Goal: Task Accomplishment & Management: Manage account settings

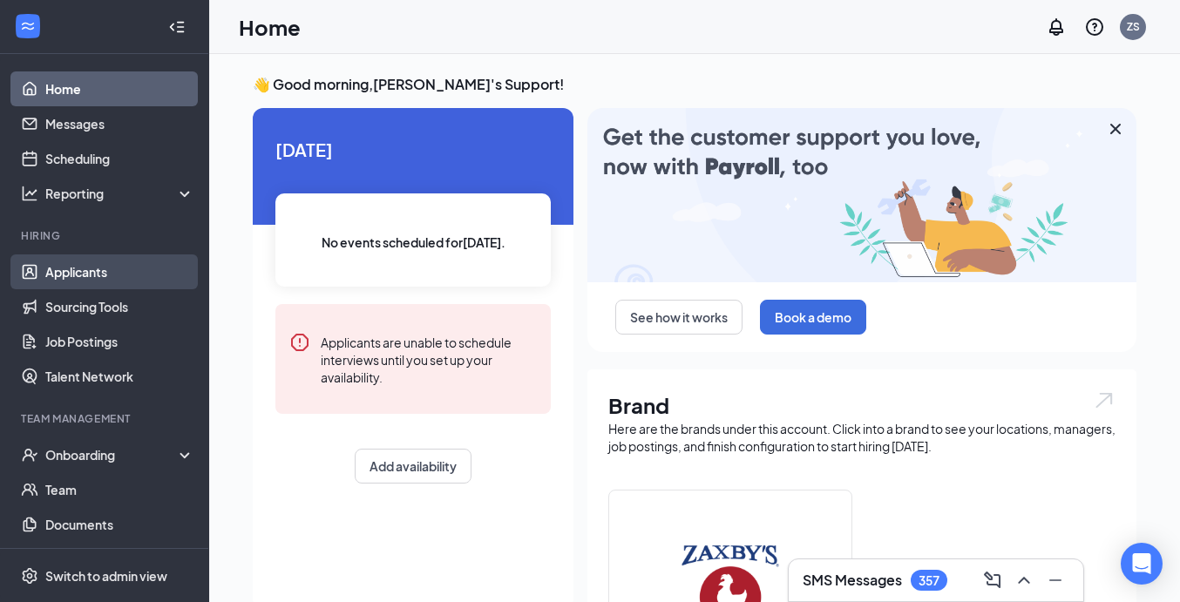
click at [117, 256] on link "Applicants" at bounding box center [119, 272] width 149 height 35
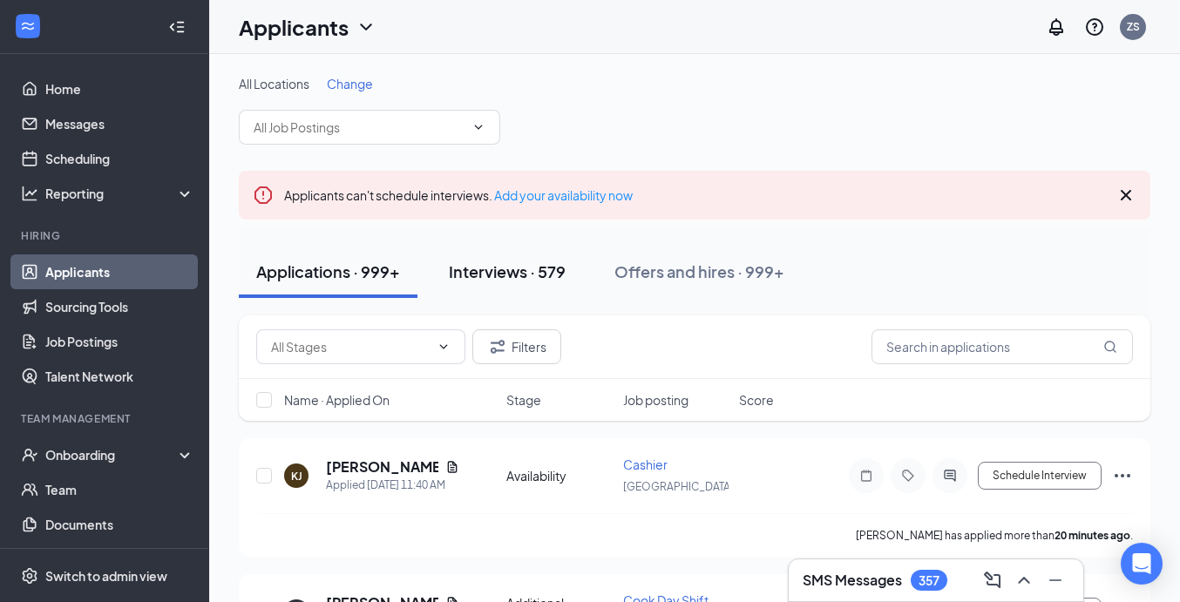
click at [544, 270] on div "Interviews · 579" at bounding box center [507, 272] width 117 height 22
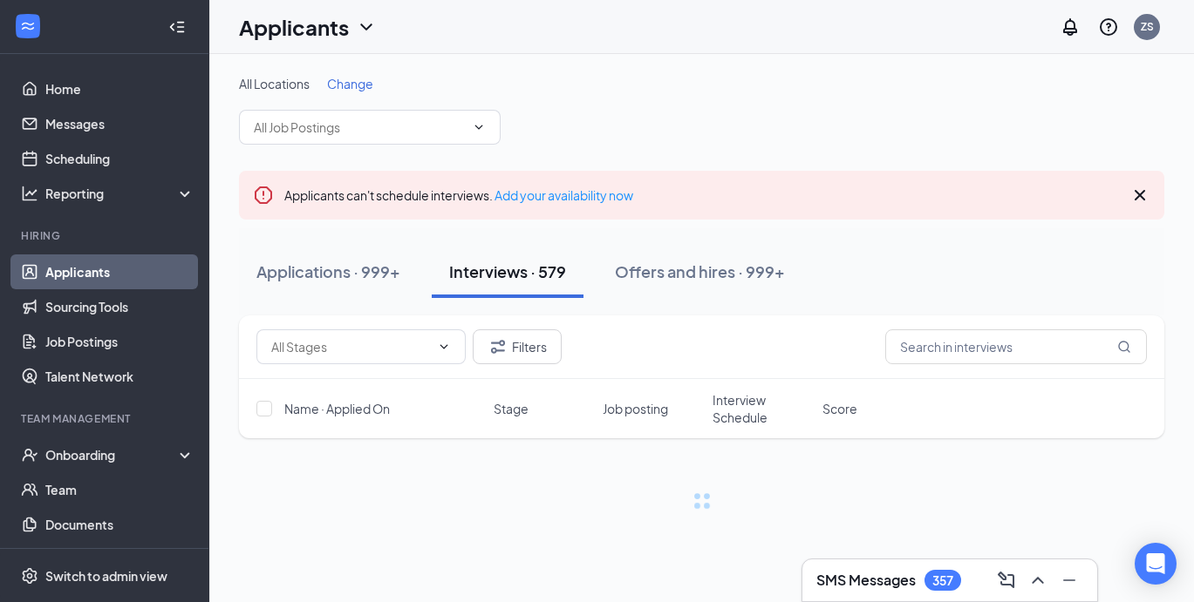
click at [971, 371] on div "Filters" at bounding box center [701, 348] width 925 height 64
click at [970, 349] on input "text" at bounding box center [1016, 347] width 262 height 35
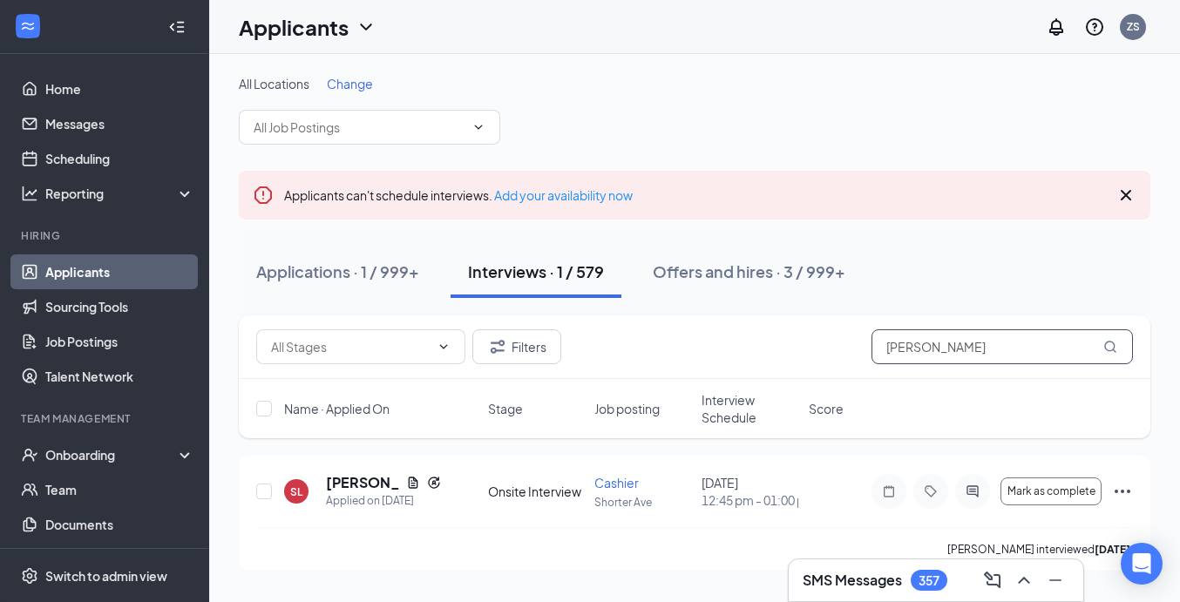
scroll to position [5, 0]
type input "omar"
click at [376, 266] on div "Applications · 1 / 999+" at bounding box center [337, 272] width 163 height 22
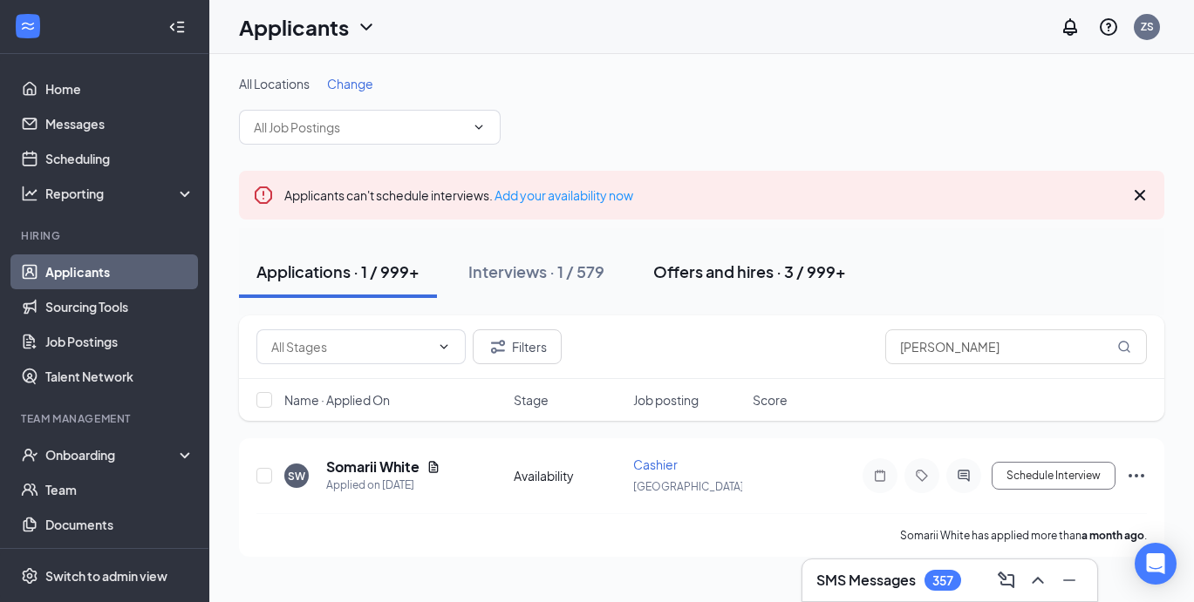
click at [726, 264] on div "Offers and hires · 3 / 999+" at bounding box center [749, 272] width 193 height 22
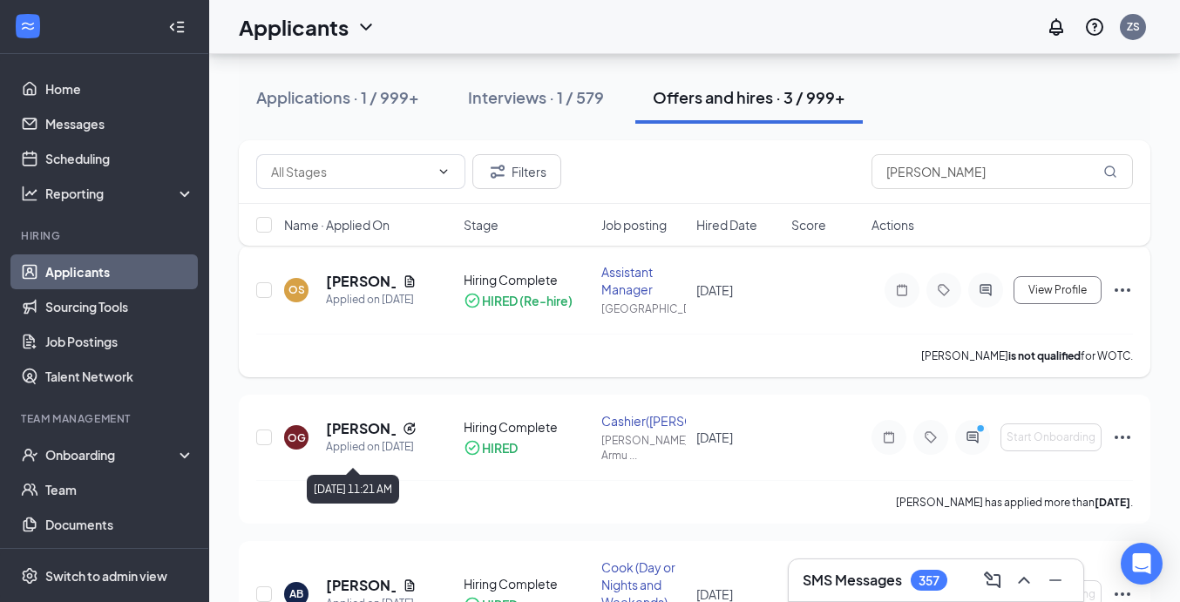
scroll to position [180, 0]
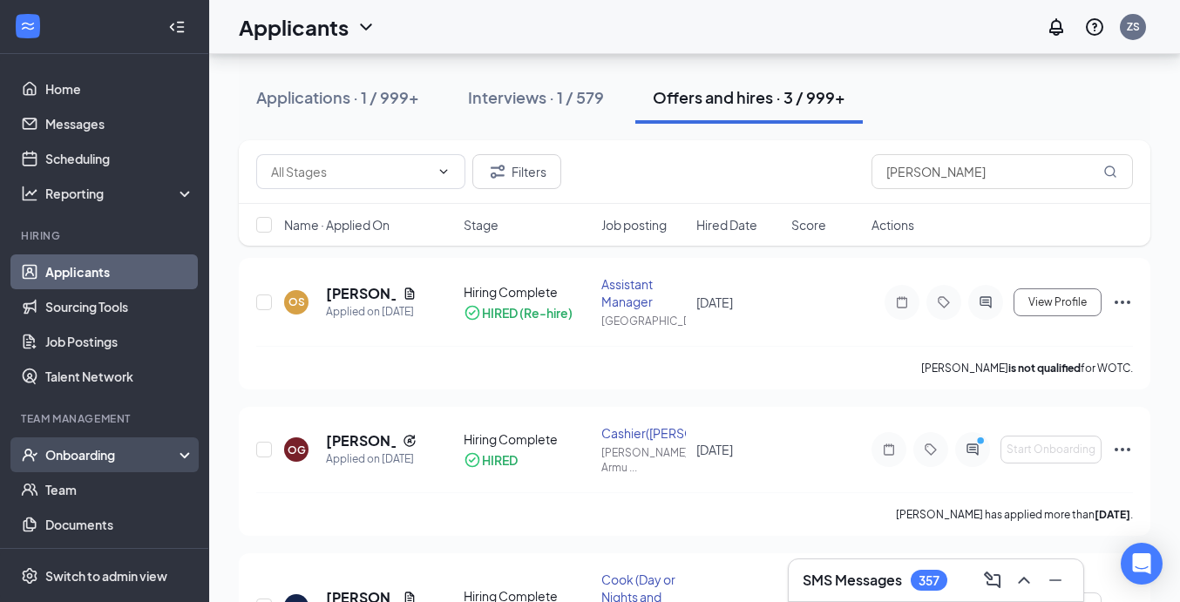
click at [124, 459] on div "Onboarding" at bounding box center [112, 454] width 134 height 17
click at [103, 486] on link "Overview" at bounding box center [119, 490] width 149 height 35
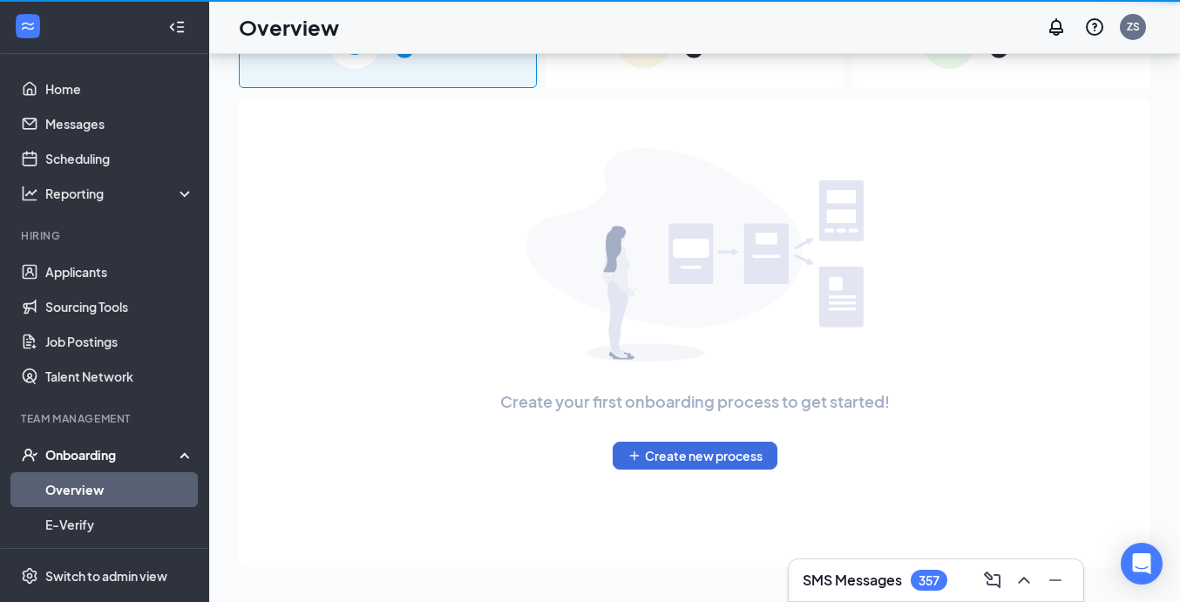
scroll to position [78, 0]
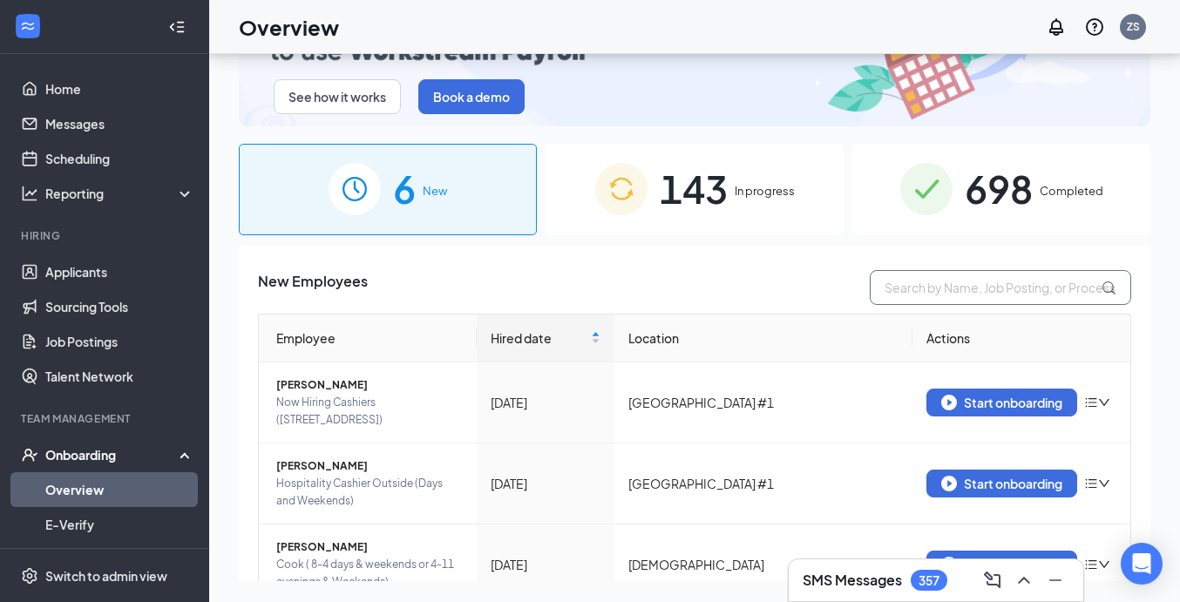
click at [912, 275] on input "text" at bounding box center [1001, 287] width 262 height 35
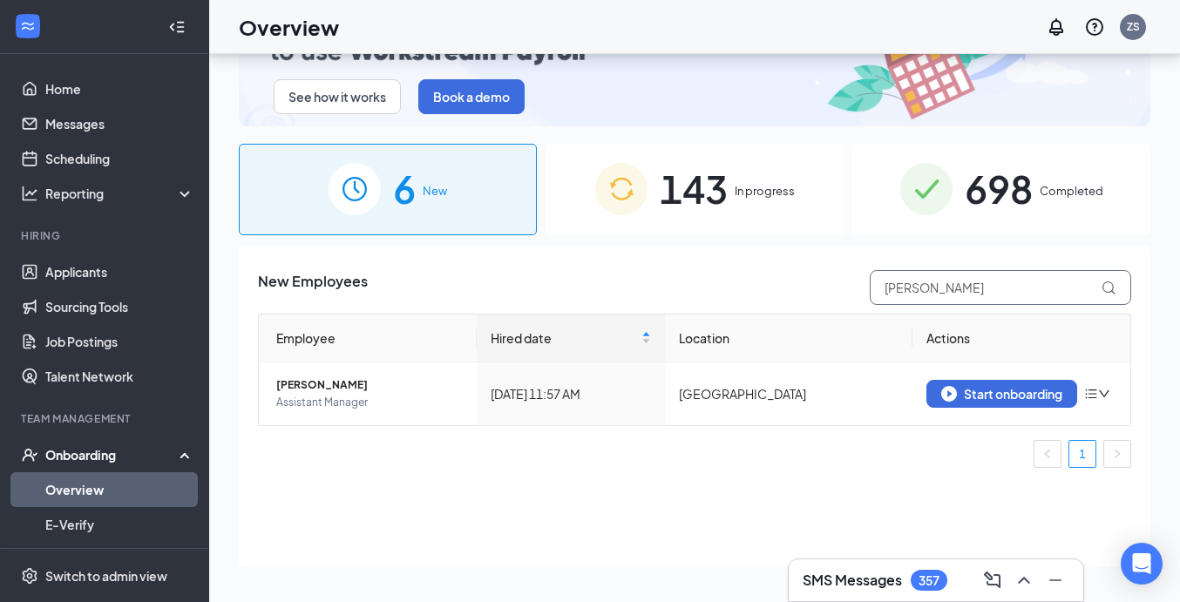
type input "omar"
click at [437, 187] on span "New" at bounding box center [435, 190] width 24 height 17
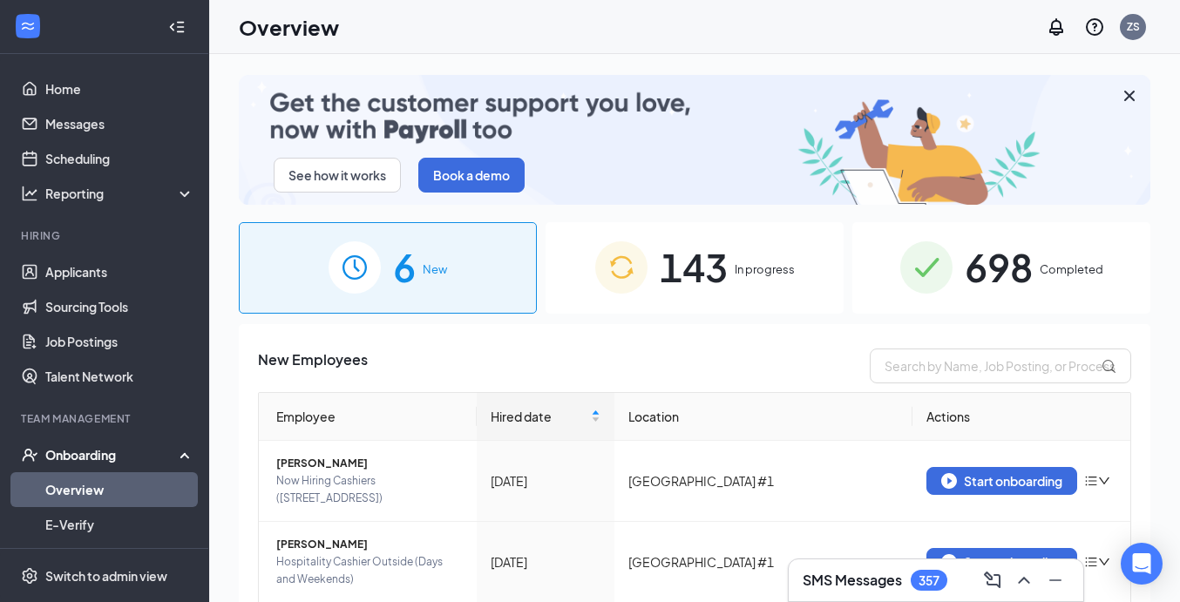
click at [669, 271] on span "143" at bounding box center [694, 267] width 68 height 60
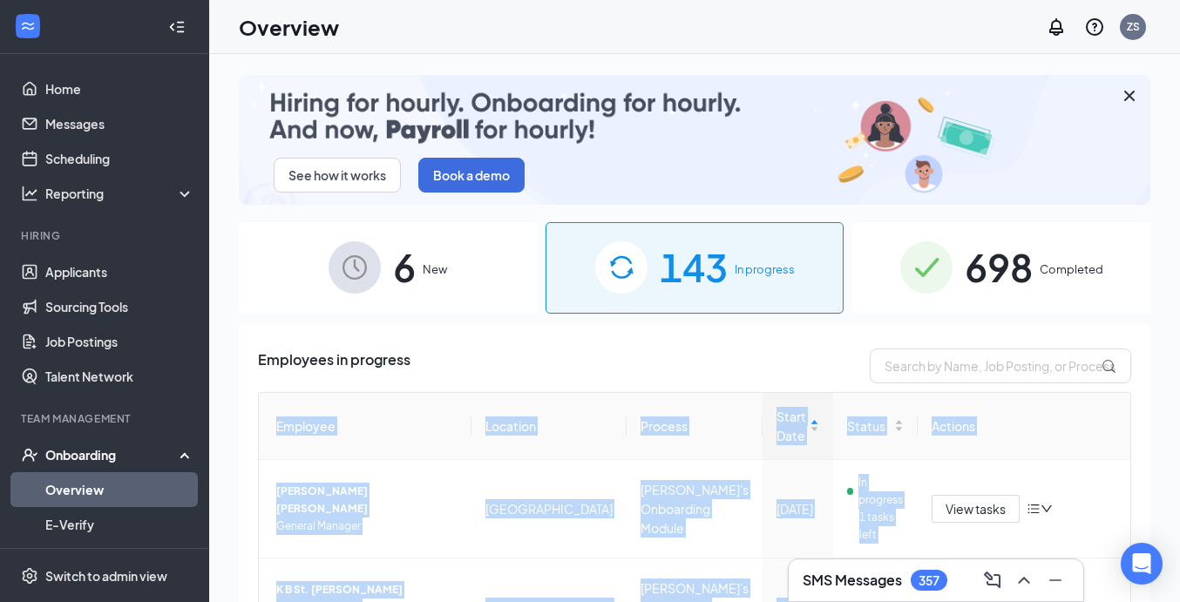
drag, startPoint x: 1140, startPoint y: 547, endPoint x: 1030, endPoint y: 451, distance: 146.5
click at [1030, 451] on body "Home Messages Scheduling Reporting Hiring Applicants Sourcing Tools Job Posting…" at bounding box center [590, 301] width 1180 height 602
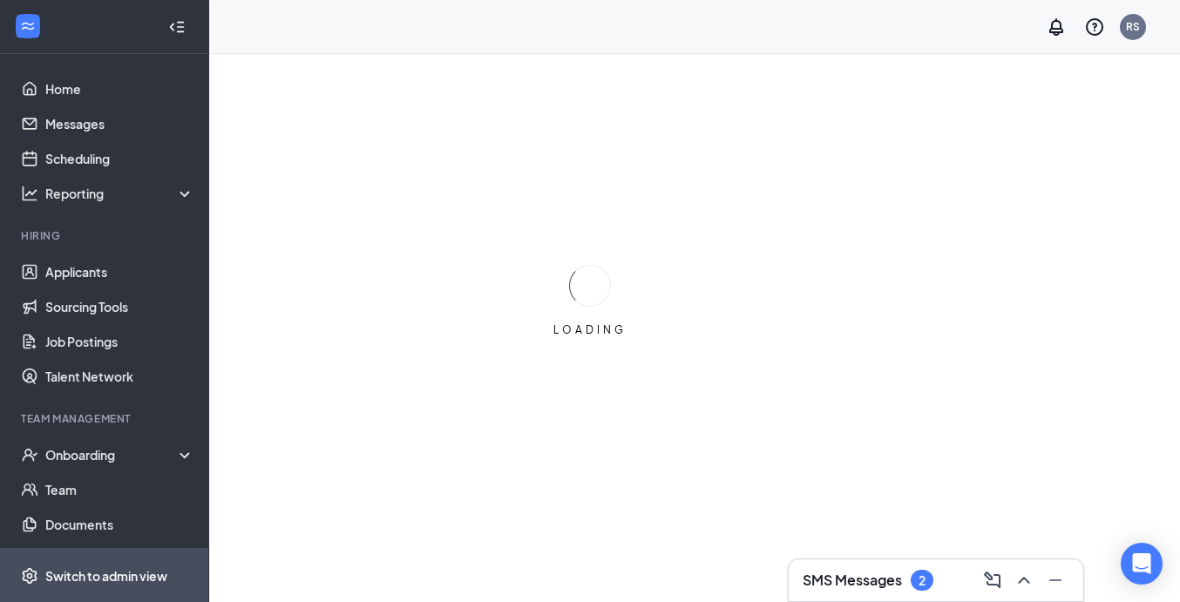
click at [158, 575] on div "Switch to admin view" at bounding box center [106, 576] width 122 height 17
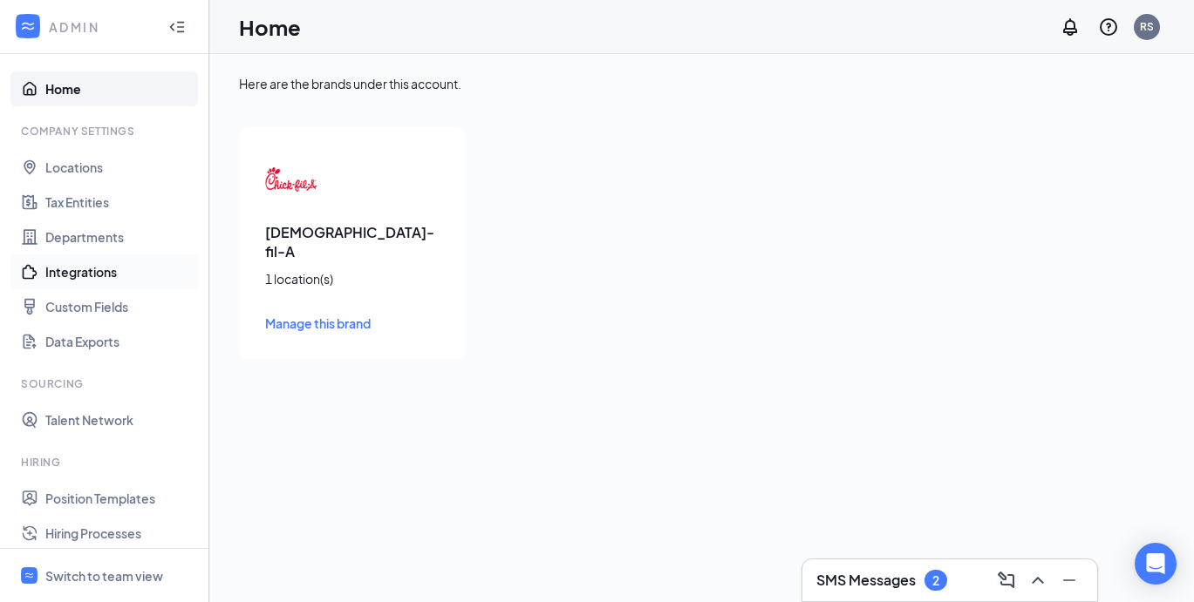
click at [85, 276] on link "Integrations" at bounding box center [119, 272] width 149 height 35
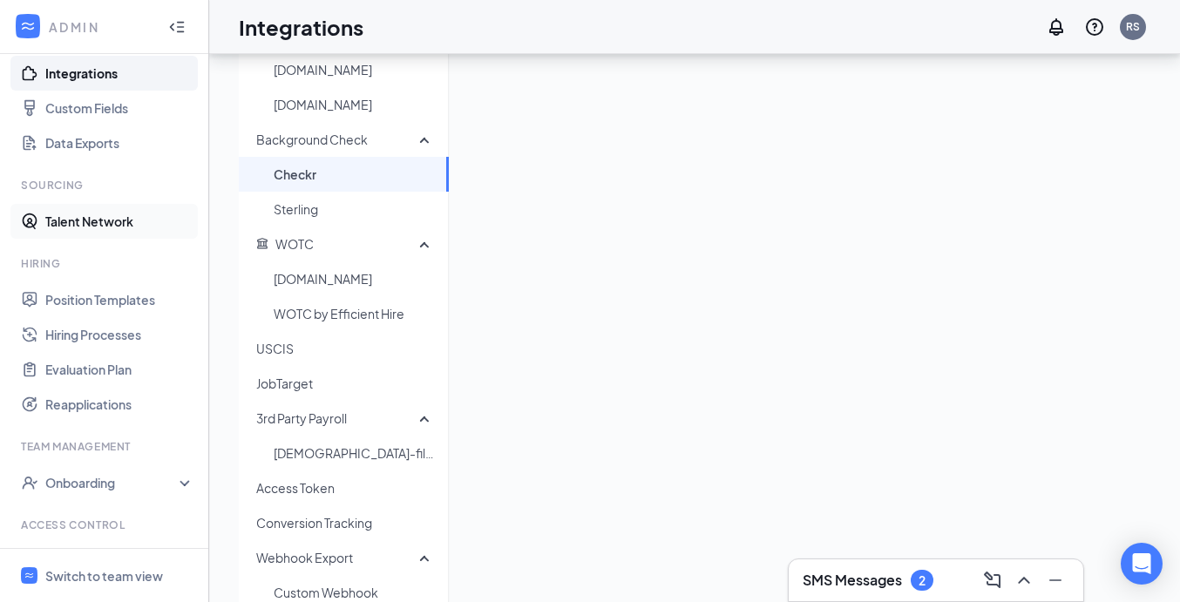
scroll to position [271, 0]
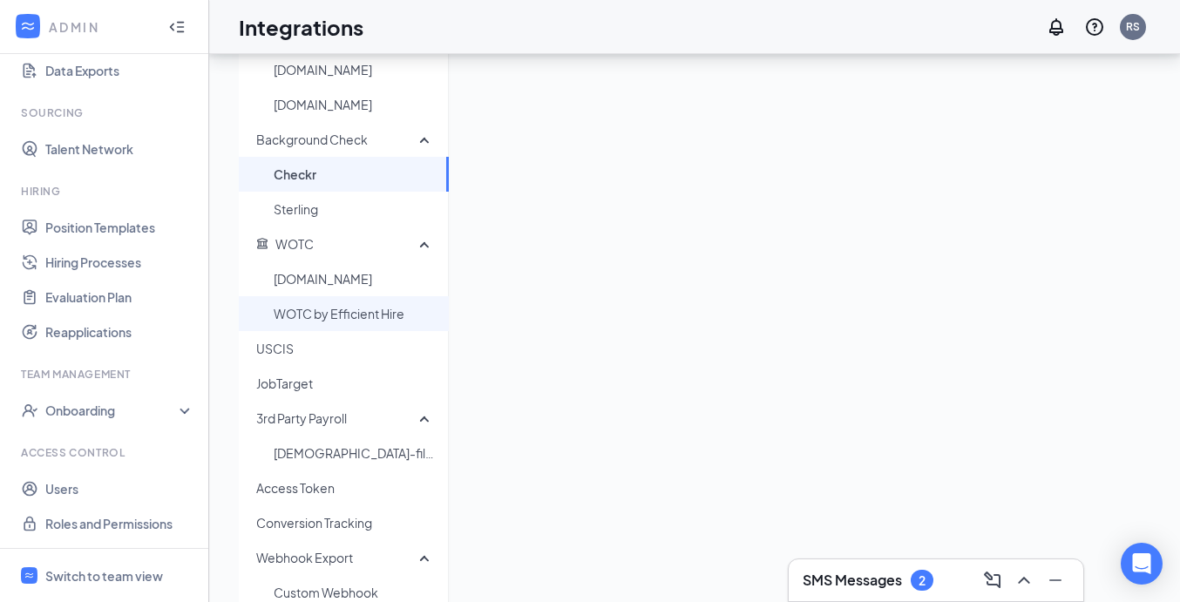
click at [331, 320] on span "WOTC by Efficient Hire" at bounding box center [354, 313] width 161 height 35
click at [117, 418] on div "Onboarding" at bounding box center [112, 410] width 134 height 17
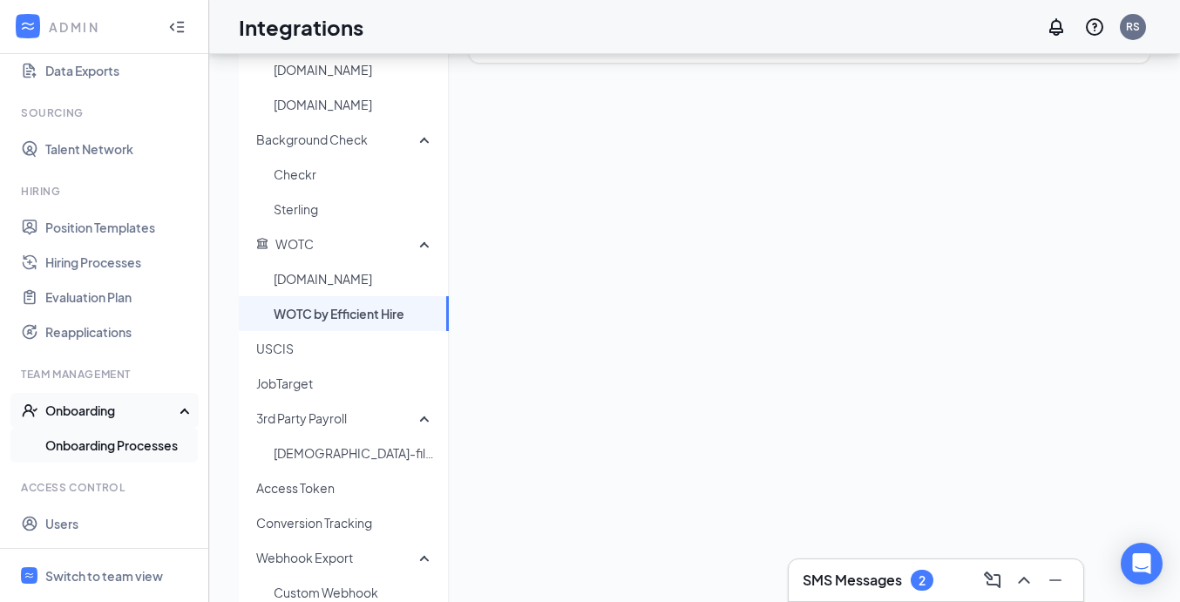
click at [118, 438] on link "Onboarding Processes" at bounding box center [119, 445] width 149 height 35
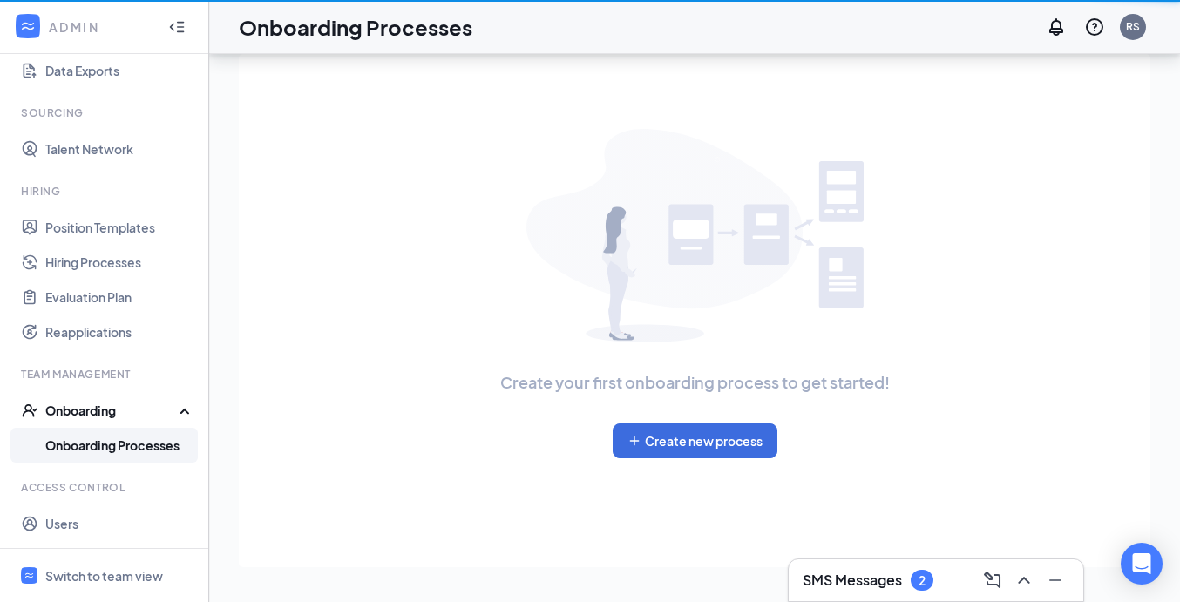
scroll to position [78, 0]
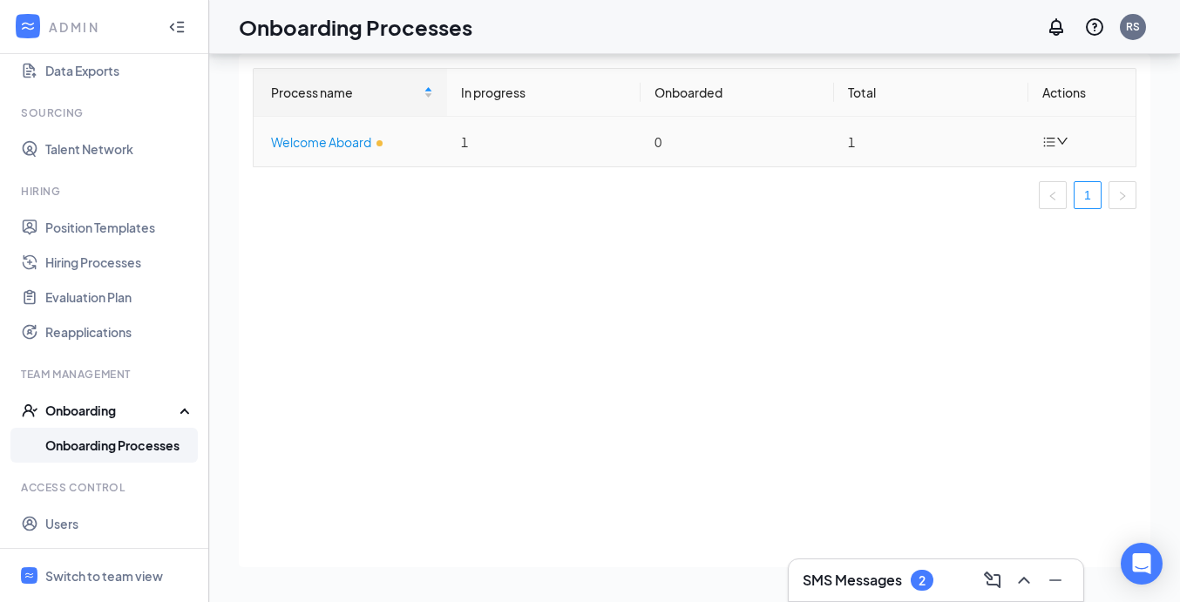
click at [331, 146] on div "Welcome Aboard" at bounding box center [352, 142] width 162 height 19
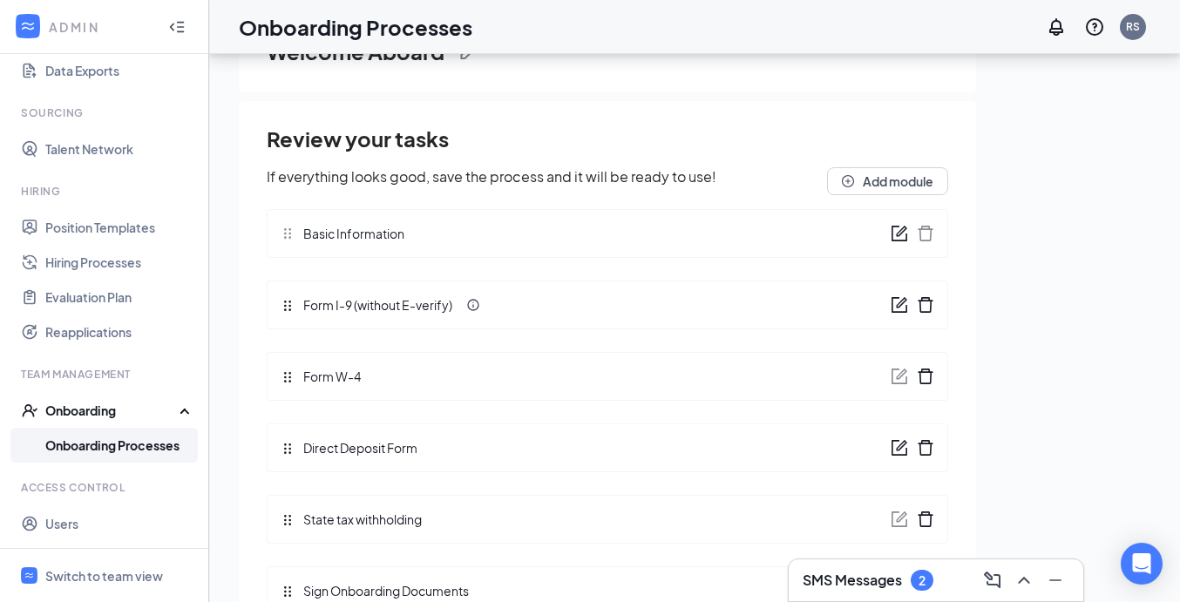
scroll to position [142, 0]
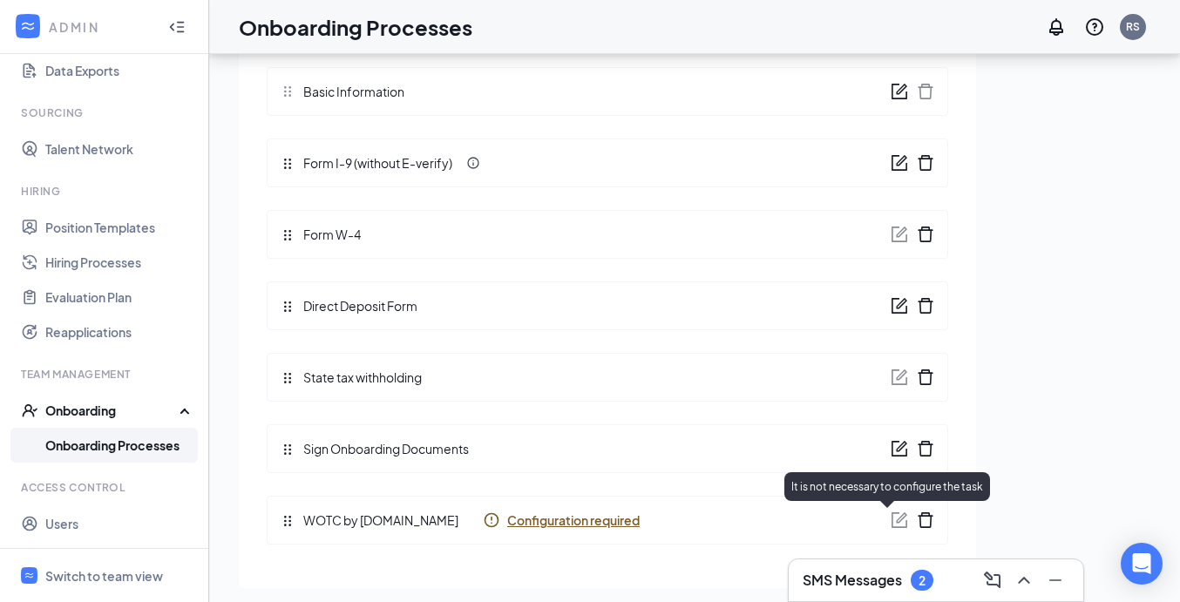
click at [896, 520] on icon "form" at bounding box center [901, 518] width 10 height 10
click at [514, 520] on span "Configuration required" at bounding box center [573, 520] width 133 height 17
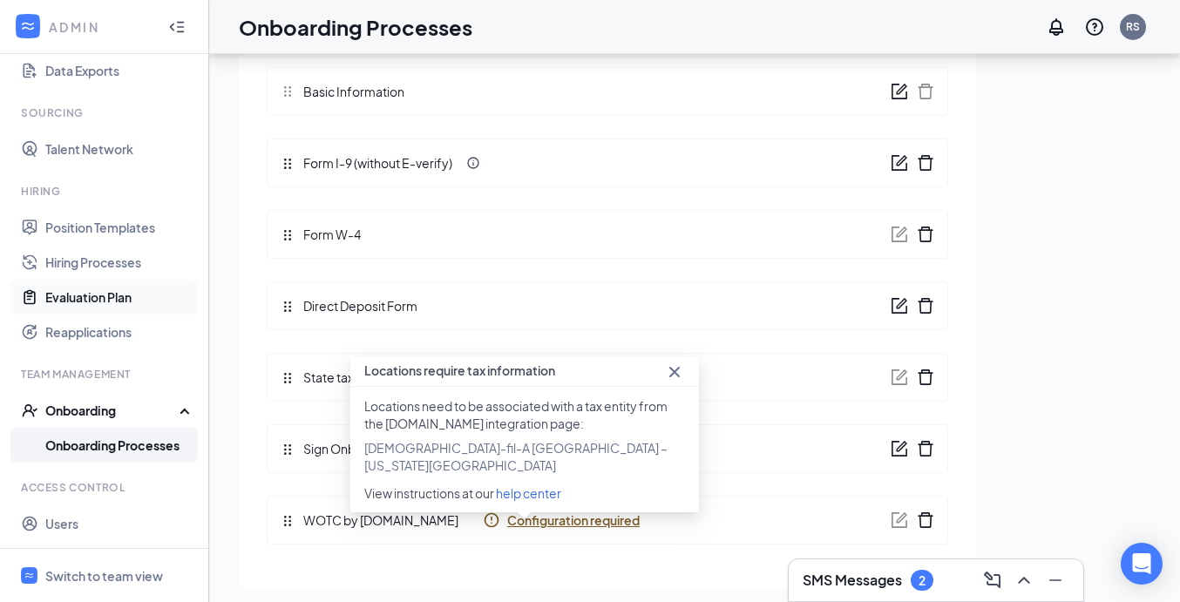
scroll to position [0, 0]
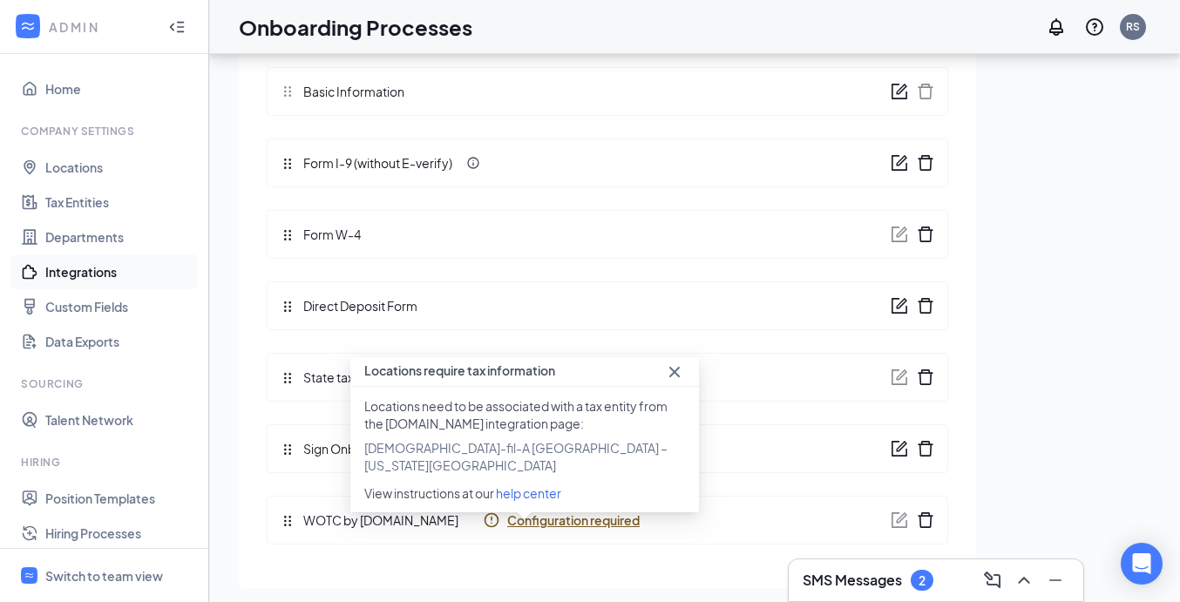
click at [117, 258] on link "Integrations" at bounding box center [119, 272] width 149 height 35
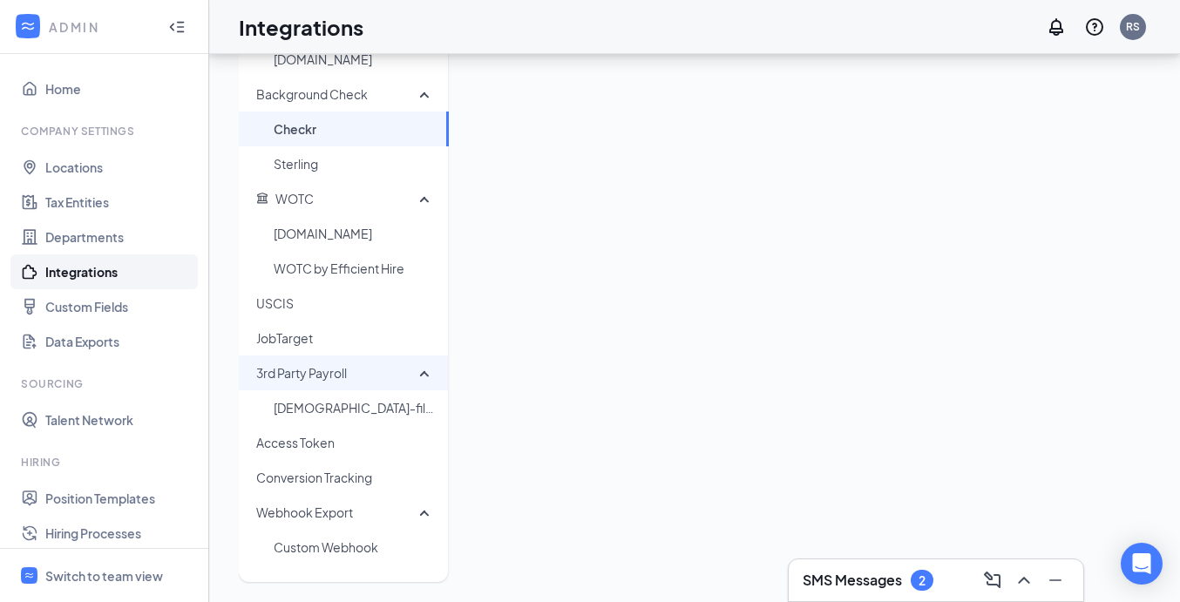
scroll to position [437, 0]
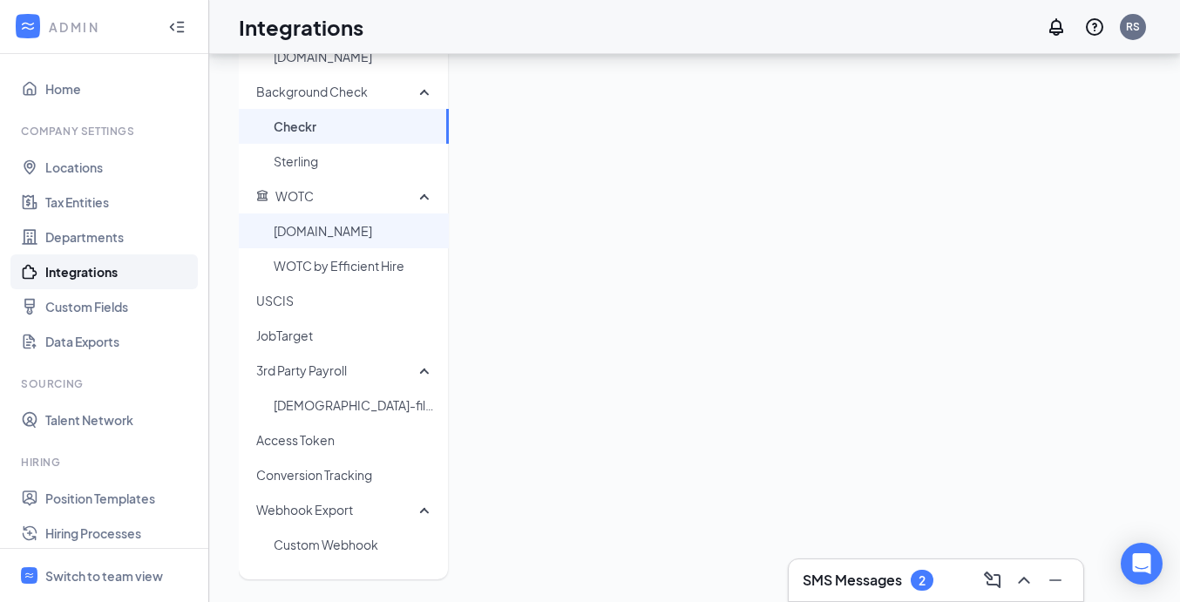
click at [332, 222] on span "WOTC.com" at bounding box center [354, 231] width 161 height 35
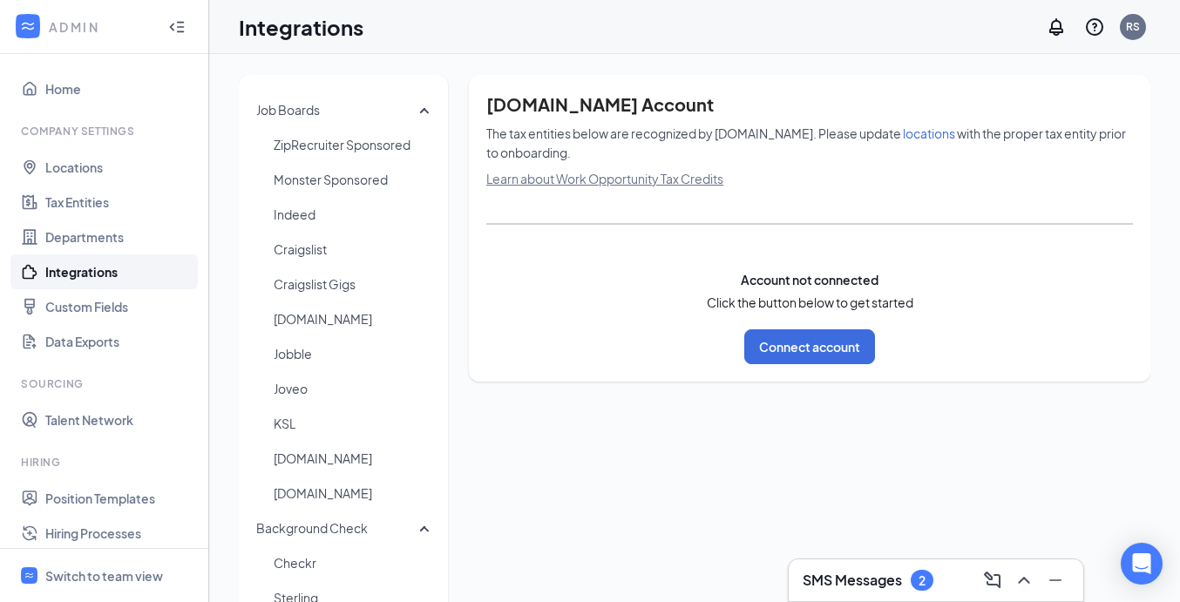
click at [903, 130] on span "locations" at bounding box center [929, 134] width 52 height 16
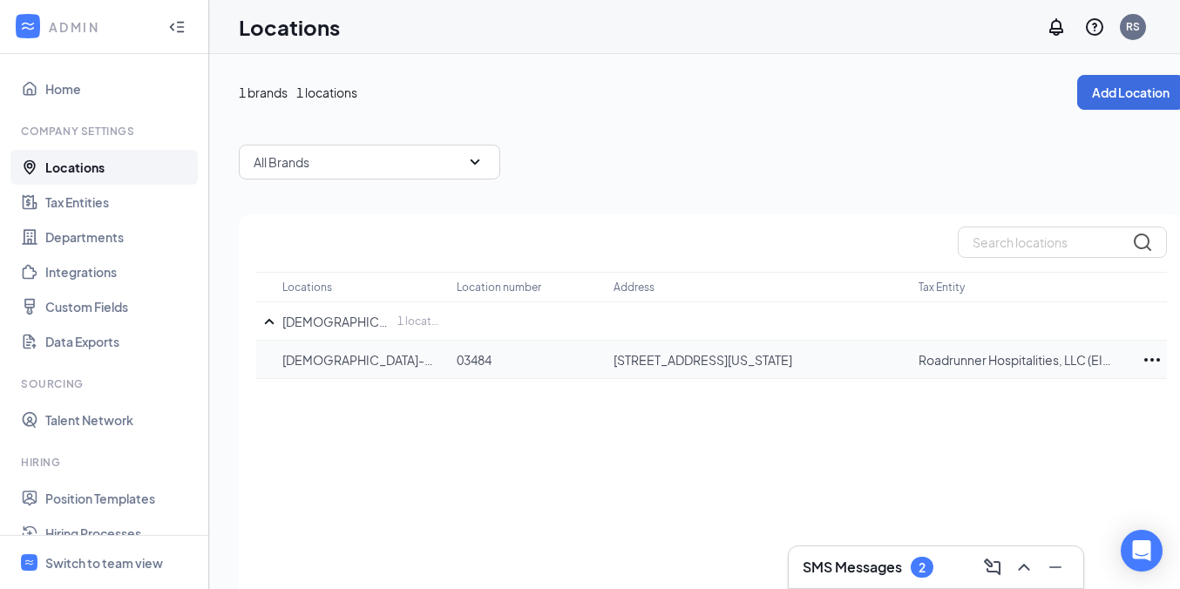
click at [1147, 357] on icon "Ellipses" at bounding box center [1152, 360] width 21 height 21
click at [1058, 400] on div "Edit" at bounding box center [1075, 412] width 174 height 38
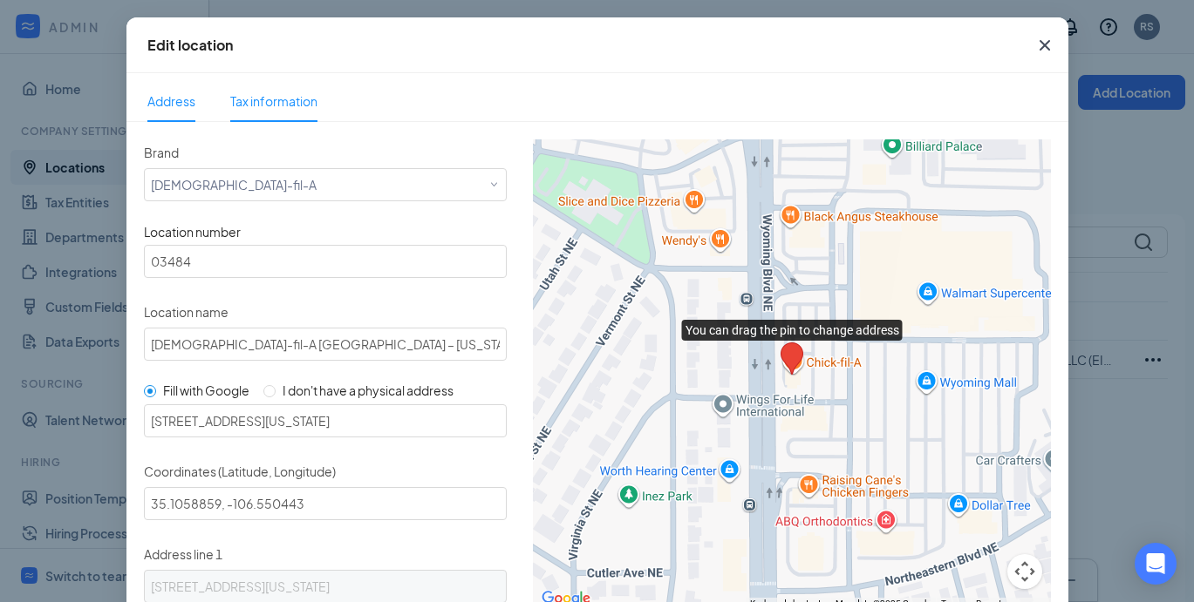
click at [263, 107] on span "Tax information" at bounding box center [273, 101] width 87 height 16
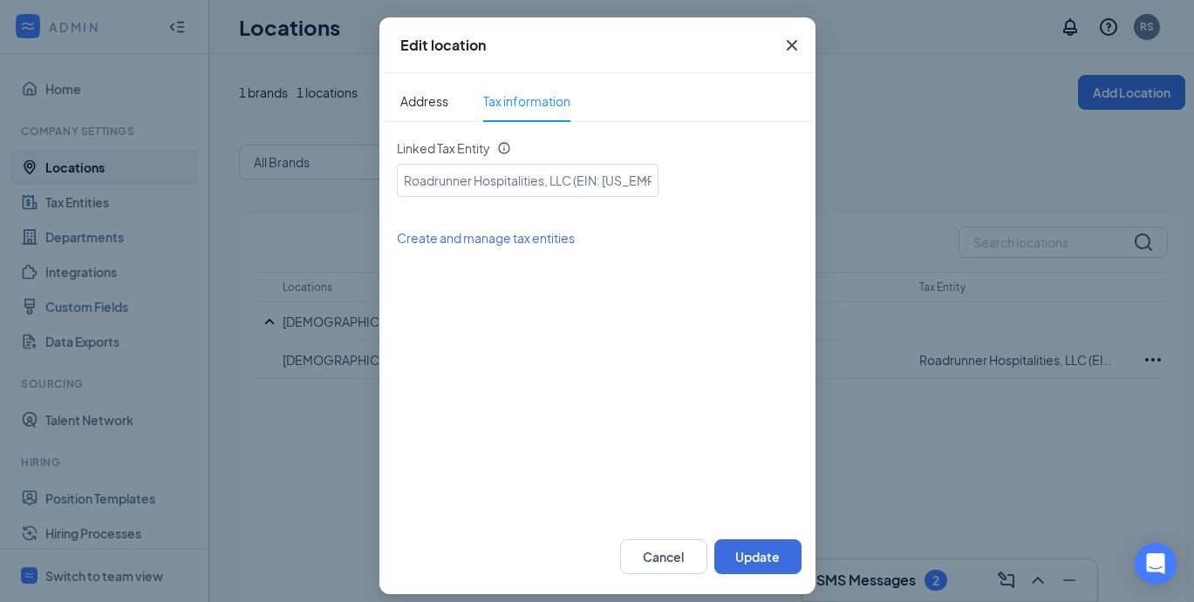
click at [781, 44] on icon "Cross" at bounding box center [791, 45] width 21 height 21
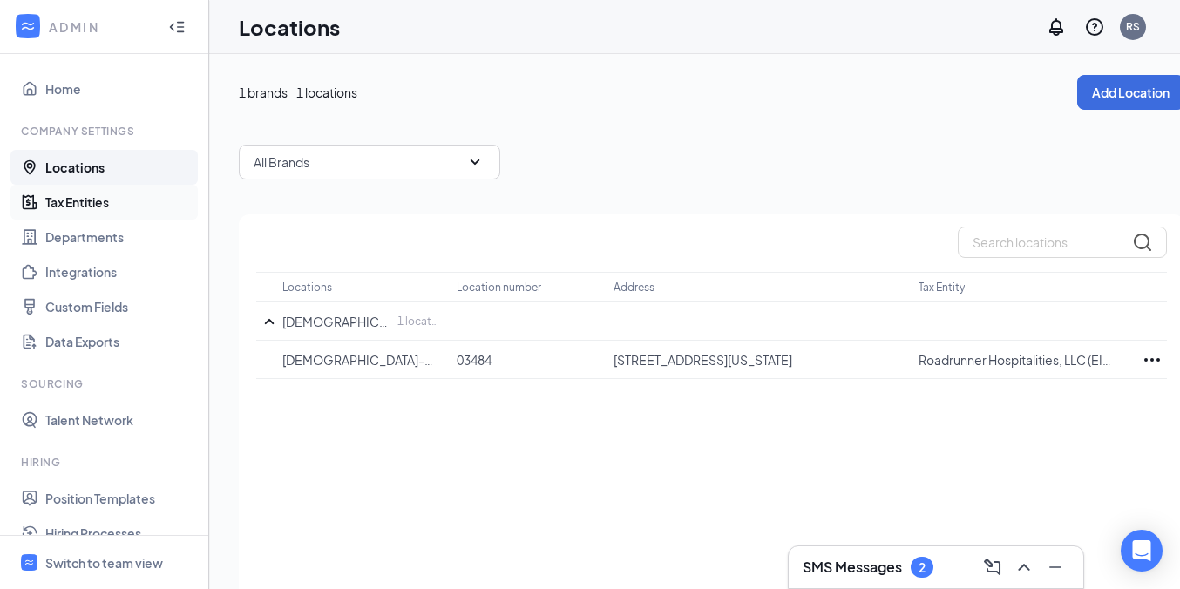
click at [85, 214] on link "Tax Entities" at bounding box center [119, 202] width 149 height 35
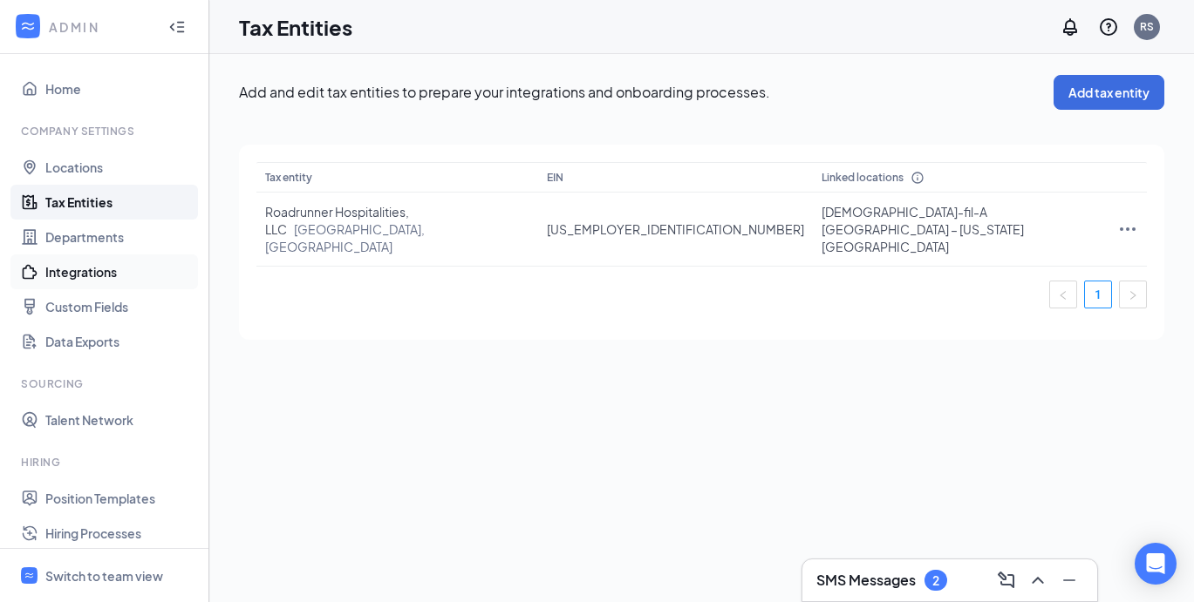
click at [110, 271] on link "Integrations" at bounding box center [119, 272] width 149 height 35
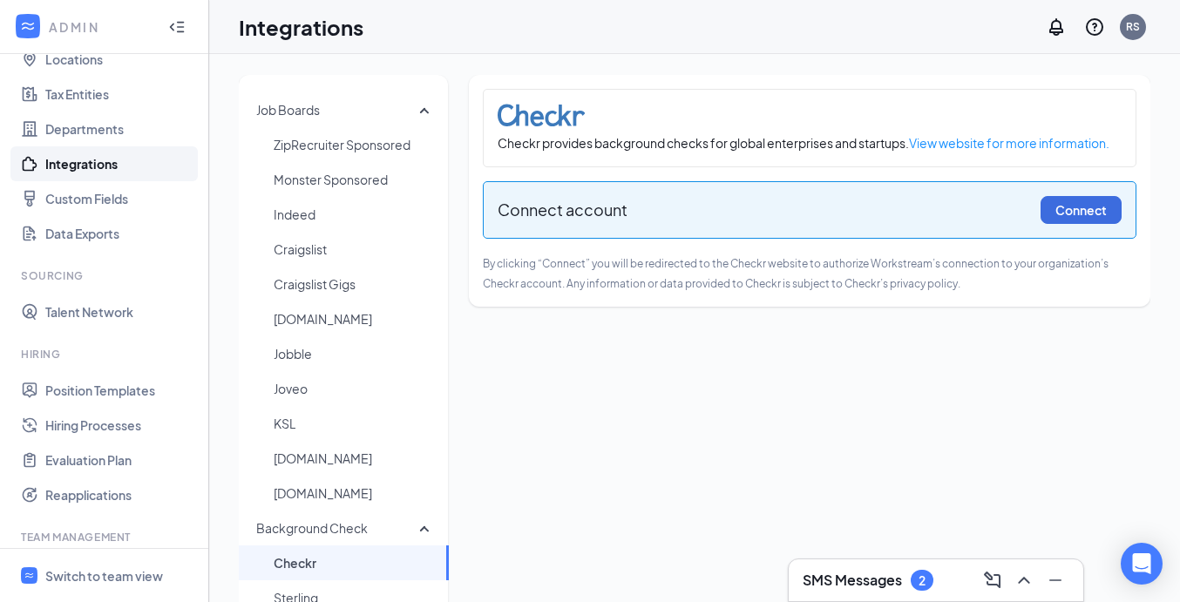
scroll to position [299, 0]
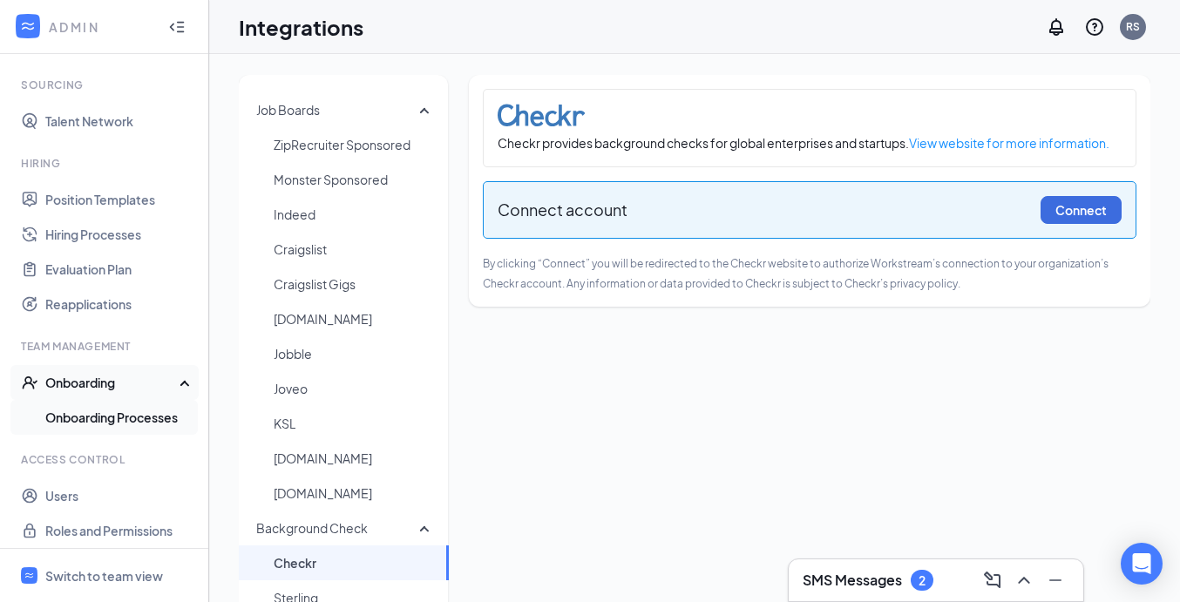
click at [127, 423] on link "Onboarding Processes" at bounding box center [119, 417] width 149 height 35
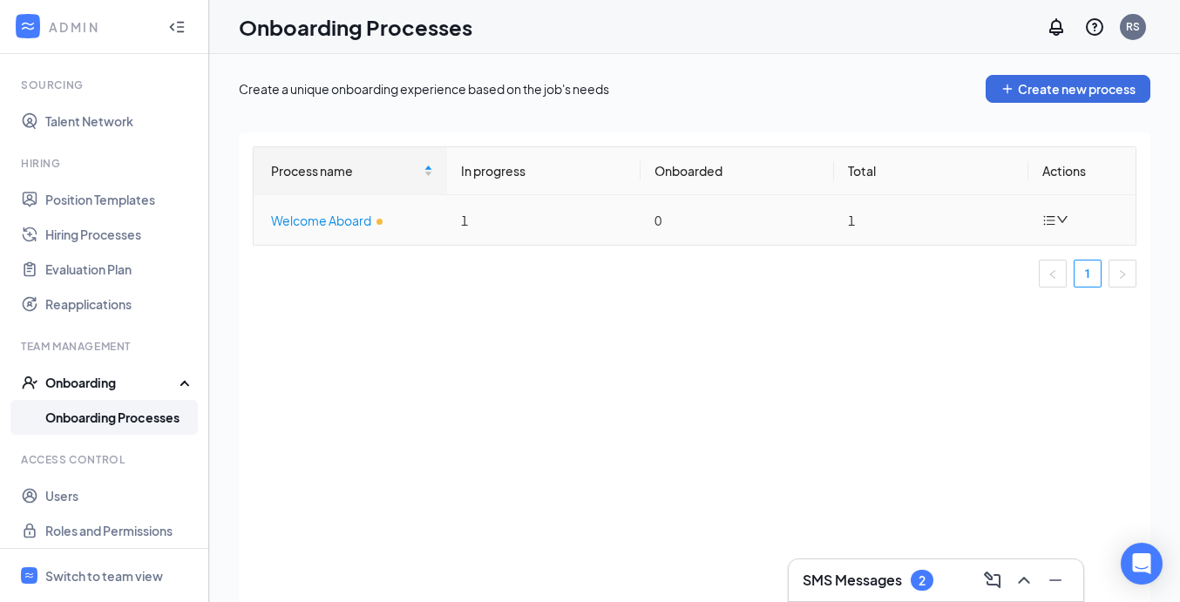
click at [303, 221] on div "Welcome Aboard" at bounding box center [352, 220] width 162 height 19
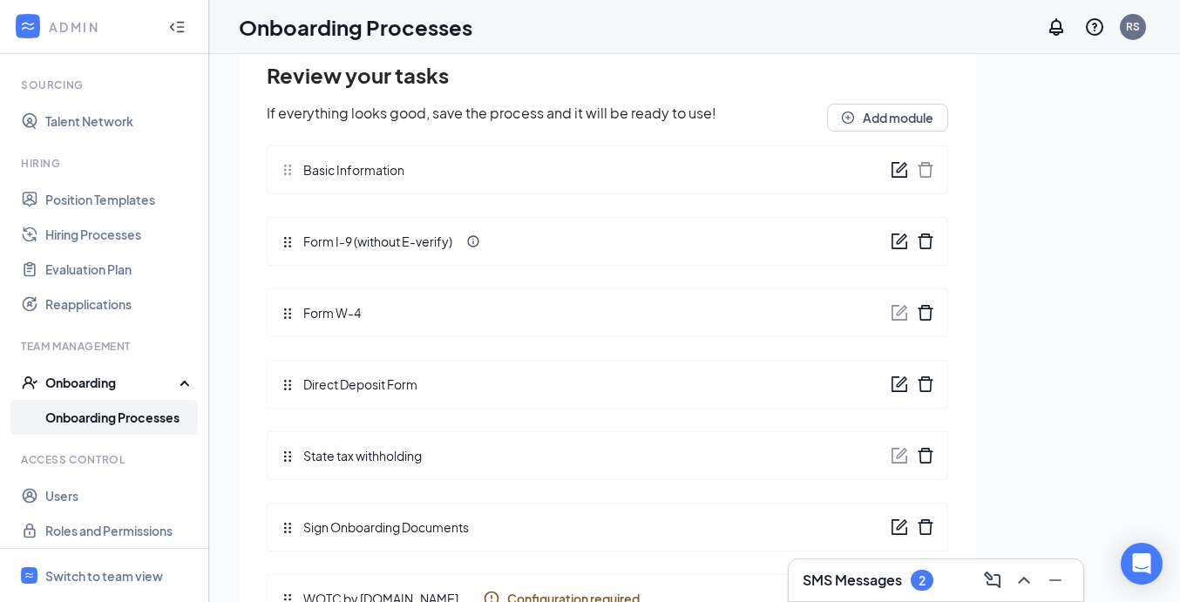
scroll to position [78, 0]
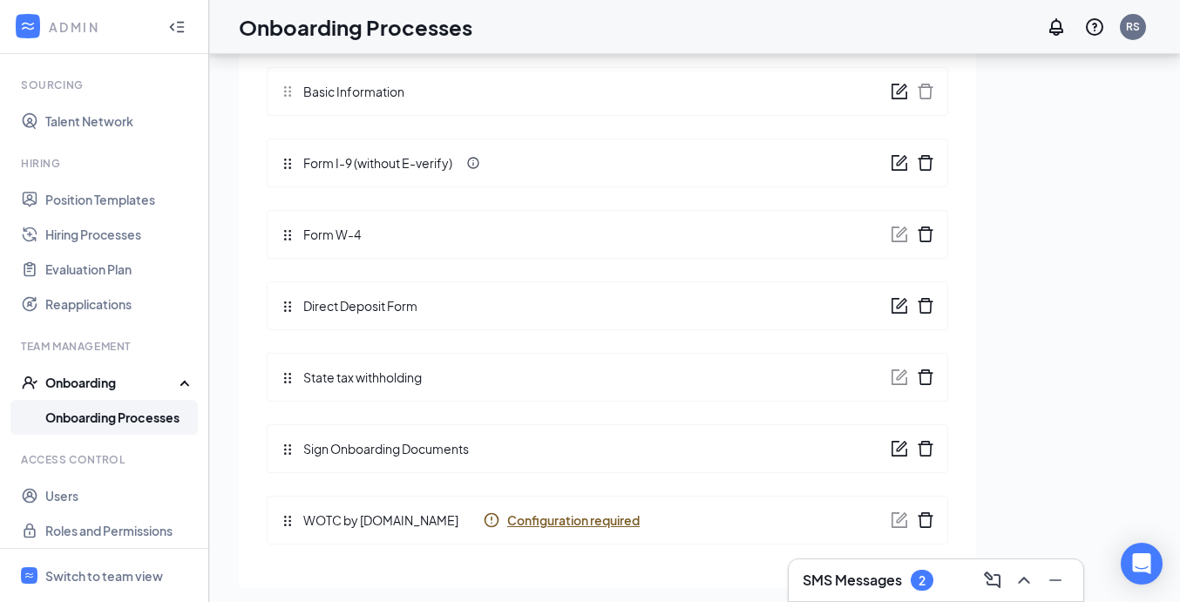
click at [518, 525] on span "Configuration required" at bounding box center [573, 520] width 133 height 17
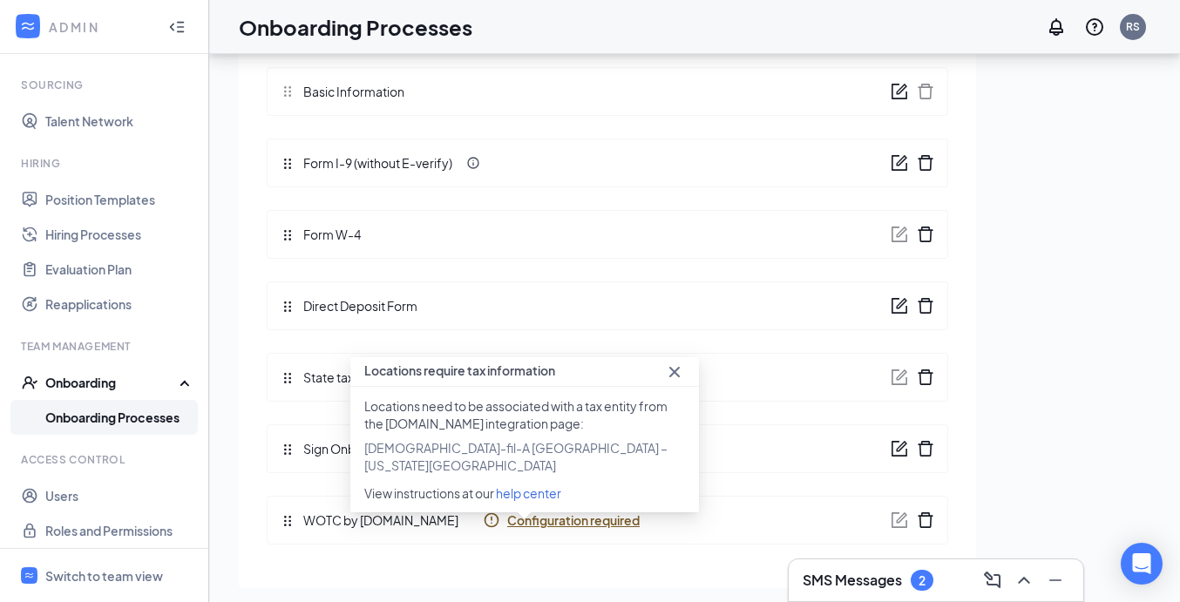
click at [525, 486] on span "help center" at bounding box center [528, 494] width 65 height 16
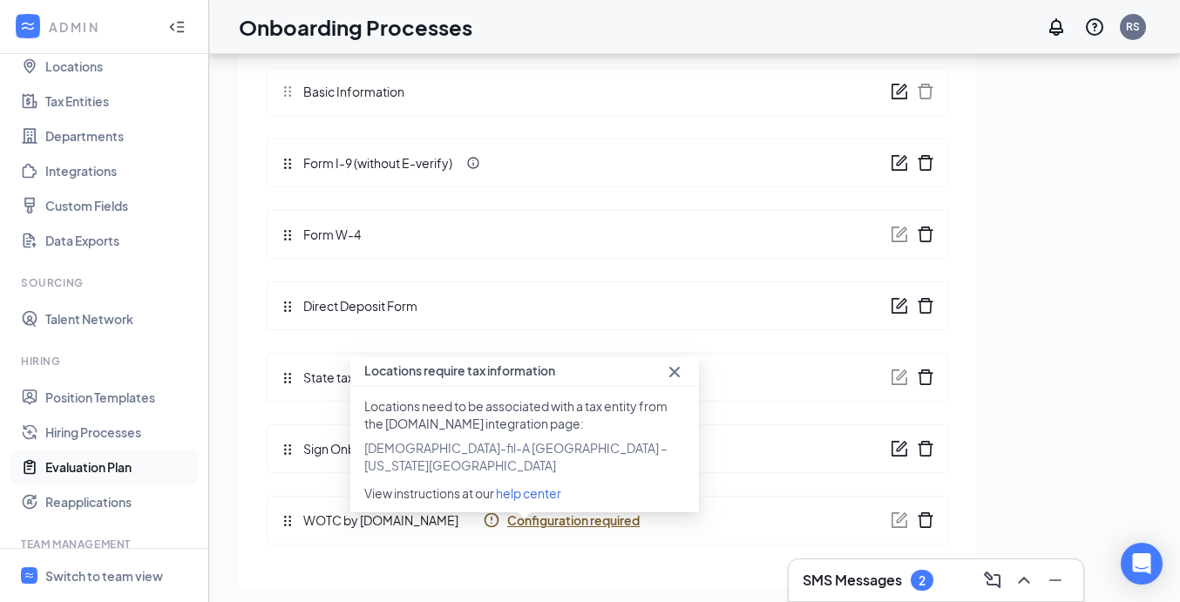
scroll to position [0, 0]
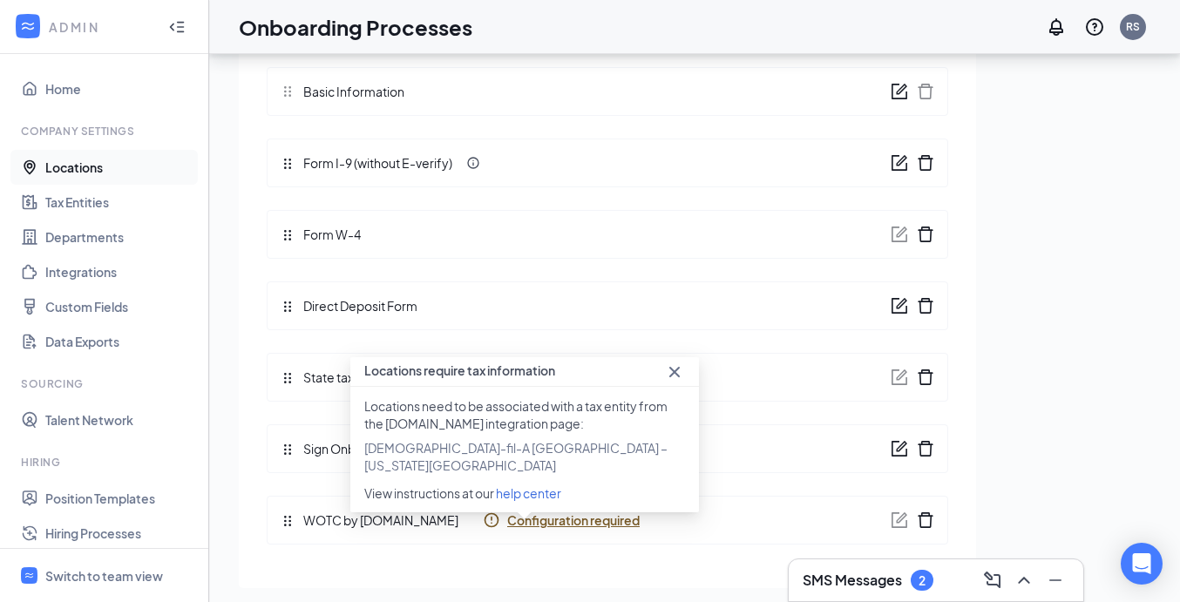
click at [133, 161] on link "Locations" at bounding box center [119, 167] width 149 height 35
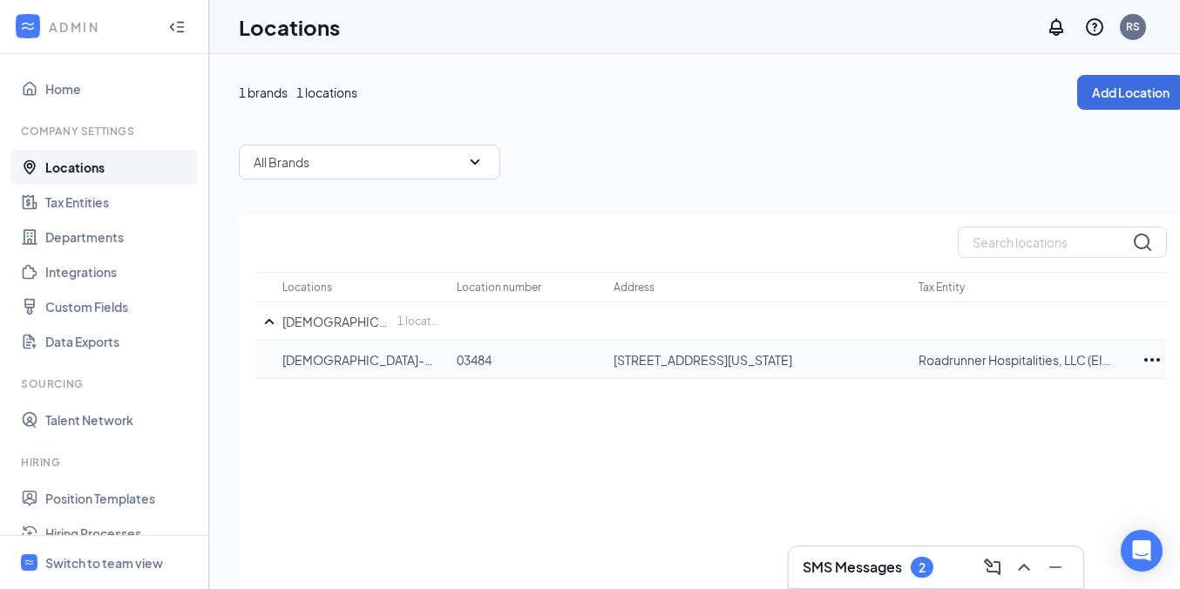
click at [1151, 357] on icon "Ellipses" at bounding box center [1152, 360] width 21 height 21
click at [1007, 405] on p "Edit" at bounding box center [1075, 412] width 146 height 17
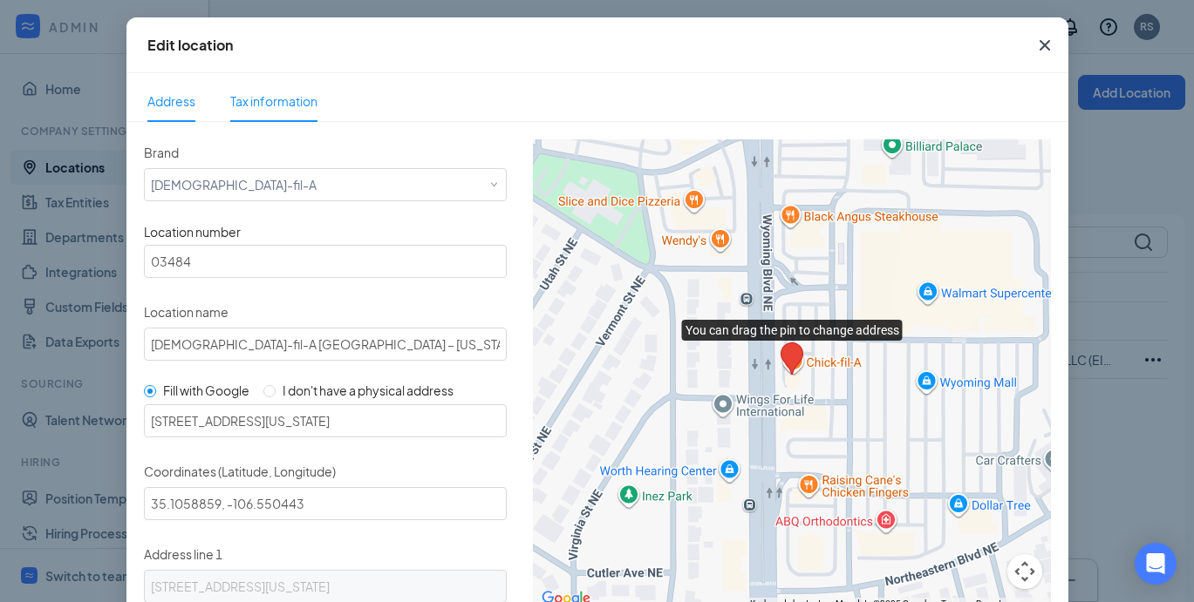
click at [264, 97] on span "Tax information" at bounding box center [273, 101] width 87 height 16
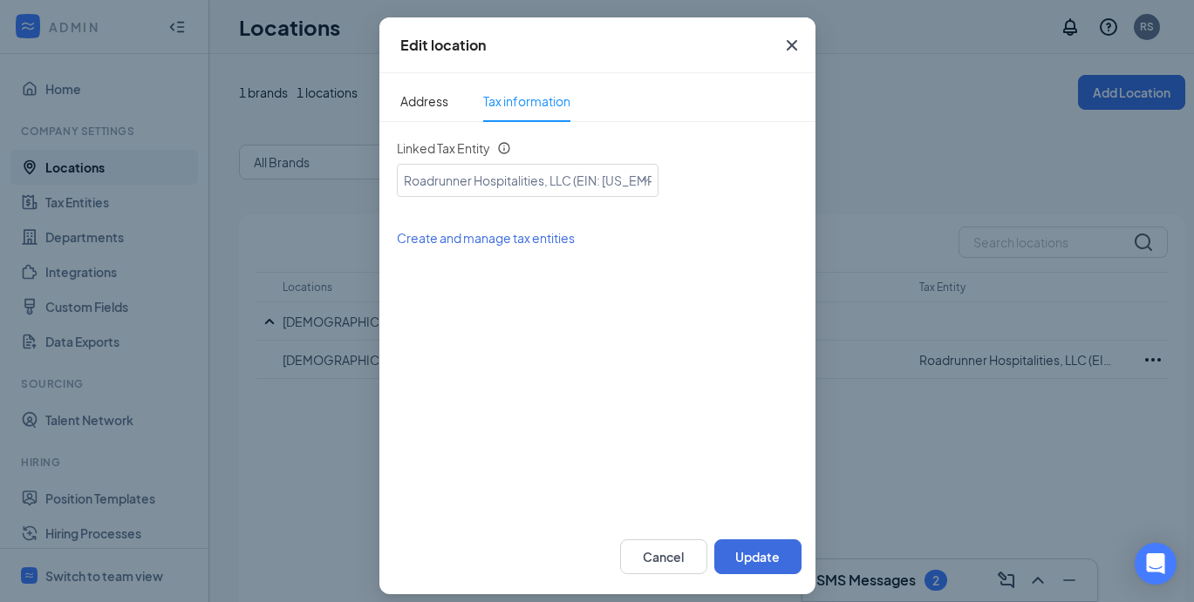
click at [789, 44] on icon "Cross" at bounding box center [791, 45] width 21 height 21
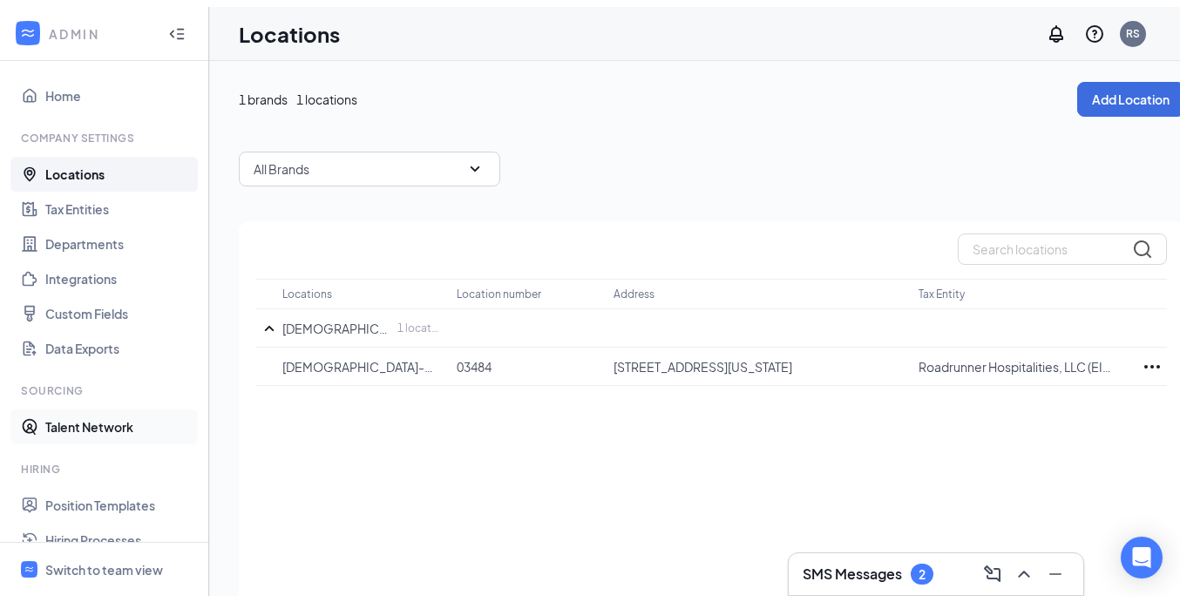
scroll to position [306, 0]
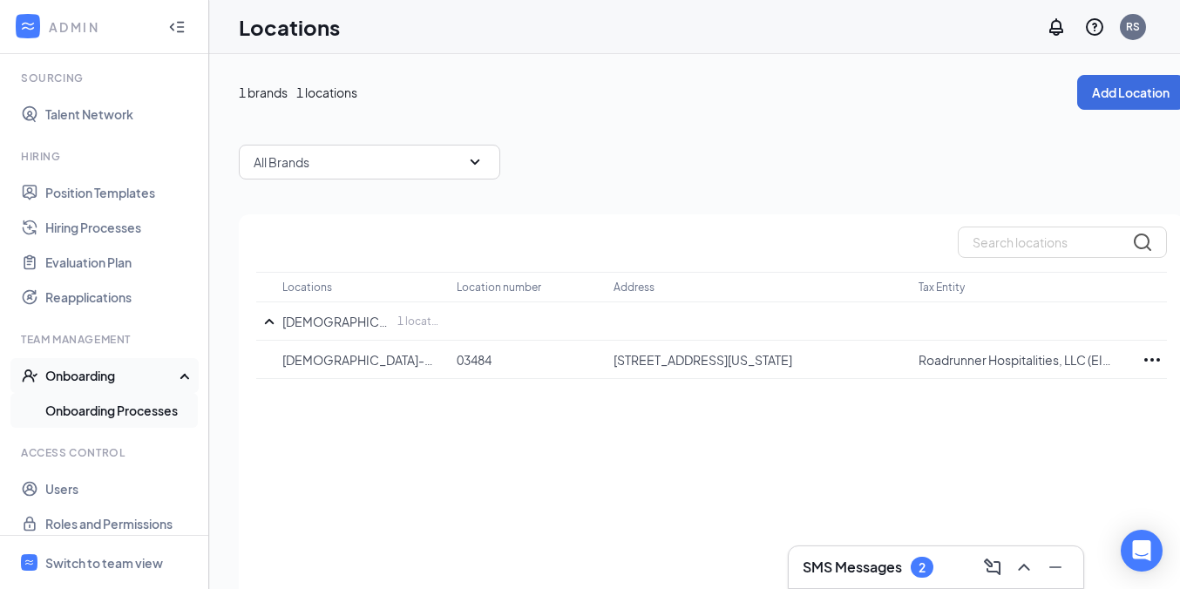
click at [139, 410] on link "Onboarding Processes" at bounding box center [119, 410] width 149 height 35
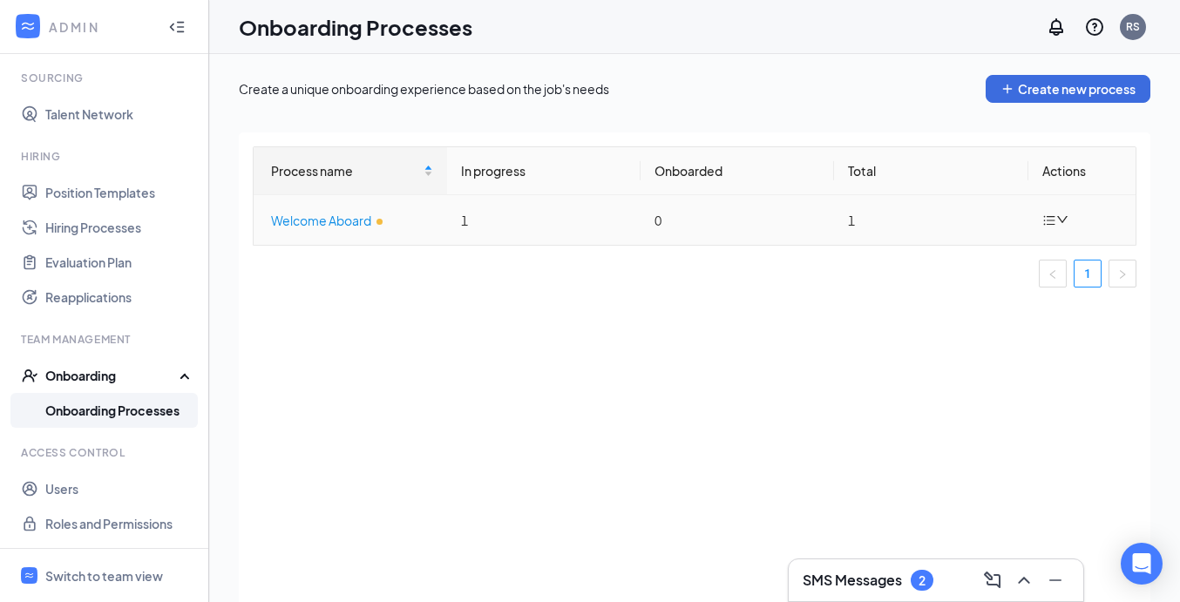
click at [318, 219] on div "Welcome Aboard" at bounding box center [352, 220] width 162 height 19
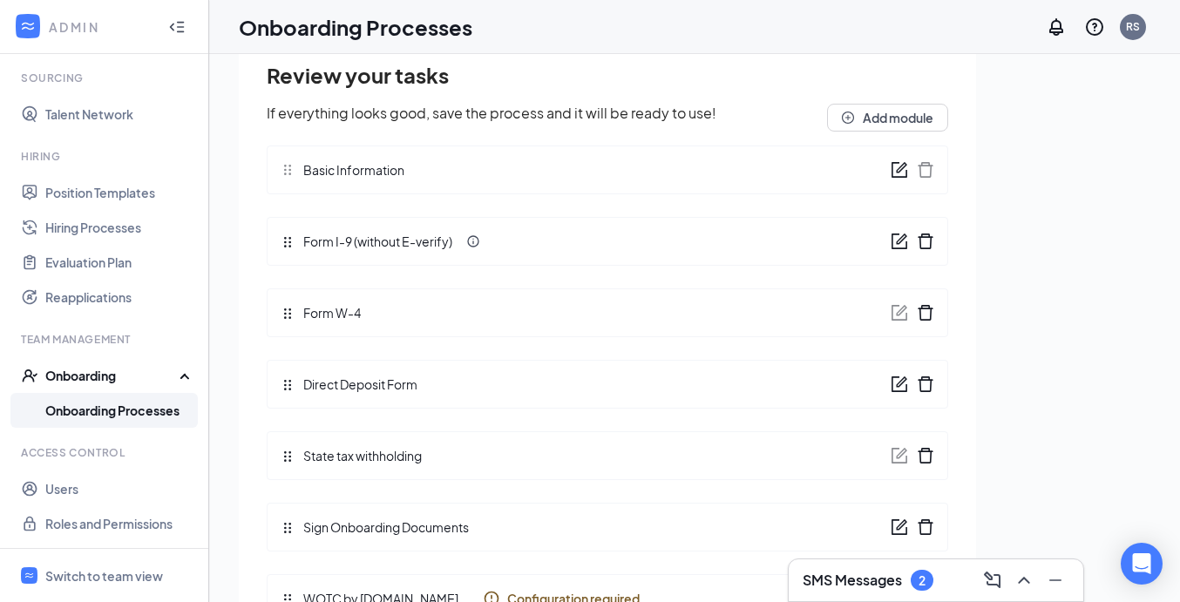
scroll to position [78, 0]
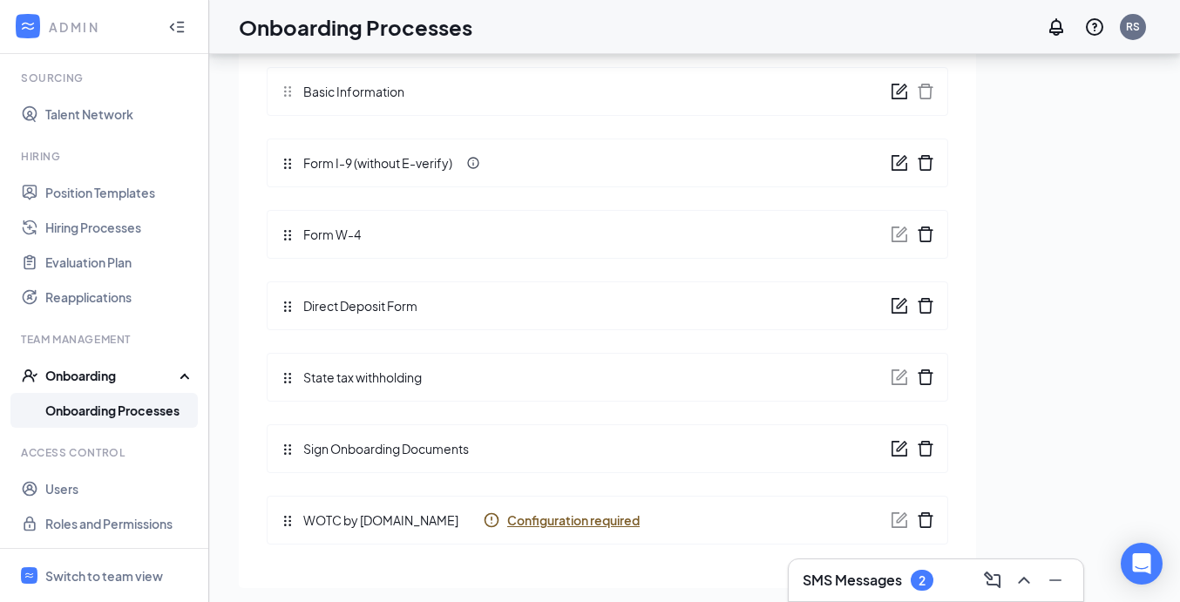
click at [583, 523] on span "Configuration required" at bounding box center [573, 520] width 133 height 17
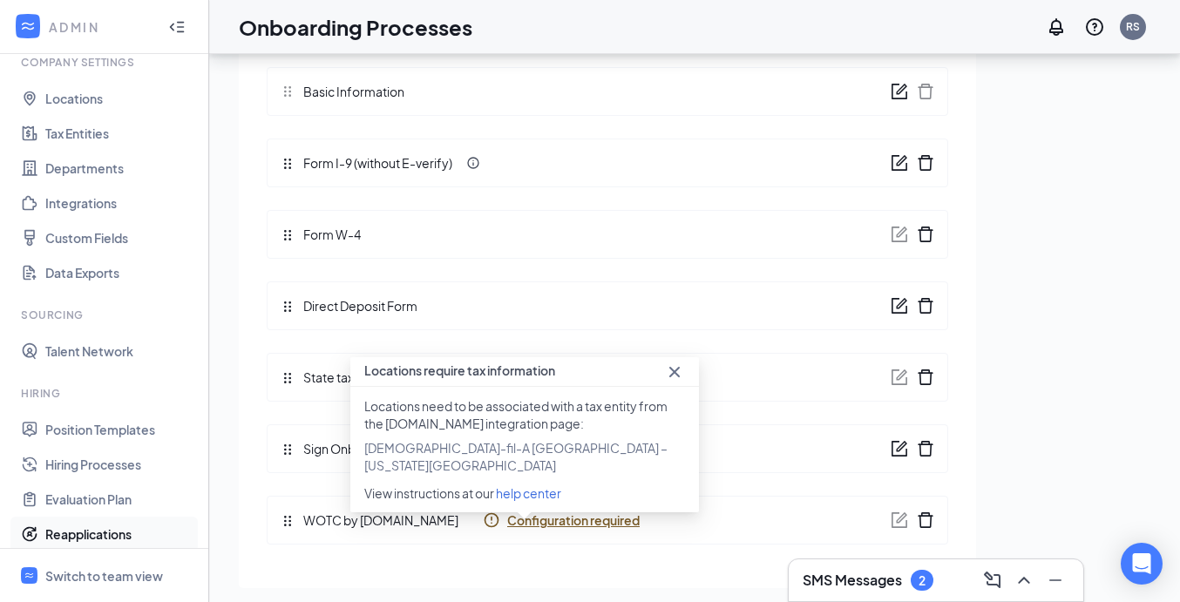
scroll to position [66, 0]
click at [81, 206] on link "Integrations" at bounding box center [119, 205] width 149 height 35
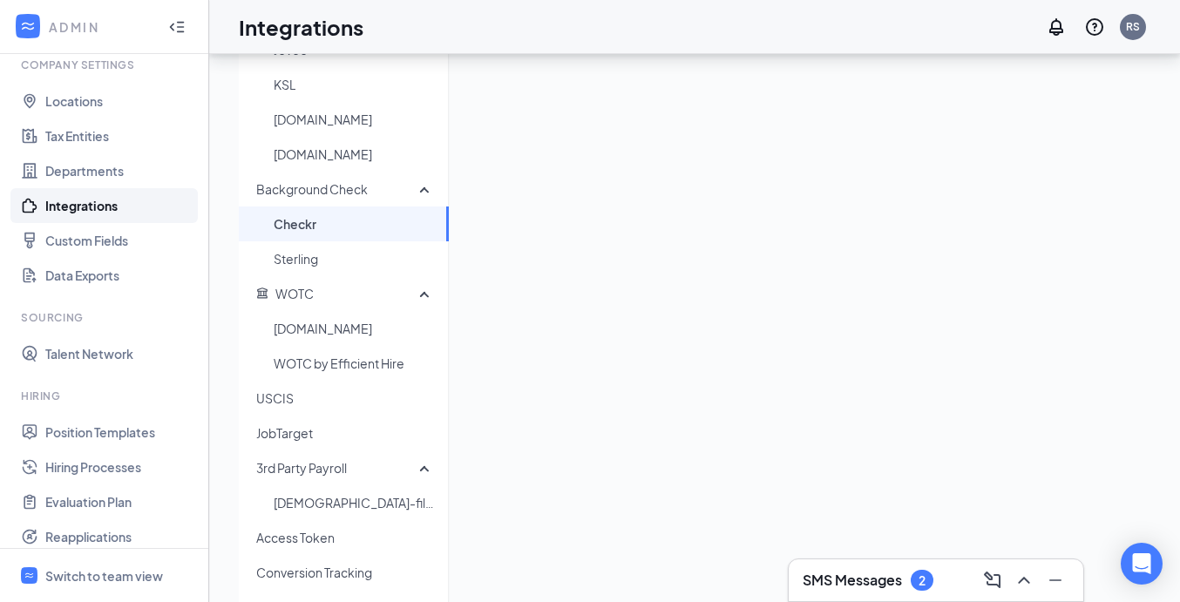
scroll to position [342, 0]
click at [329, 328] on span "WOTC.com" at bounding box center [354, 326] width 161 height 35
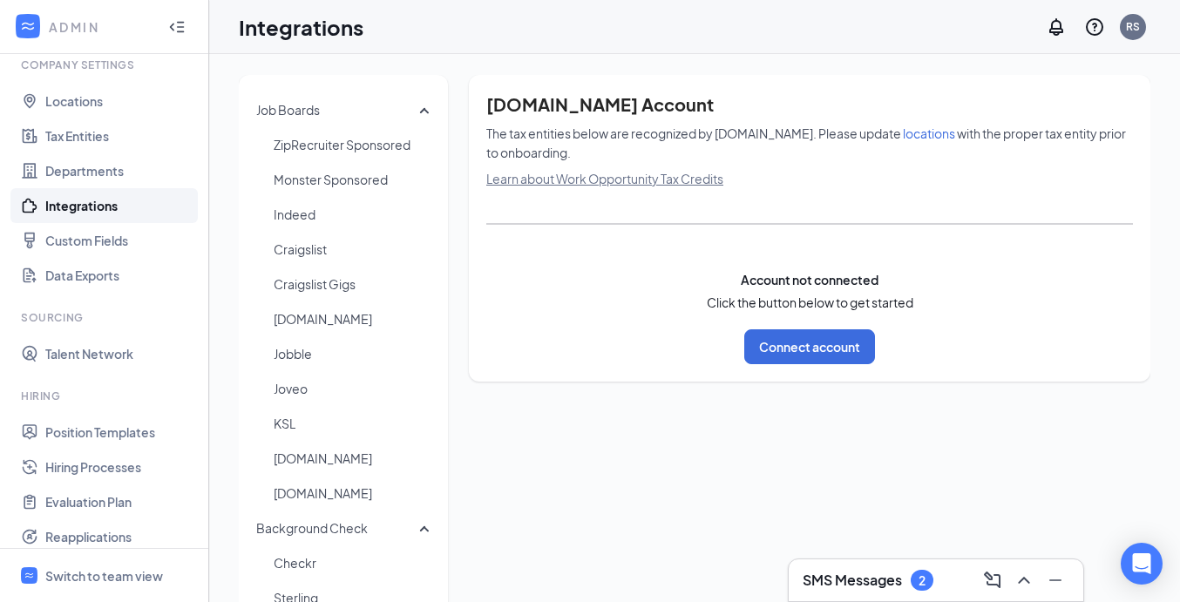
click at [835, 376] on div "WOTC.com Account The tax entities below are recognized by WOTC.com. Please upda…" at bounding box center [810, 228] width 682 height 307
click at [834, 350] on button "Connect account" at bounding box center [810, 347] width 131 height 35
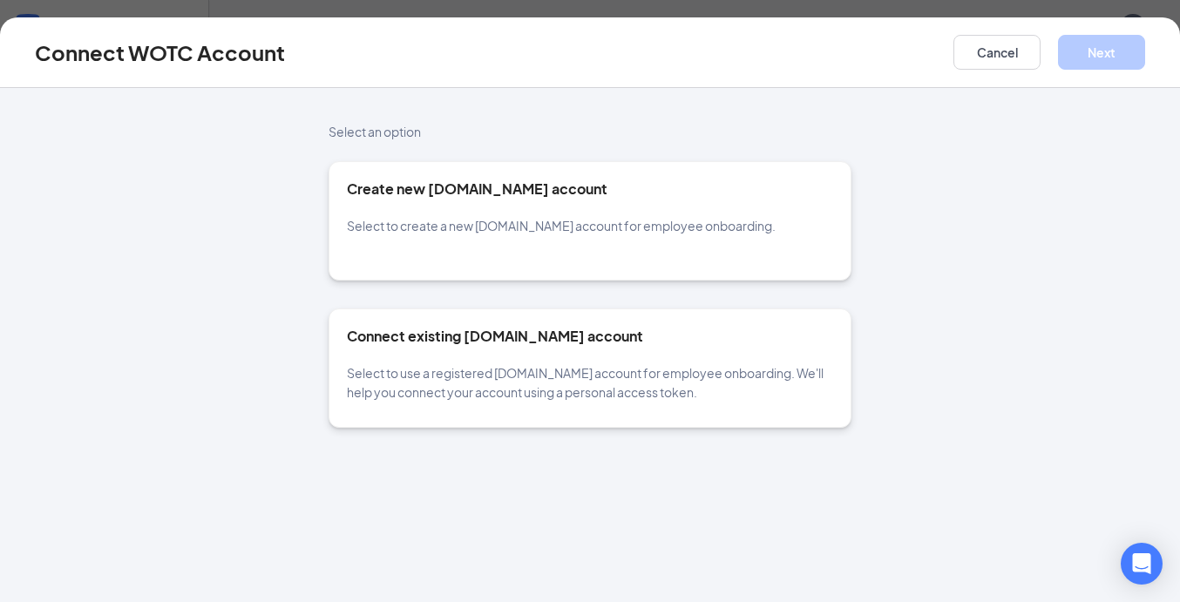
click at [834, 350] on div "Connect existing WOTC.com account Select to use a registered WOTC.com account f…" at bounding box center [590, 368] width 523 height 119
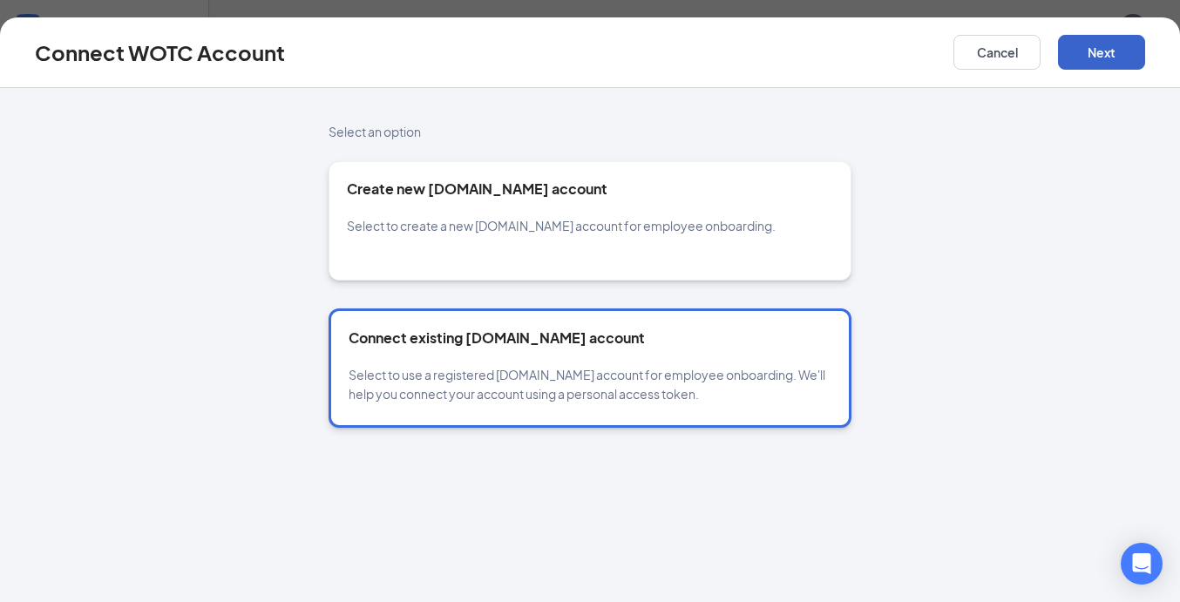
click at [1075, 54] on button "Next" at bounding box center [1101, 52] width 87 height 35
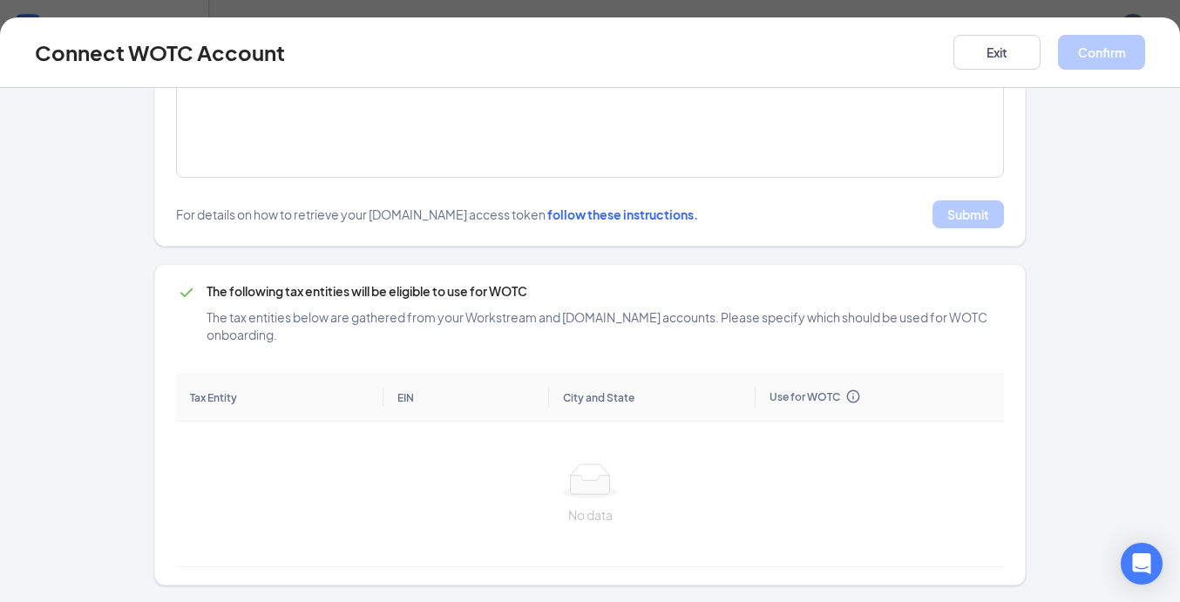
scroll to position [437, 0]
click at [388, 418] on th "EIN" at bounding box center [467, 397] width 166 height 49
click at [246, 422] on td "No data" at bounding box center [590, 495] width 828 height 146
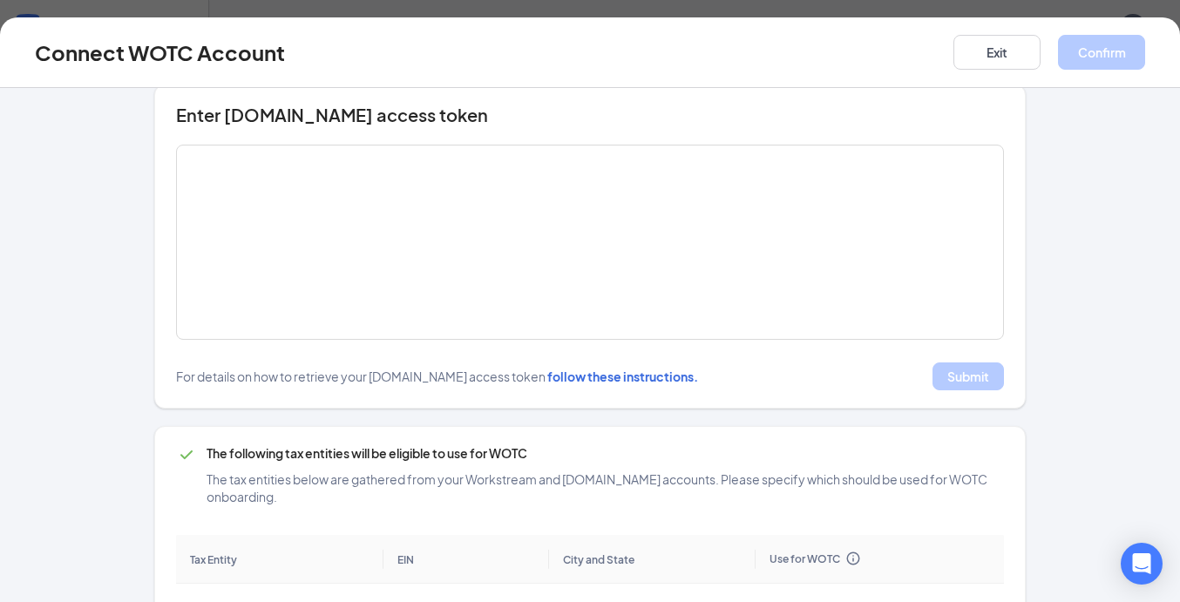
scroll to position [19, 0]
click at [616, 372] on span "follow these instructions." at bounding box center [623, 379] width 151 height 16
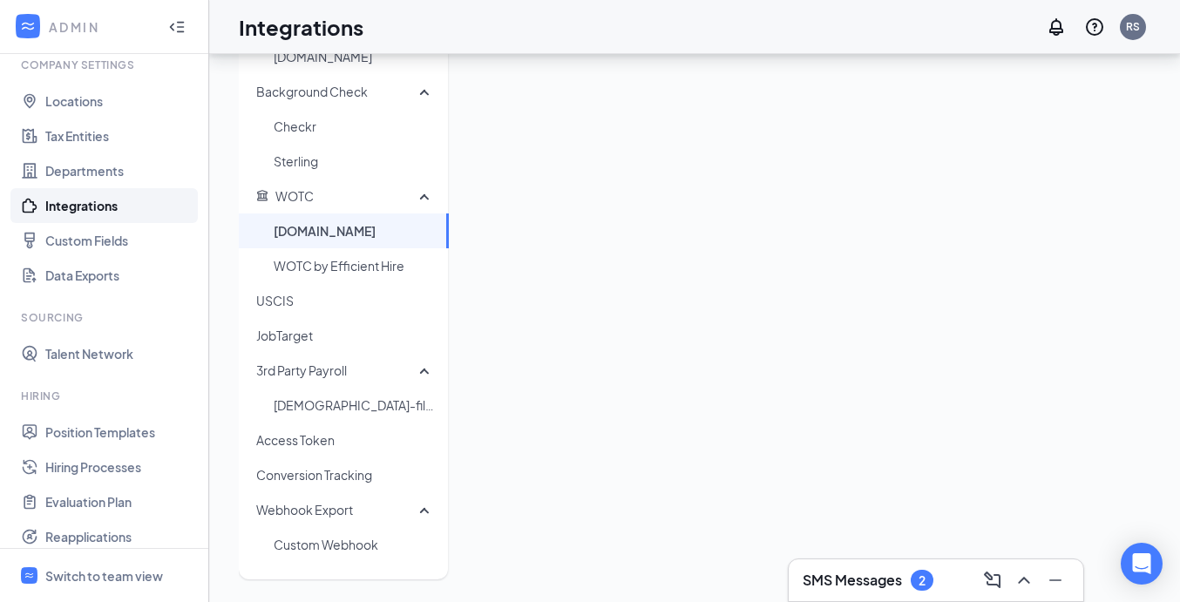
click at [349, 235] on span "WOTC.com" at bounding box center [354, 231] width 161 height 35
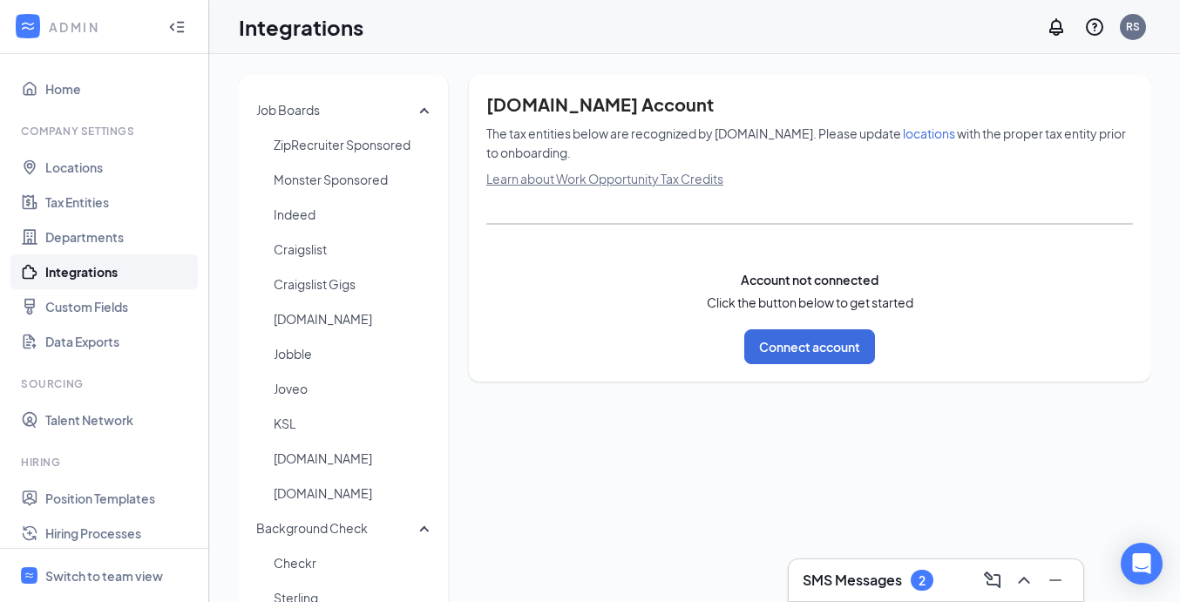
click at [908, 135] on span "locations" at bounding box center [929, 134] width 52 height 16
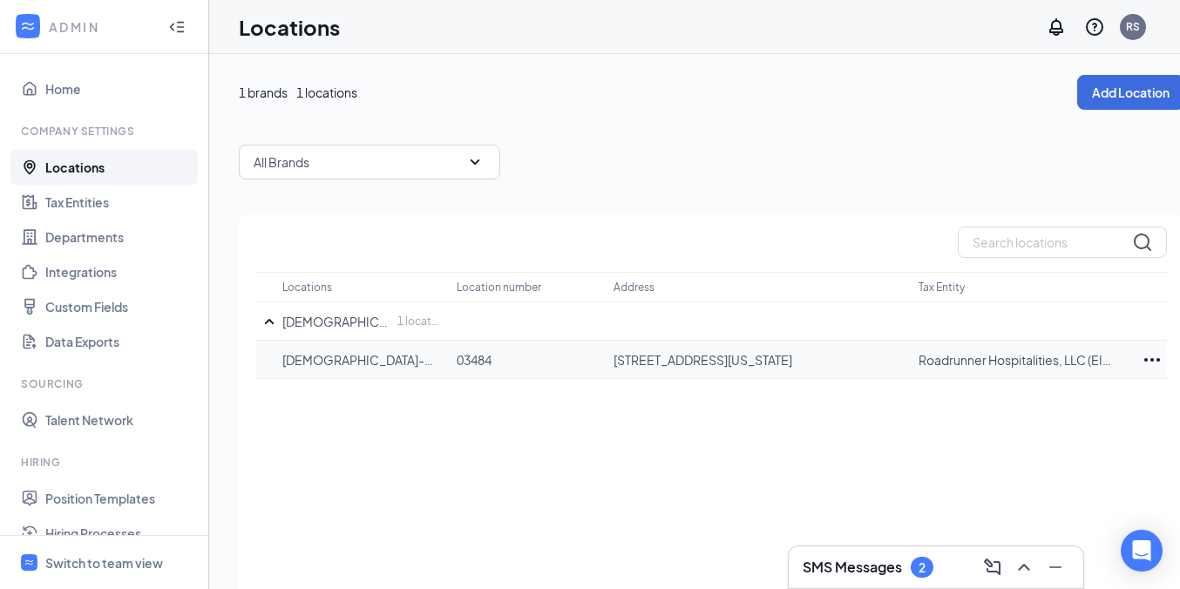
click at [1152, 354] on icon "Ellipses" at bounding box center [1152, 360] width 21 height 21
click at [1028, 405] on p "Edit" at bounding box center [1075, 412] width 146 height 17
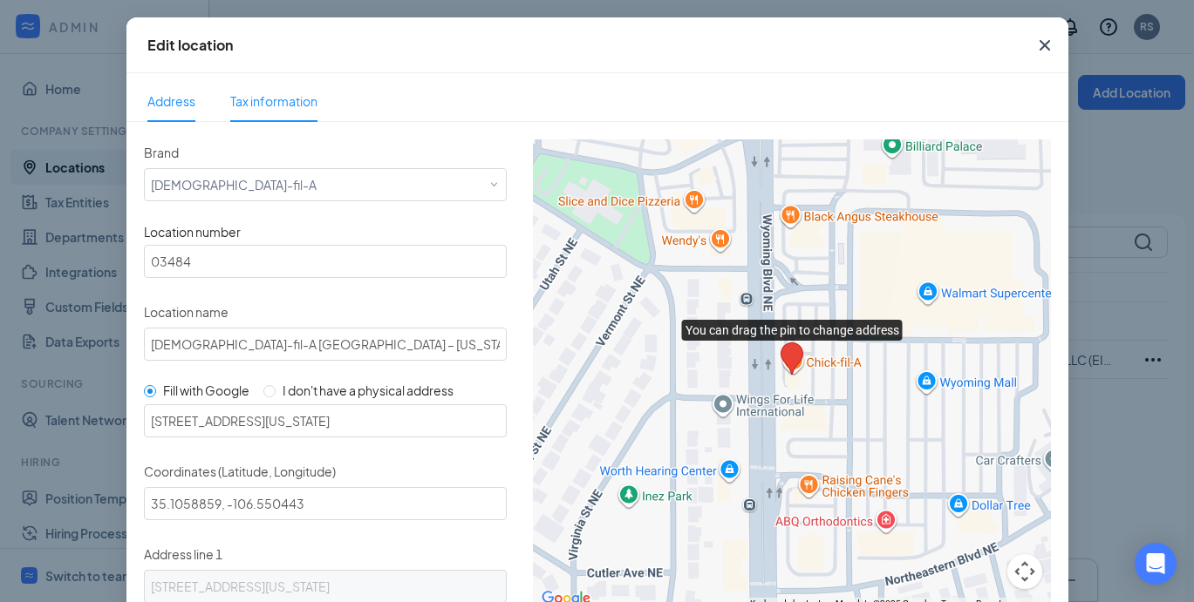
click at [314, 98] on li "Tax information" at bounding box center [274, 101] width 122 height 42
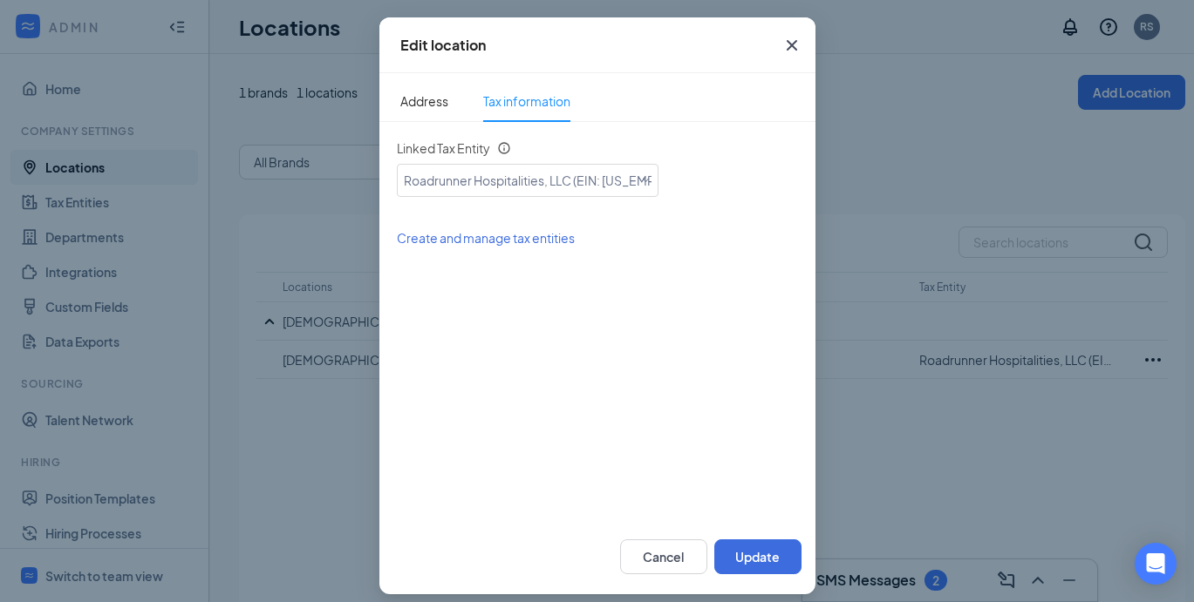
click at [786, 45] on icon "Cross" at bounding box center [791, 45] width 10 height 10
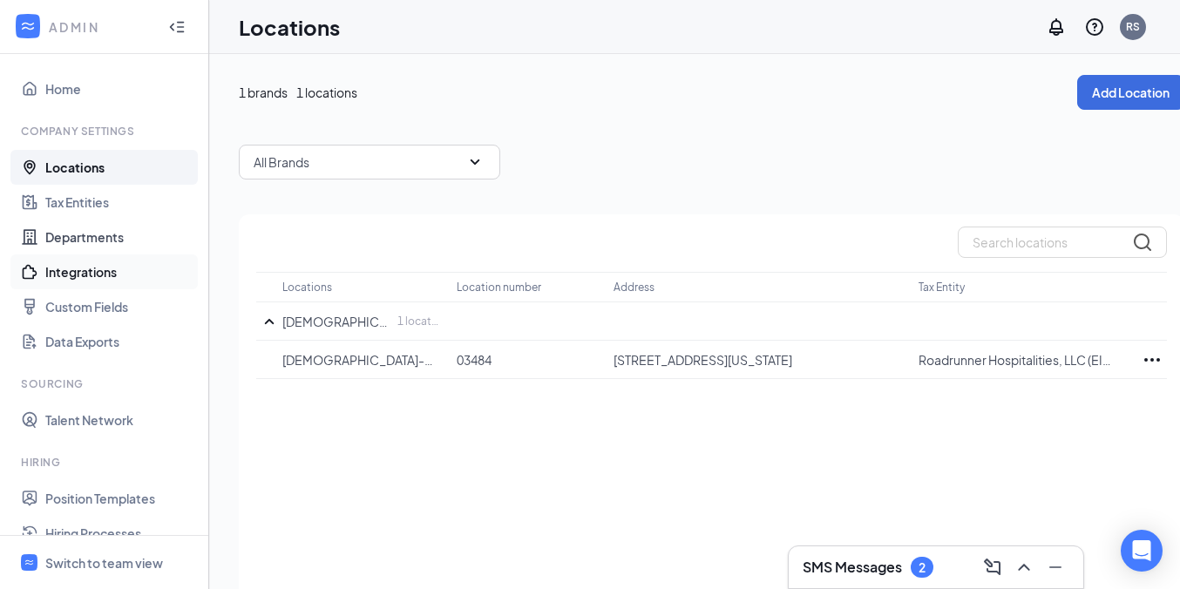
click at [100, 276] on link "Integrations" at bounding box center [119, 272] width 149 height 35
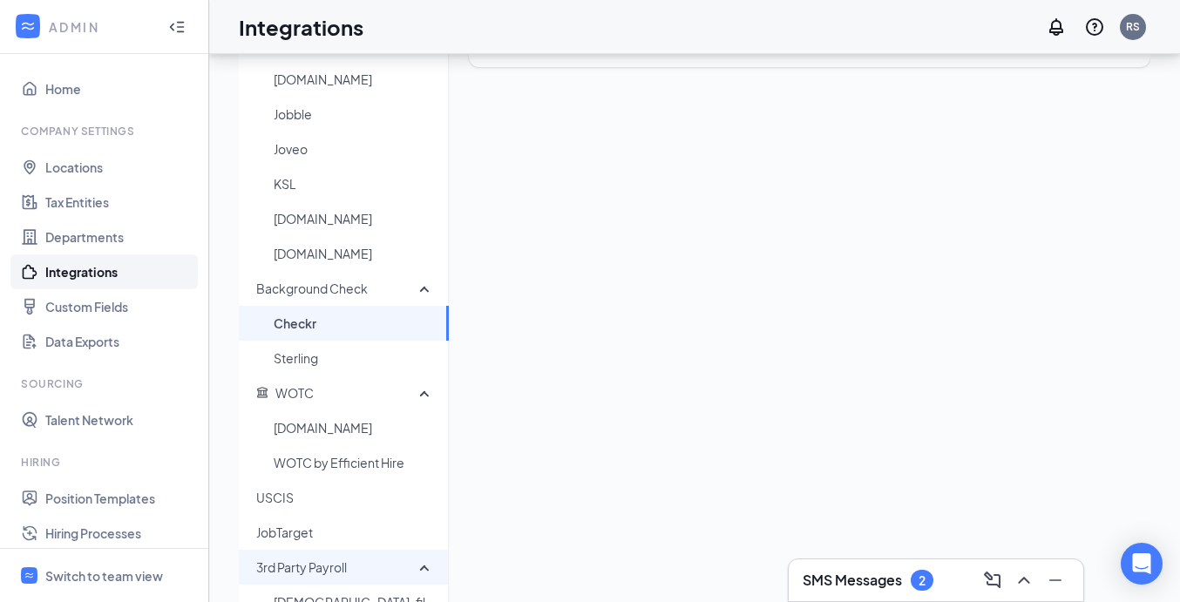
scroll to position [268, 0]
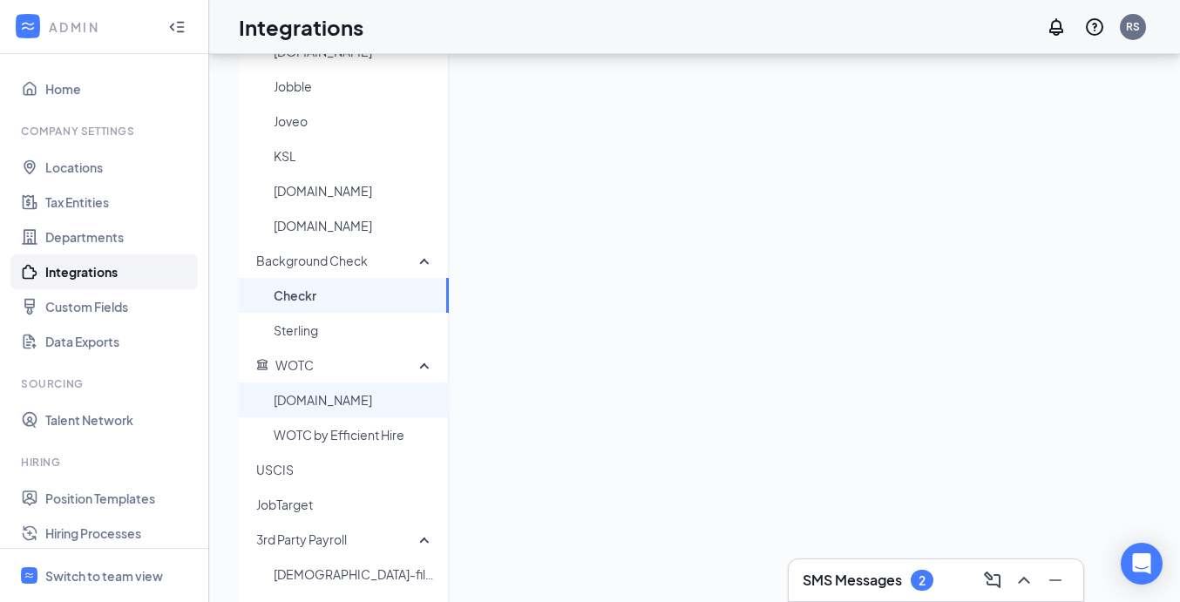
click at [313, 401] on span "[DOMAIN_NAME]" at bounding box center [354, 400] width 161 height 35
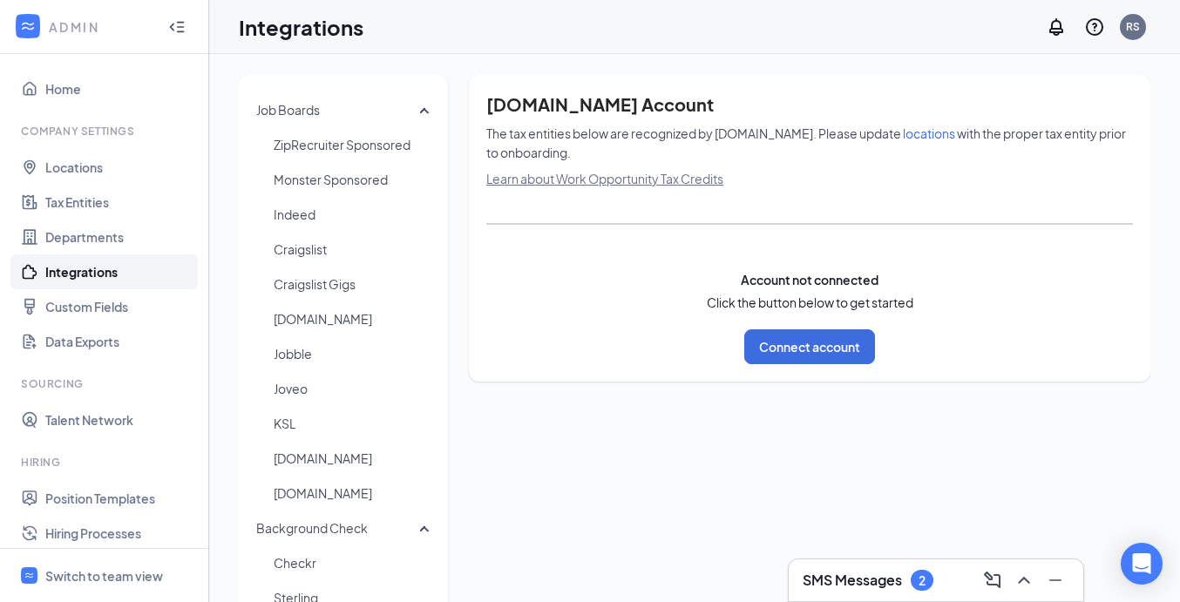
click at [903, 139] on span "locations" at bounding box center [929, 134] width 52 height 16
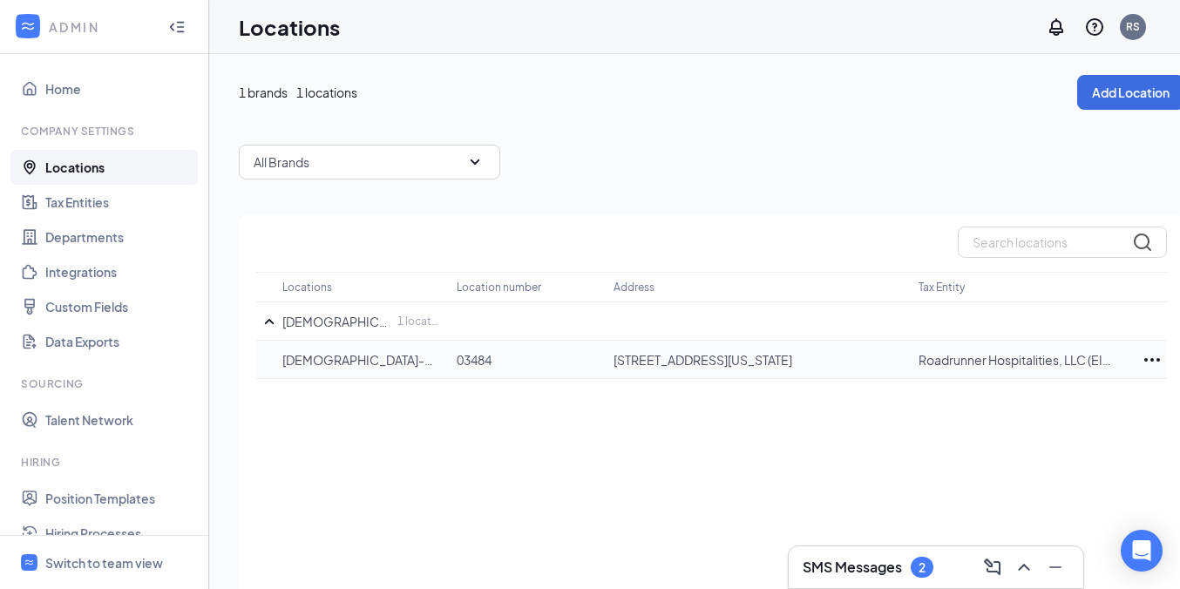
click at [1154, 357] on icon "Ellipses" at bounding box center [1152, 360] width 21 height 21
click at [1029, 415] on p "Edit" at bounding box center [1075, 412] width 146 height 17
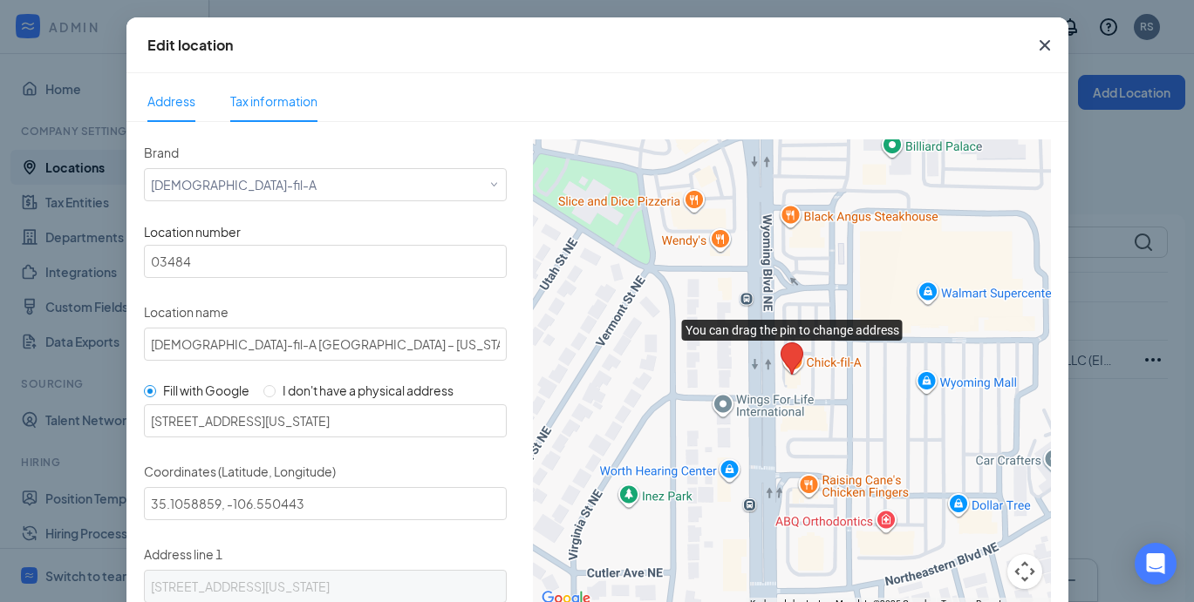
click at [242, 102] on span "Tax information" at bounding box center [273, 101] width 87 height 16
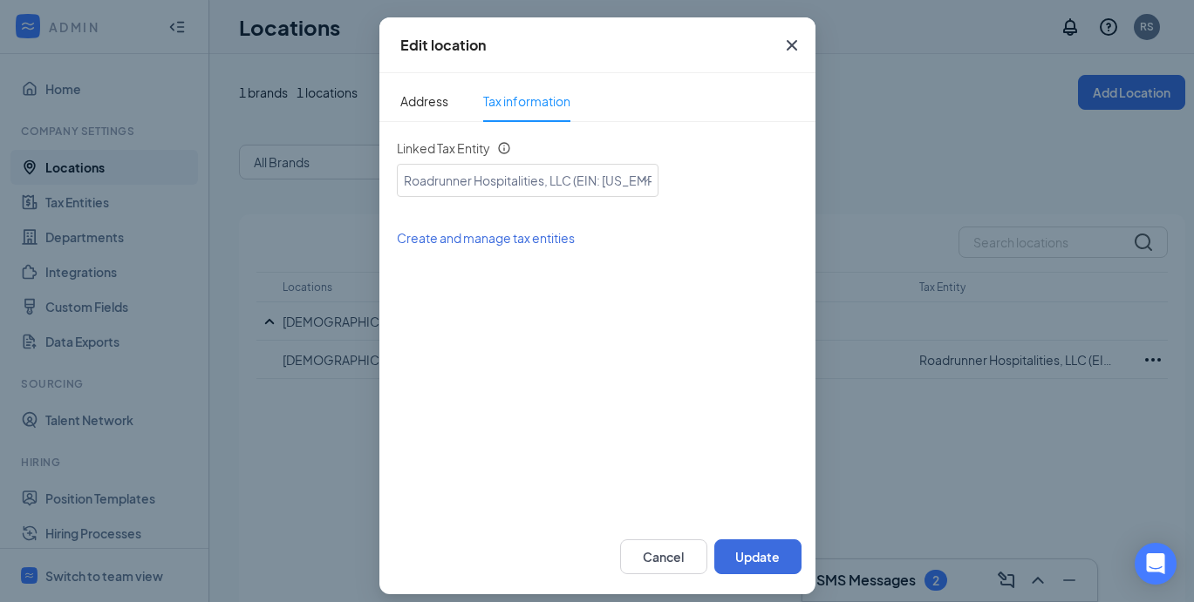
click at [531, 241] on span "Create and manage tax entities" at bounding box center [486, 238] width 178 height 16
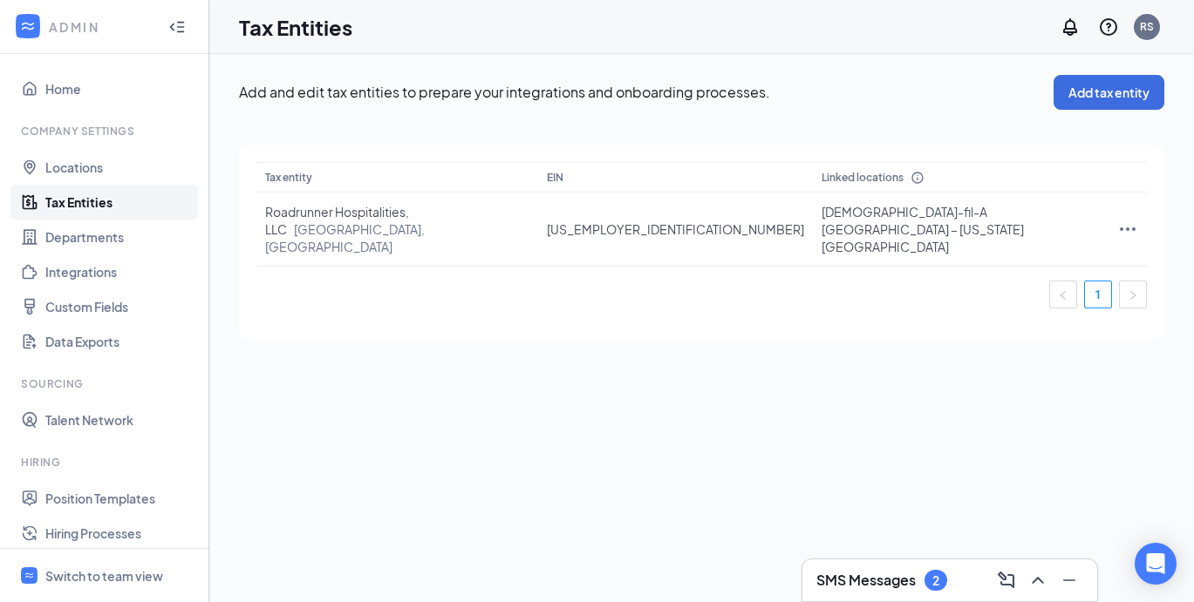
click at [168, 31] on icon "Collapse" at bounding box center [176, 26] width 17 height 17
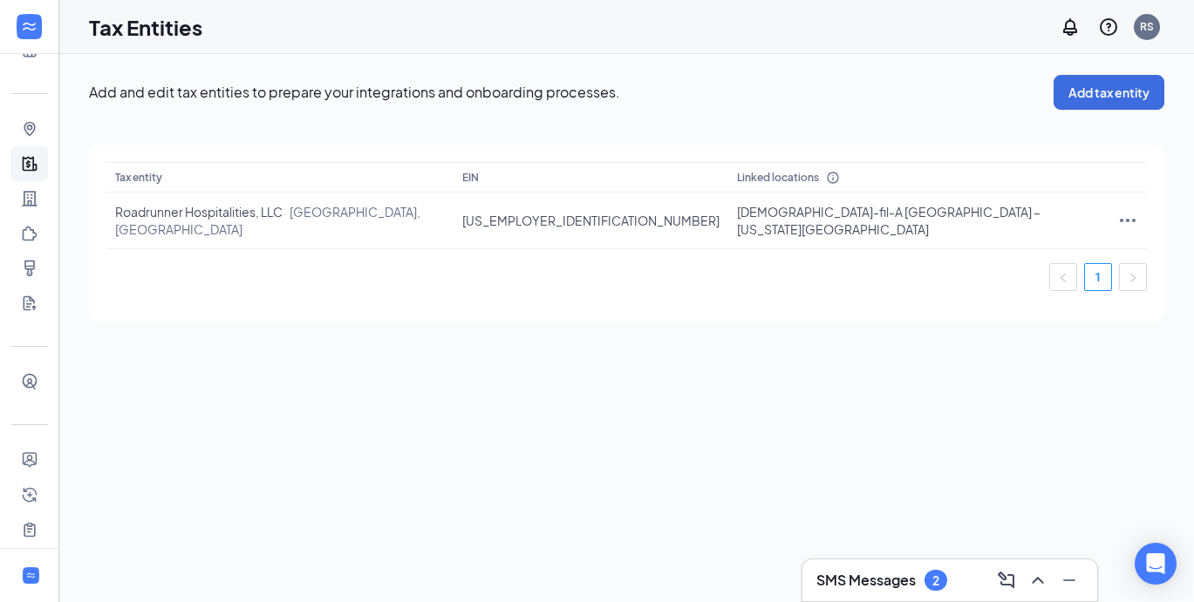
scroll to position [59, 0]
click at [4, 61] on ul "Home Company Settings Locations Tax Entities Departments Integrations Custom Fi…" at bounding box center [29, 377] width 58 height 765
click at [45, 84] on link "Home" at bounding box center [53, 88] width 17 height 35
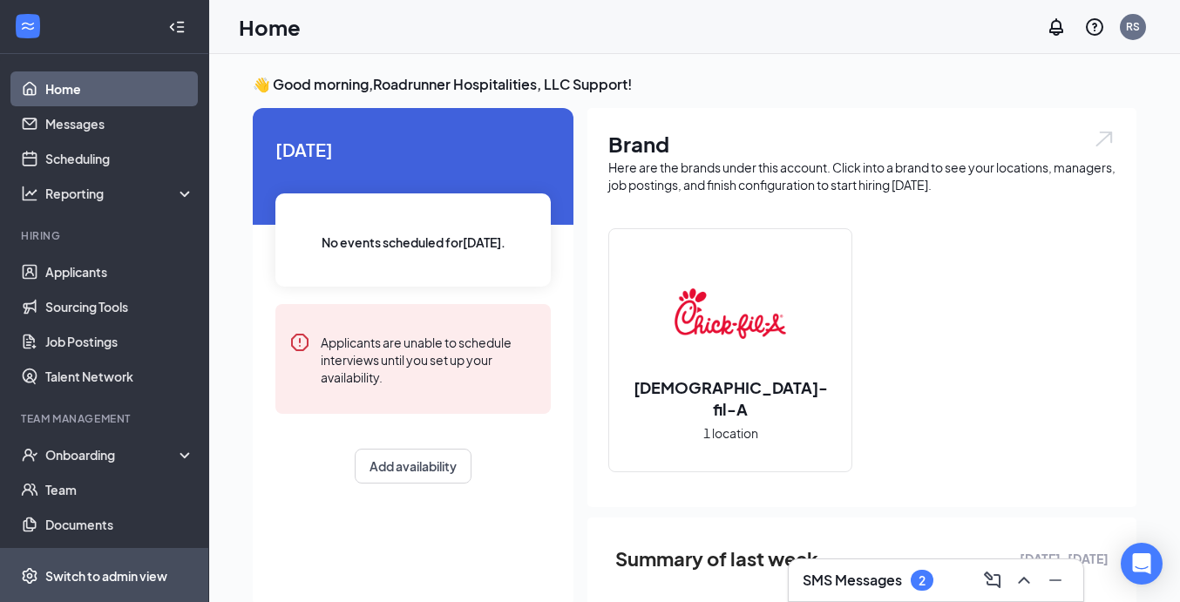
click at [144, 576] on div "Switch to admin view" at bounding box center [106, 576] width 122 height 17
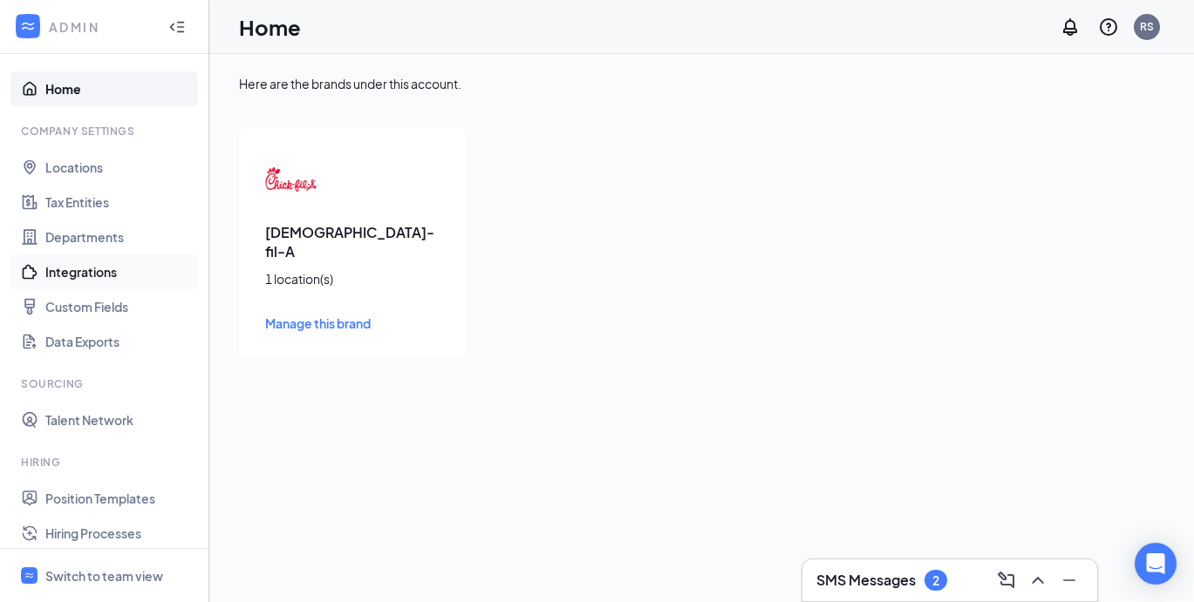
click at [99, 282] on link "Integrations" at bounding box center [119, 272] width 149 height 35
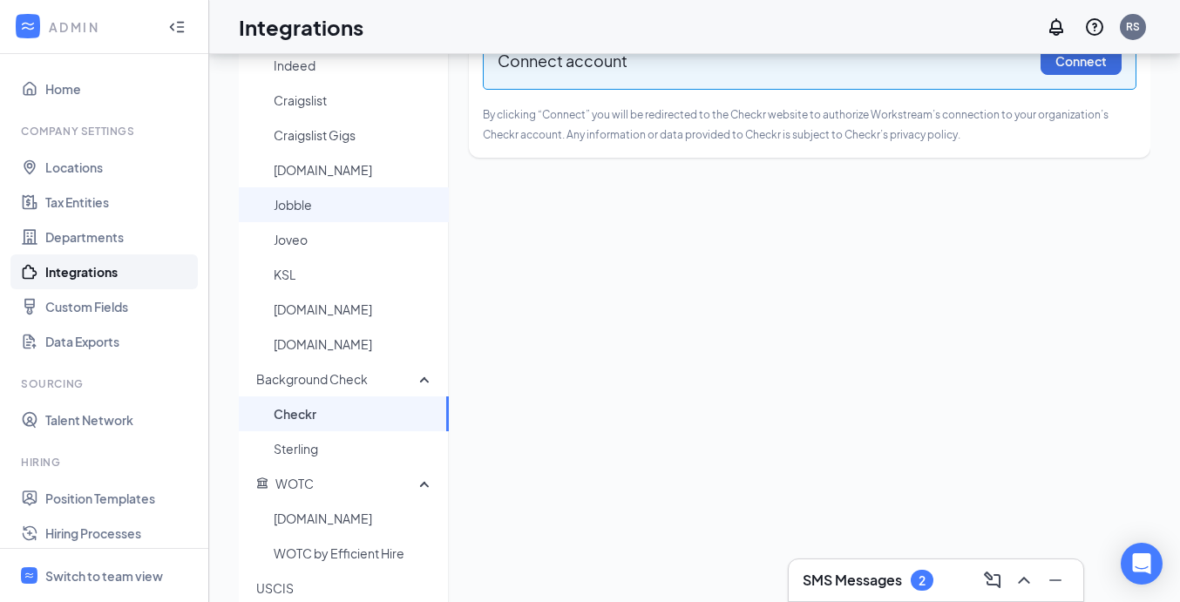
scroll to position [228, 0]
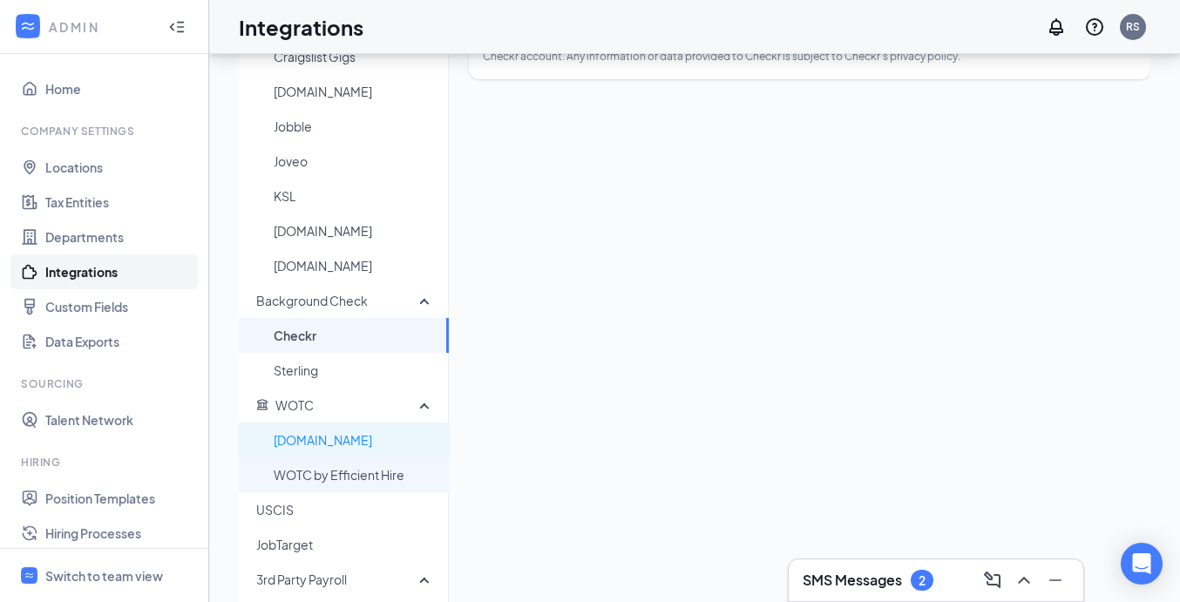
click at [303, 459] on span "WOTC by Efficient Hire" at bounding box center [354, 475] width 161 height 35
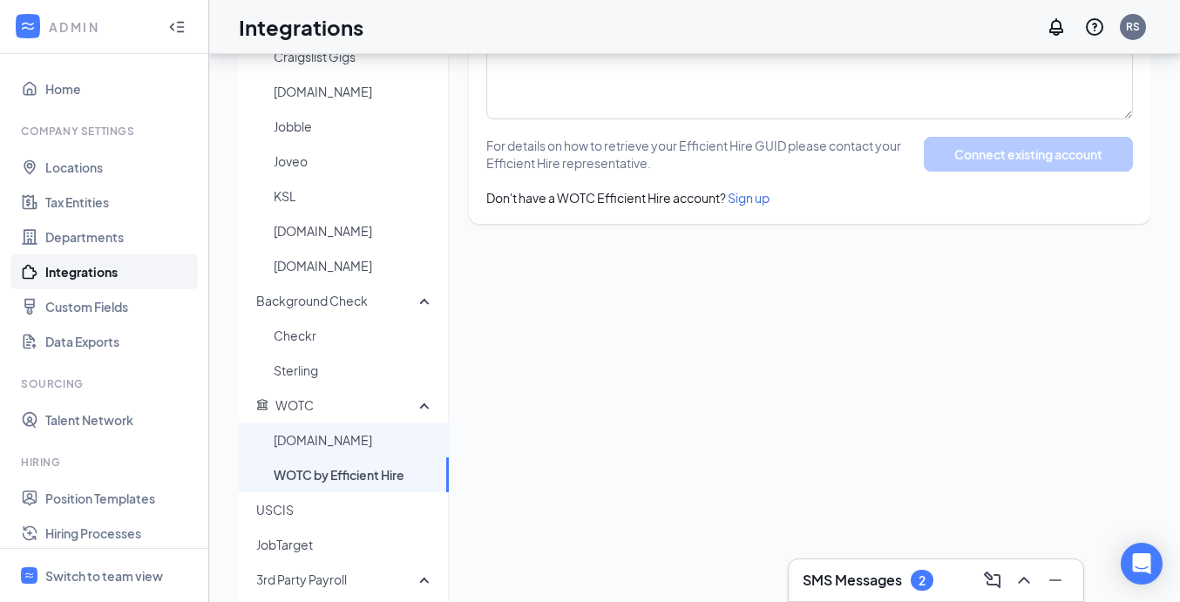
click at [303, 444] on span "[DOMAIN_NAME]" at bounding box center [354, 440] width 161 height 35
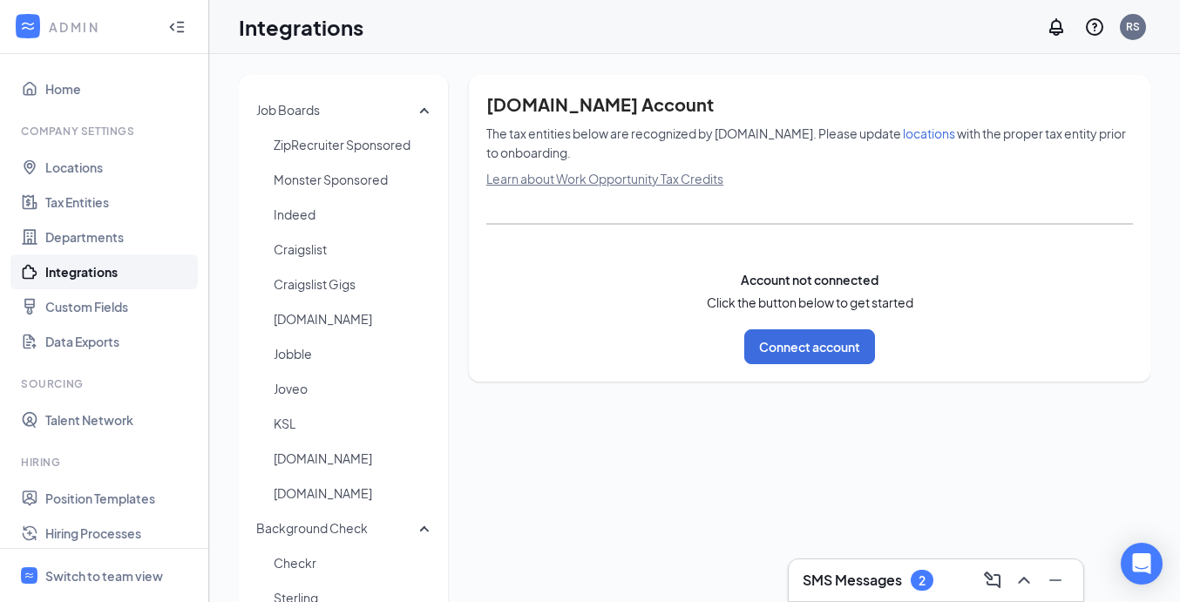
click at [903, 133] on span "locations" at bounding box center [929, 134] width 52 height 16
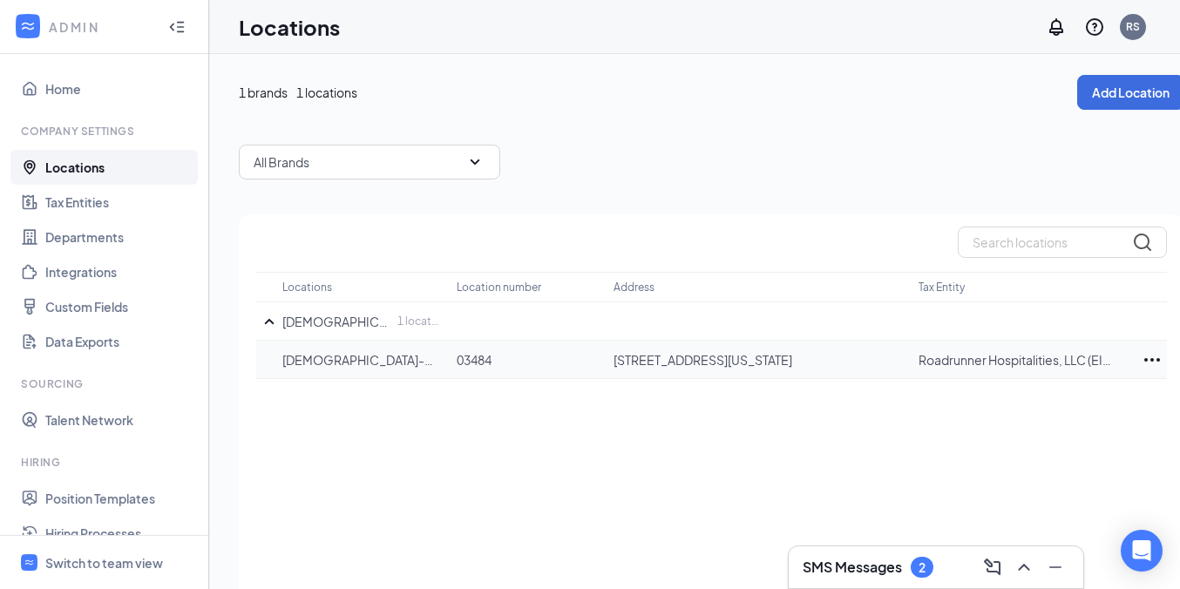
click at [1152, 365] on icon "Ellipses" at bounding box center [1152, 360] width 21 height 21
click at [1004, 422] on div "Edit" at bounding box center [1075, 412] width 174 height 38
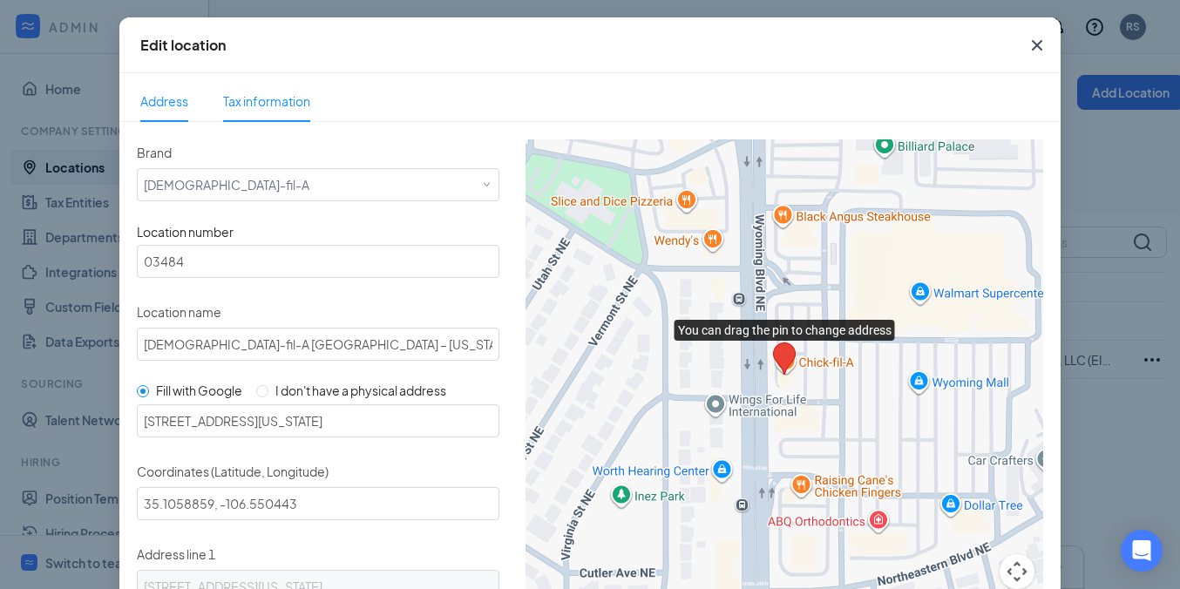
click at [280, 115] on span "Tax information" at bounding box center [266, 101] width 87 height 40
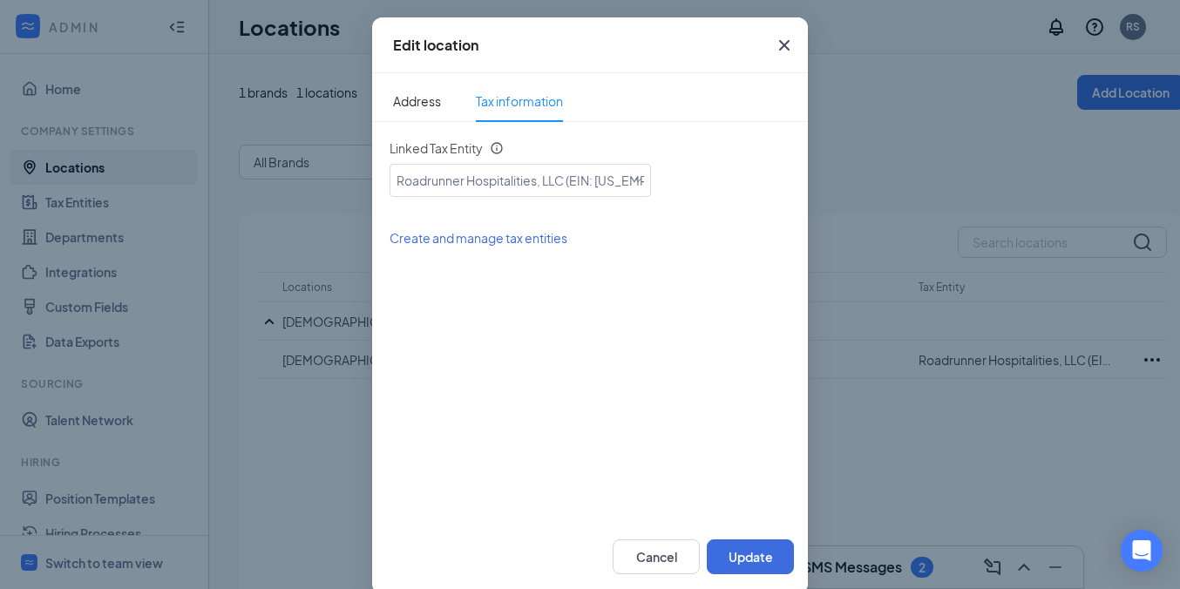
click at [780, 48] on icon "Cross" at bounding box center [784, 45] width 10 height 10
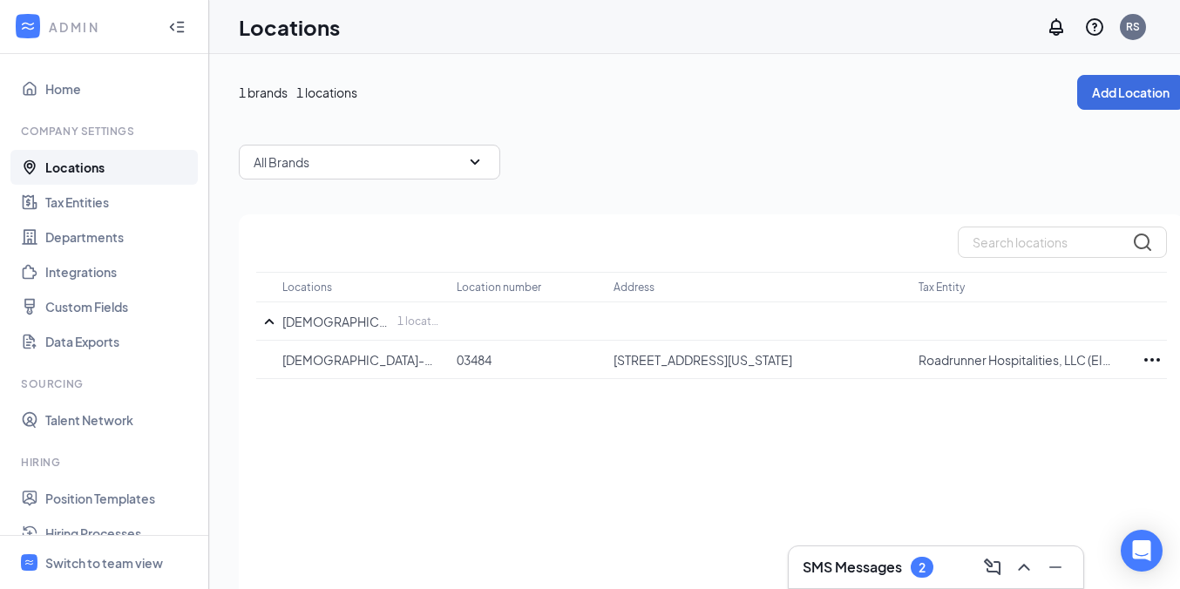
click at [104, 182] on link "Locations" at bounding box center [119, 167] width 149 height 35
click at [99, 194] on link "Tax Entities" at bounding box center [119, 202] width 149 height 35
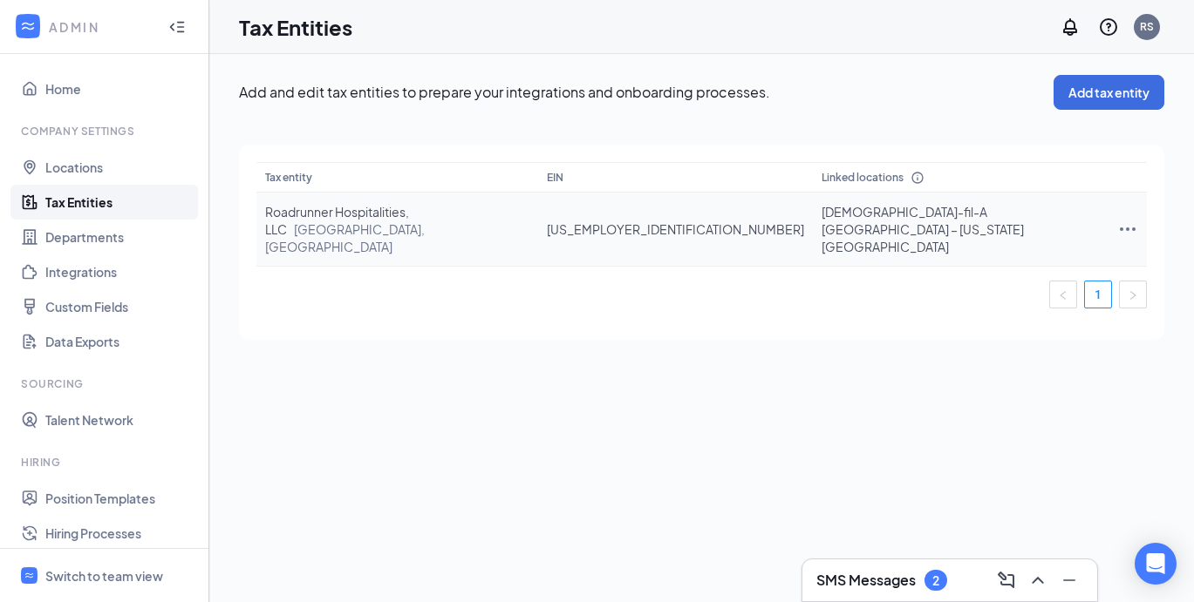
click at [1117, 219] on icon "Ellipses" at bounding box center [1127, 229] width 21 height 21
click at [997, 255] on span "Edit entity details" at bounding box center [1027, 251] width 167 height 19
type input "47-4667397"
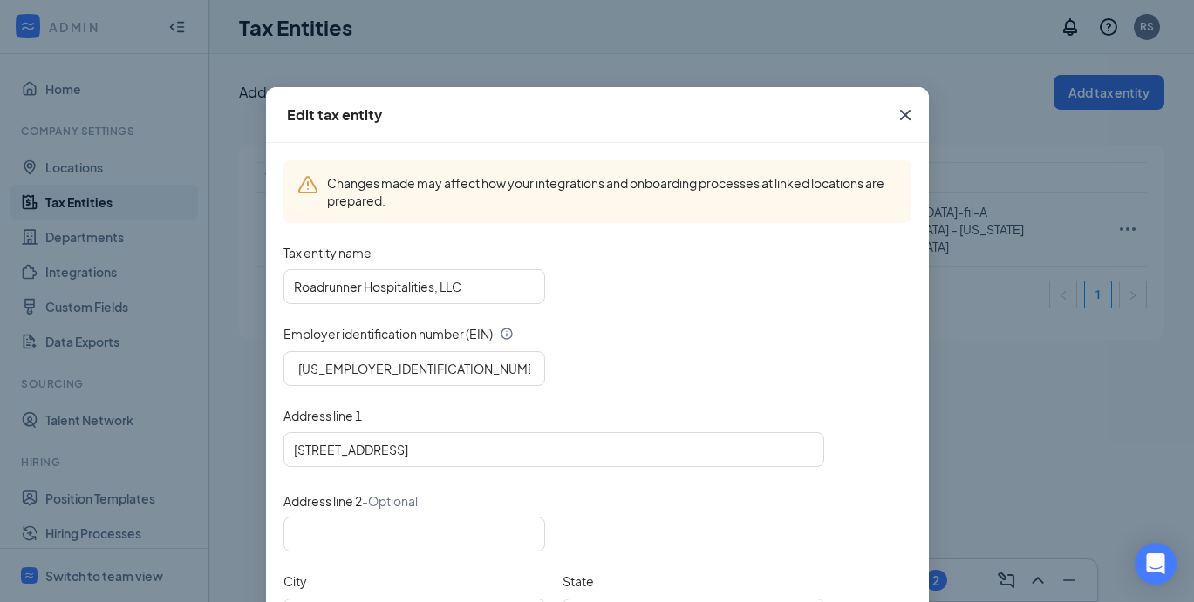
click at [902, 118] on icon "Cross" at bounding box center [905, 115] width 21 height 21
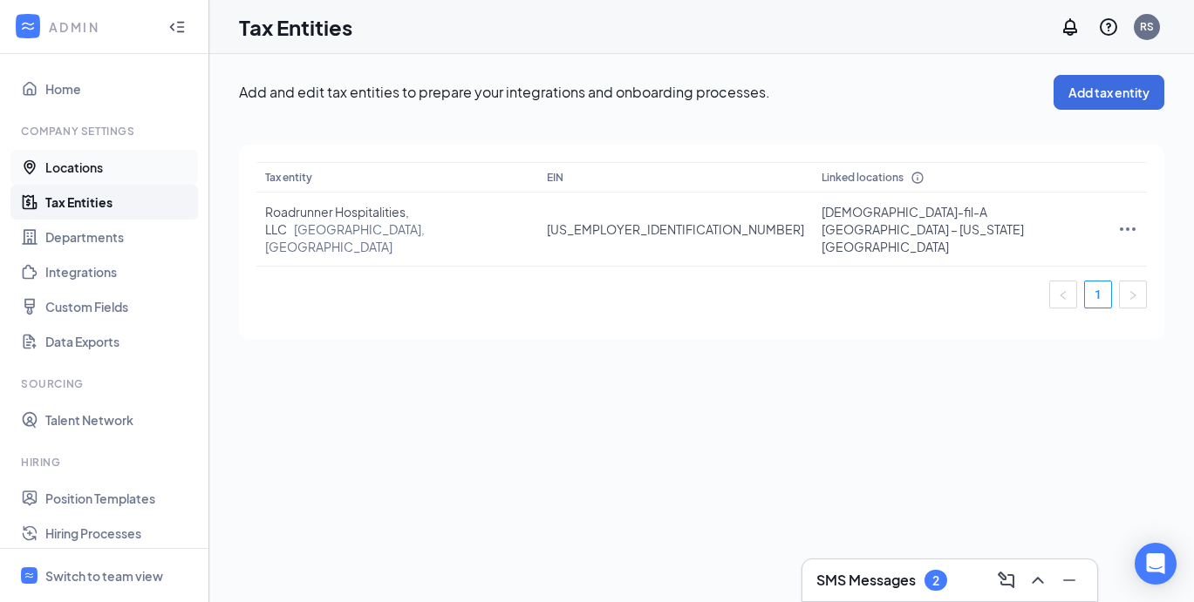
click at [131, 178] on link "Locations" at bounding box center [119, 167] width 149 height 35
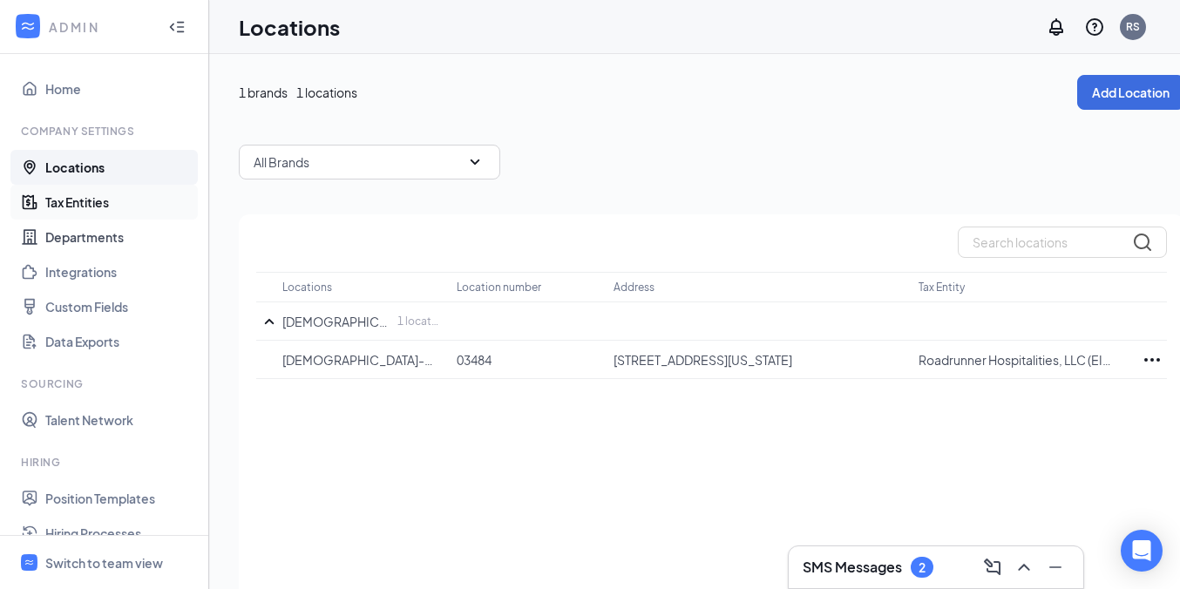
click at [84, 209] on link "Tax Entities" at bounding box center [119, 202] width 149 height 35
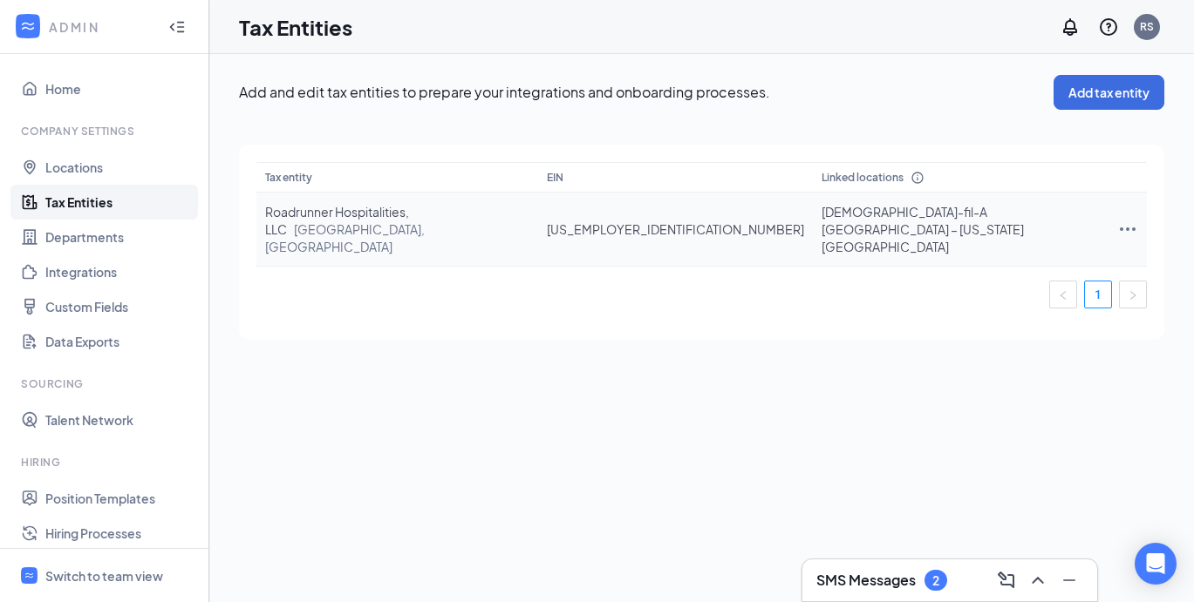
click at [1123, 228] on icon "Ellipses" at bounding box center [1127, 229] width 16 height 3
click at [978, 253] on span "Edit entity details" at bounding box center [1027, 251] width 167 height 19
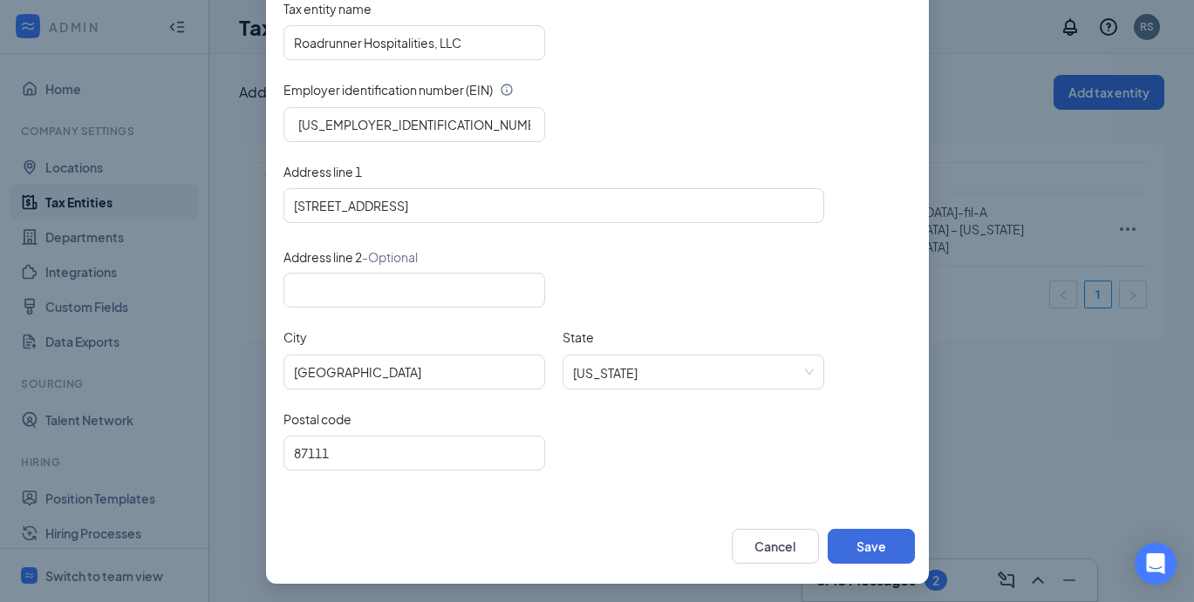
scroll to position [243, 0]
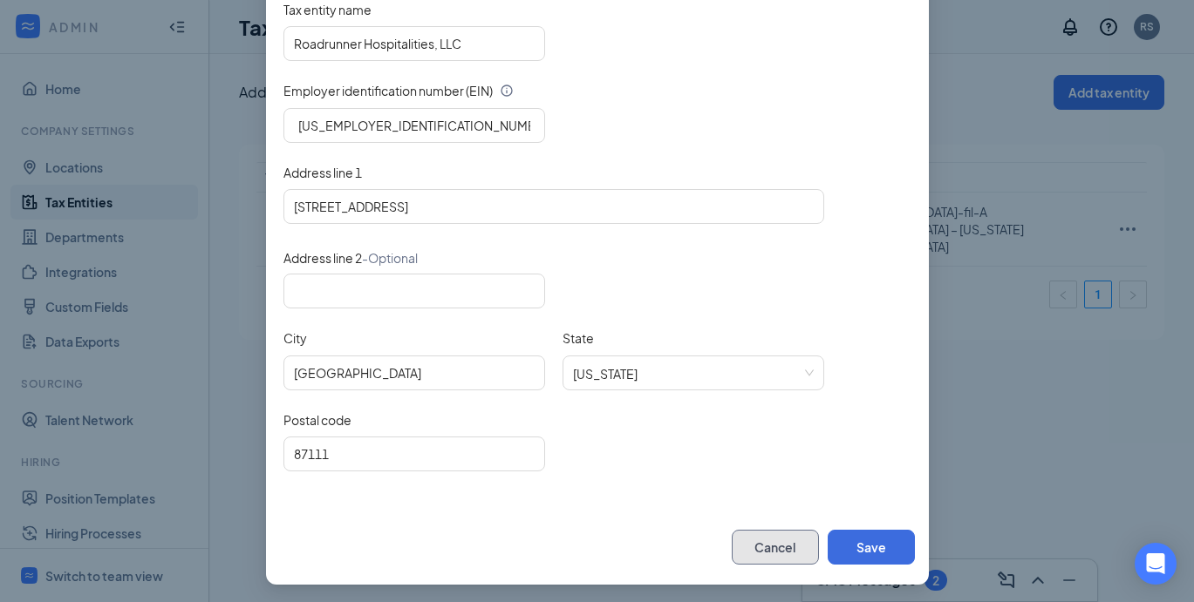
click at [780, 532] on button "Cancel" at bounding box center [774, 547] width 87 height 35
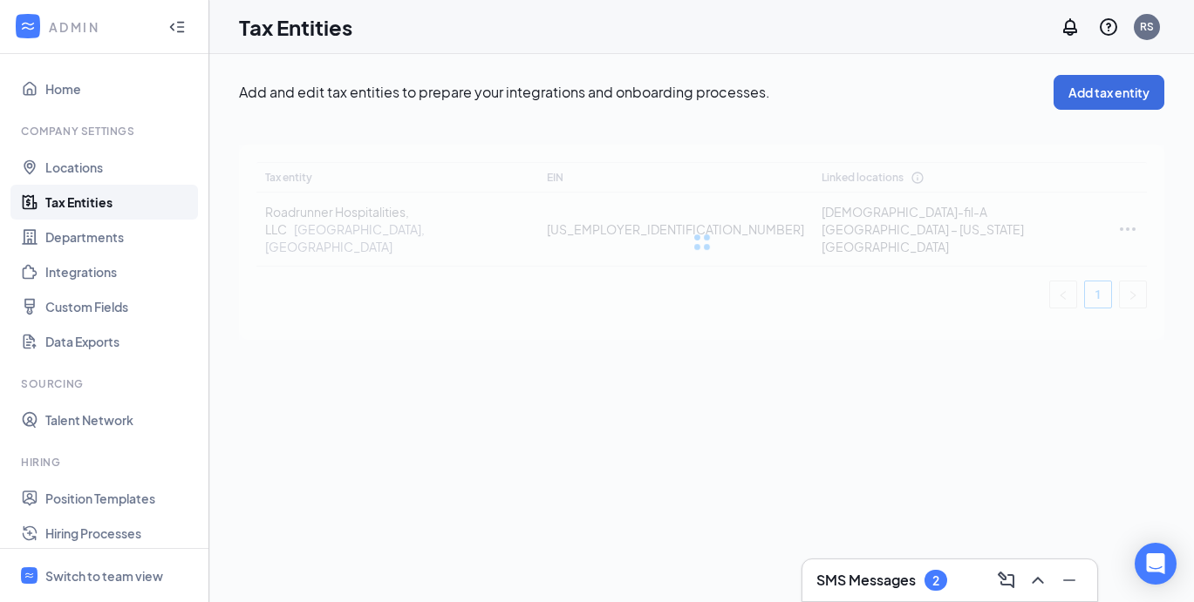
scroll to position [157, 0]
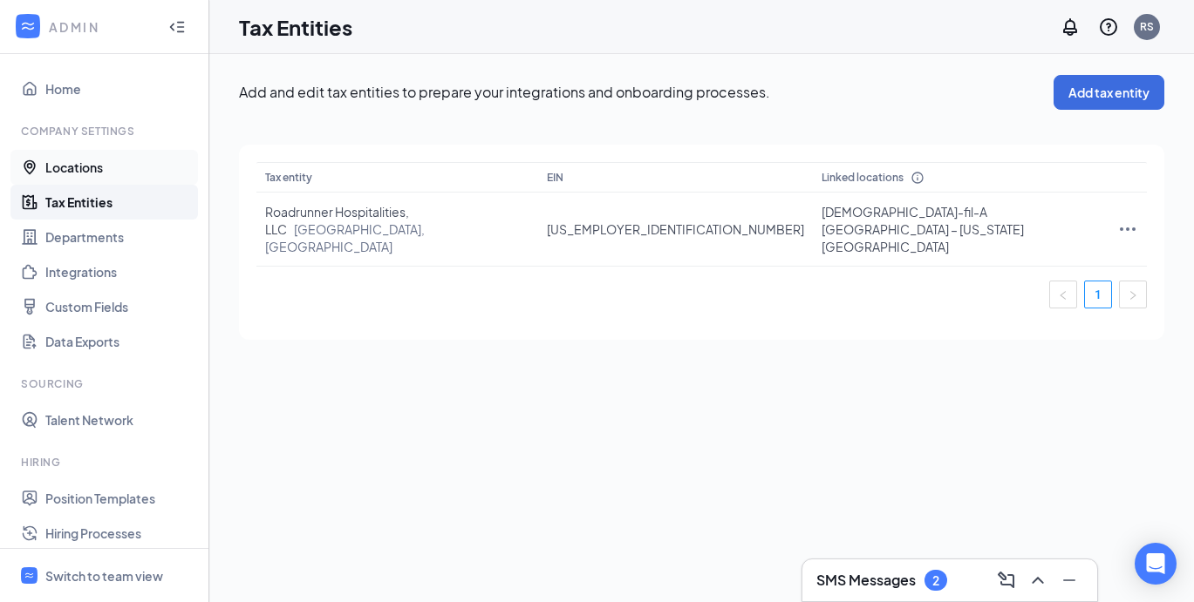
click at [109, 171] on link "Locations" at bounding box center [119, 167] width 149 height 35
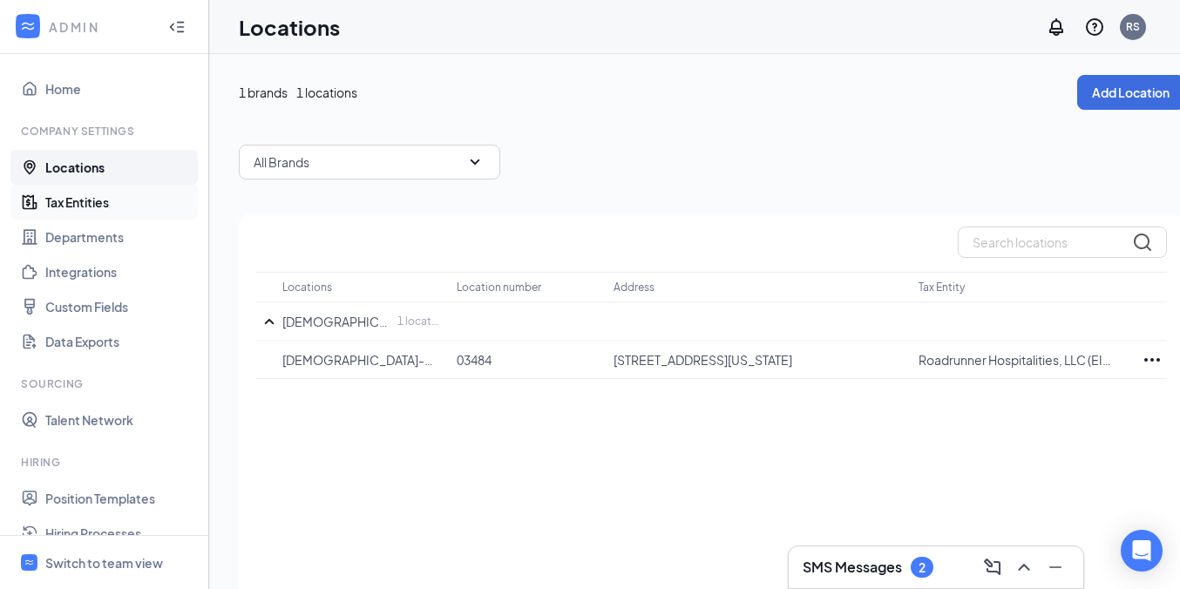
click at [92, 199] on link "Tax Entities" at bounding box center [119, 202] width 149 height 35
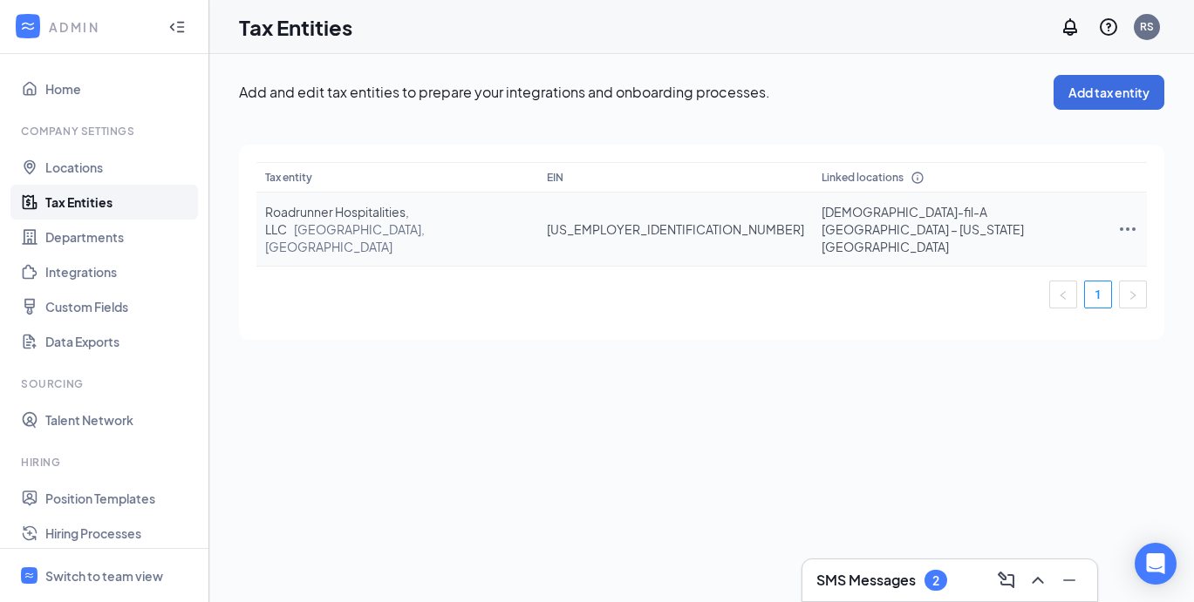
click at [1119, 228] on icon "Ellipses" at bounding box center [1127, 229] width 16 height 3
click at [970, 246] on span "Edit entity details" at bounding box center [1027, 251] width 167 height 19
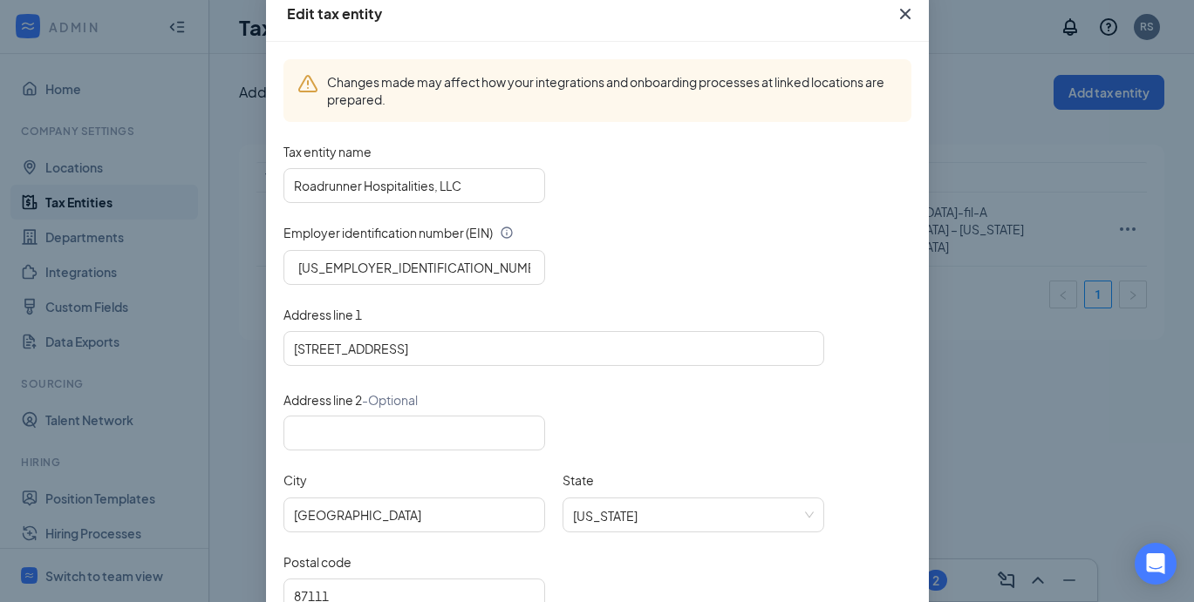
scroll to position [244, 0]
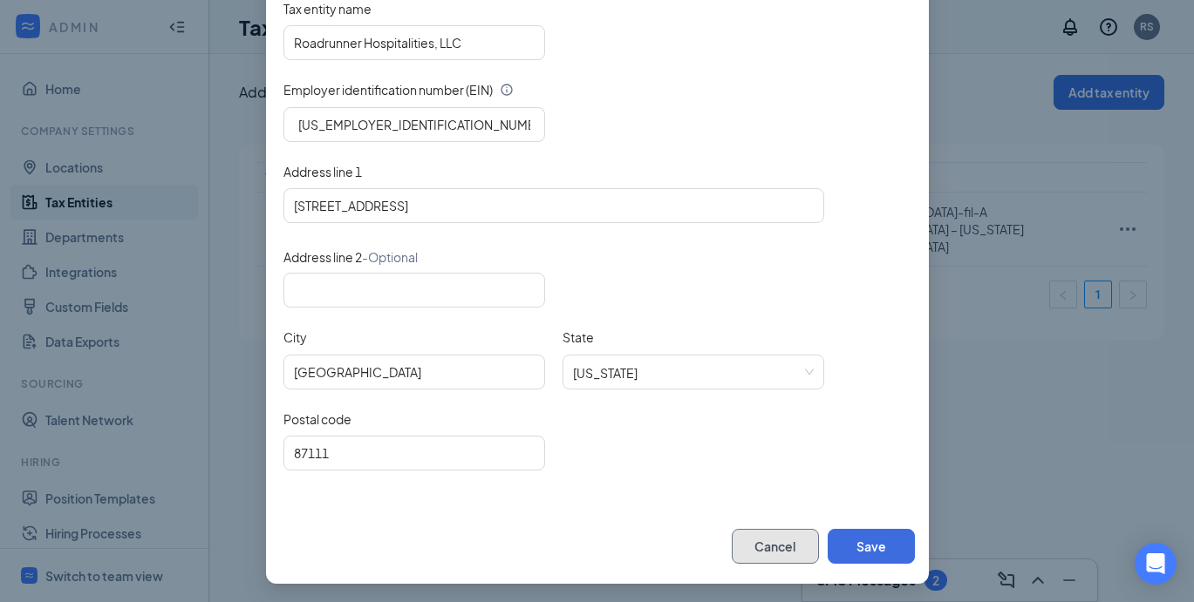
click at [774, 529] on button "Cancel" at bounding box center [774, 546] width 87 height 35
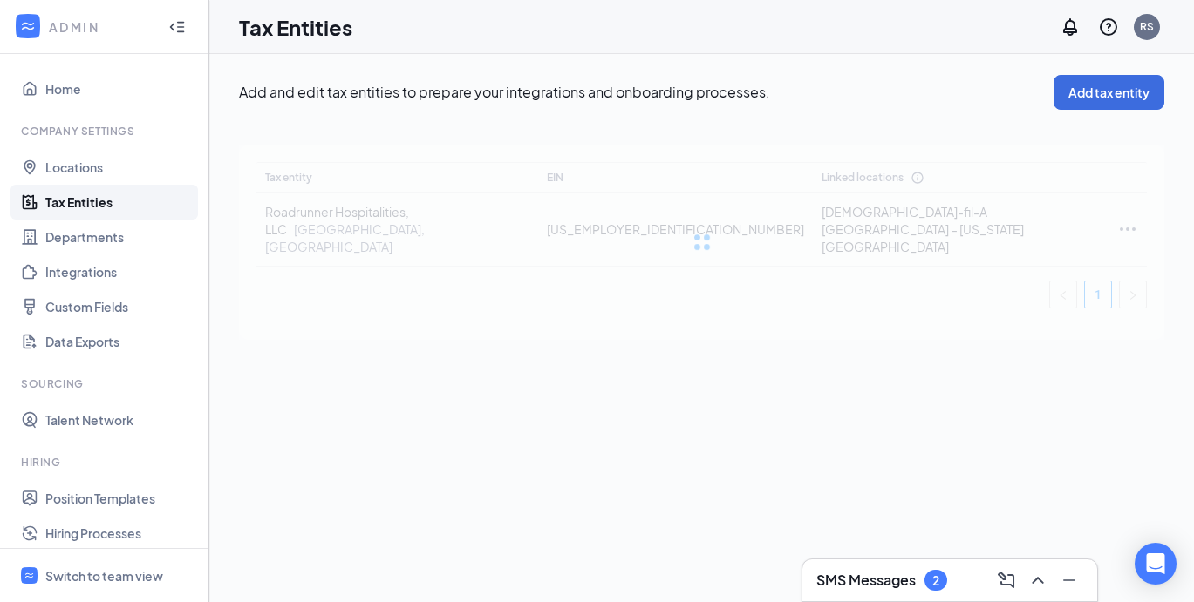
scroll to position [157, 0]
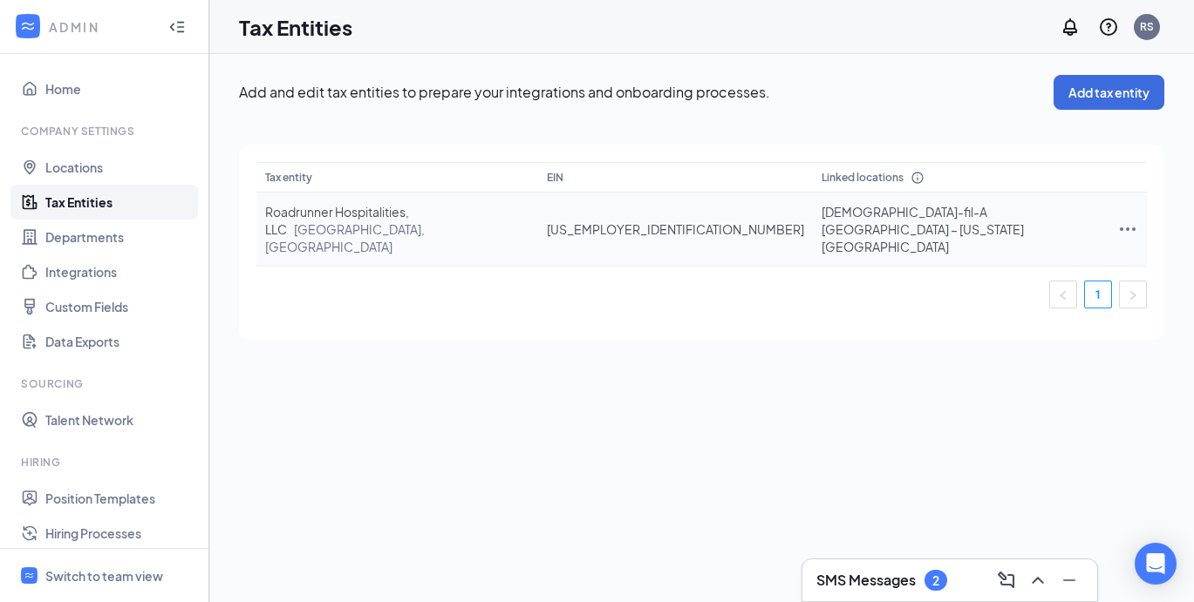
click at [1126, 219] on icon "Ellipses" at bounding box center [1127, 229] width 21 height 21
click at [1008, 252] on span "Edit entity details" at bounding box center [1027, 251] width 167 height 19
type input "Roadrunner Hospitalities, LLC"
type input "6705 Emory Oak Place Northeast"
type input "Albuquerque"
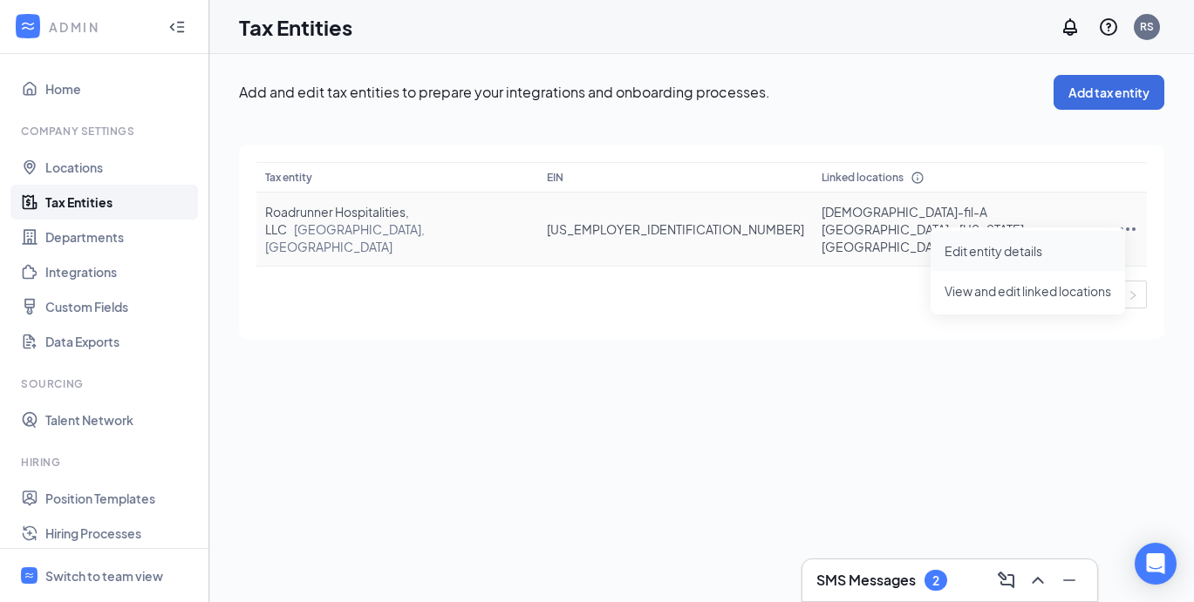
type input "87111"
type input "47-4667397"
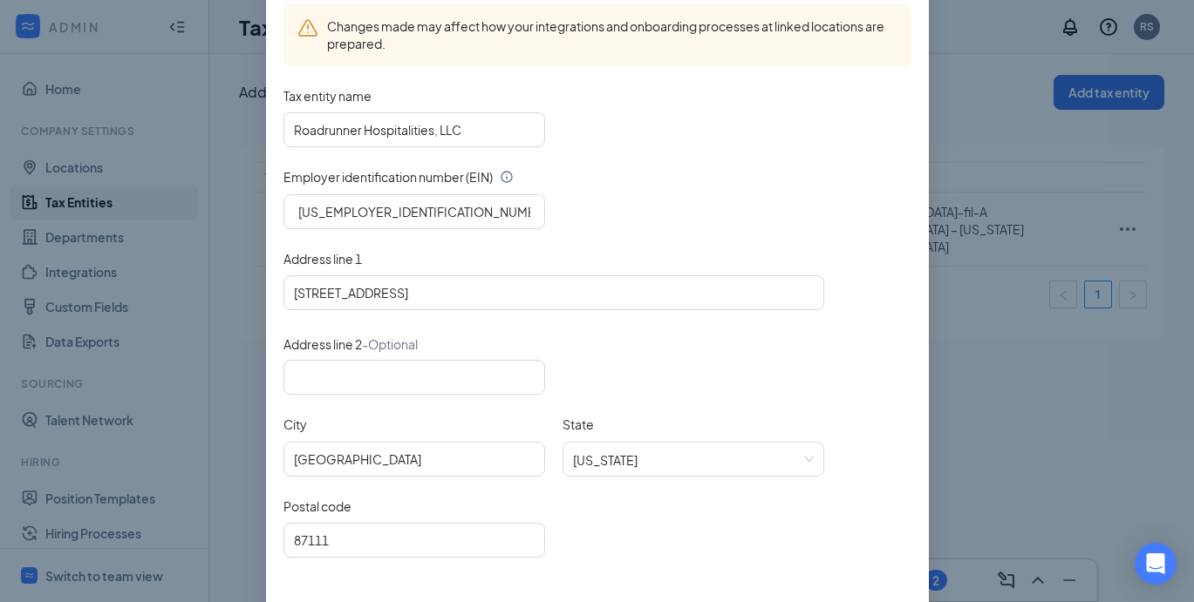
click at [1002, 112] on div "Edit tax entity Changes made may affect how your integrations and onboarding pr…" at bounding box center [597, 301] width 1194 height 602
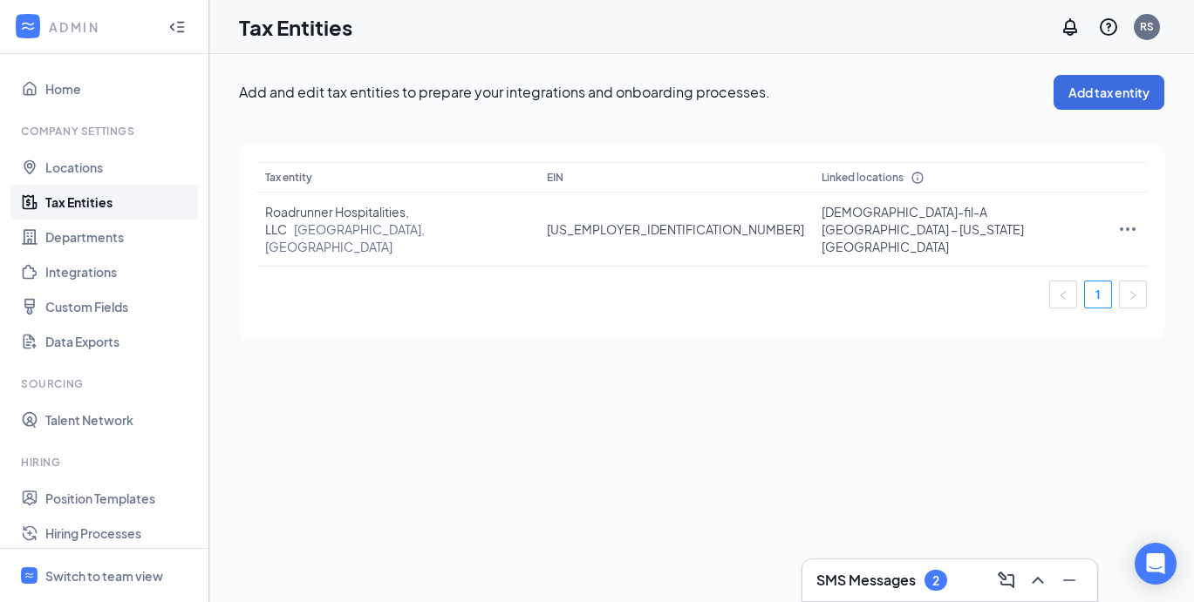
click at [132, 203] on link "Tax Entities" at bounding box center [119, 202] width 149 height 35
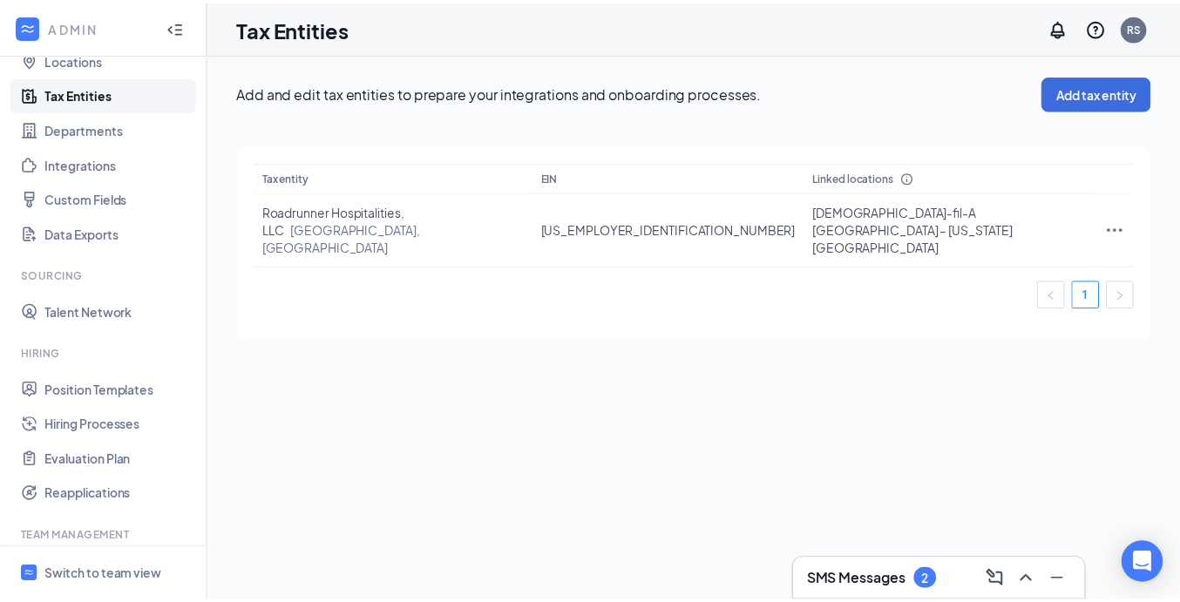
scroll to position [190, 0]
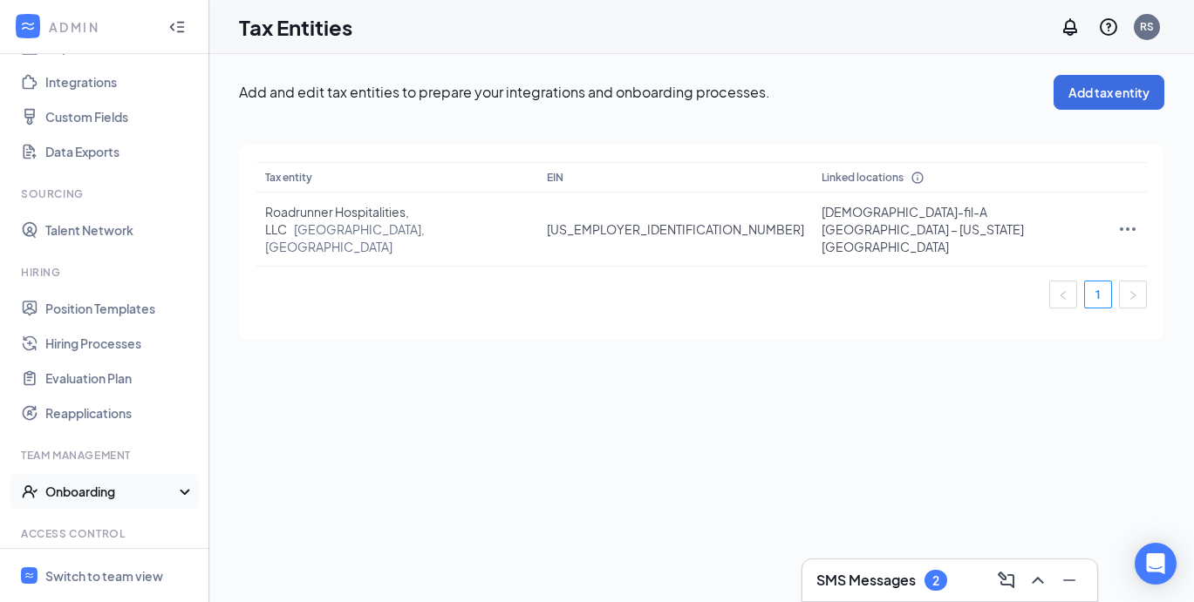
click at [108, 489] on div "Onboarding" at bounding box center [112, 491] width 134 height 17
click at [122, 522] on link "Onboarding Processes" at bounding box center [119, 526] width 149 height 35
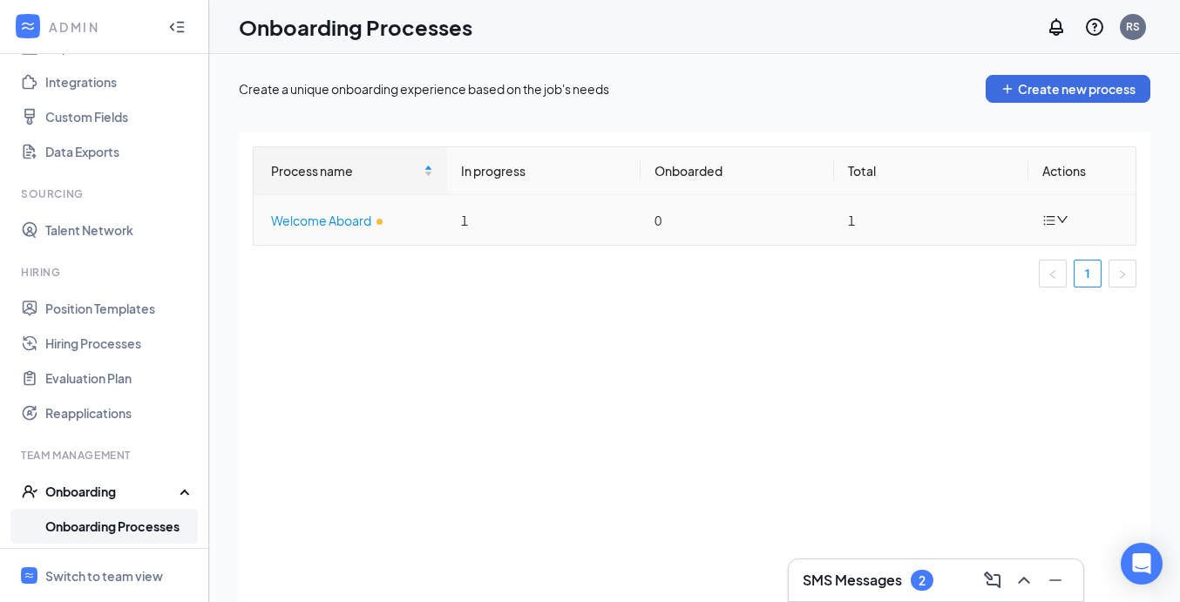
click at [337, 218] on div "Welcome Aboard" at bounding box center [352, 220] width 162 height 19
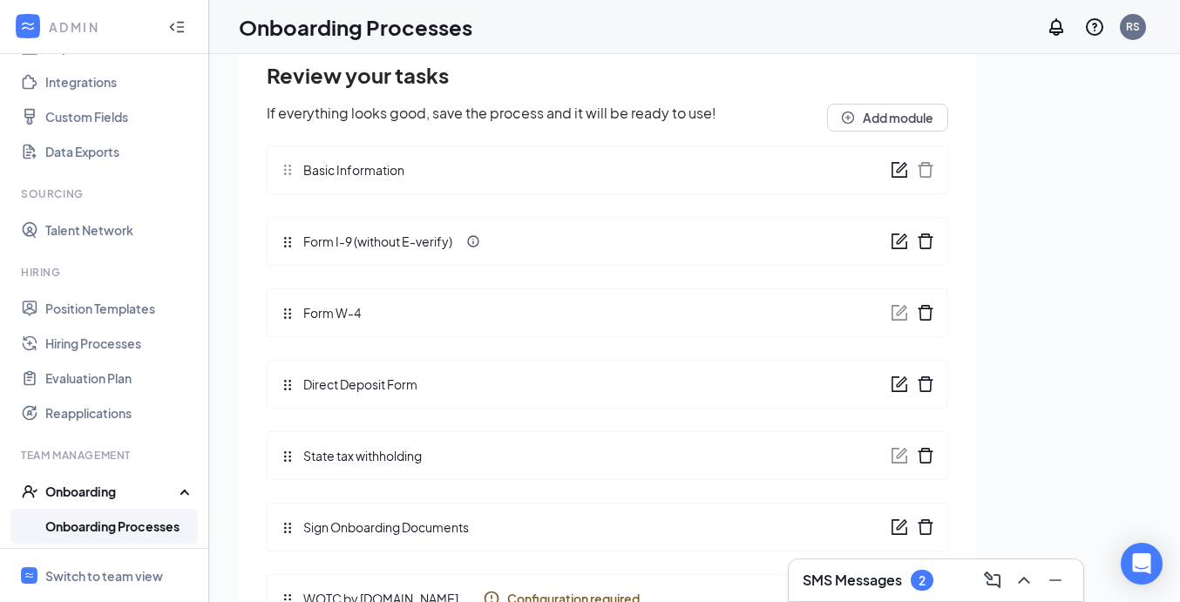
scroll to position [78, 0]
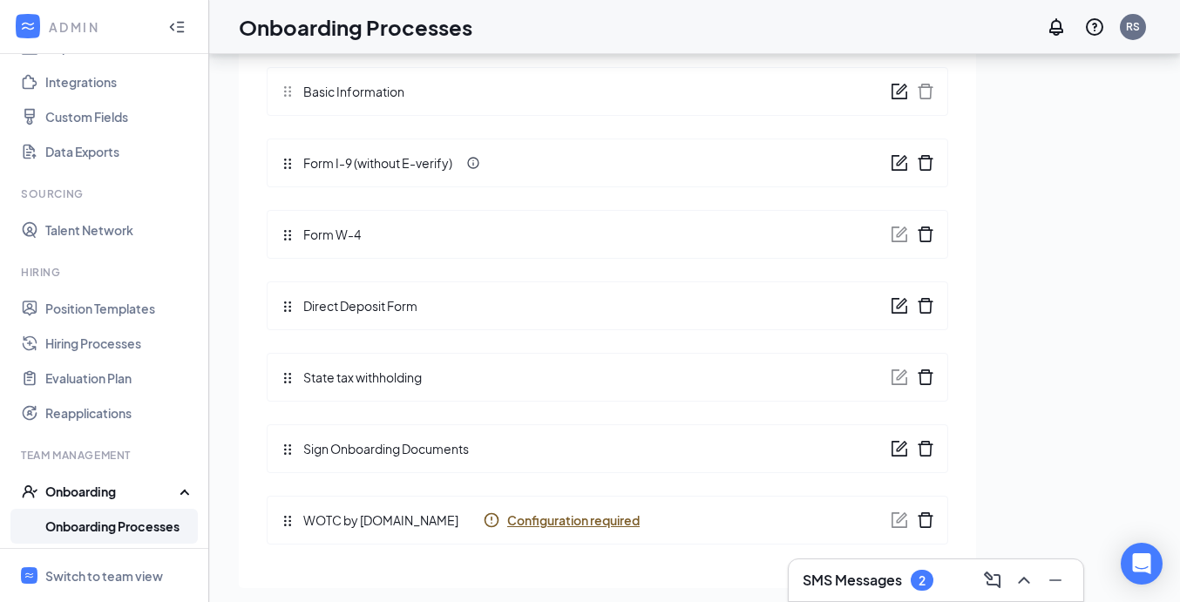
click at [507, 520] on span "Configuration required" at bounding box center [573, 520] width 133 height 17
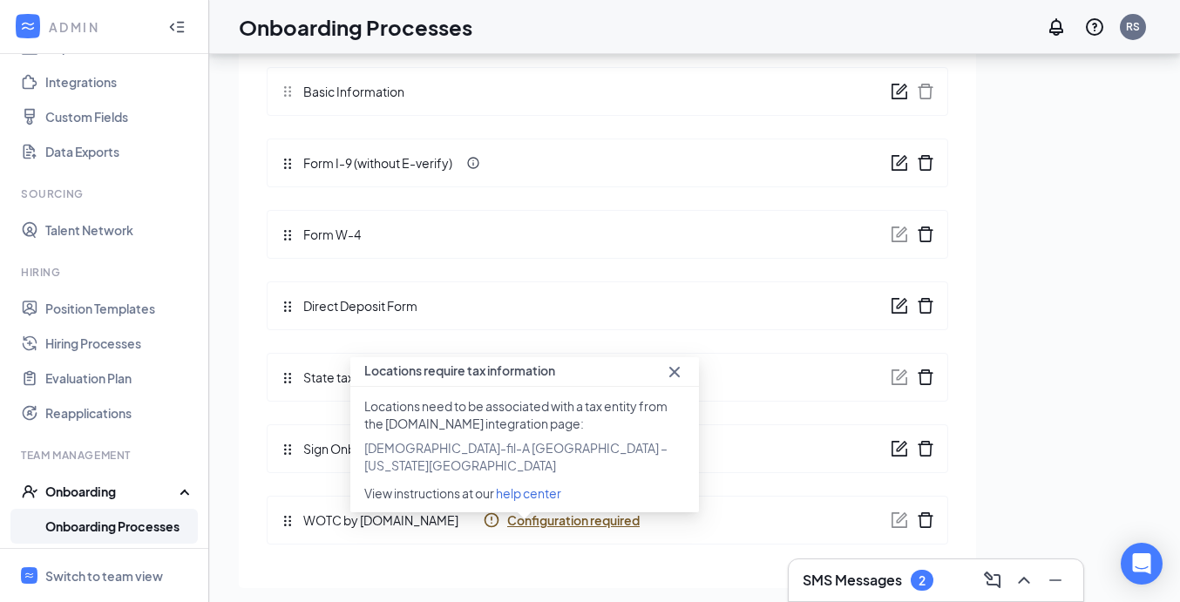
click at [674, 377] on icon "Cross" at bounding box center [674, 372] width 21 height 21
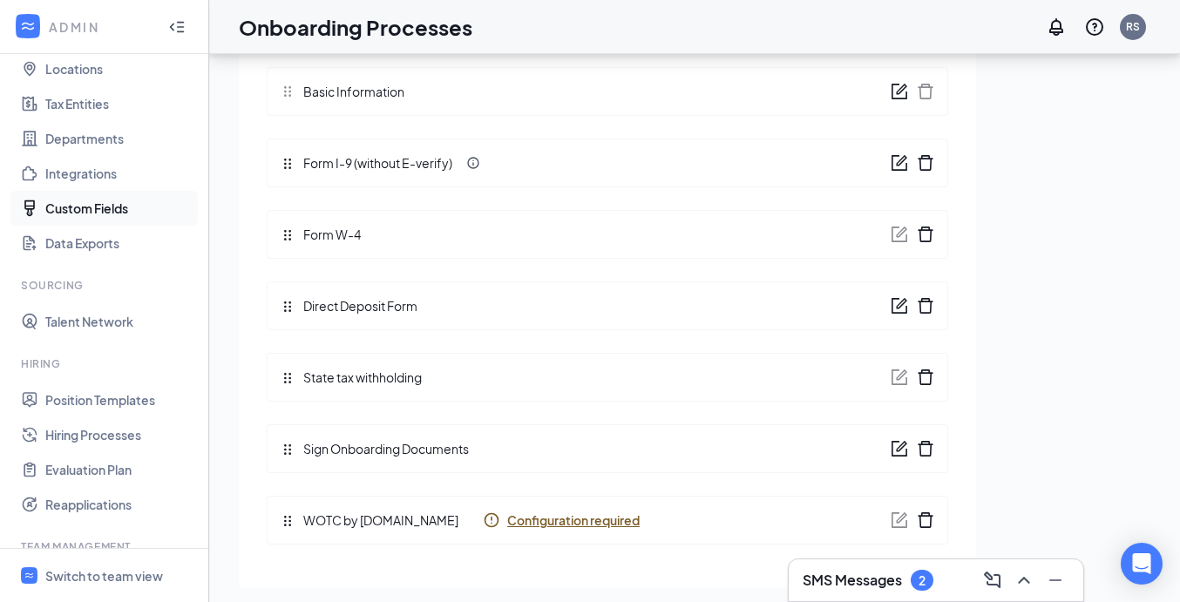
scroll to position [82, 0]
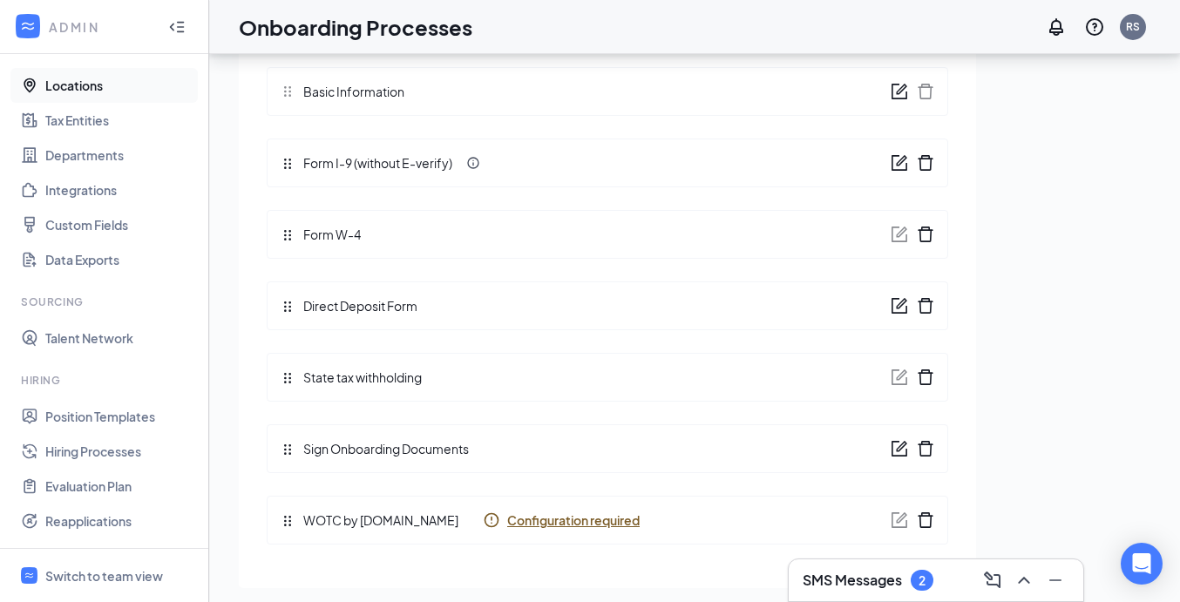
click at [93, 92] on link "Locations" at bounding box center [119, 85] width 149 height 35
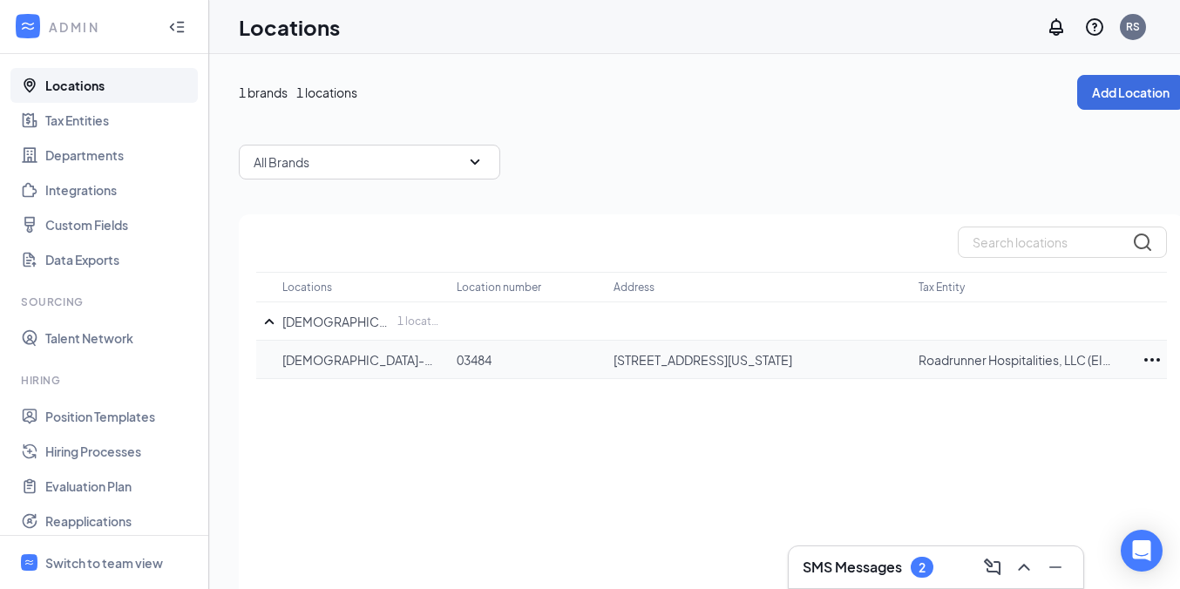
click at [391, 357] on p "Chick-fil-A Albuquerque – Wyoming Boulevard" at bounding box center [360, 359] width 157 height 17
click at [1144, 354] on icon "Ellipses" at bounding box center [1152, 360] width 21 height 21
click at [1029, 413] on p "Edit" at bounding box center [1075, 412] width 146 height 17
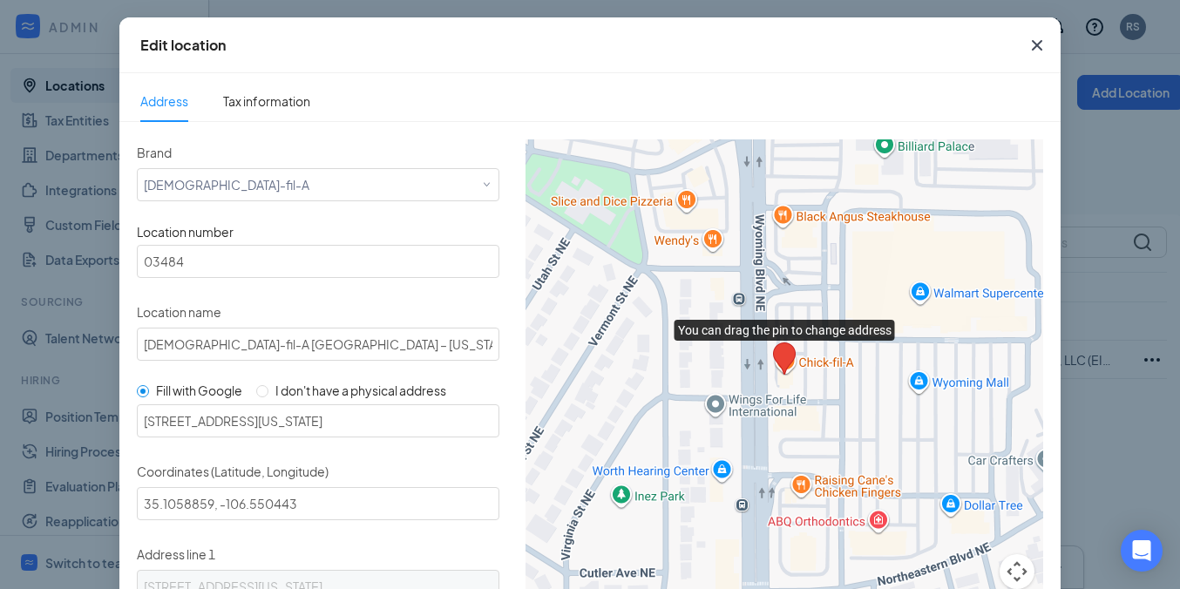
click at [1027, 44] on icon "Cross" at bounding box center [1037, 45] width 21 height 21
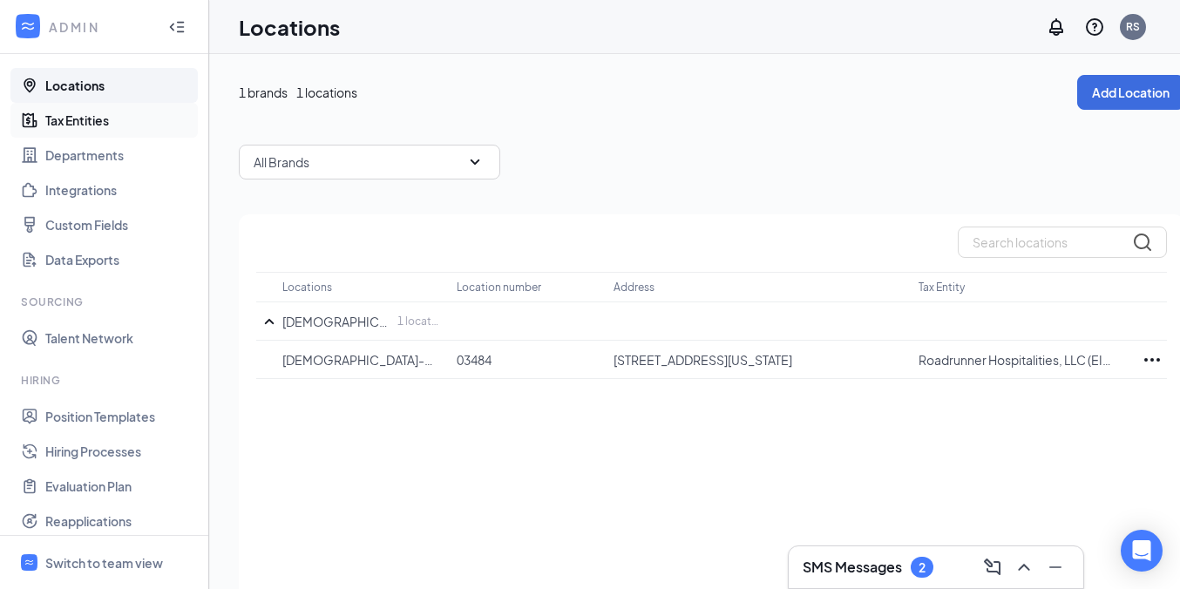
click at [127, 124] on link "Tax Entities" at bounding box center [119, 120] width 149 height 35
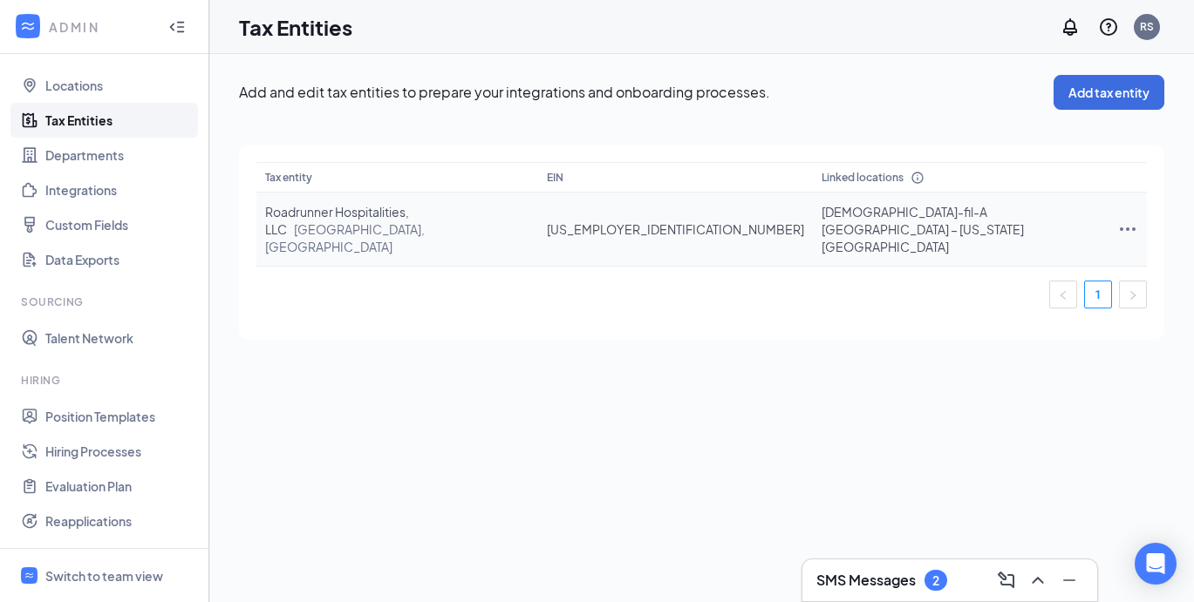
click at [1126, 219] on icon "Ellipses" at bounding box center [1127, 229] width 21 height 21
click at [985, 258] on span "Edit entity details" at bounding box center [1027, 251] width 167 height 19
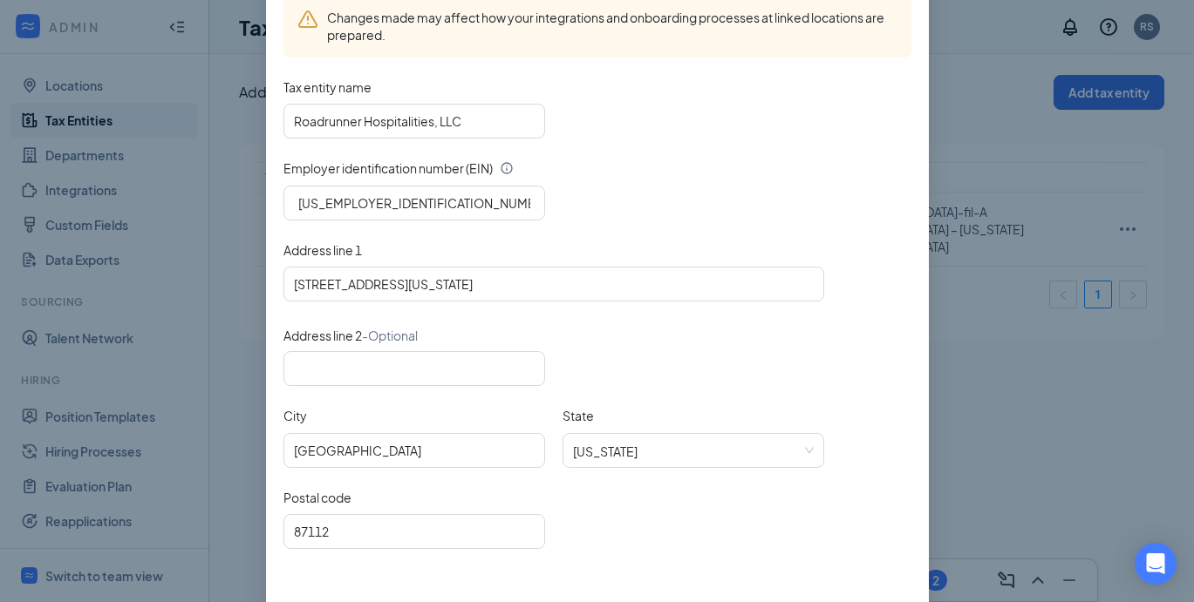
scroll to position [244, 0]
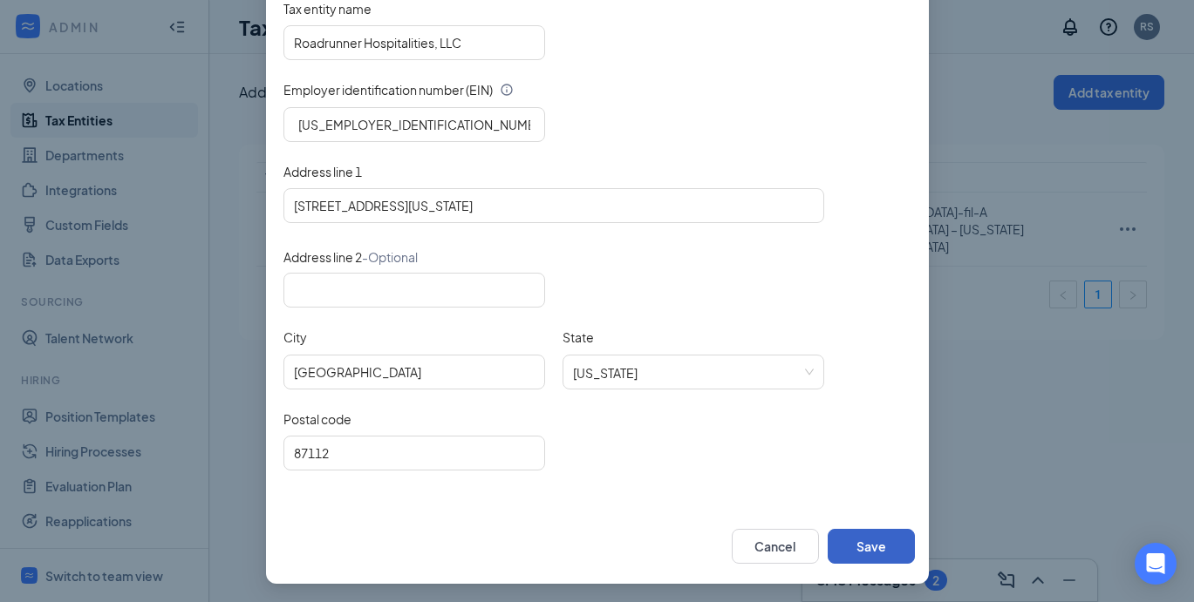
click at [864, 532] on button "Save" at bounding box center [870, 546] width 87 height 35
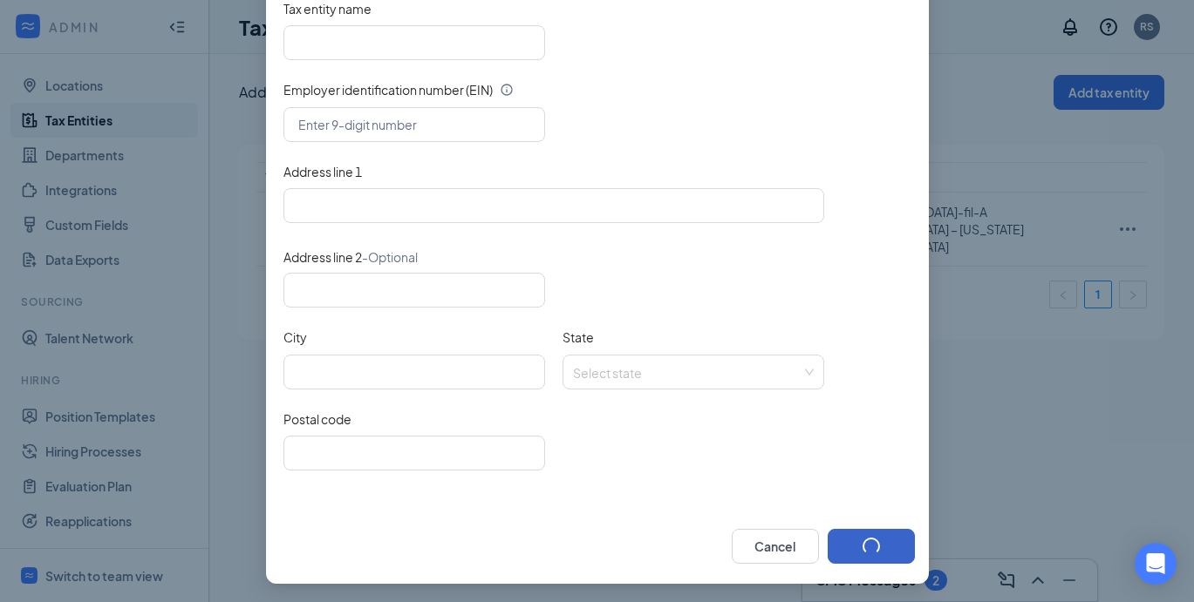
scroll to position [157, 0]
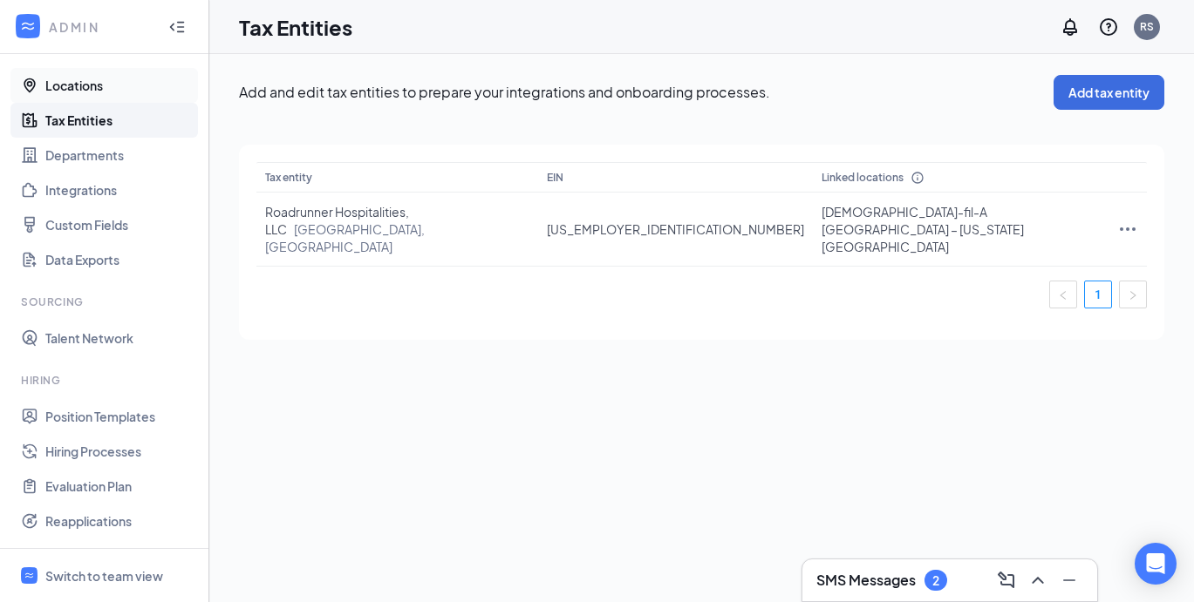
click at [89, 87] on link "Locations" at bounding box center [119, 85] width 149 height 35
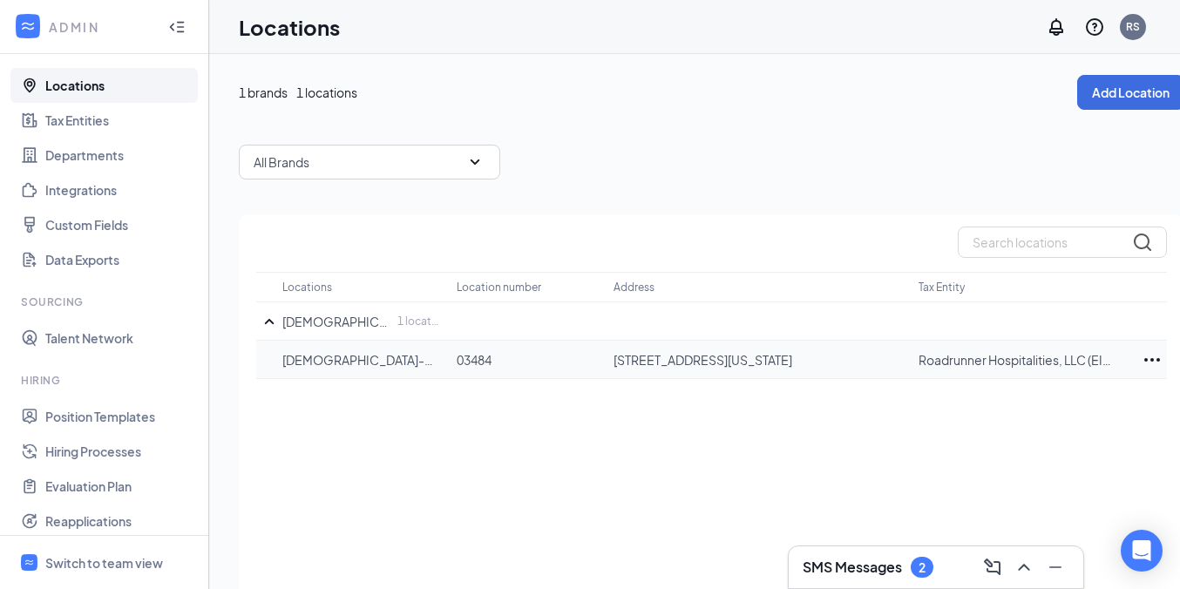
click at [1154, 356] on icon "Ellipses" at bounding box center [1152, 360] width 21 height 21
click at [1024, 412] on p "Edit" at bounding box center [1075, 412] width 146 height 17
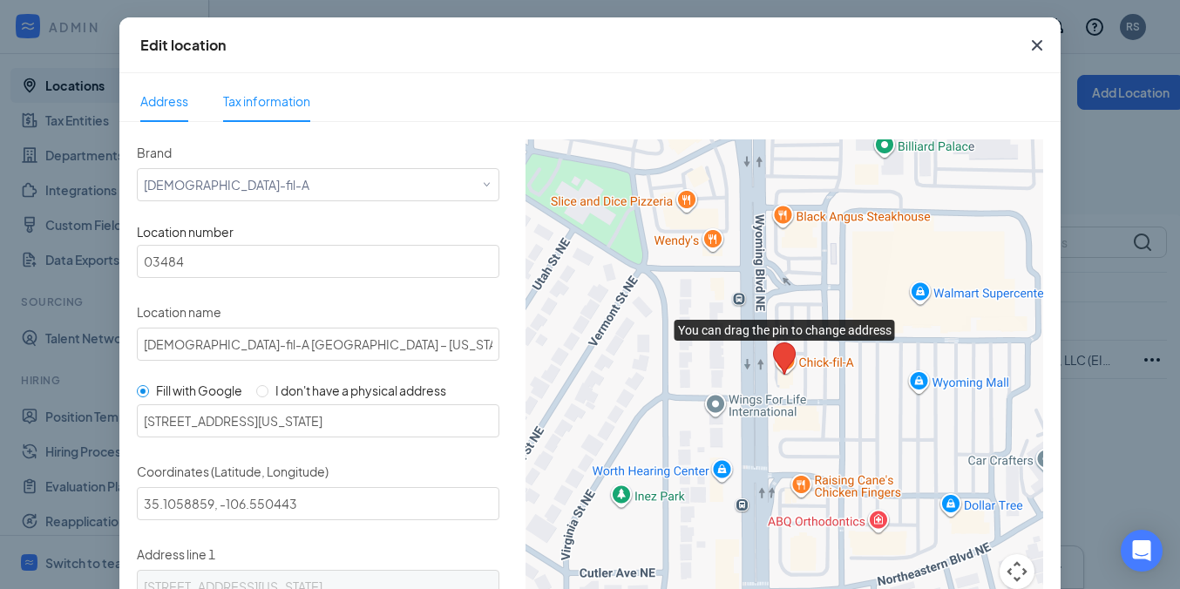
click at [268, 98] on span "Tax information" at bounding box center [266, 101] width 87 height 16
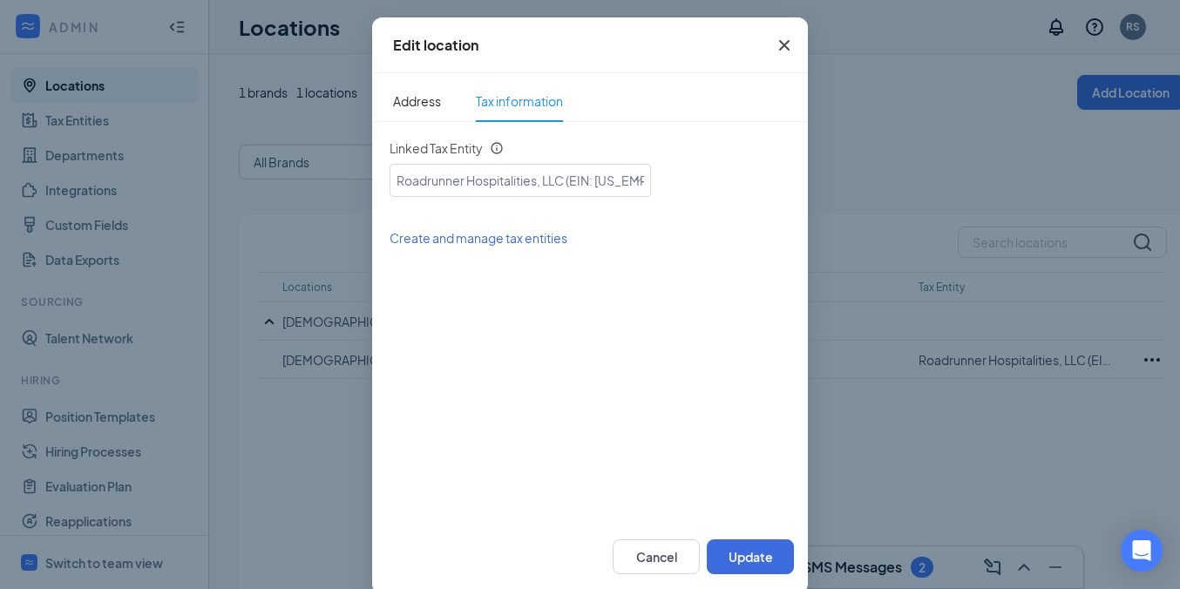
click at [512, 235] on span "Create and manage tax entities" at bounding box center [479, 238] width 178 height 16
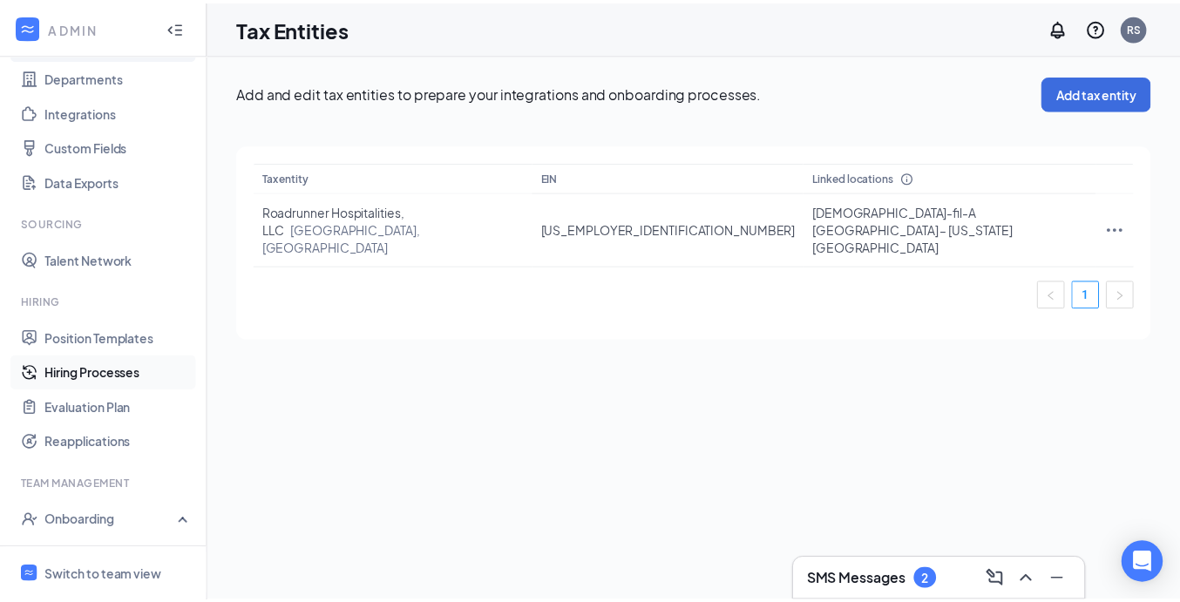
scroll to position [306, 0]
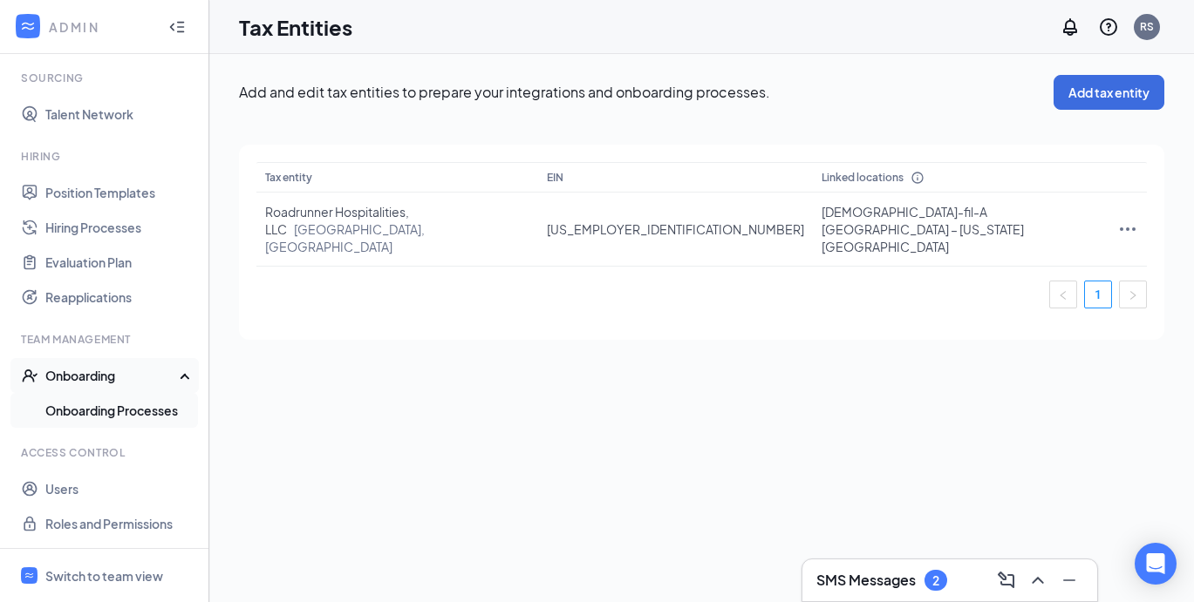
click at [126, 398] on link "Onboarding Processes" at bounding box center [119, 410] width 149 height 35
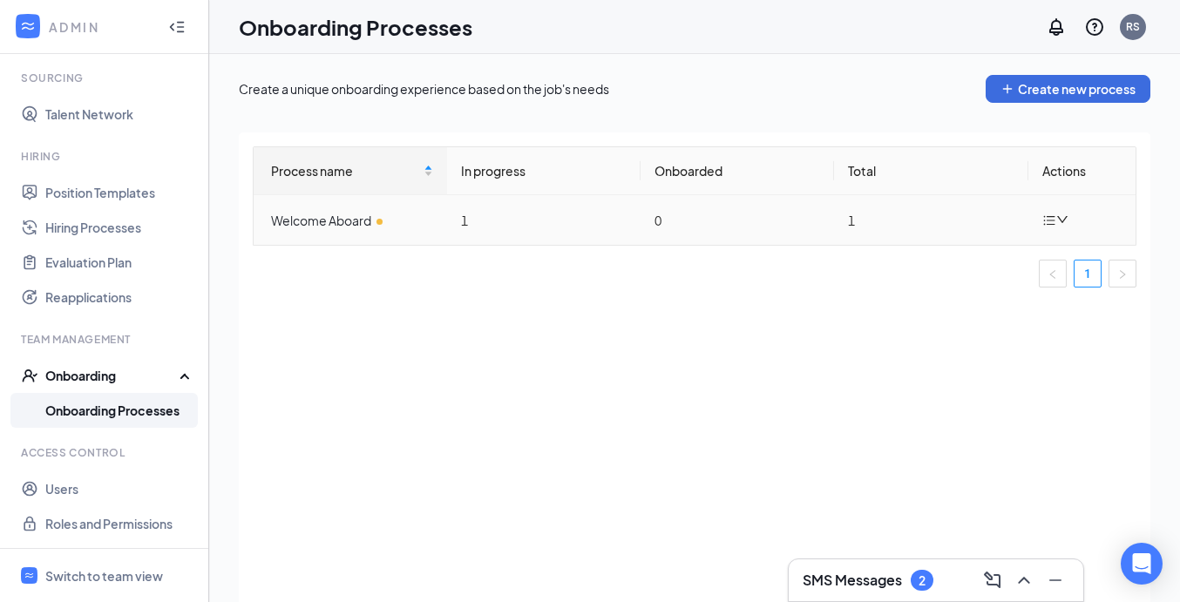
click at [300, 234] on td "Welcome Aboard" at bounding box center [351, 220] width 194 height 50
click at [316, 212] on div "Welcome Aboard" at bounding box center [352, 220] width 162 height 19
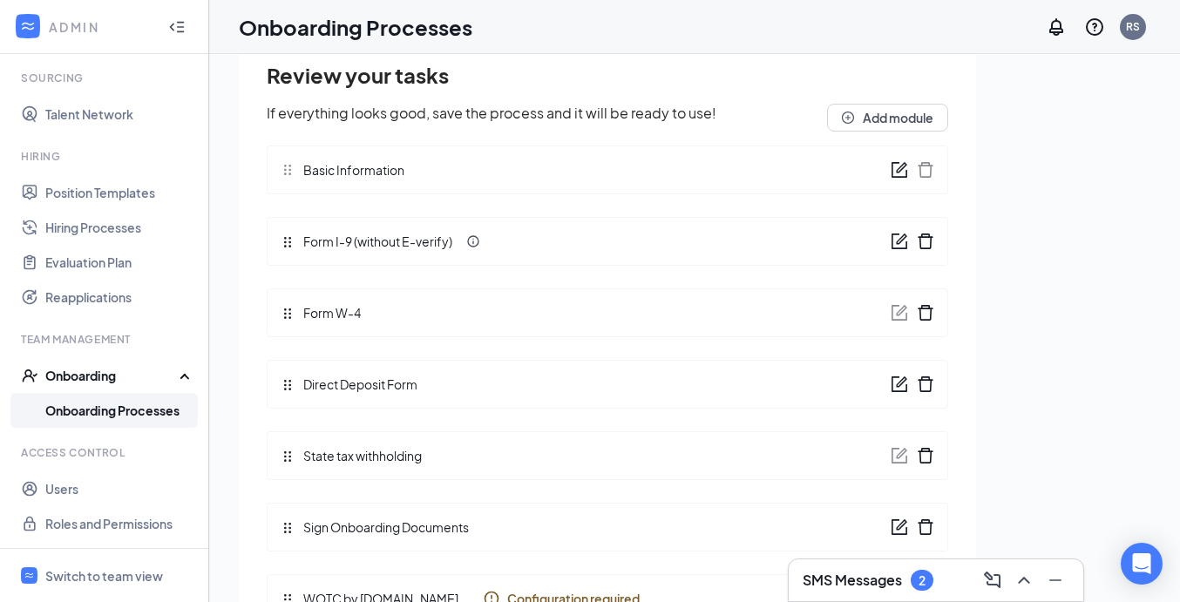
scroll to position [78, 0]
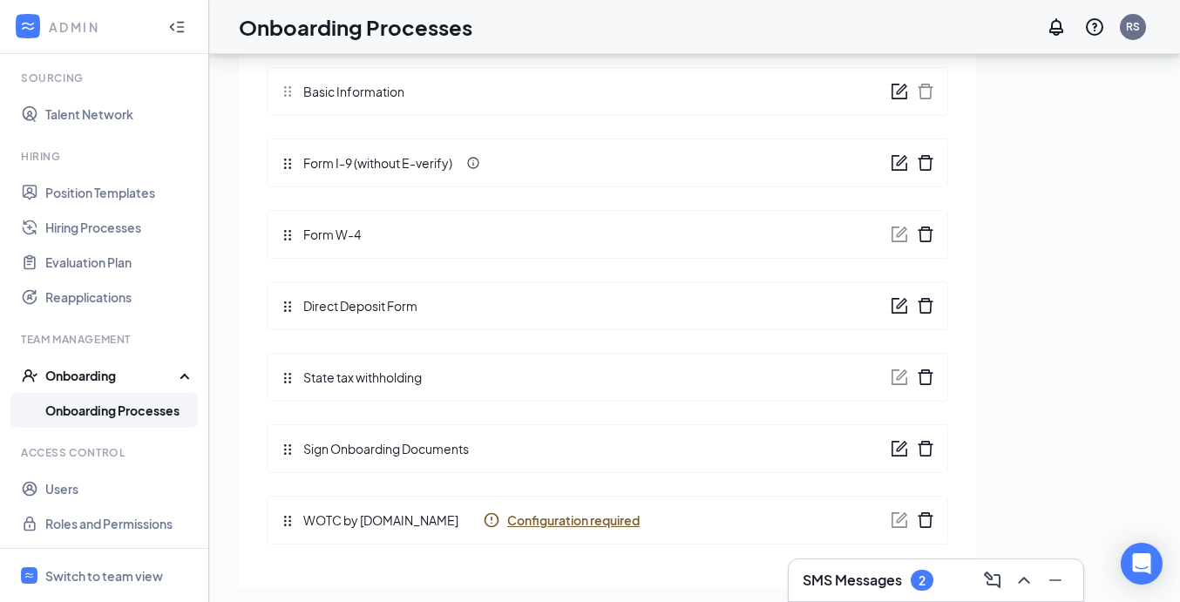
click at [917, 520] on icon "delete" at bounding box center [925, 520] width 17 height 17
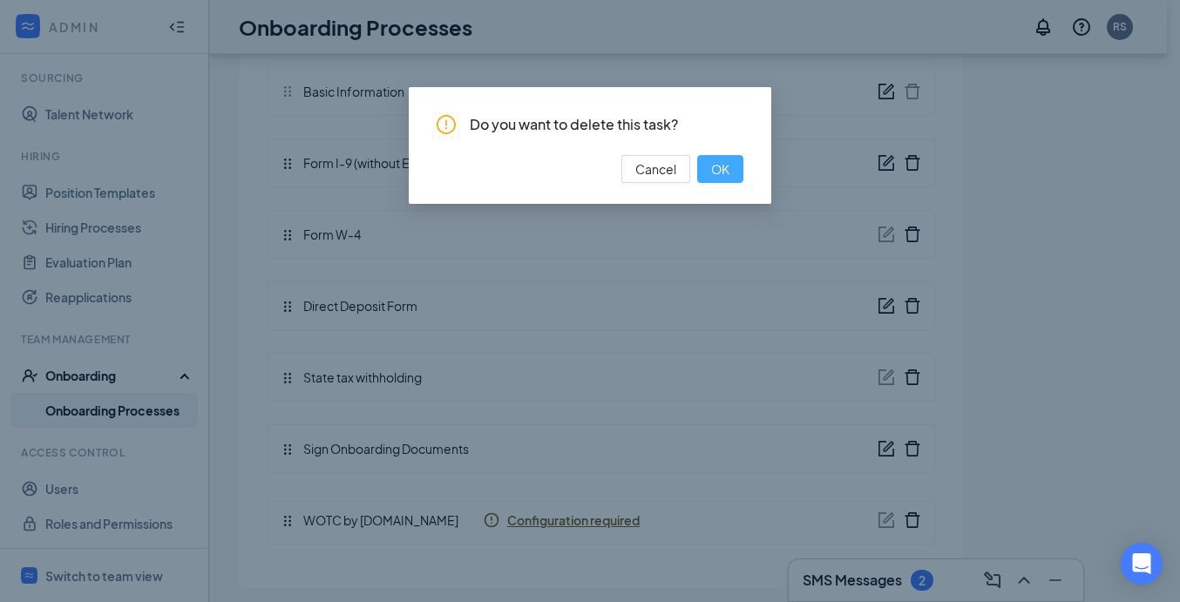
click at [727, 170] on span "OK" at bounding box center [720, 169] width 18 height 19
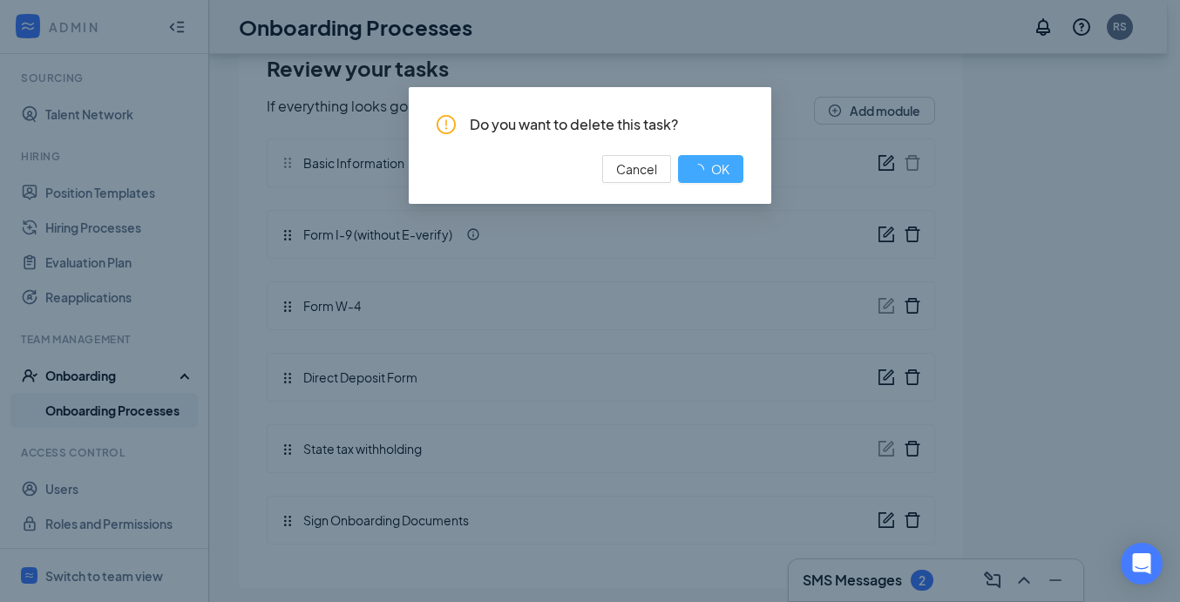
scroll to position [71, 0]
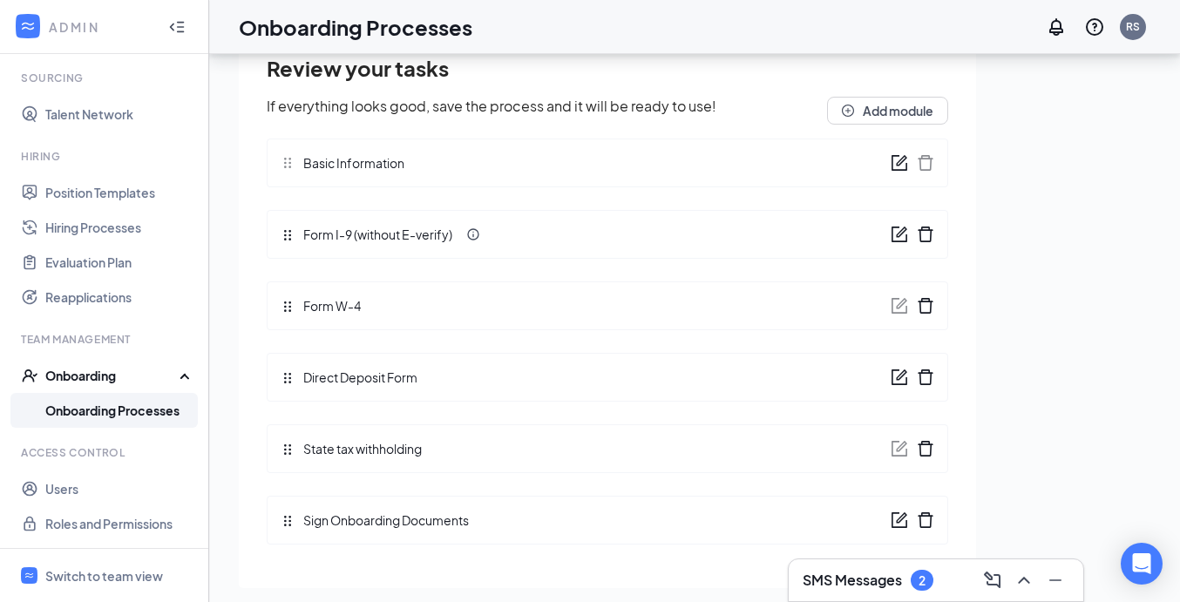
click at [859, 126] on ul "Basic Information Form I-9 (without E-verify) Form W-4 Direct Deposit Form Stat…" at bounding box center [608, 335] width 682 height 420
click at [860, 117] on button "Add module" at bounding box center [887, 111] width 121 height 28
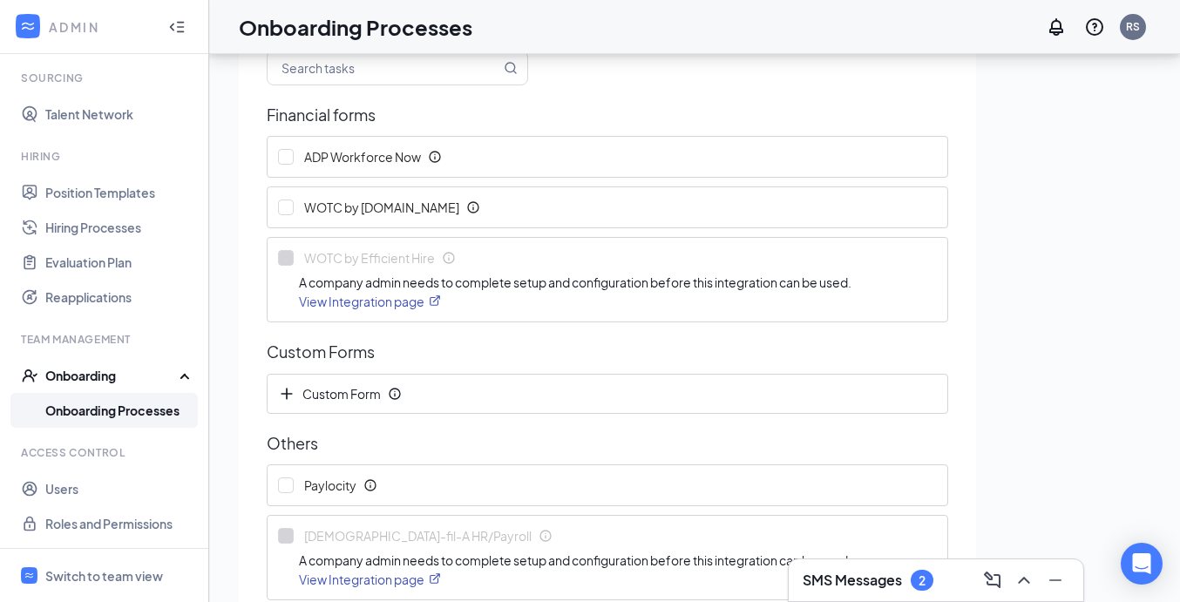
scroll to position [0, 0]
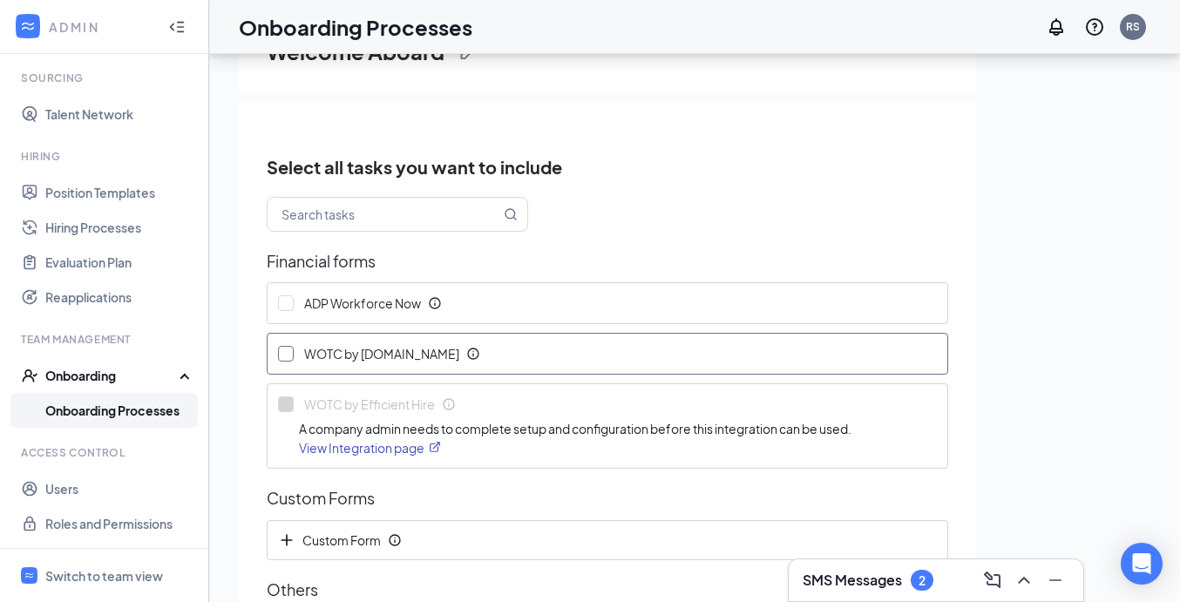
click at [282, 357] on input "WOTC by WOTC.com" at bounding box center [286, 354] width 16 height 16
checkbox input "true"
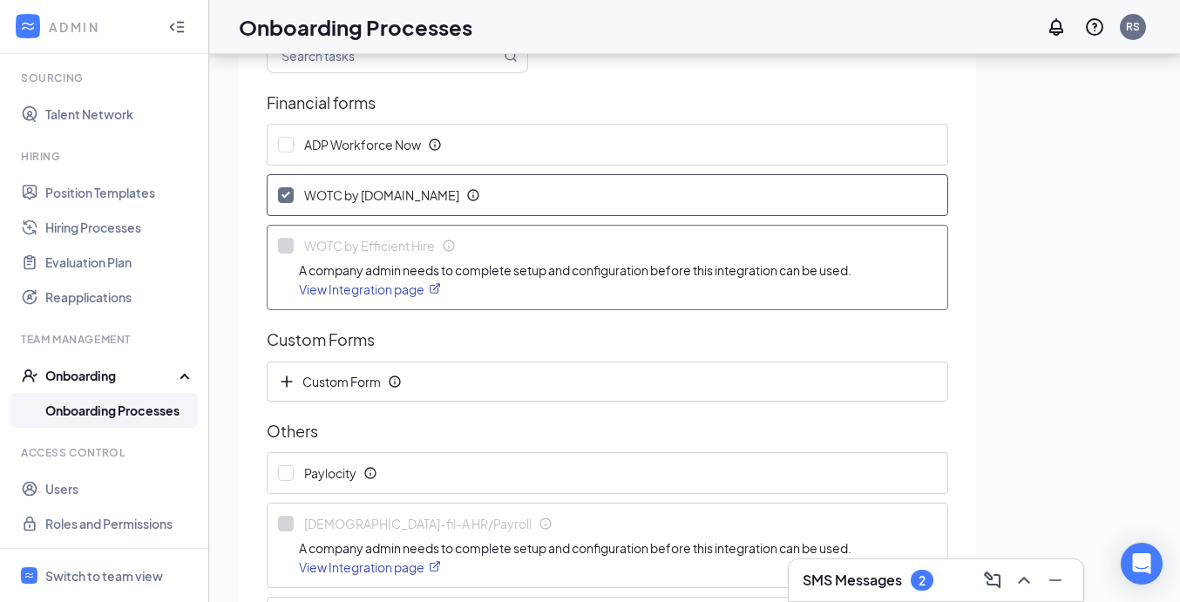
scroll to position [297, 0]
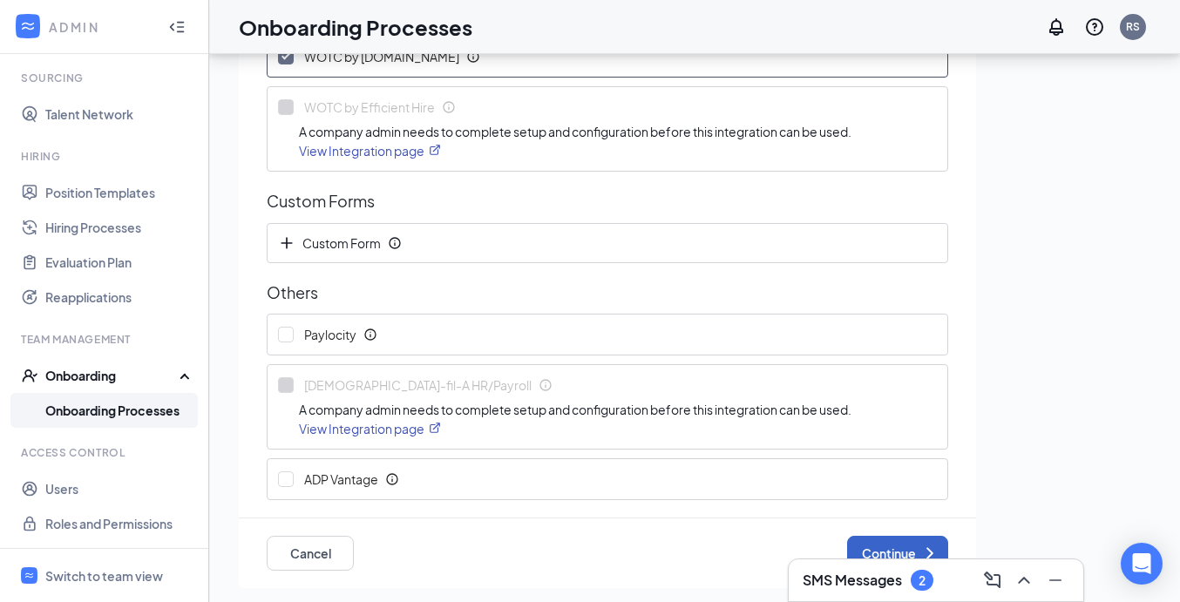
click at [874, 548] on button "Continue" at bounding box center [897, 553] width 101 height 35
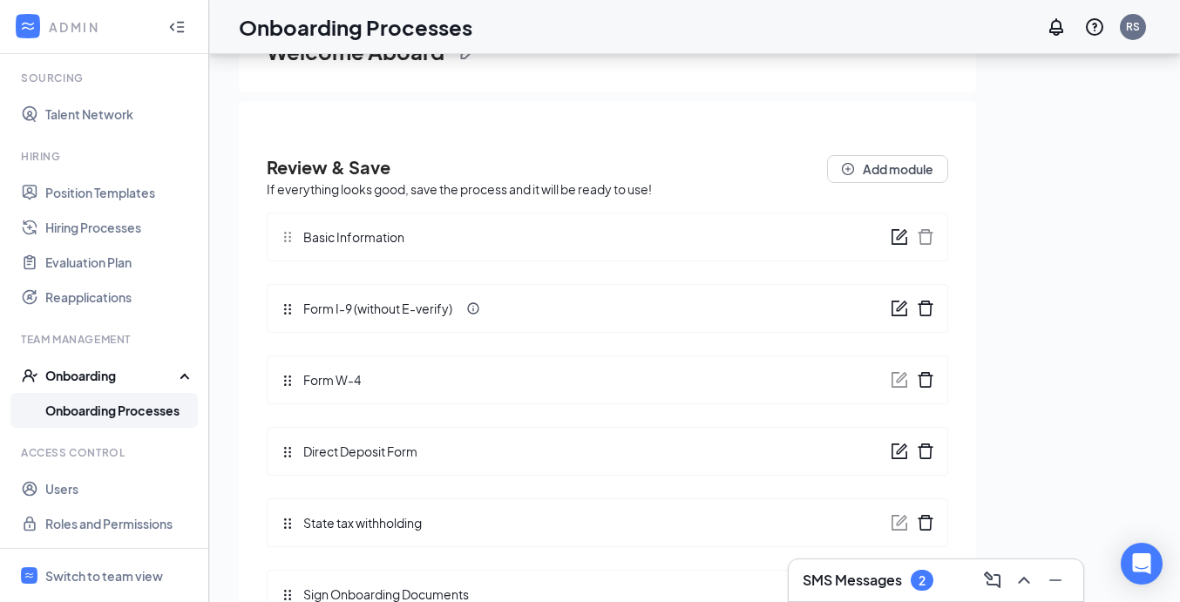
scroll to position [202, 0]
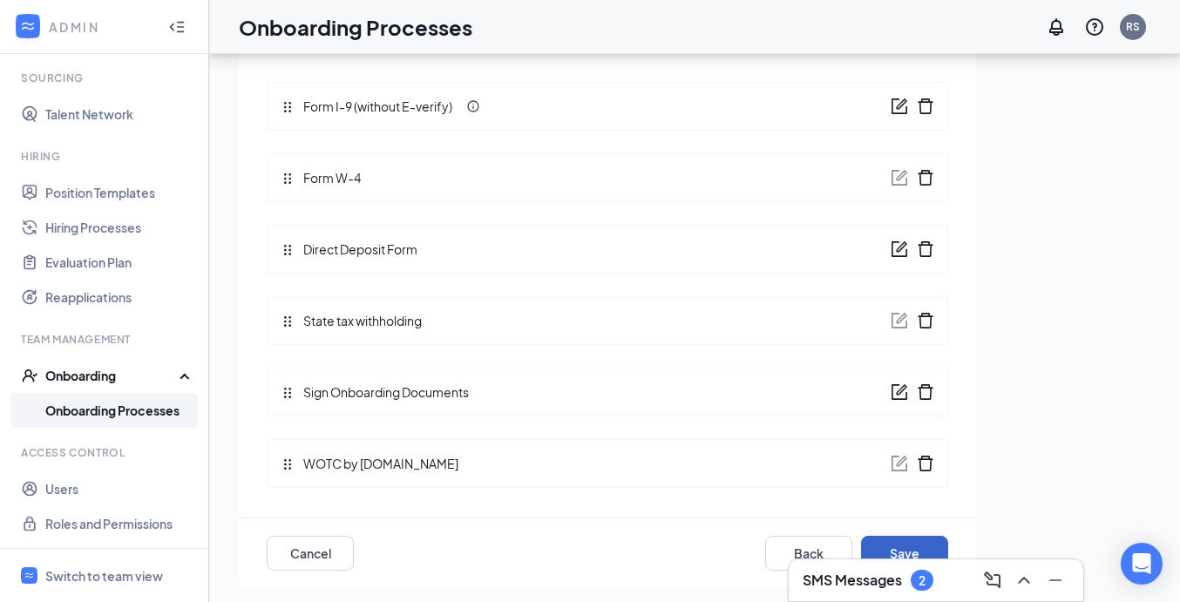
click at [886, 547] on button "Save" at bounding box center [904, 553] width 87 height 35
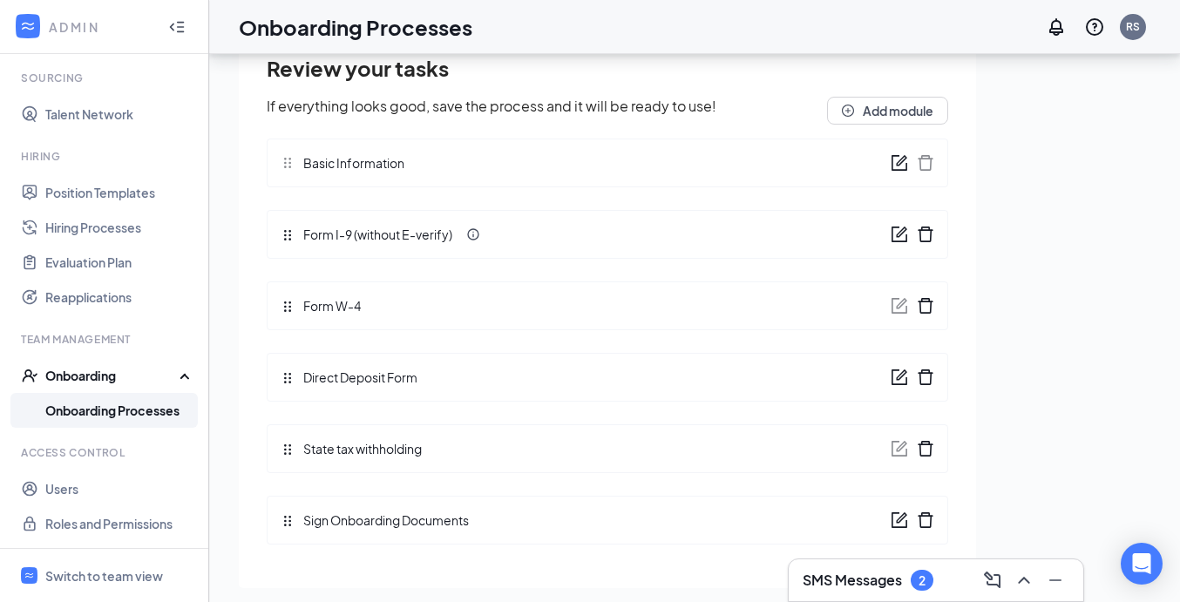
scroll to position [142, 0]
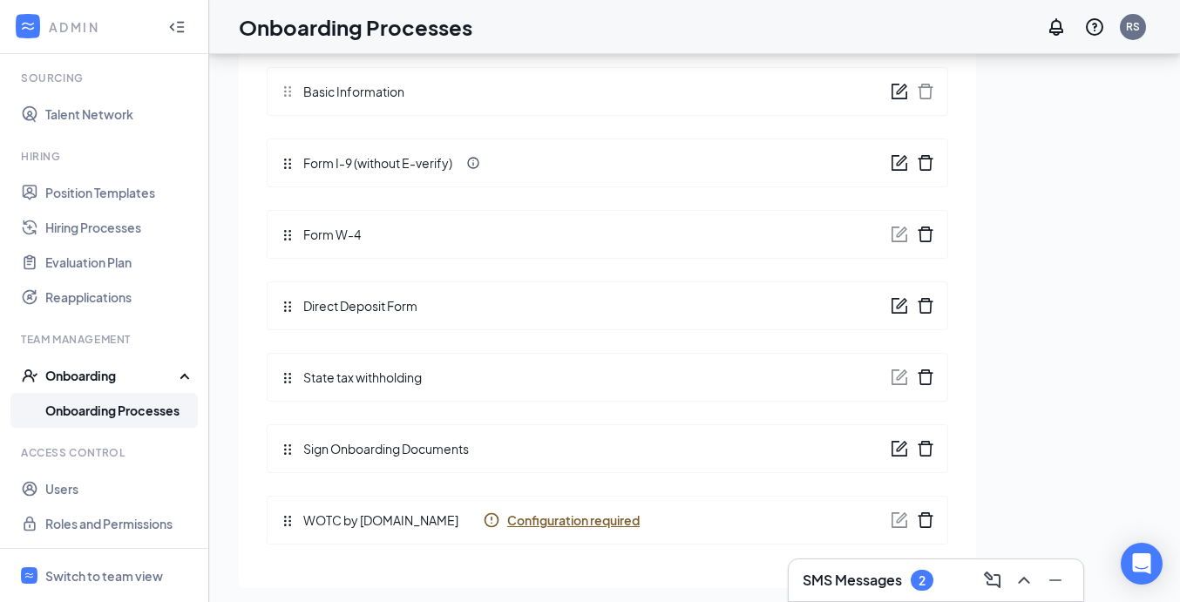
click at [535, 523] on span "Configuration required" at bounding box center [573, 520] width 133 height 17
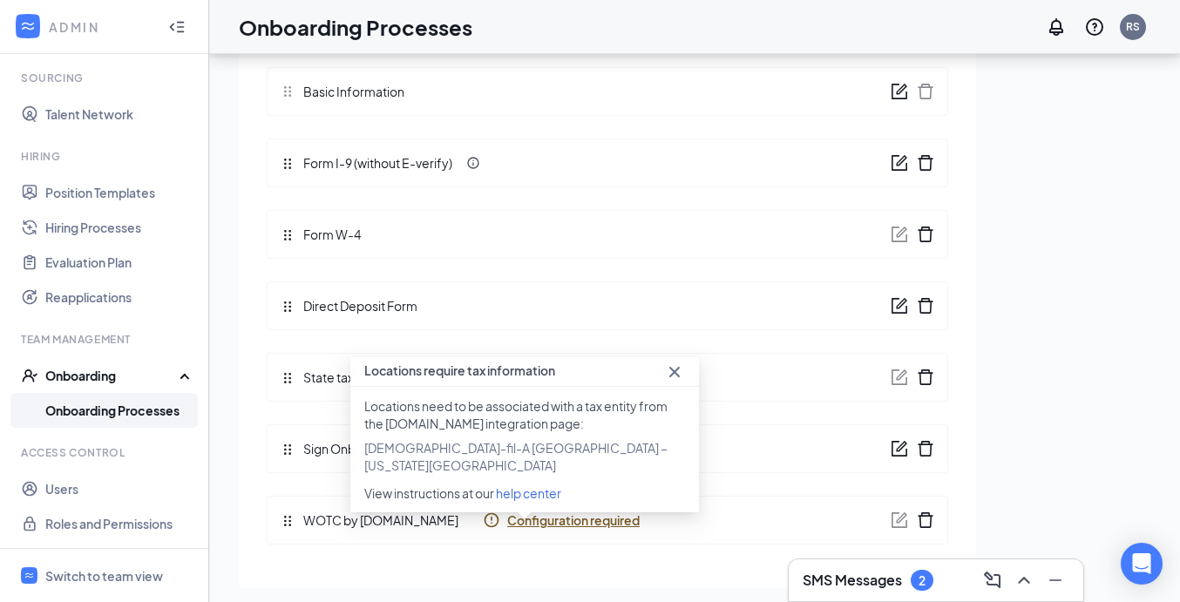
click at [547, 486] on span "help center" at bounding box center [528, 494] width 65 height 16
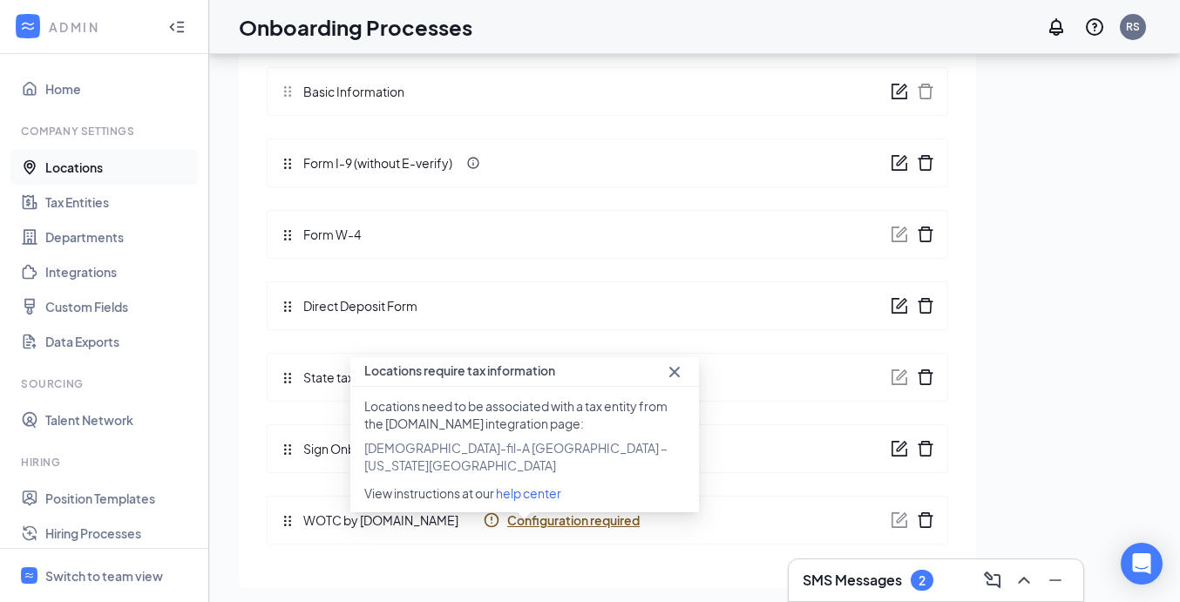
click at [99, 167] on link "Locations" at bounding box center [119, 167] width 149 height 35
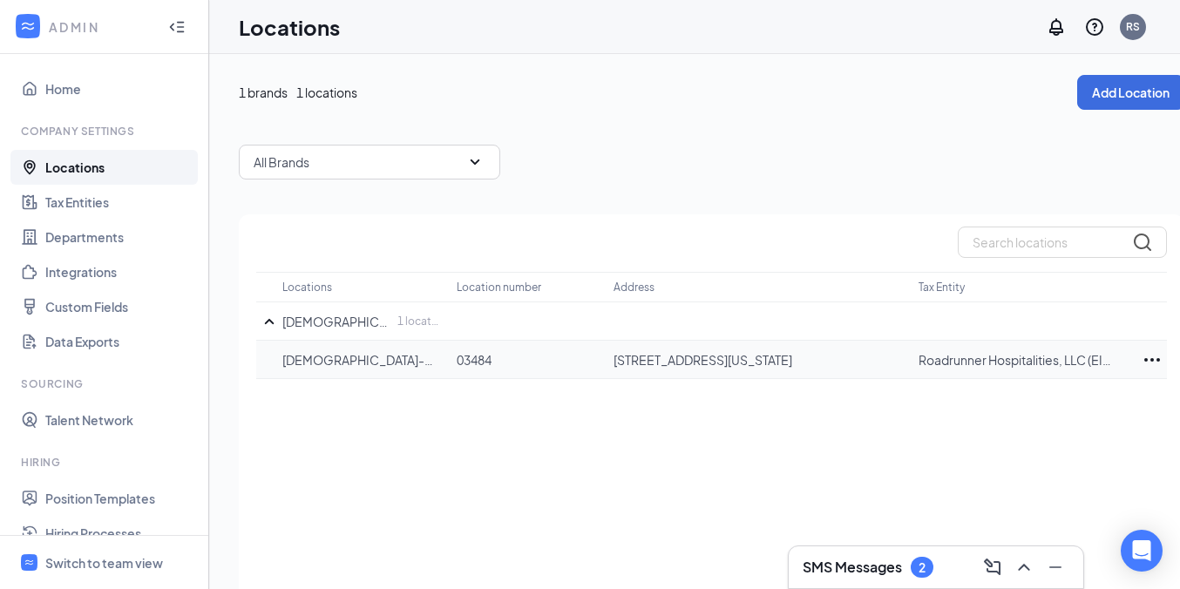
click at [1148, 360] on icon "Ellipses" at bounding box center [1152, 360] width 21 height 21
click at [1040, 404] on p "Edit" at bounding box center [1075, 412] width 146 height 17
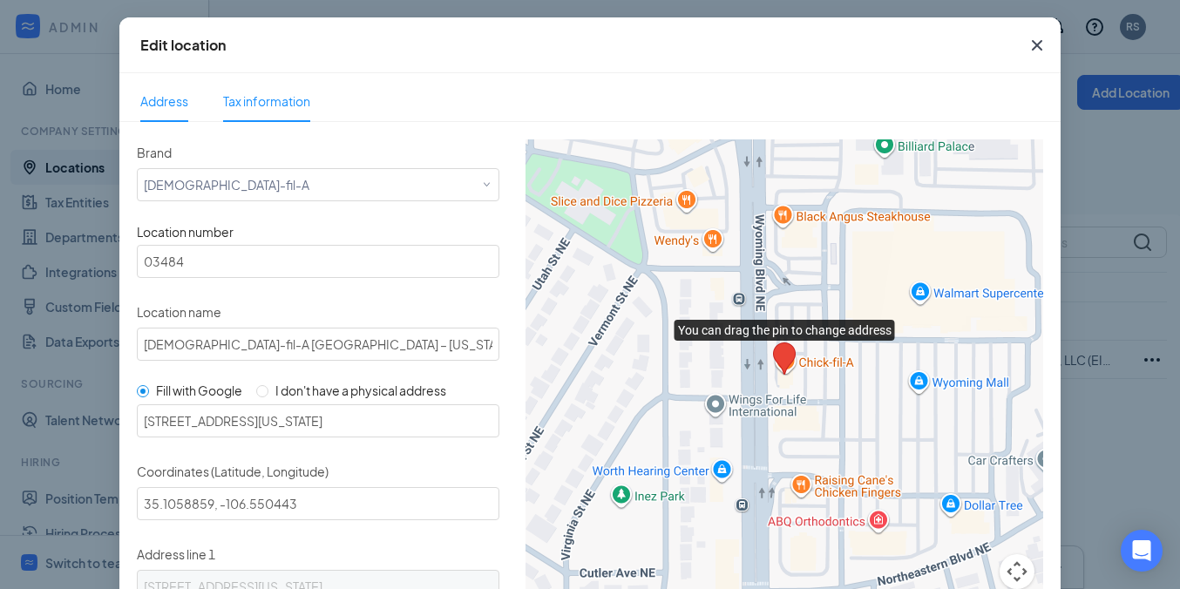
click at [267, 101] on span "Tax information" at bounding box center [266, 101] width 87 height 16
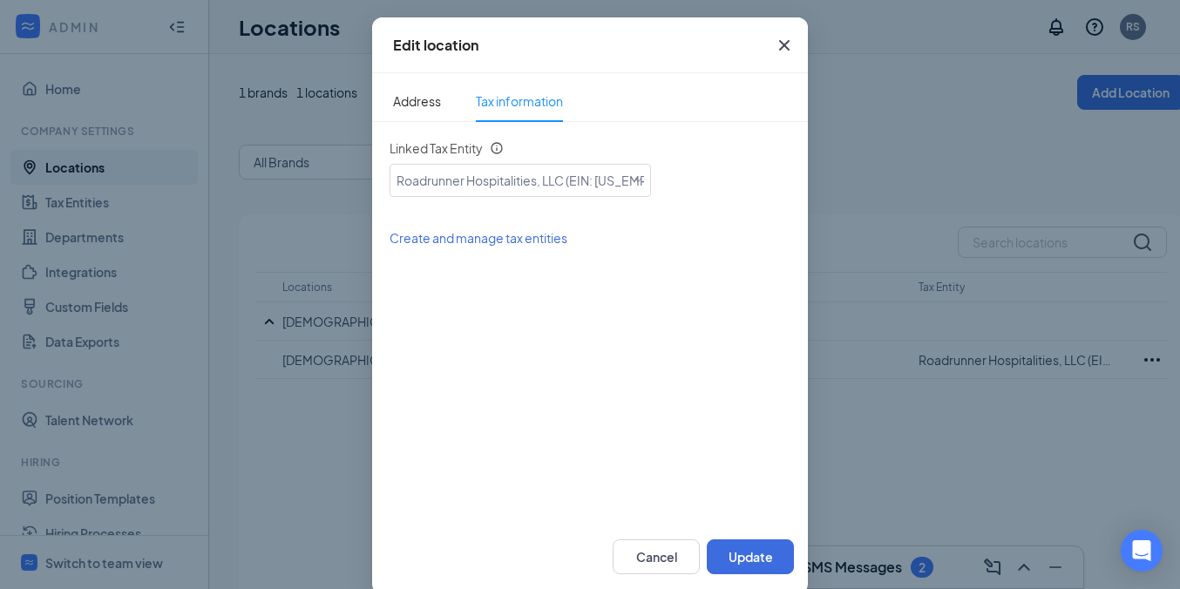
click at [505, 238] on span "Create and manage tax entities" at bounding box center [479, 238] width 178 height 16
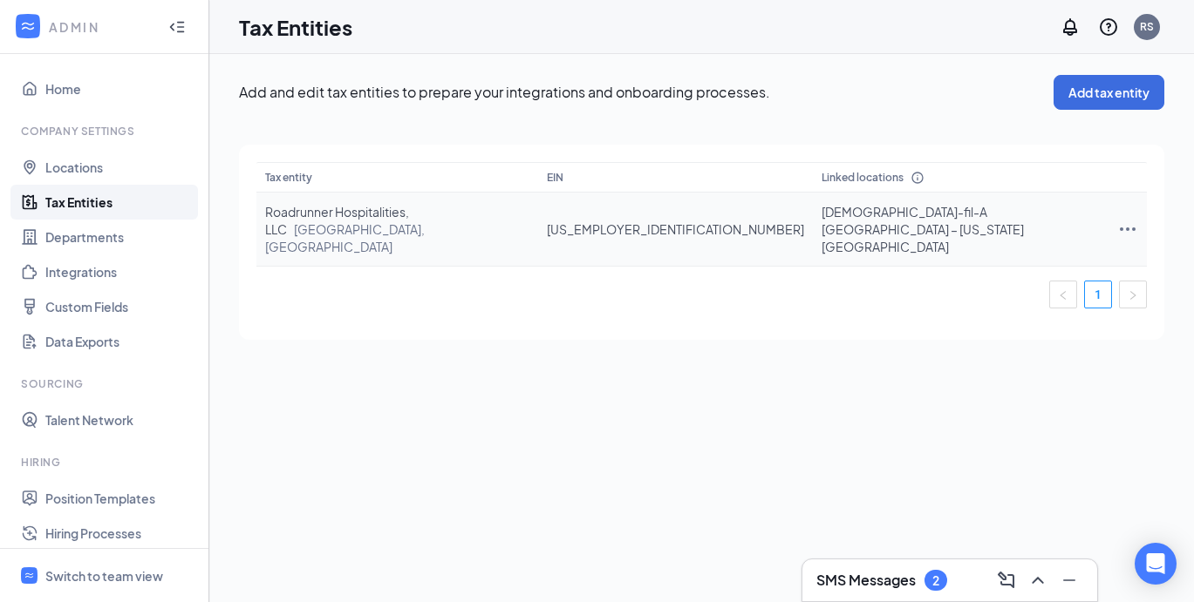
click at [1126, 219] on icon "Ellipses" at bounding box center [1127, 229] width 21 height 21
click at [998, 287] on span "View and edit linked locations" at bounding box center [1027, 291] width 167 height 19
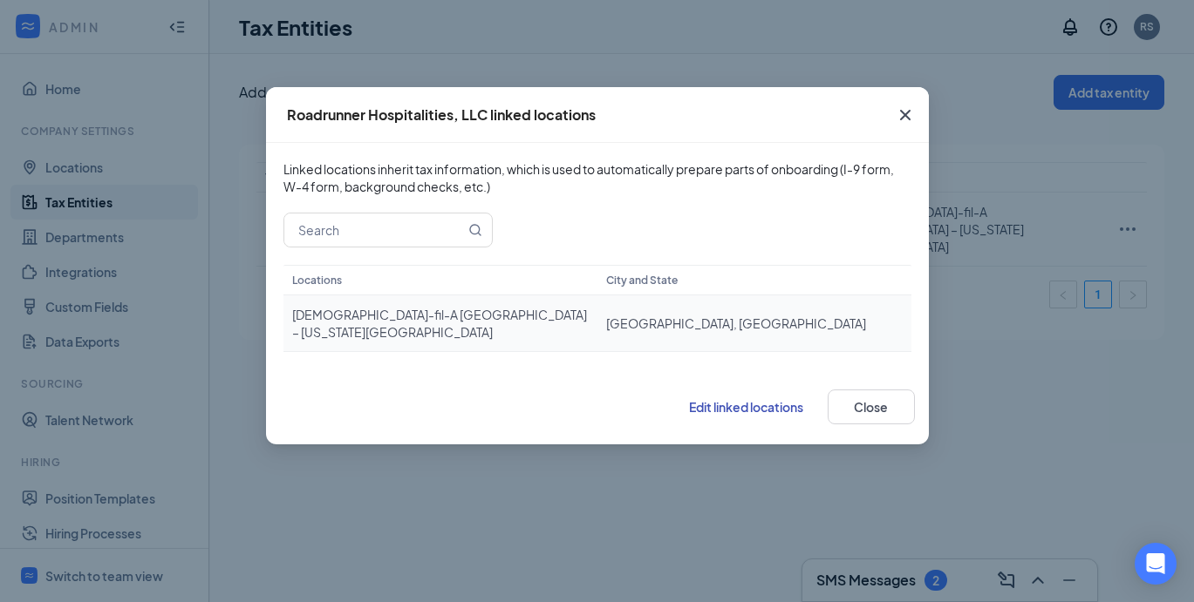
click at [352, 315] on td "Chick-fil-A Albuquerque – Wyoming Boulevard" at bounding box center [440, 324] width 314 height 57
click at [765, 399] on span "Edit linked locations" at bounding box center [746, 407] width 114 height 16
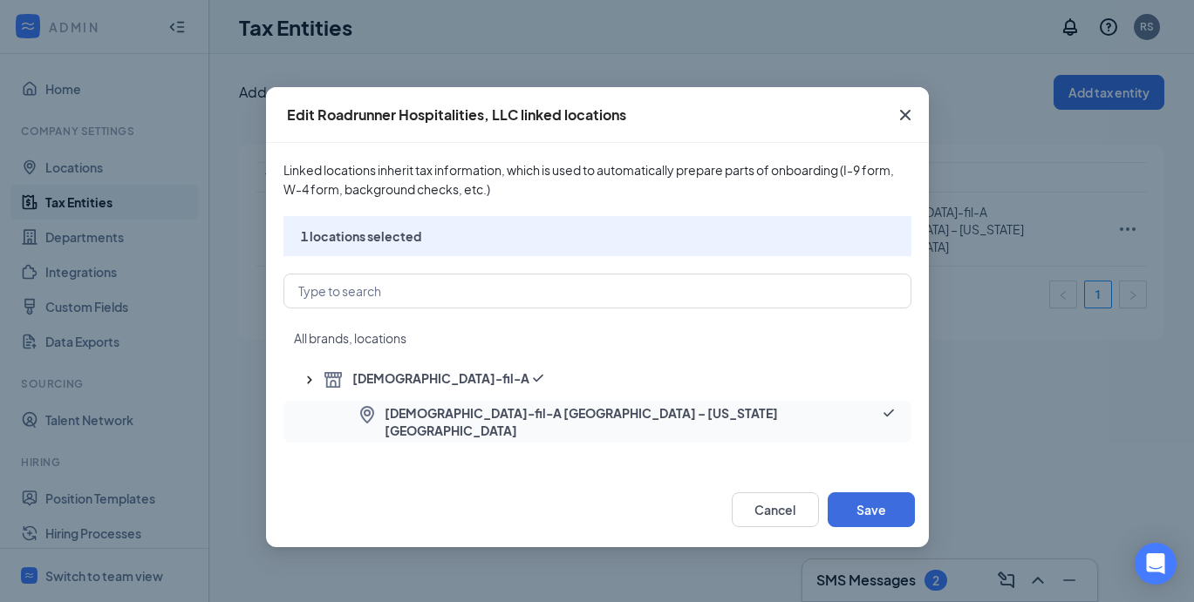
click at [609, 420] on span "Chick-fil-A Albuquerque – Wyoming Boulevard" at bounding box center [631, 422] width 494 height 35
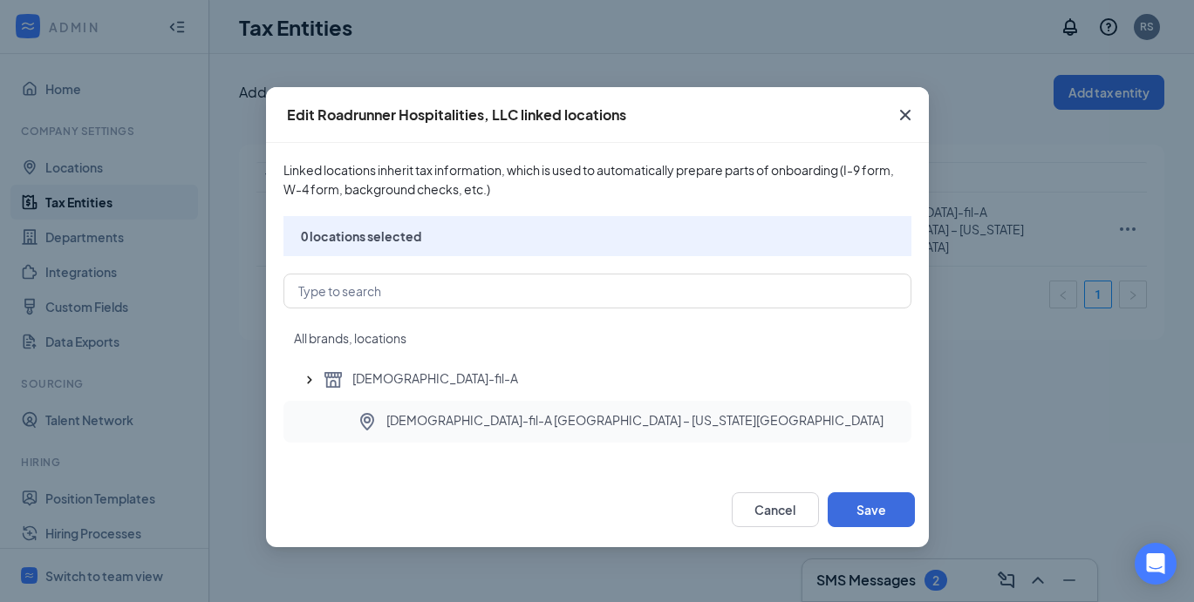
click at [609, 420] on span "Chick-fil-A Albuquerque – Wyoming Boulevard" at bounding box center [634, 422] width 497 height 21
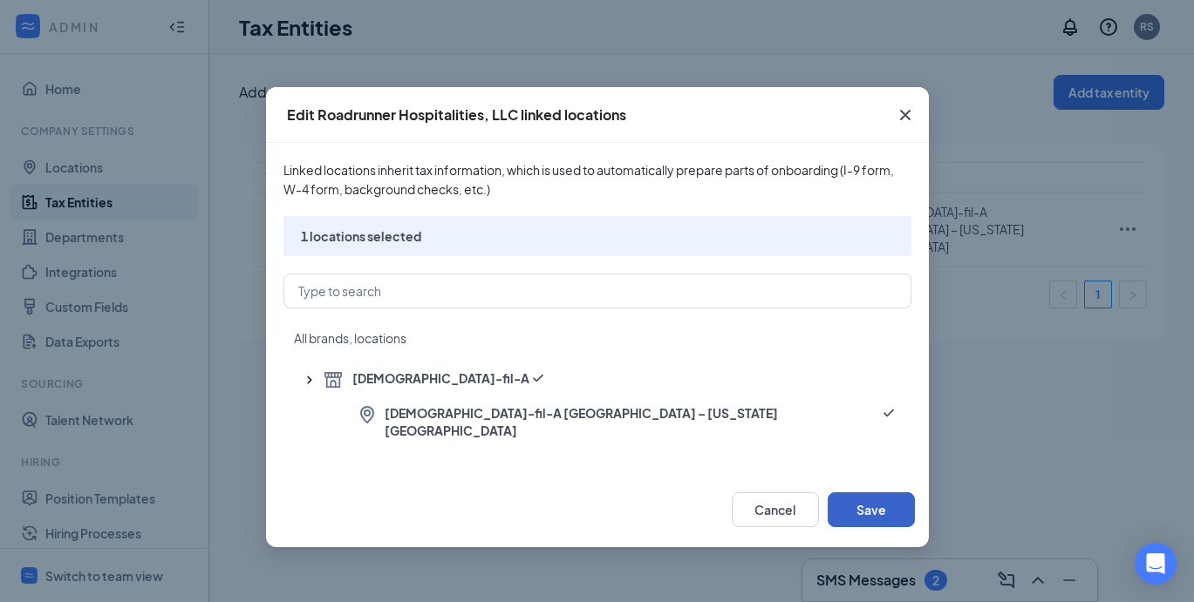
click at [867, 501] on button "Save" at bounding box center [870, 510] width 87 height 35
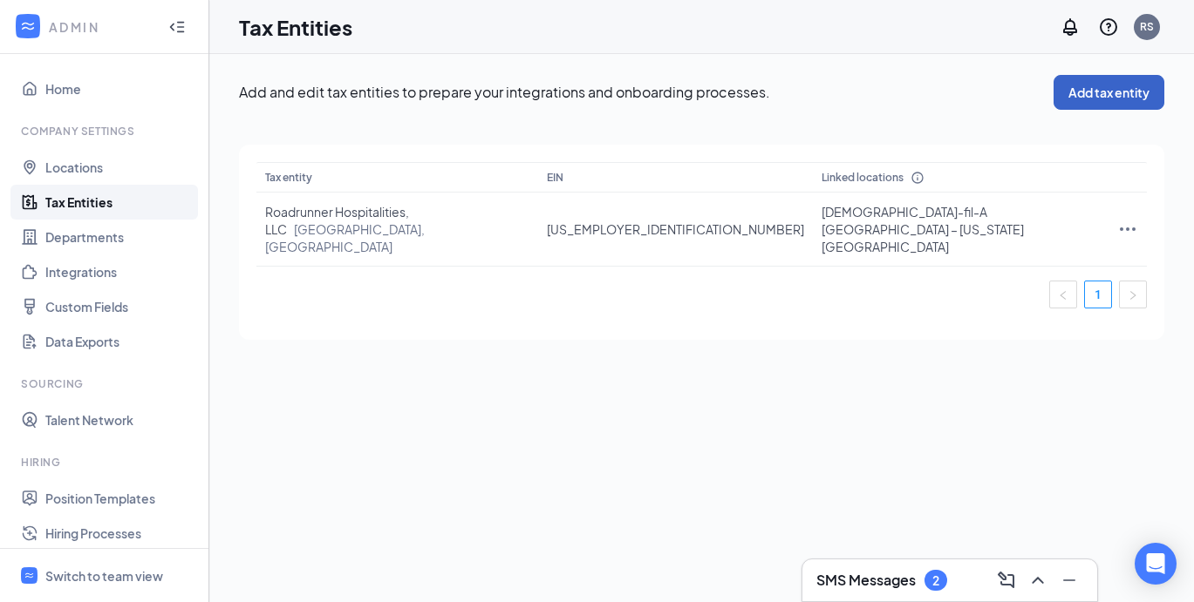
click at [1099, 96] on button "Add tax entity" at bounding box center [1108, 92] width 111 height 35
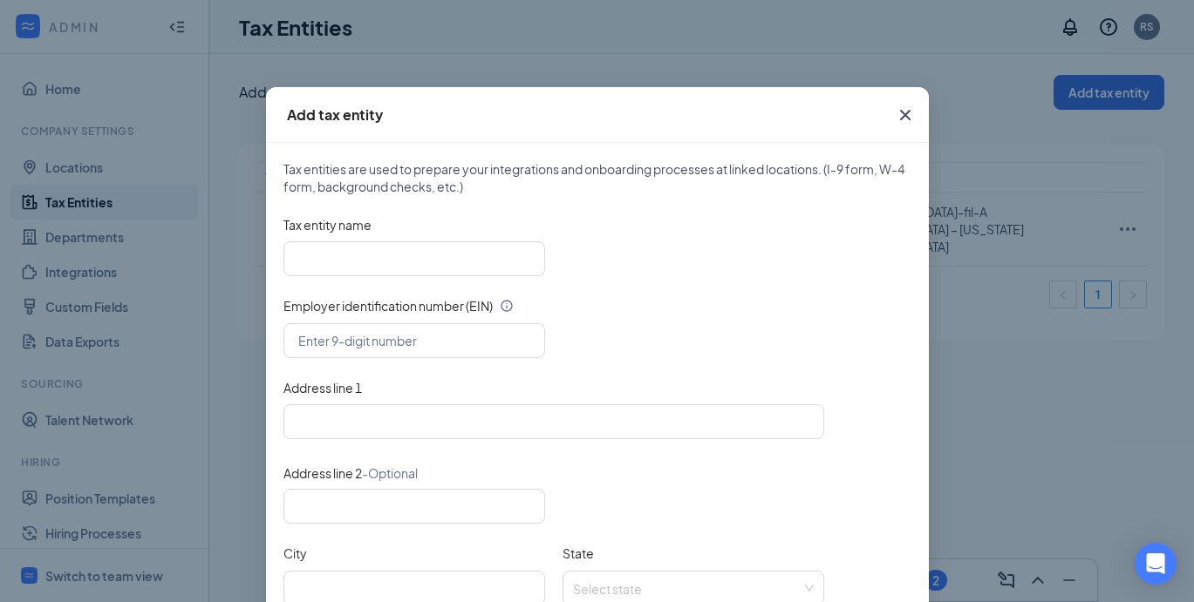
click at [899, 110] on icon "Cross" at bounding box center [905, 115] width 21 height 21
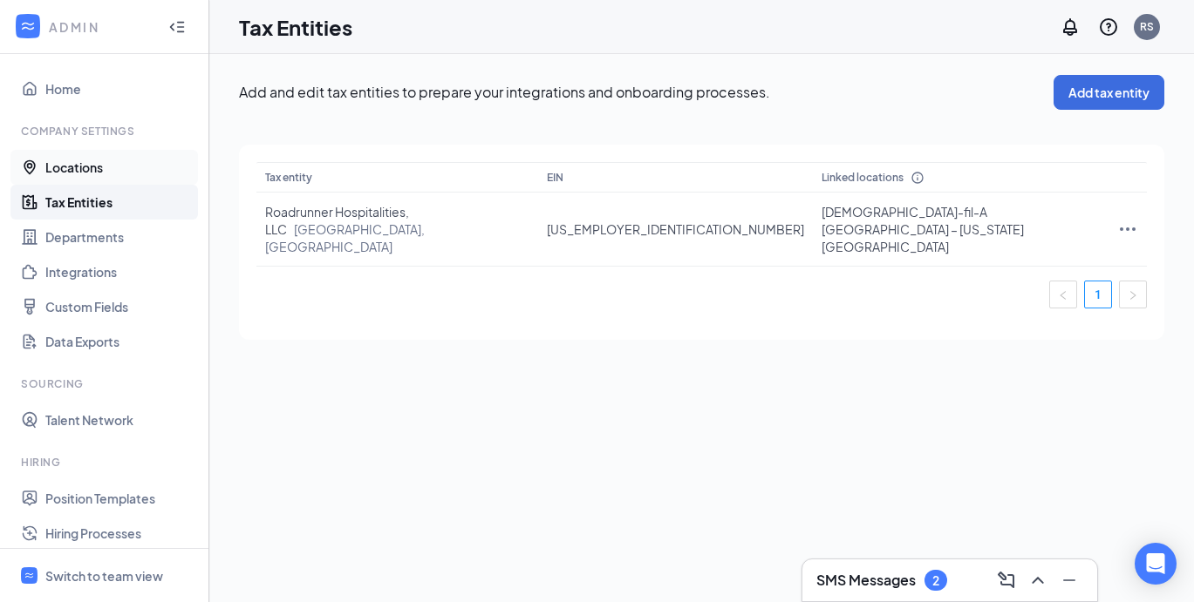
click at [85, 174] on link "Locations" at bounding box center [119, 167] width 149 height 35
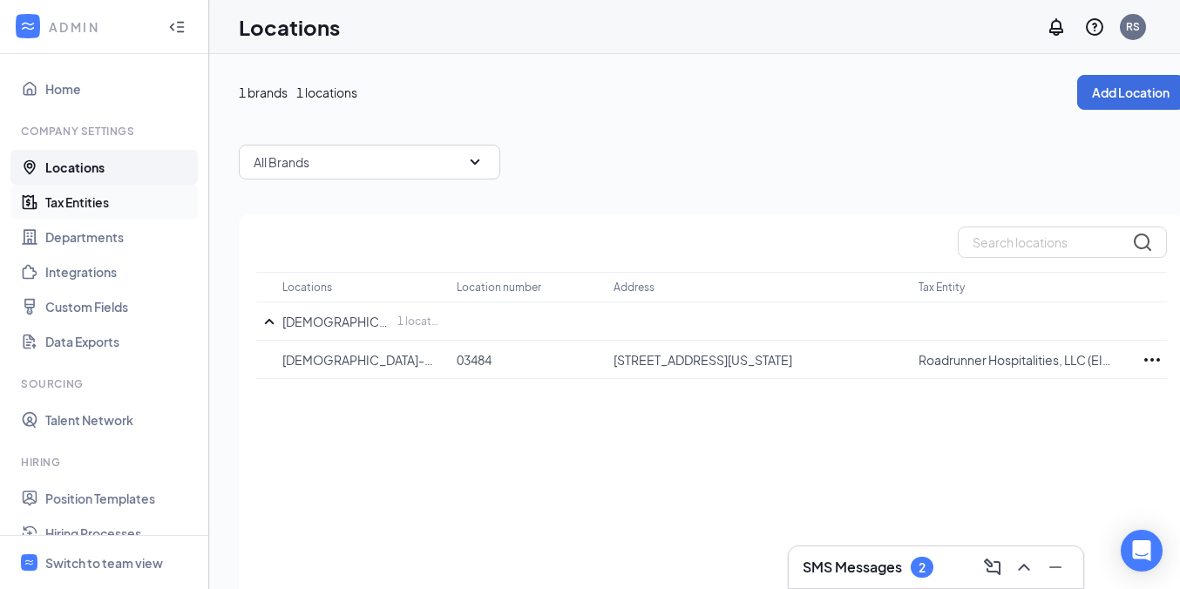
click at [94, 214] on link "Tax Entities" at bounding box center [119, 202] width 149 height 35
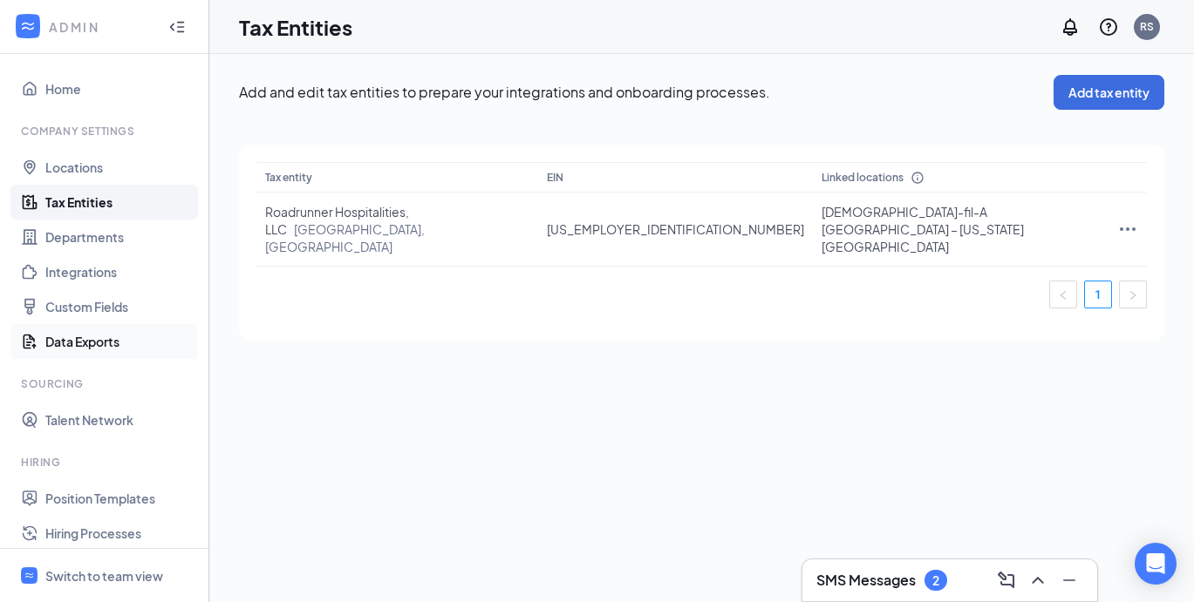
click at [116, 338] on link "Data Exports" at bounding box center [119, 341] width 149 height 35
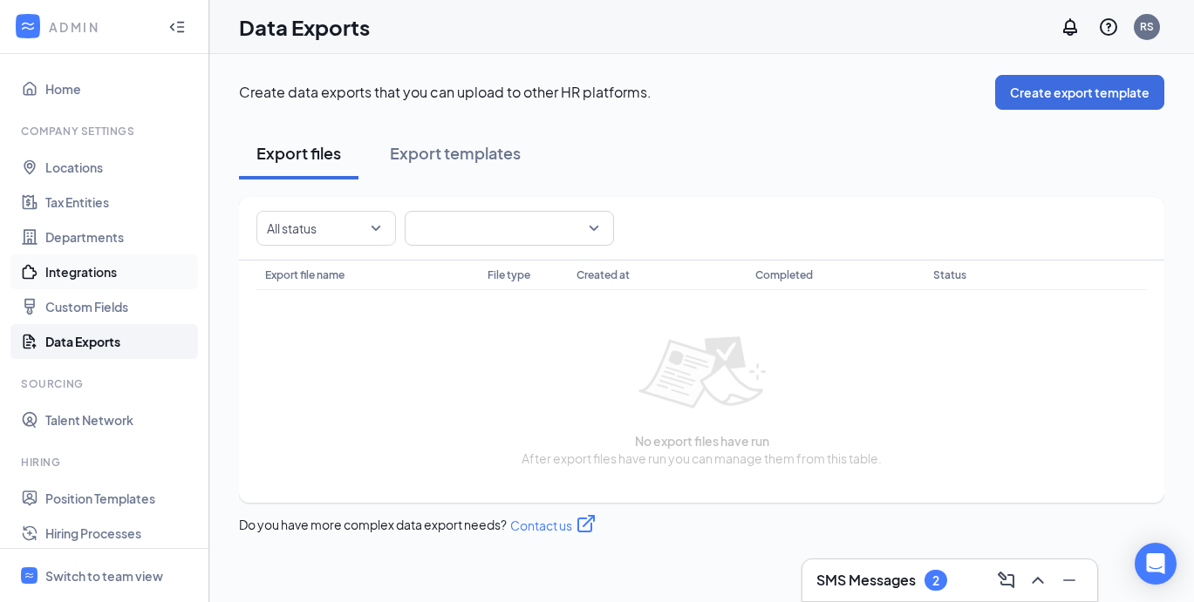
click at [131, 278] on link "Integrations" at bounding box center [119, 272] width 149 height 35
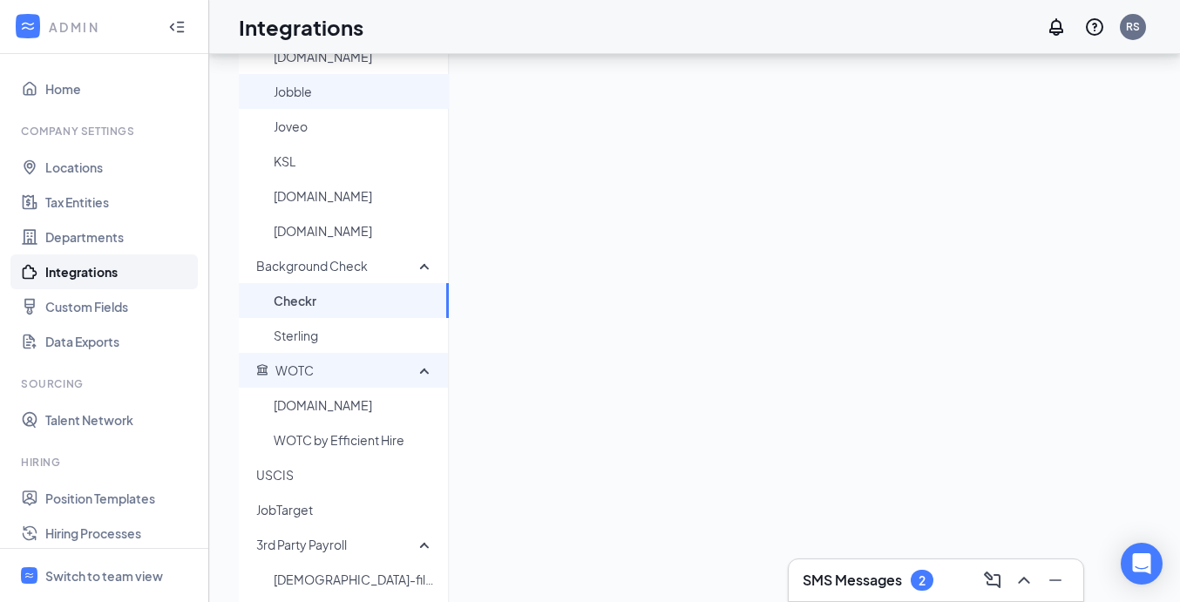
scroll to position [255, 0]
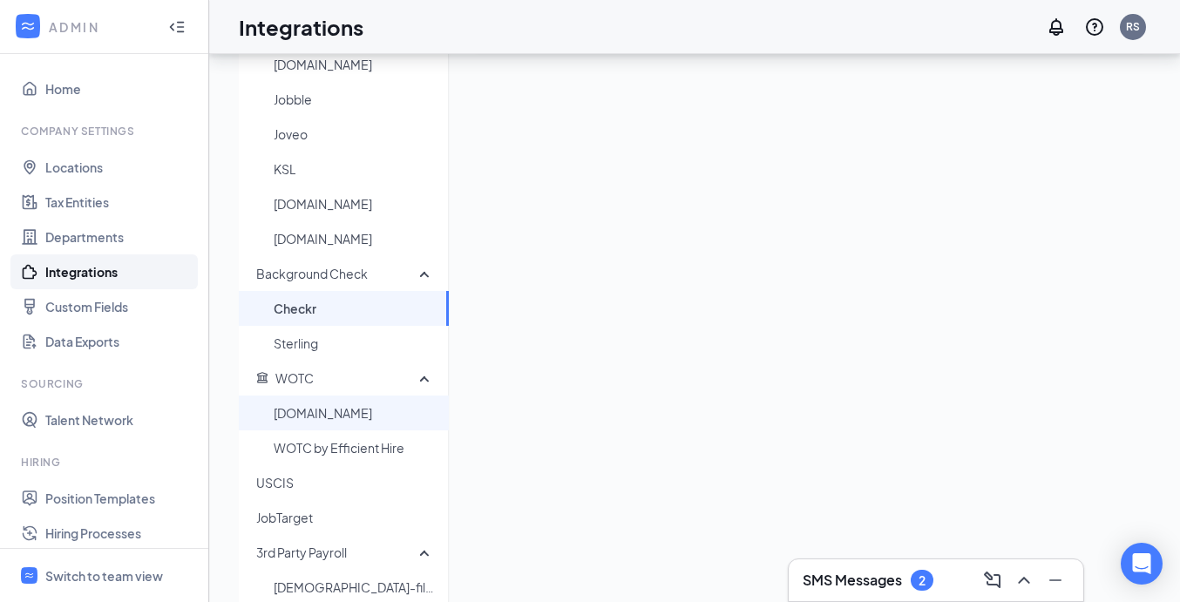
click at [331, 412] on span "[DOMAIN_NAME]" at bounding box center [354, 413] width 161 height 35
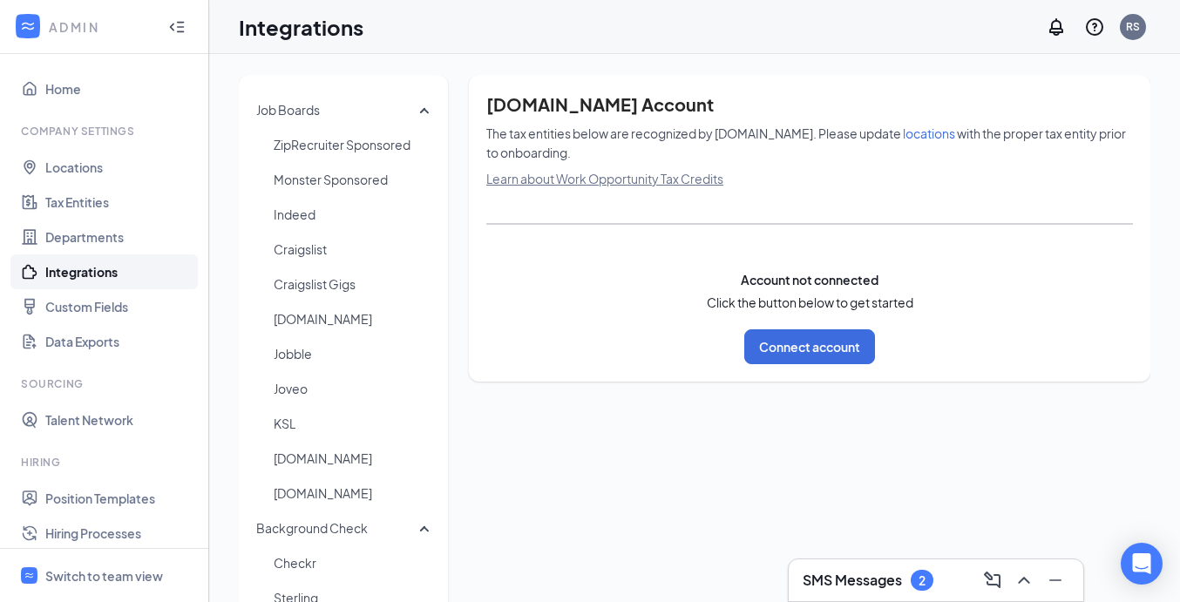
click at [815, 373] on div "WOTC.com Account The tax entities below are recognized by WOTC.com. Please upda…" at bounding box center [810, 228] width 682 height 307
click at [813, 341] on button "Connect account" at bounding box center [810, 347] width 131 height 35
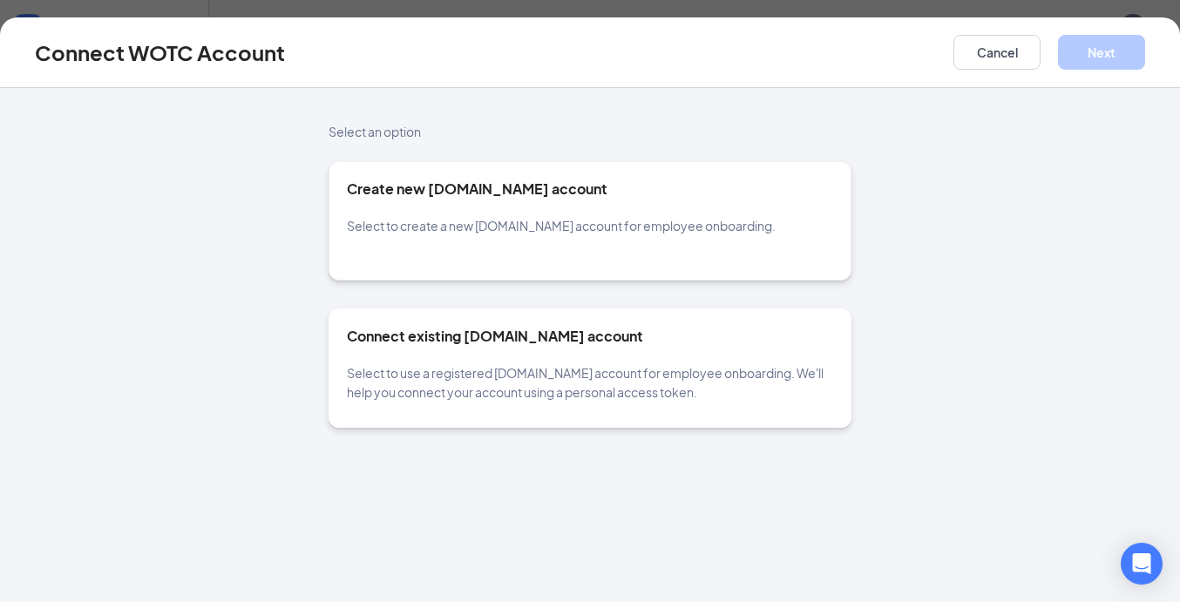
click at [507, 348] on div "Connect existing [DOMAIN_NAME] account Select to use a registered [DOMAIN_NAME]…" at bounding box center [590, 364] width 486 height 75
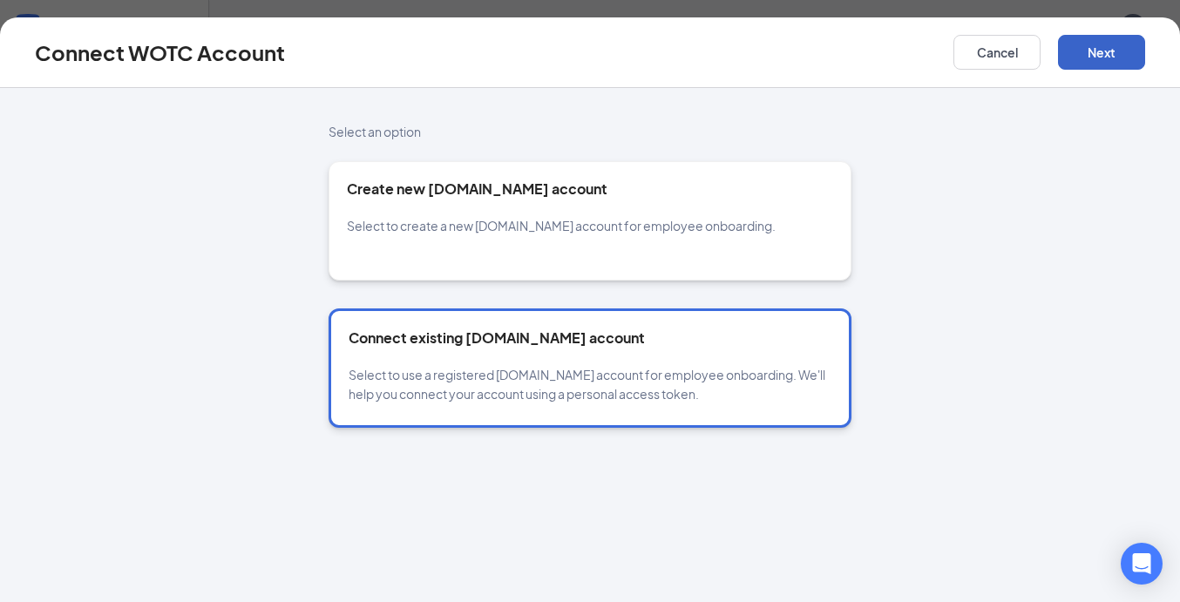
click at [1092, 63] on button "Next" at bounding box center [1101, 52] width 87 height 35
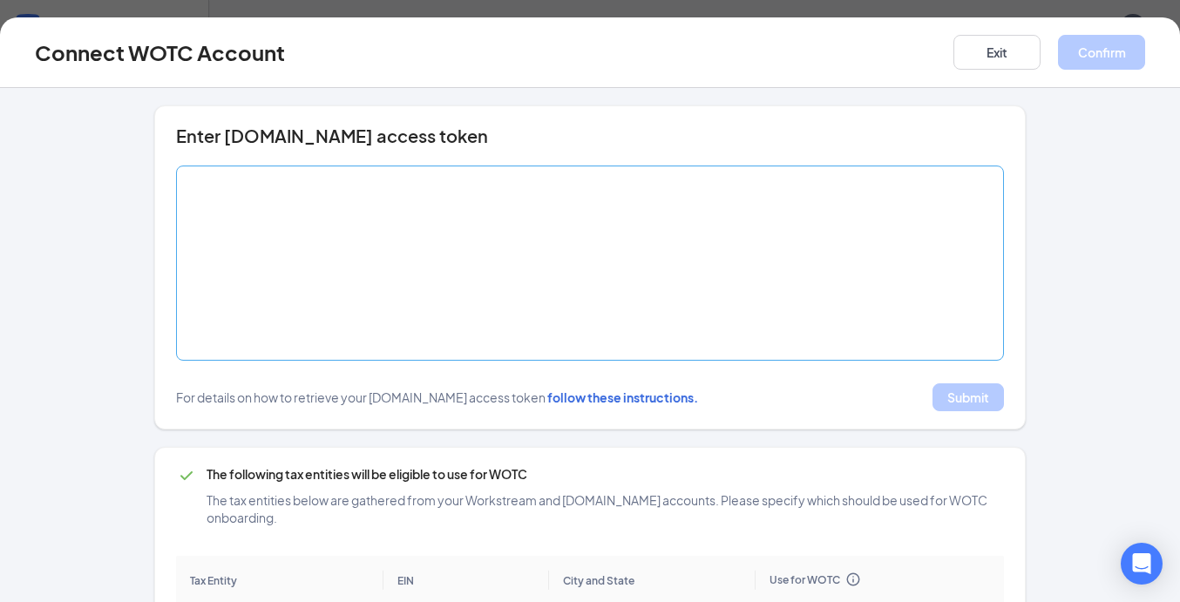
scroll to position [183, 0]
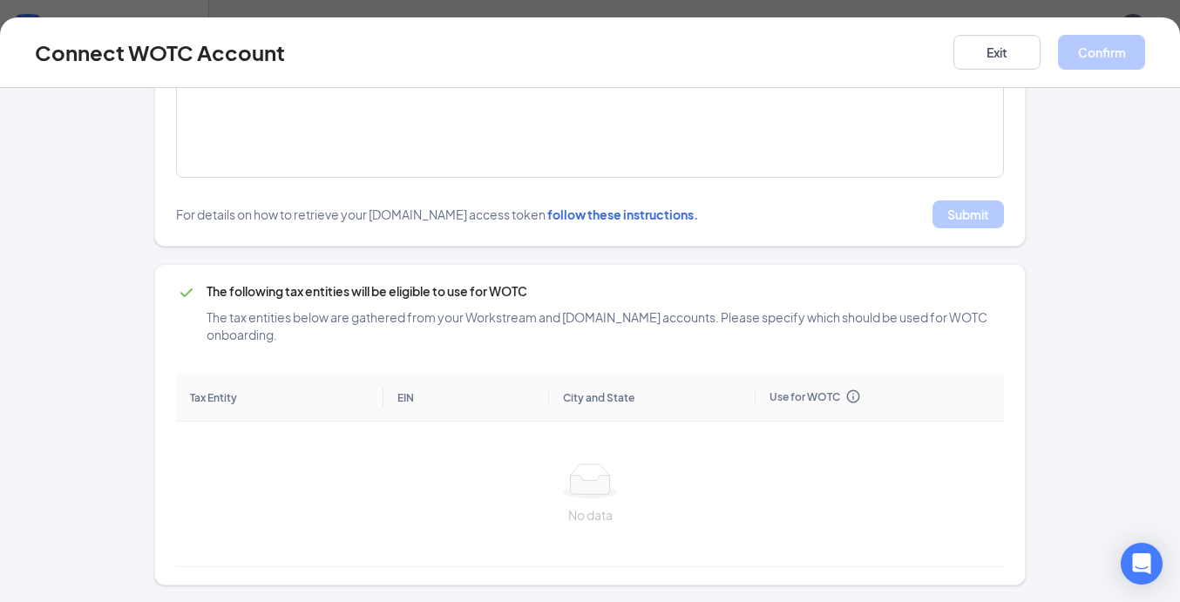
click at [618, 218] on span "follow these instructions." at bounding box center [623, 215] width 151 height 16
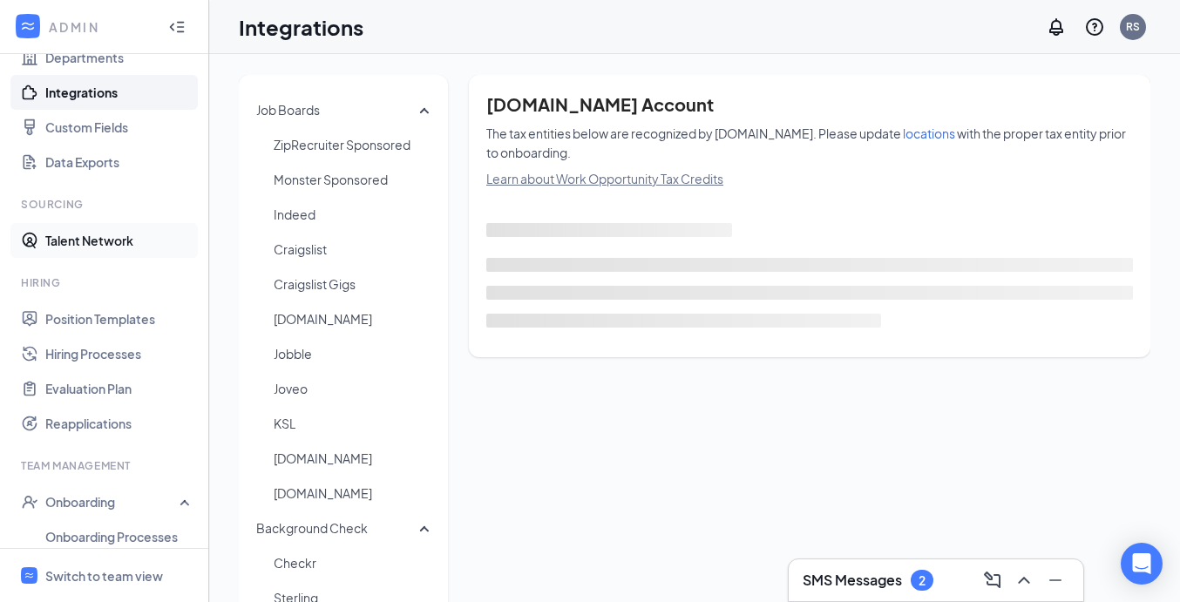
scroll to position [240, 0]
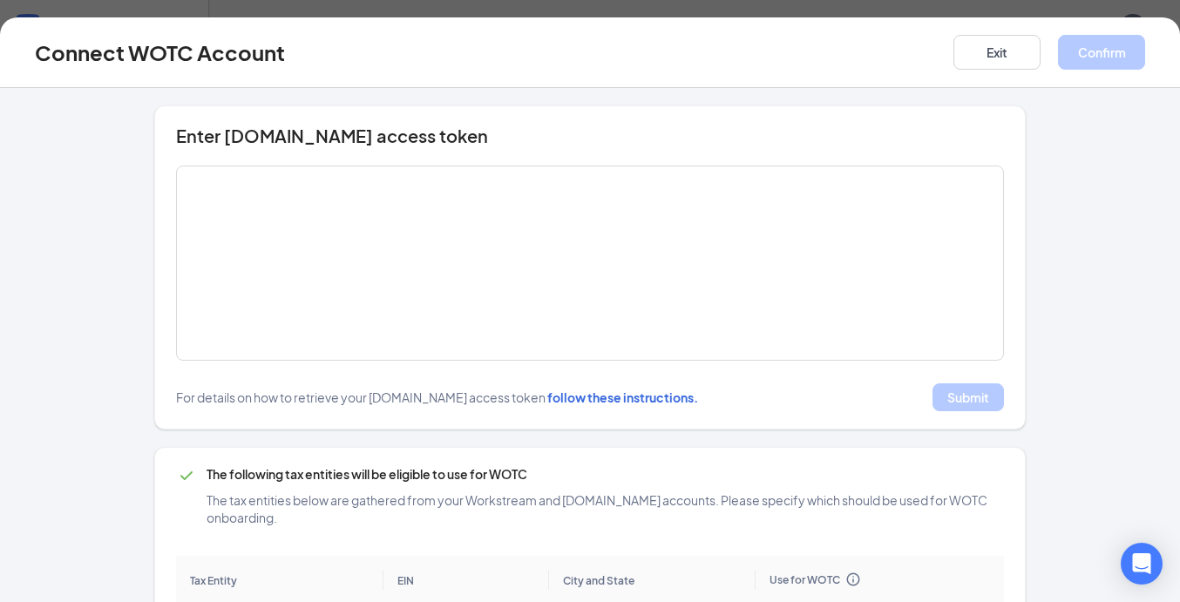
click at [109, 473] on div "Enter WOTC.com access token For details on how to retrieve your WOTC.com access…" at bounding box center [590, 436] width 1041 height 663
click at [976, 65] on button "Exit" at bounding box center [997, 52] width 87 height 35
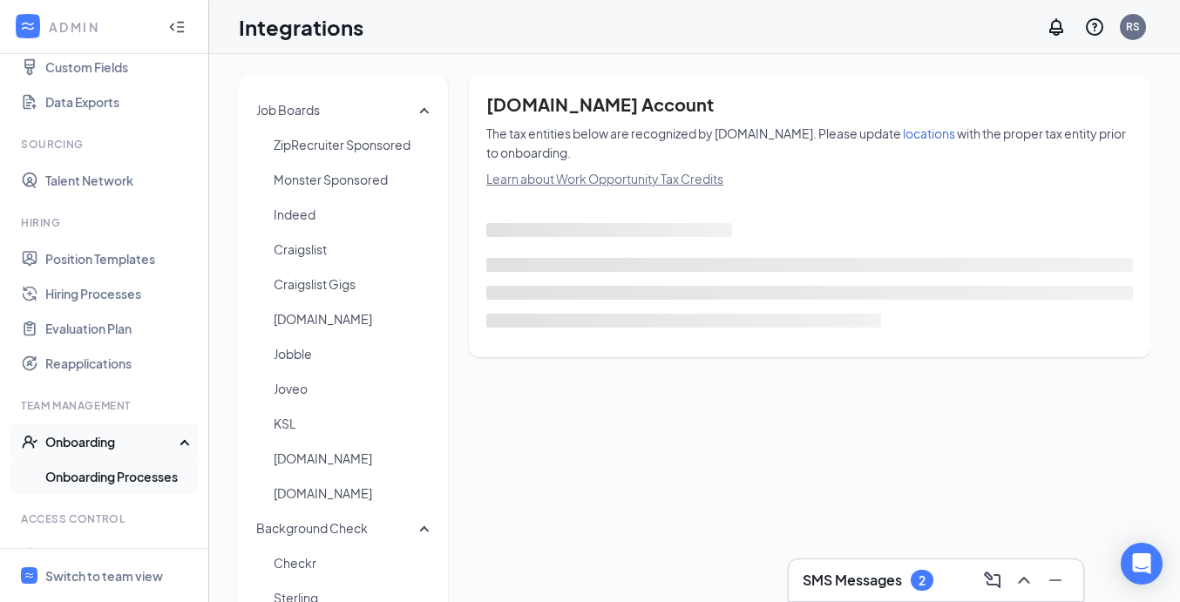
click at [105, 482] on link "Onboarding Processes" at bounding box center [119, 476] width 149 height 35
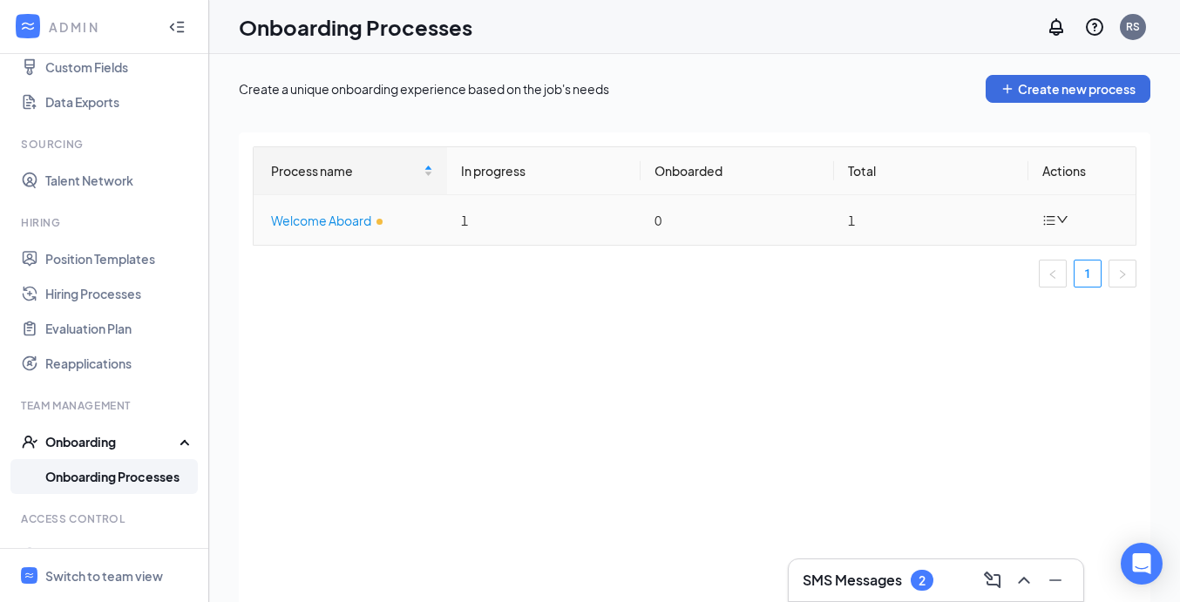
click at [319, 212] on div "Welcome Aboard" at bounding box center [352, 220] width 162 height 19
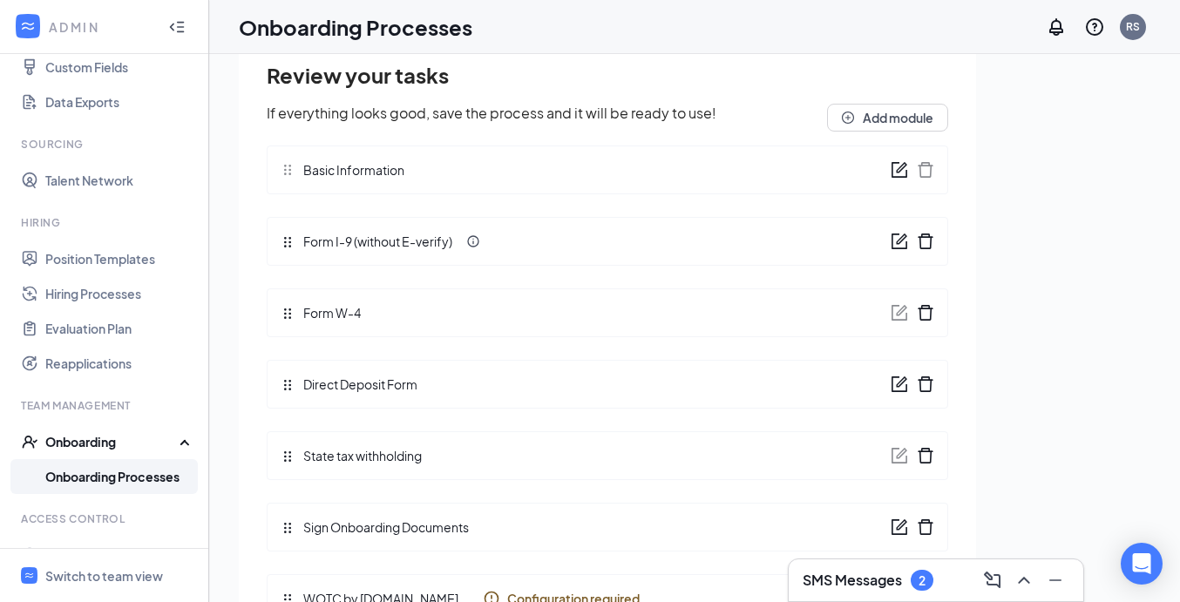
scroll to position [78, 0]
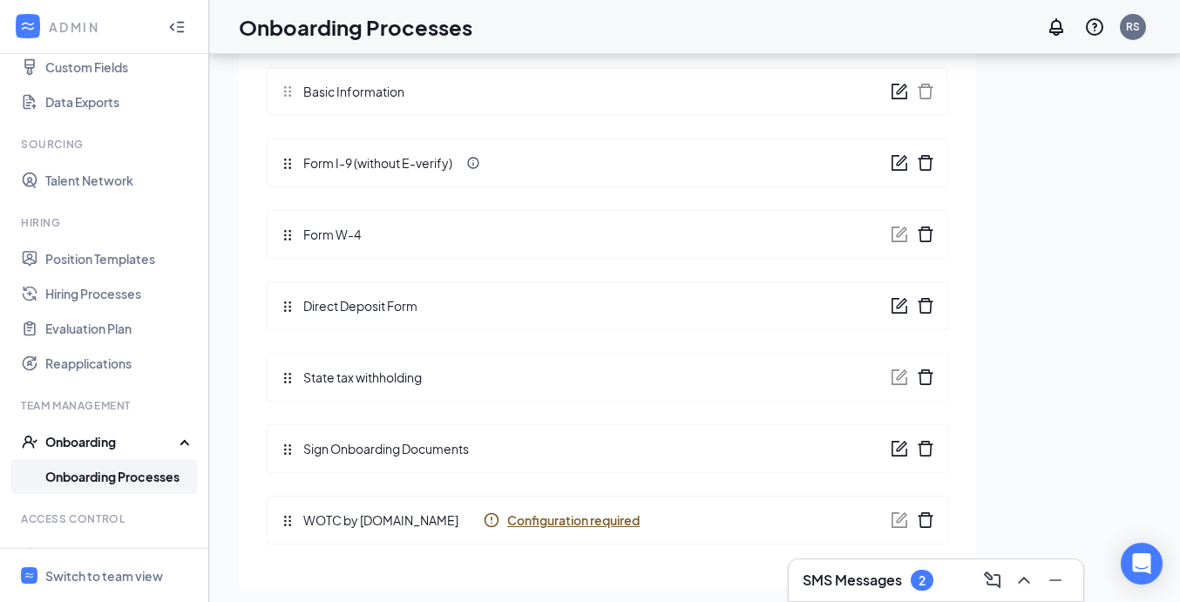
click at [566, 515] on span "Configuration required" at bounding box center [573, 520] width 133 height 17
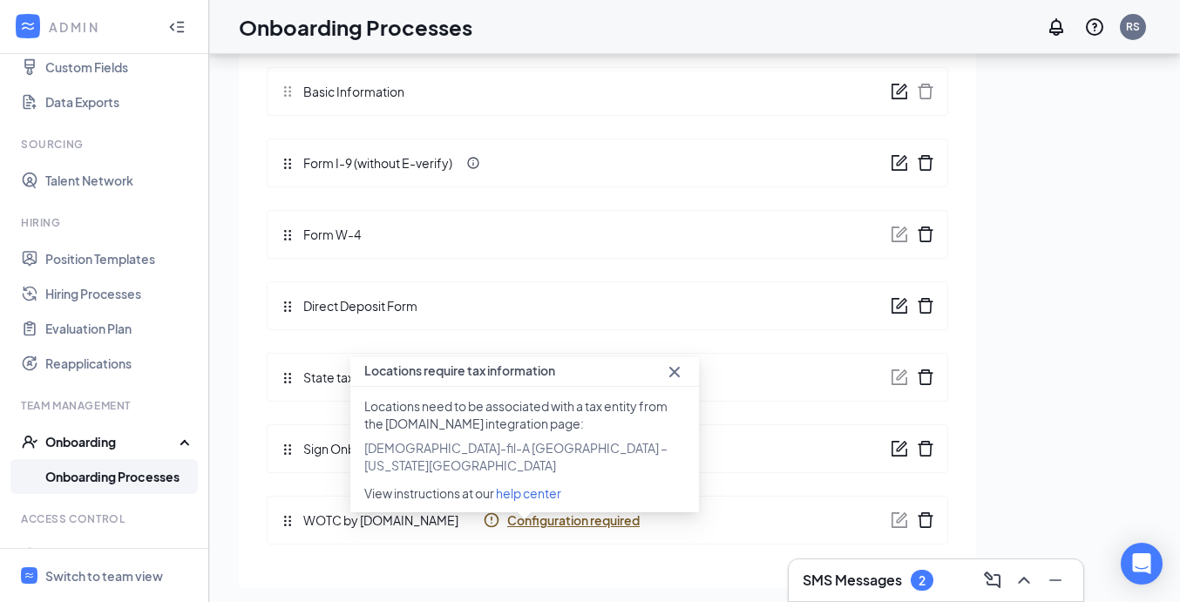
click at [483, 524] on div "Configuration required" at bounding box center [561, 520] width 157 height 17
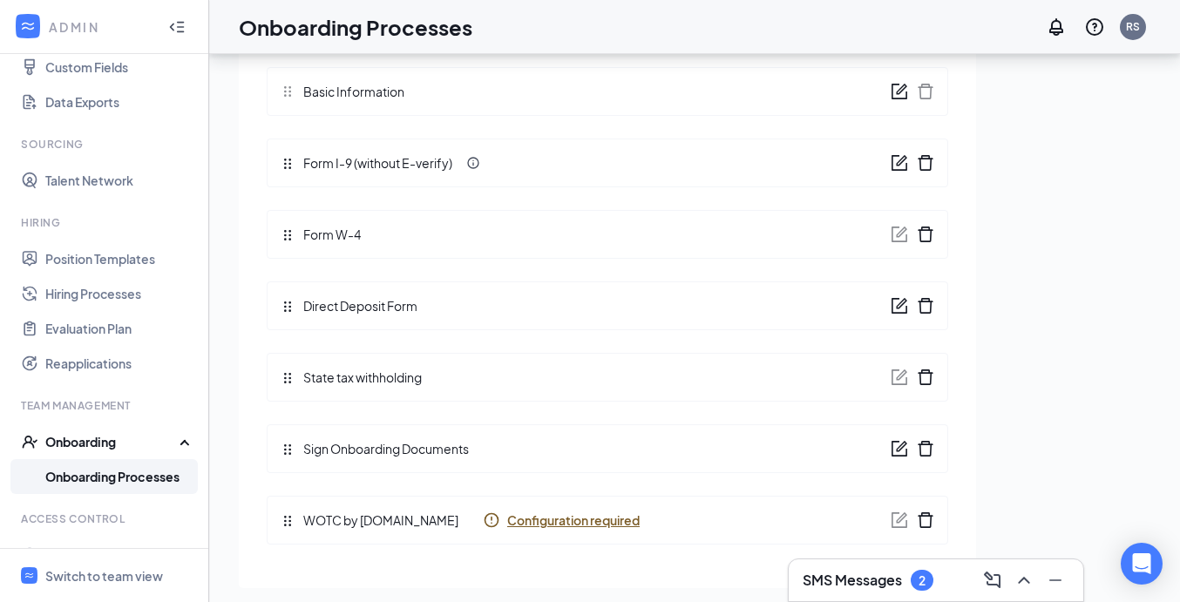
click at [483, 524] on div "Configuration required" at bounding box center [561, 520] width 157 height 17
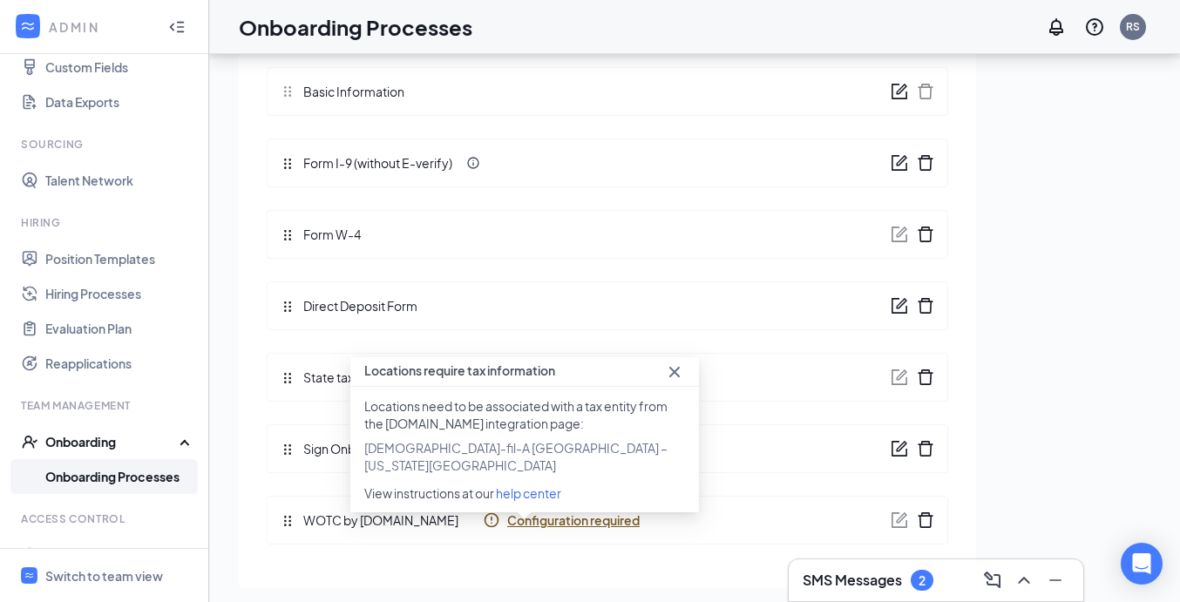
click at [610, 446] on span "Chick-fil-A Albuquerque – Wyoming Boulevard" at bounding box center [515, 456] width 303 height 33
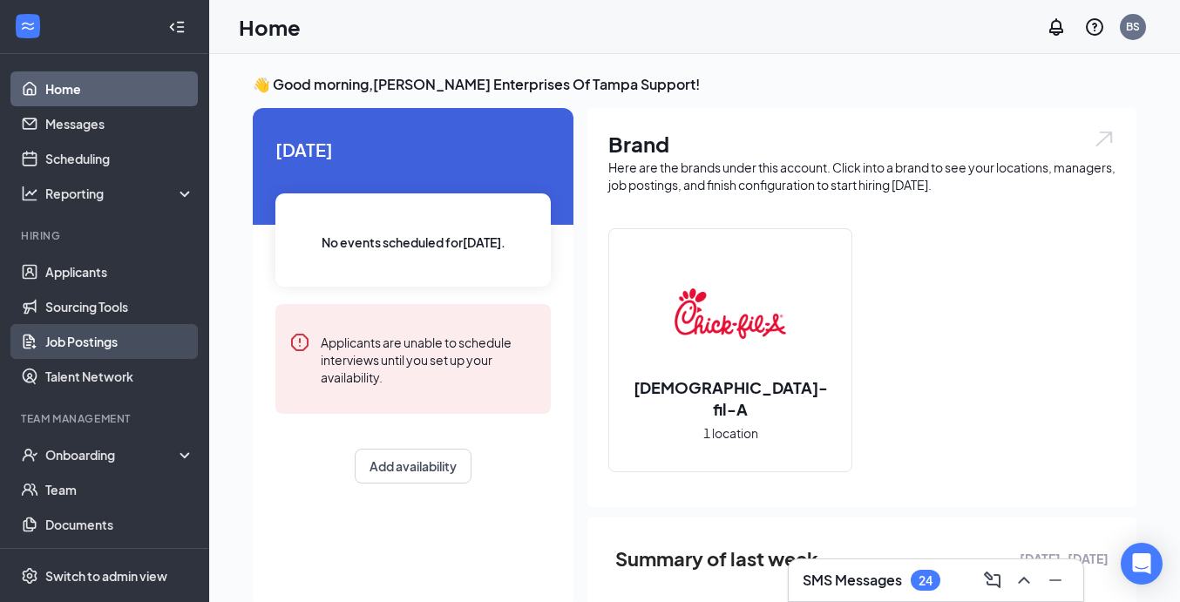
click at [129, 343] on link "Job Postings" at bounding box center [119, 341] width 149 height 35
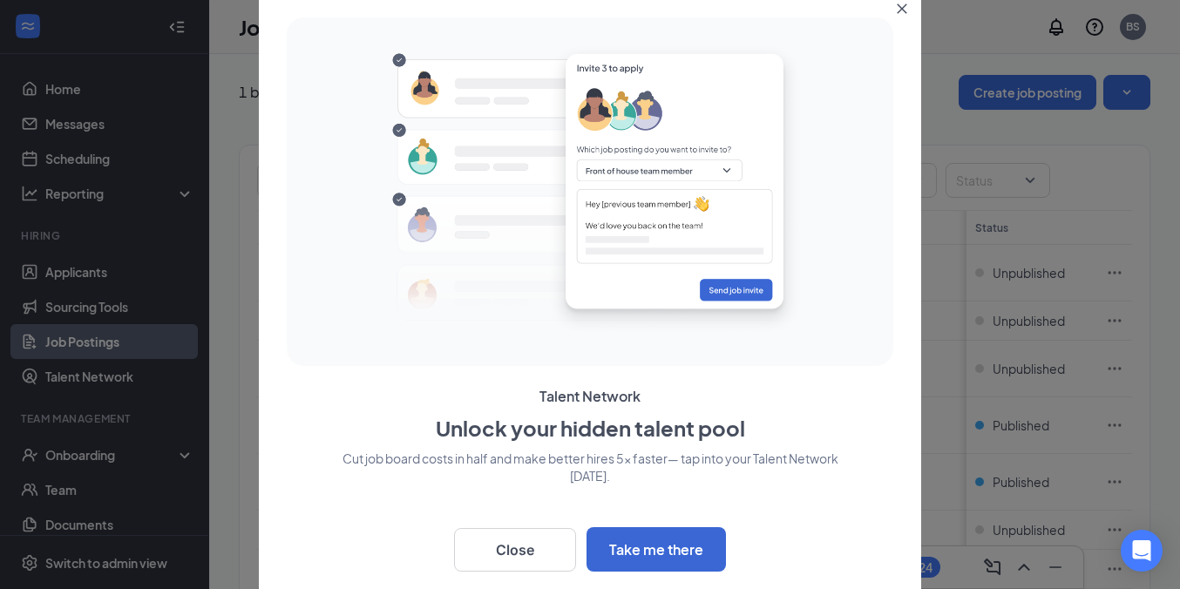
click at [901, 10] on icon "Close" at bounding box center [903, 9] width 10 height 10
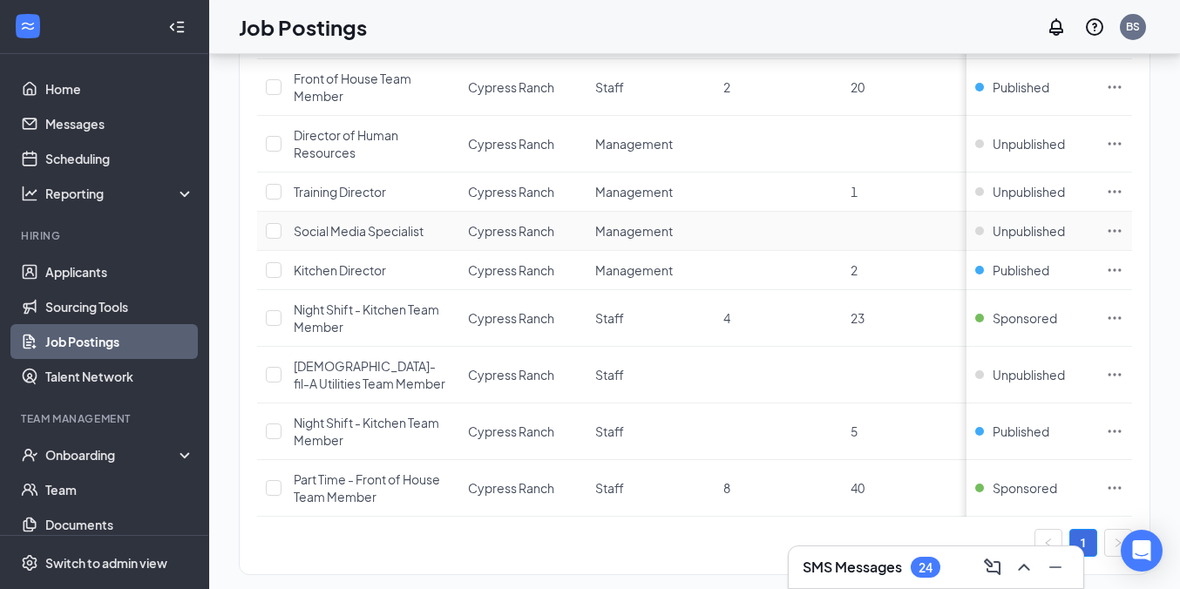
scroll to position [567, 0]
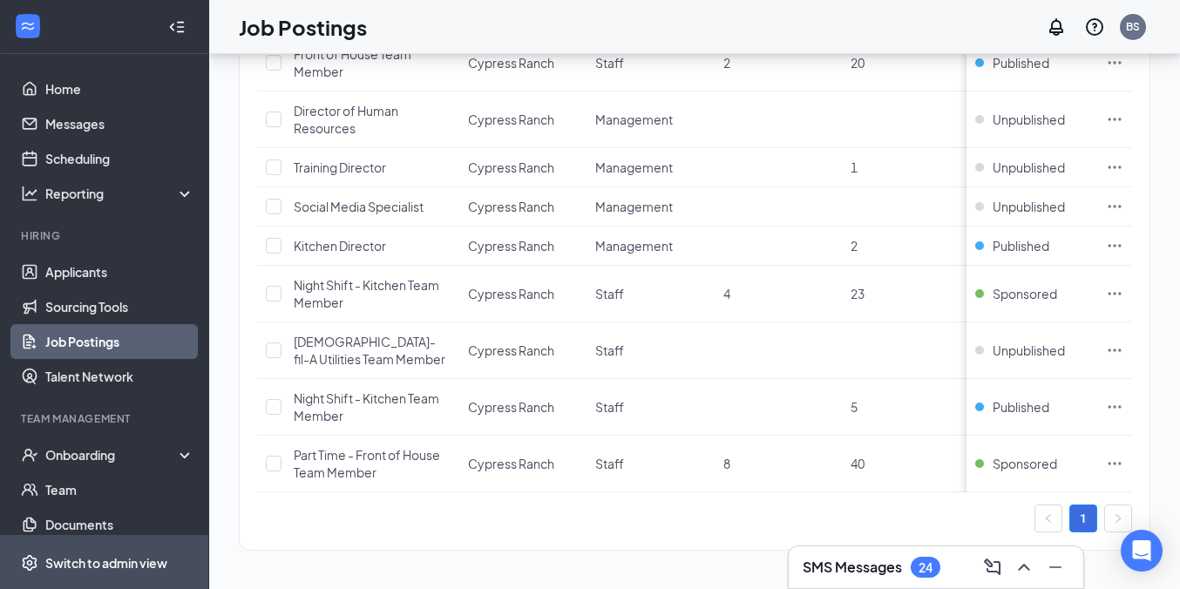
click at [139, 555] on div "Switch to admin view" at bounding box center [106, 563] width 122 height 17
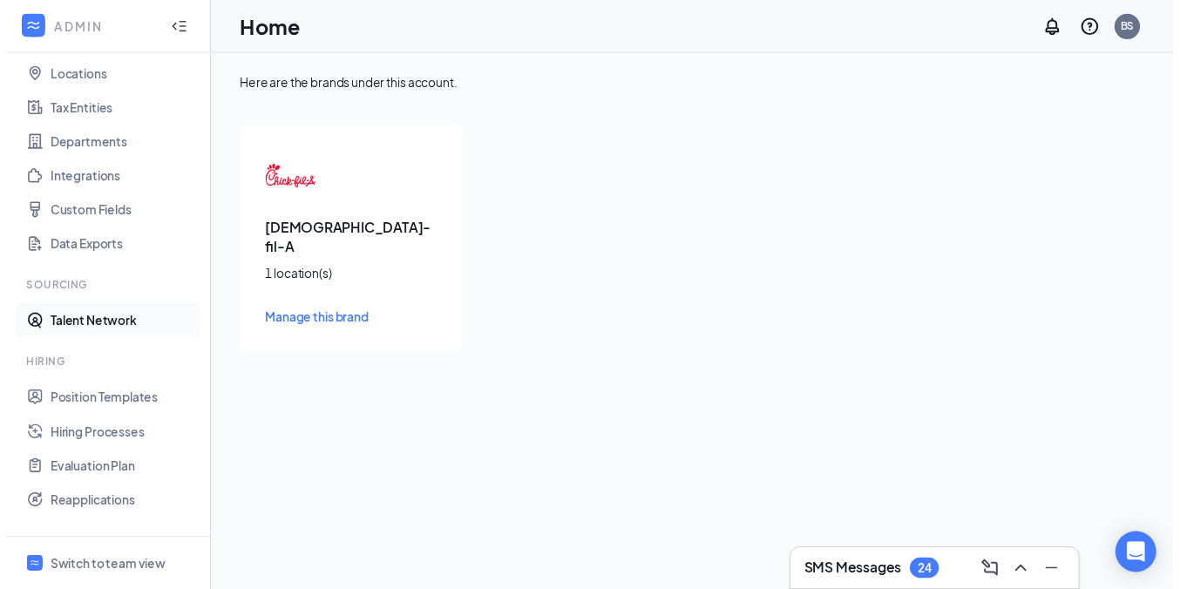
scroll to position [261, 0]
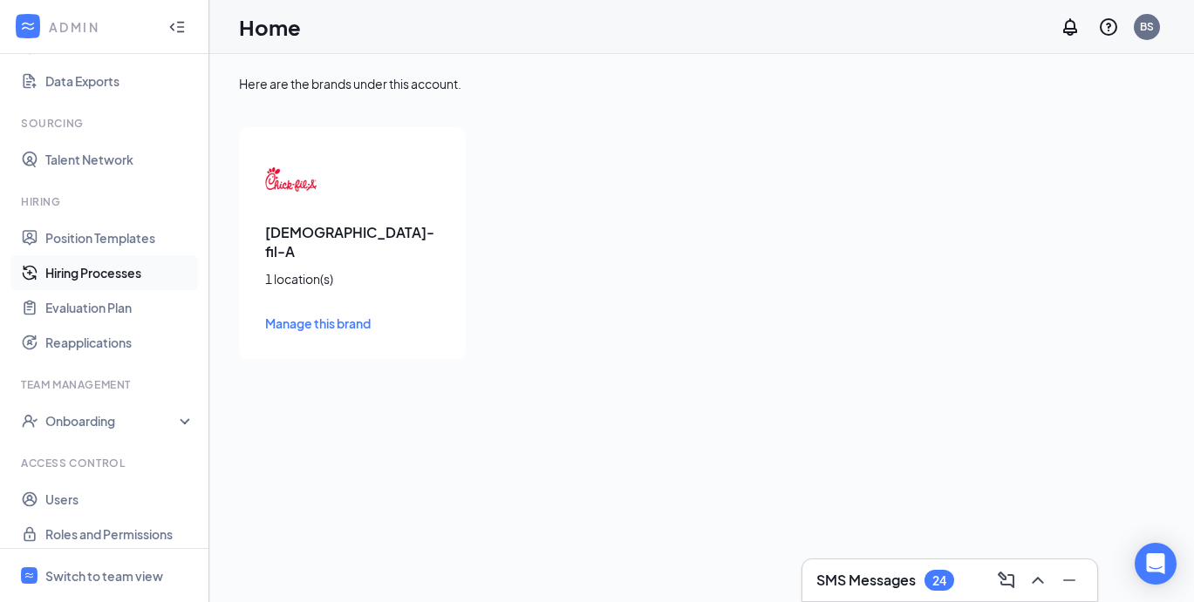
click at [123, 272] on link "Hiring Processes" at bounding box center [119, 272] width 149 height 35
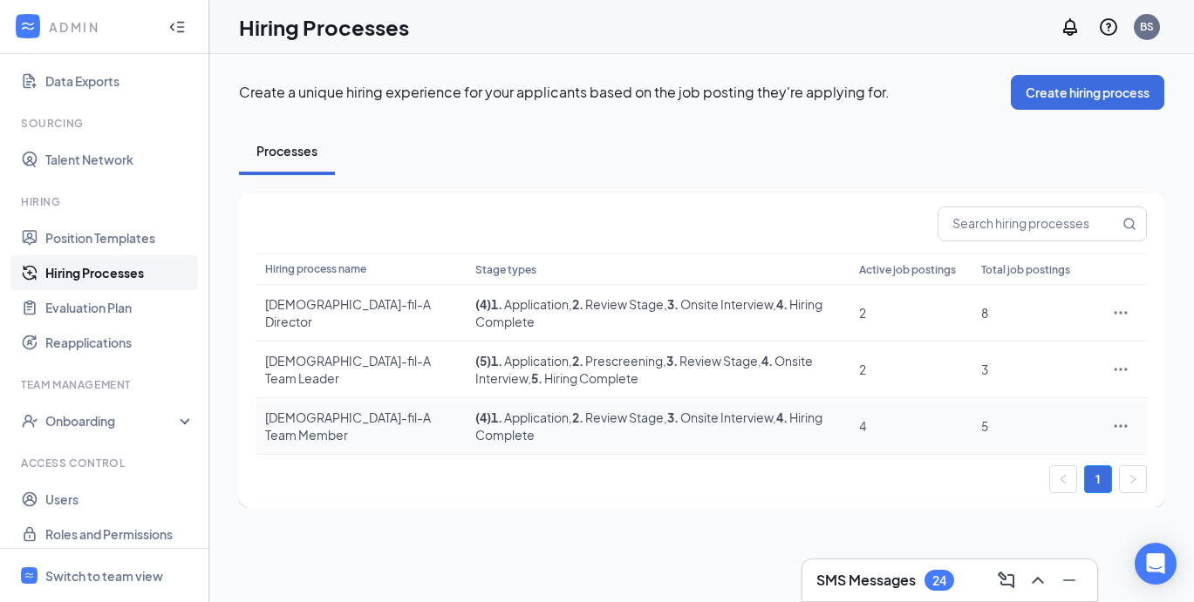
click at [328, 409] on div "Chick-fil-A Team Member" at bounding box center [361, 426] width 193 height 35
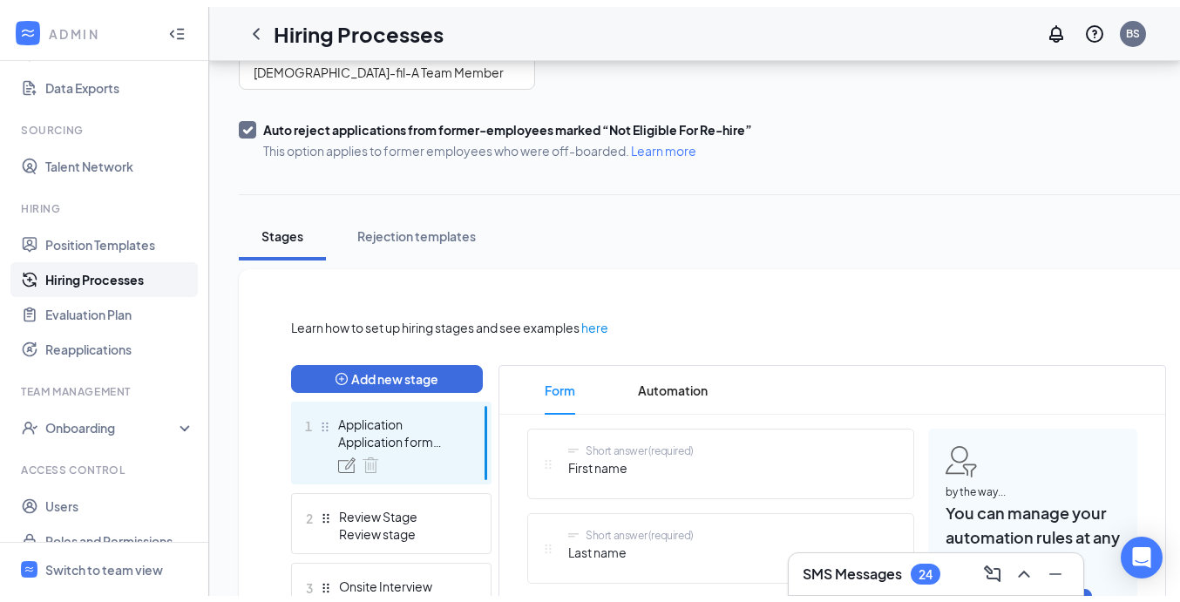
scroll to position [308, 0]
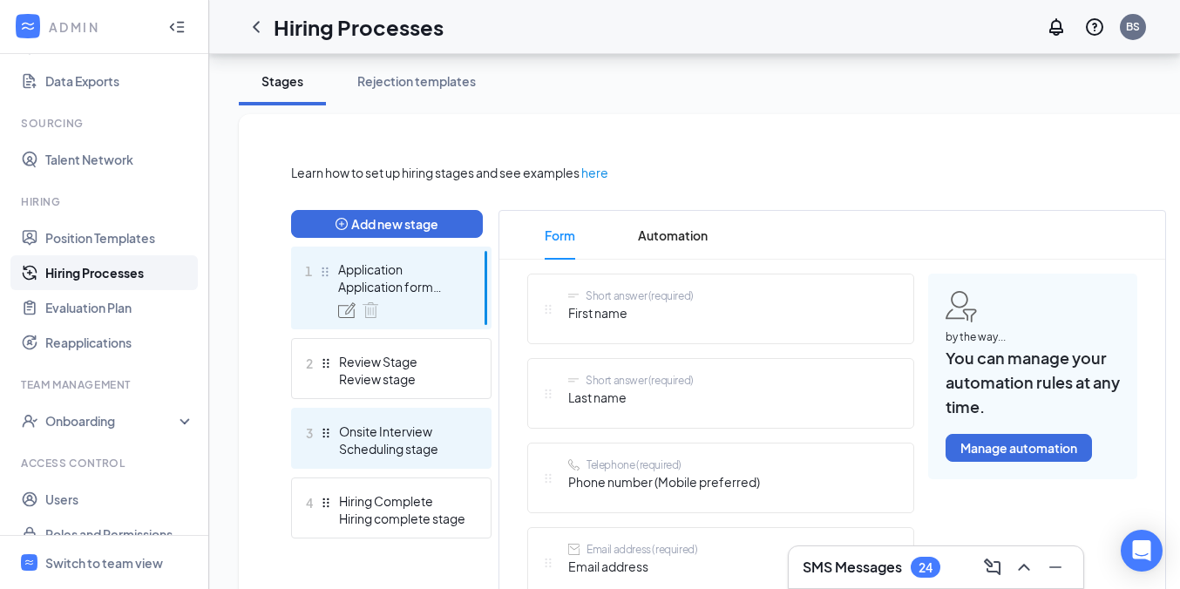
click at [394, 440] on div "Scheduling stage" at bounding box center [402, 448] width 127 height 17
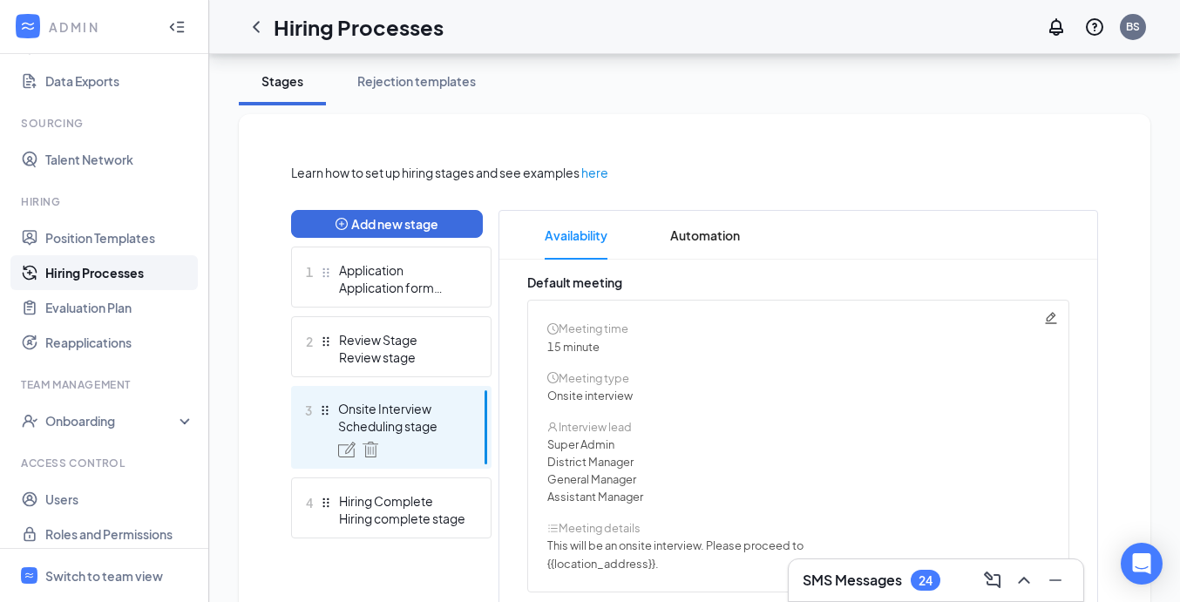
click at [1012, 194] on div "Learn how to set up hiring stages and see examples here Add new stage 1 Applica…" at bounding box center [694, 452] width 807 height 579
click at [251, 26] on icon "ChevronLeft" at bounding box center [256, 27] width 21 height 21
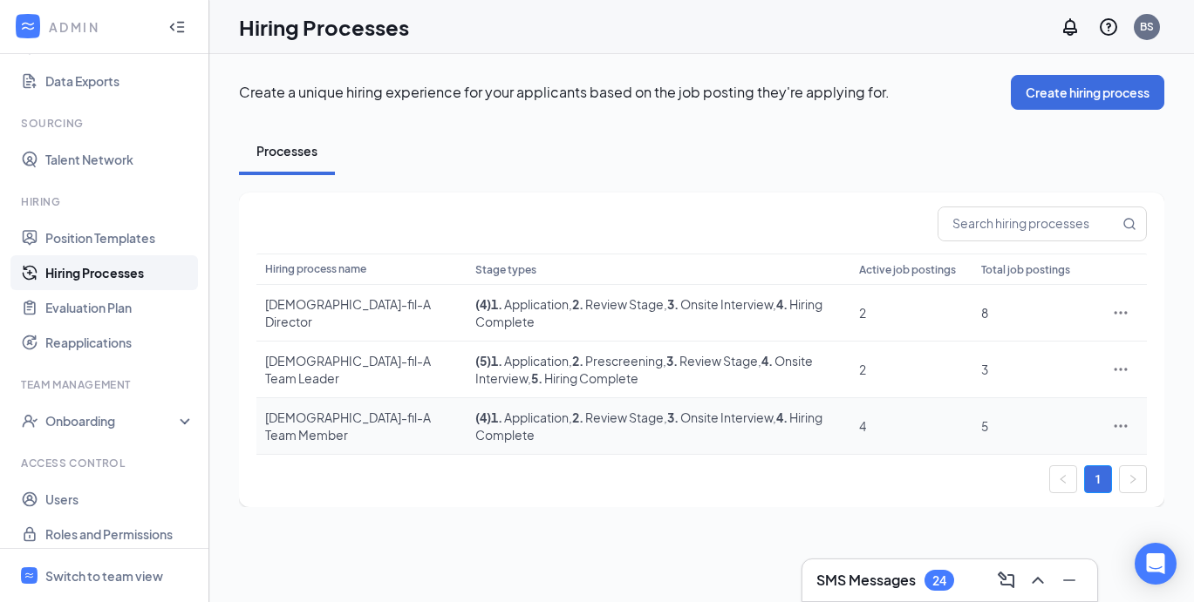
click at [319, 409] on div "Chick-fil-A Team Member" at bounding box center [361, 426] width 193 height 35
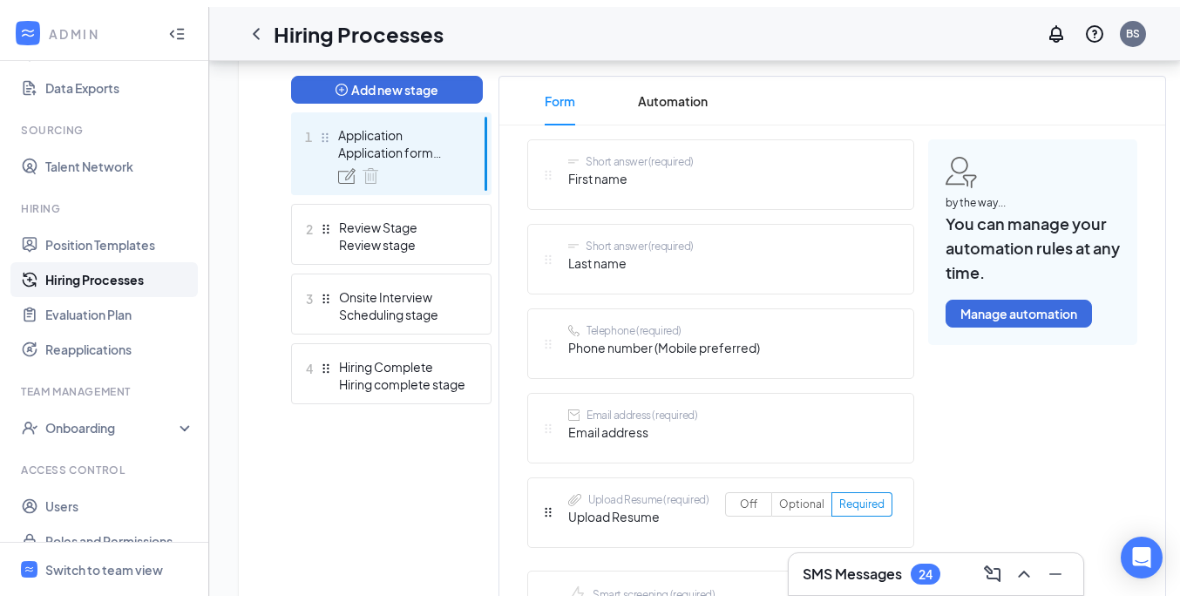
scroll to position [452, 0]
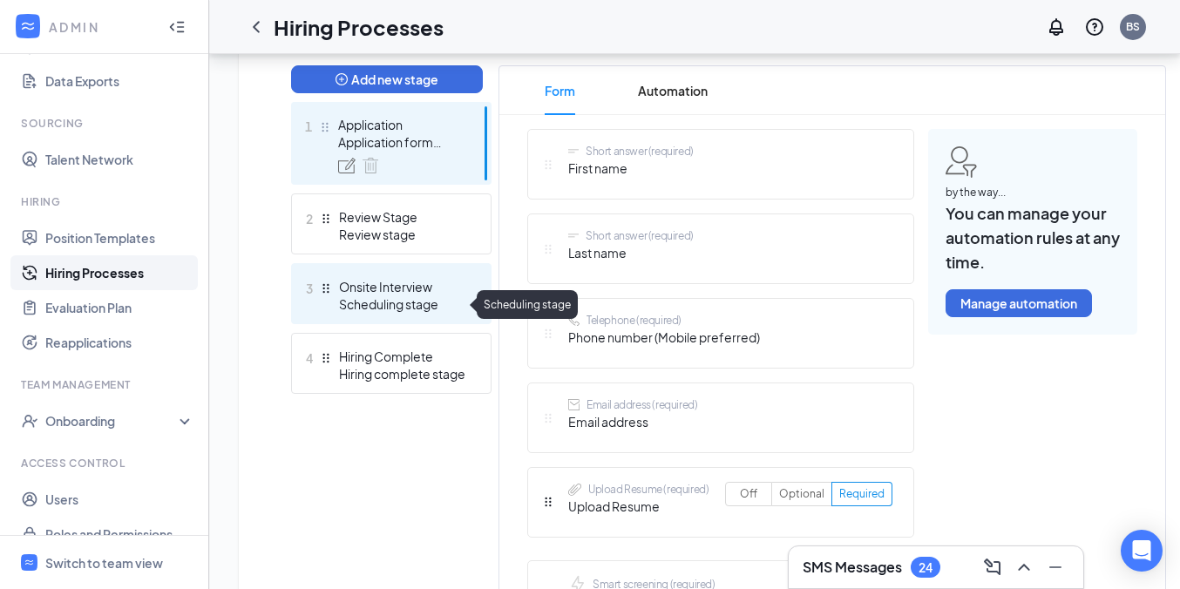
click at [385, 303] on div "Scheduling stage" at bounding box center [402, 304] width 127 height 17
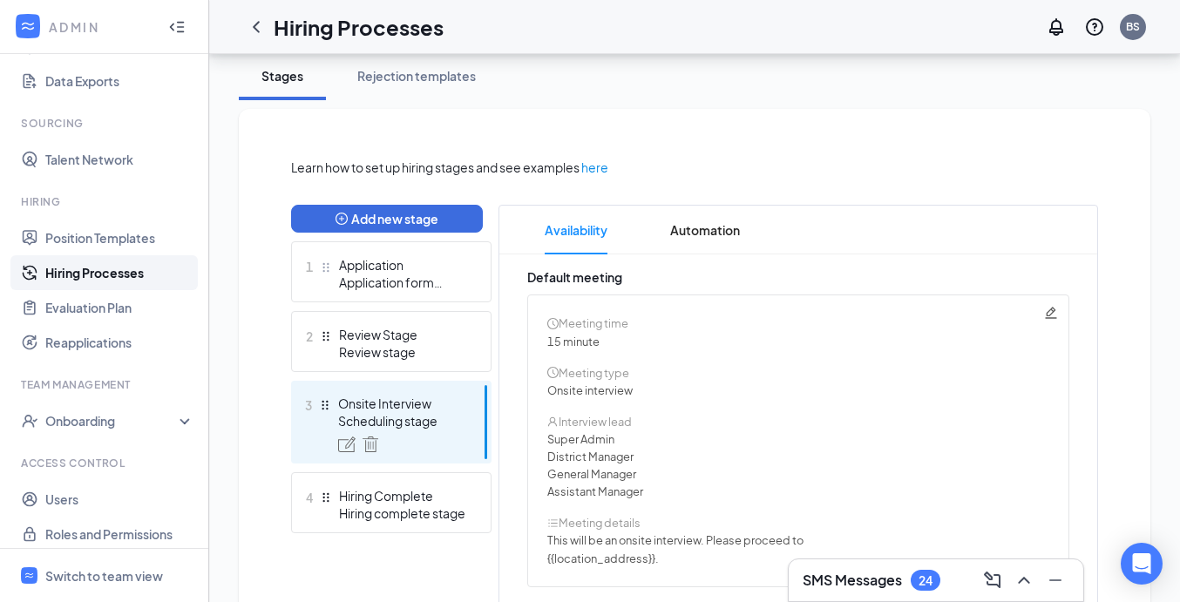
scroll to position [310, 0]
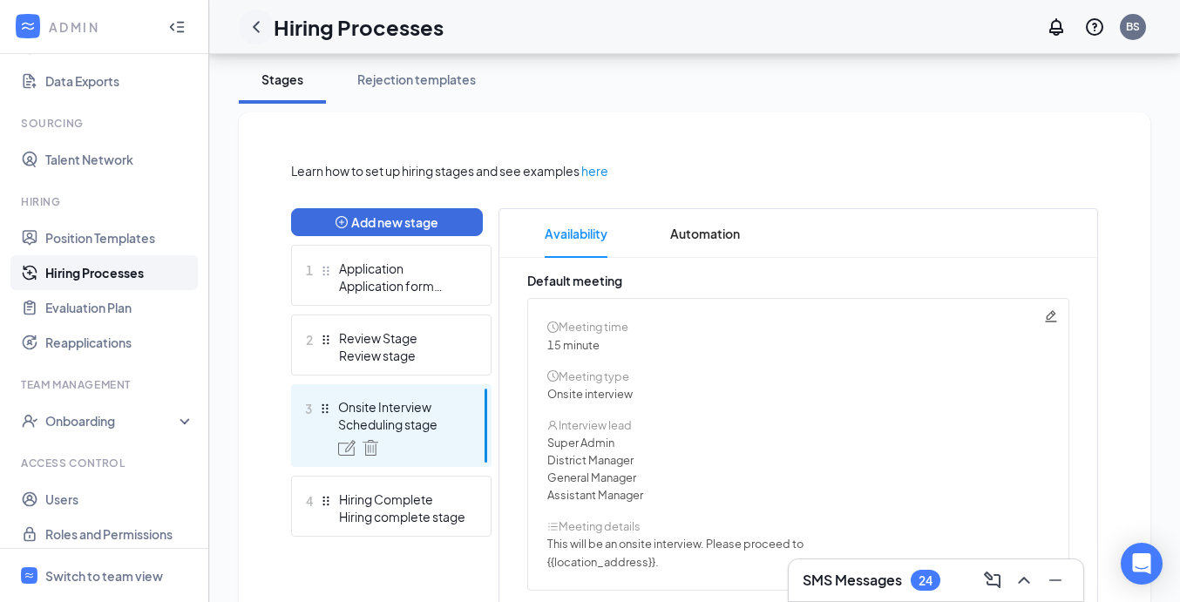
click at [251, 31] on icon "ChevronLeft" at bounding box center [256, 27] width 21 height 21
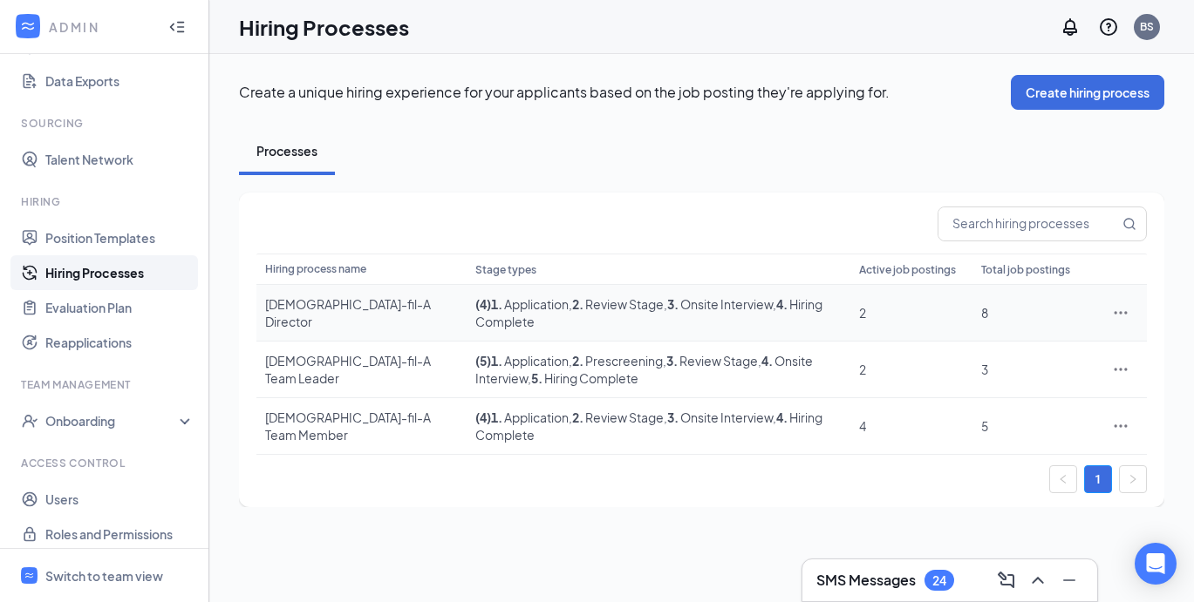
click at [366, 307] on div "Chick-fil-A Director" at bounding box center [361, 313] width 193 height 35
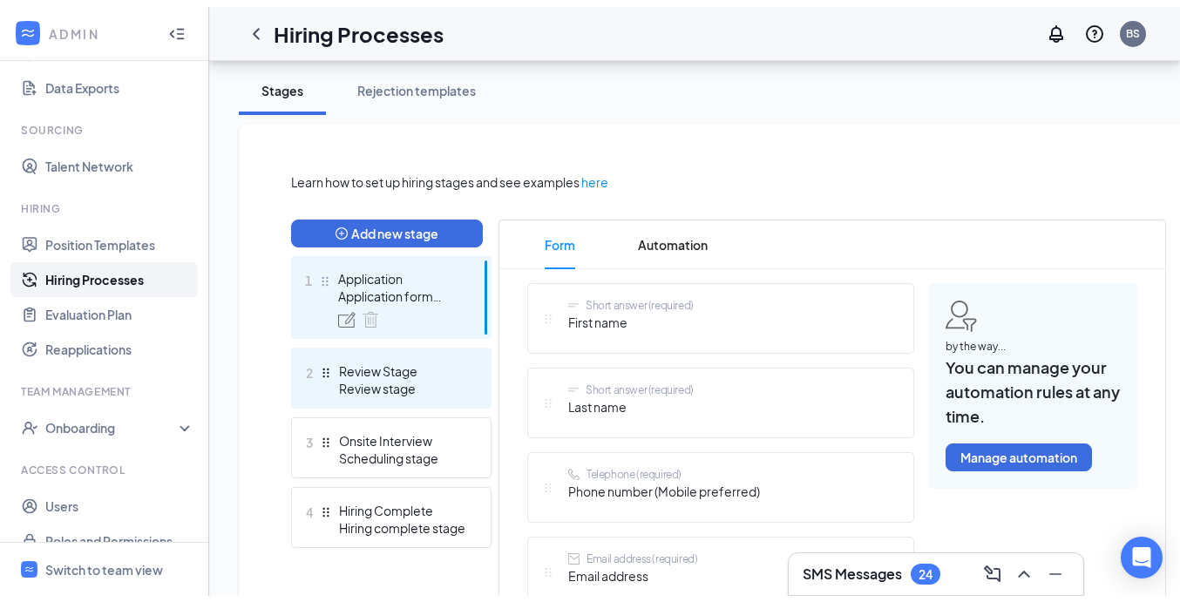
scroll to position [338, 0]
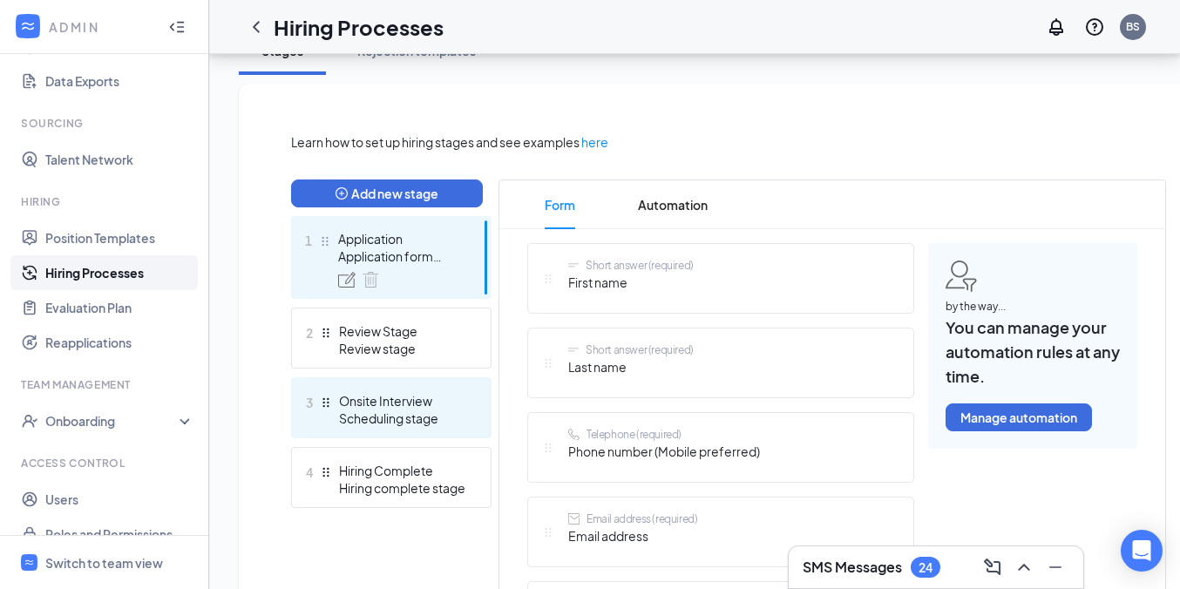
click at [413, 417] on div "Scheduling stage" at bounding box center [402, 418] width 127 height 17
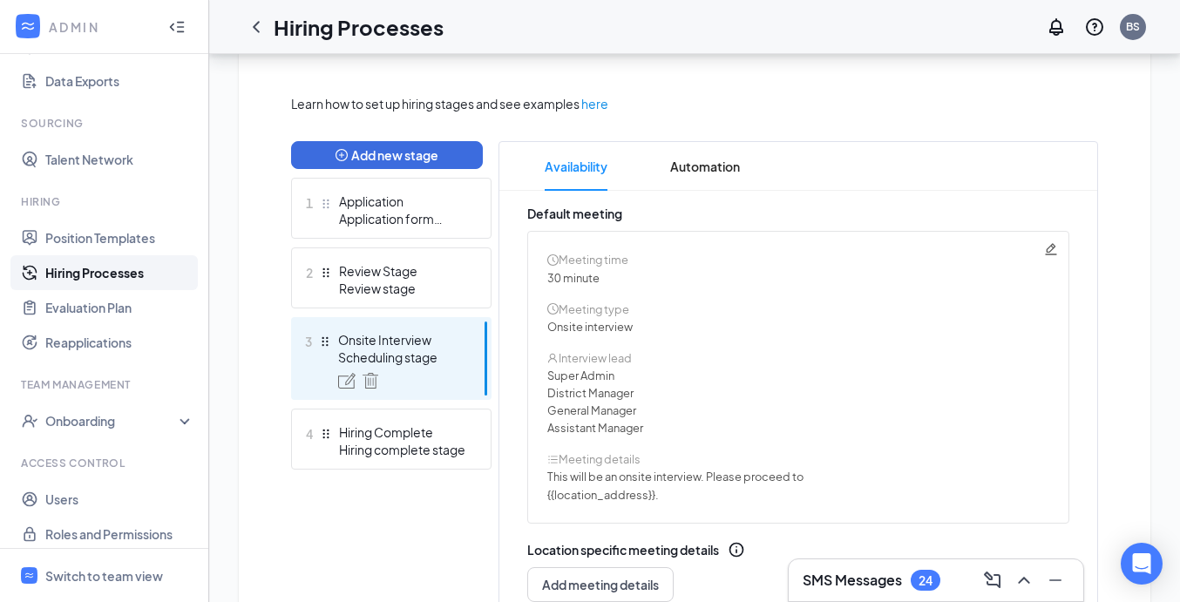
scroll to position [311, 0]
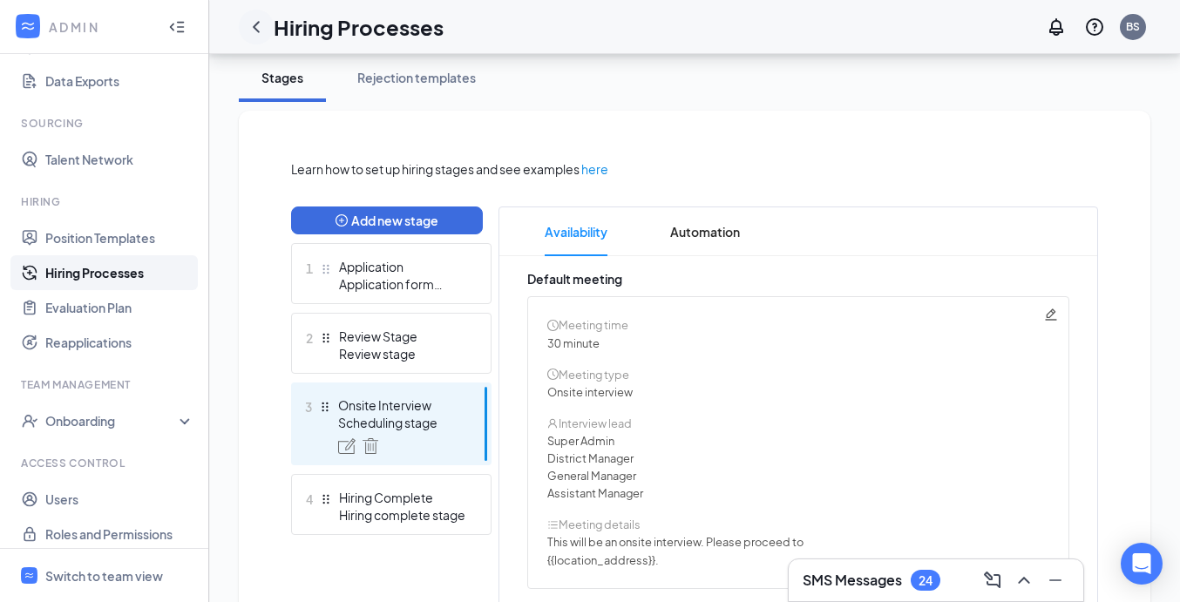
click at [262, 24] on icon "ChevronLeft" at bounding box center [256, 27] width 21 height 21
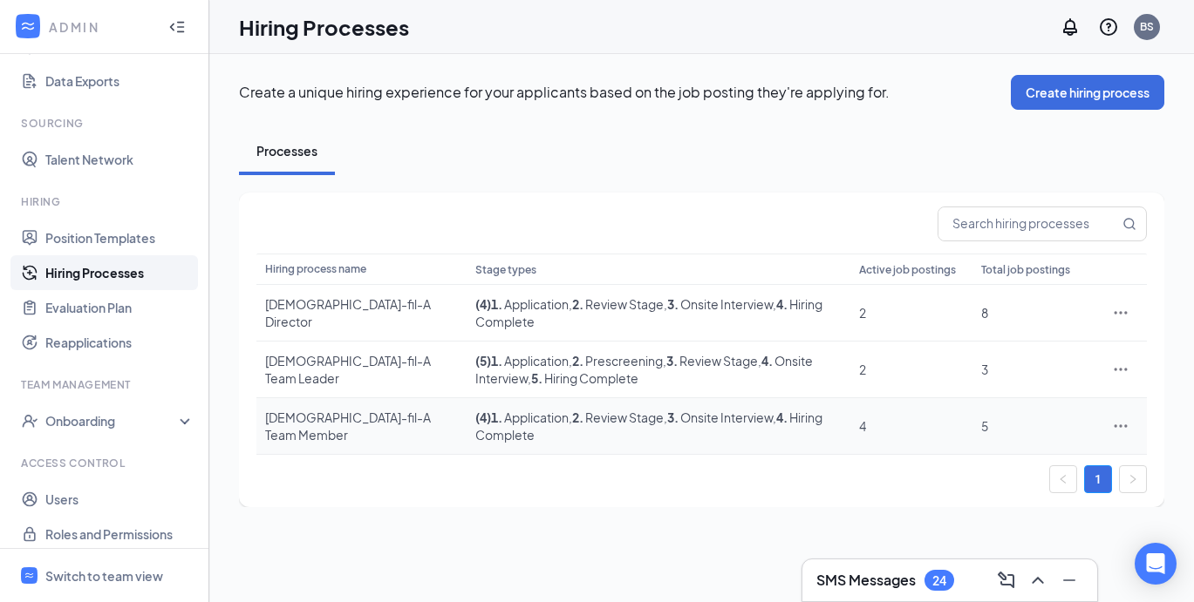
click at [343, 409] on div "Chick-fil-A Team Member" at bounding box center [361, 426] width 193 height 35
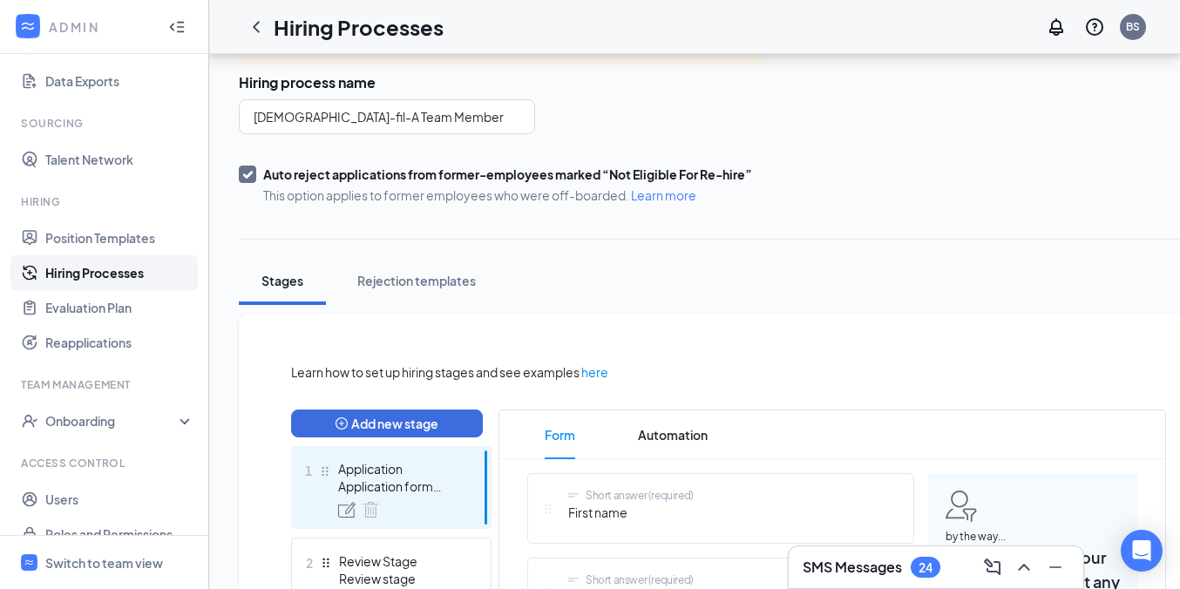
scroll to position [115, 0]
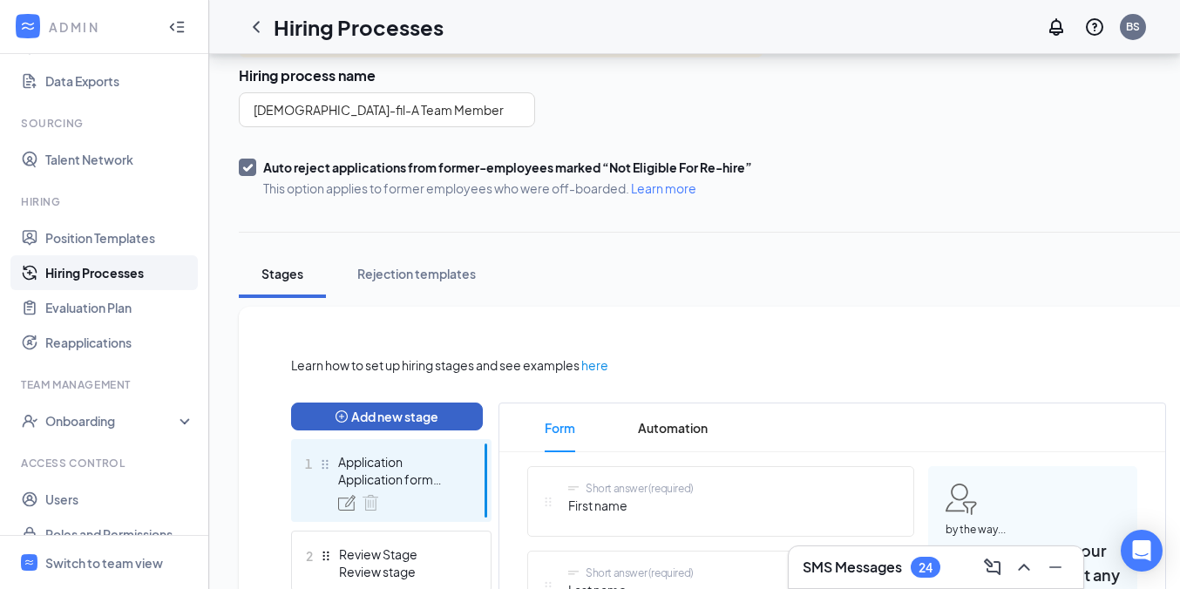
click at [412, 424] on button "Add new stage" at bounding box center [387, 417] width 192 height 28
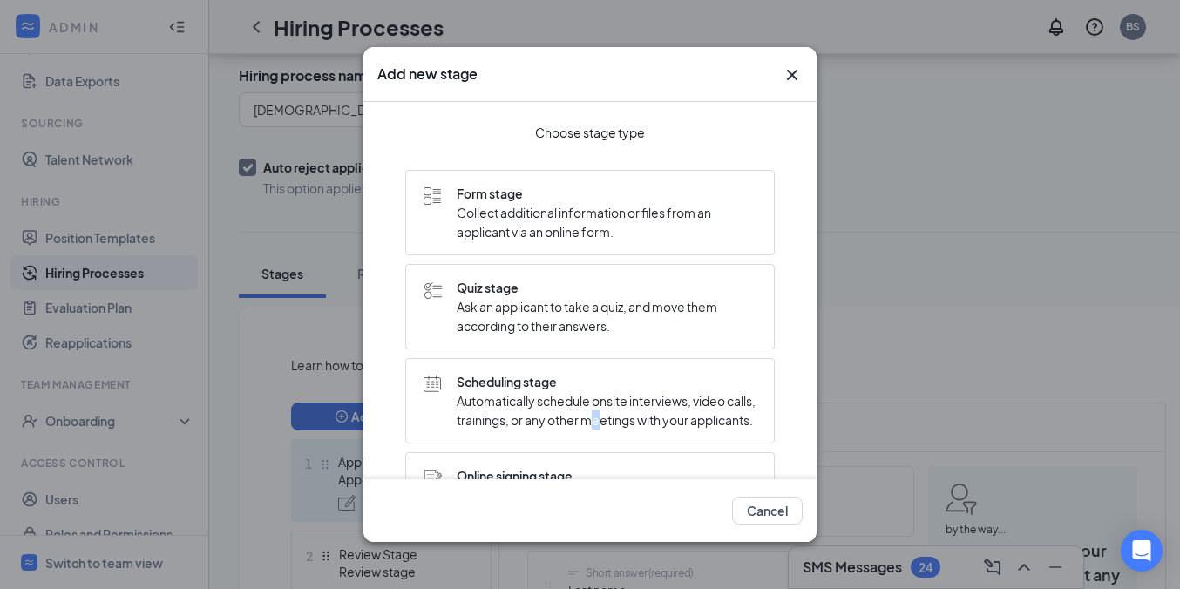
click at [628, 407] on span "Automatically schedule onsite interviews, video calls, trainings, or any other …" at bounding box center [607, 410] width 300 height 38
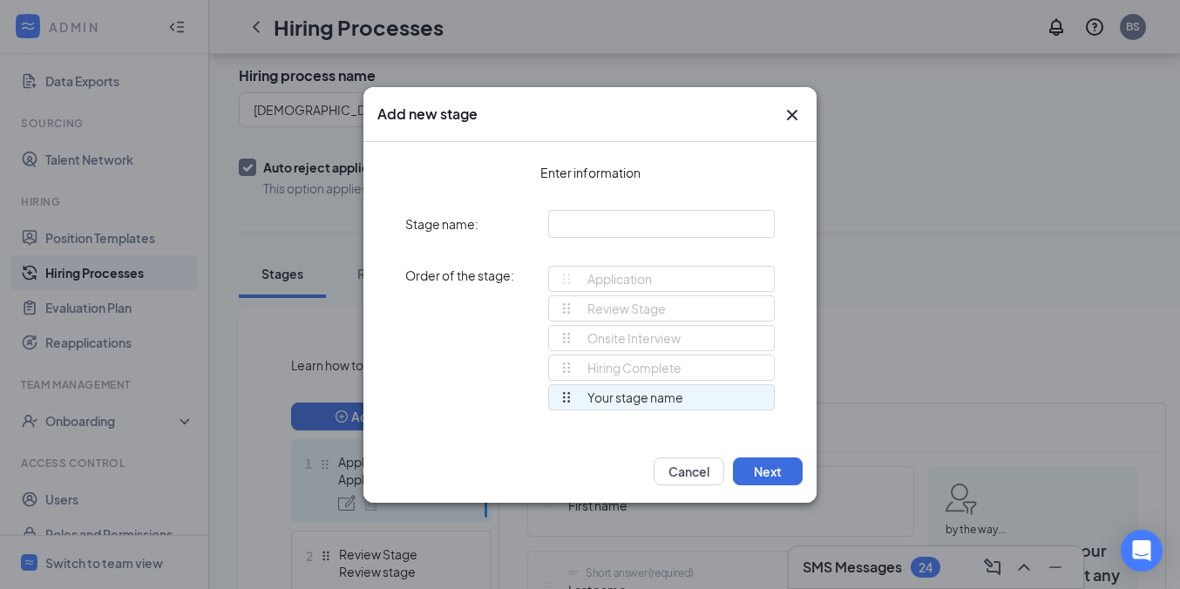
click at [798, 116] on icon "Cross" at bounding box center [792, 115] width 21 height 21
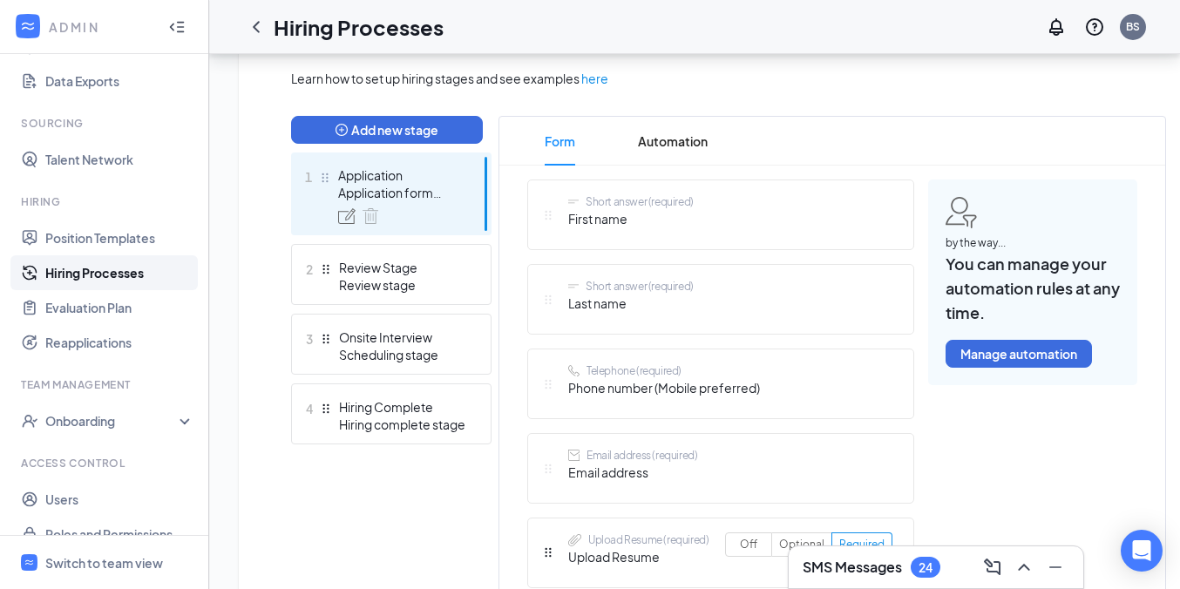
scroll to position [403, 0]
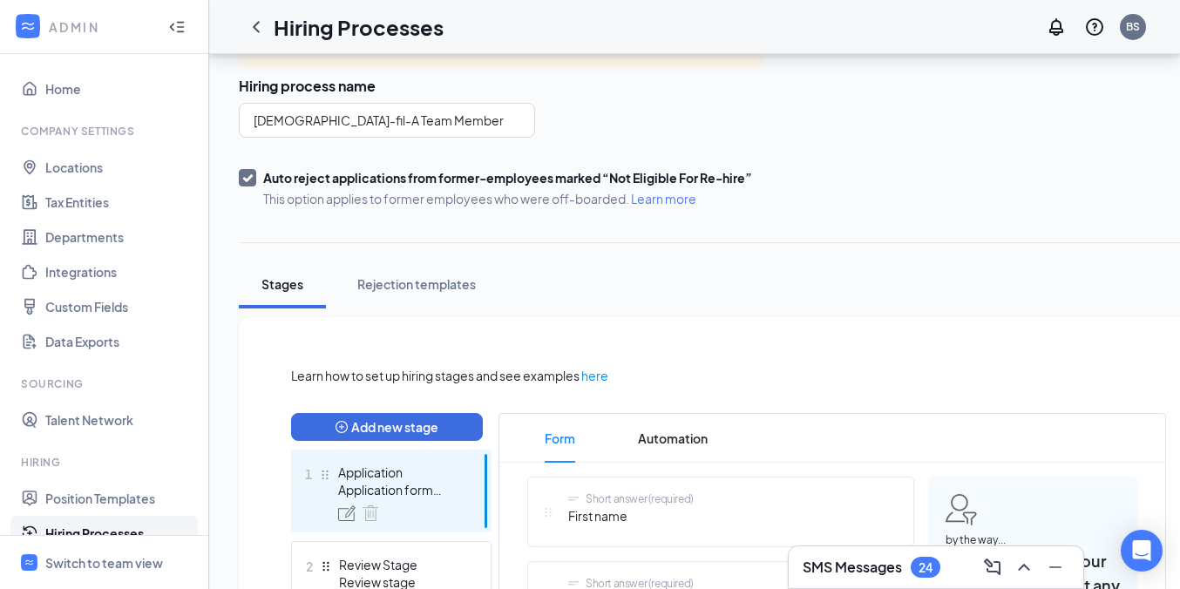
scroll to position [117, 0]
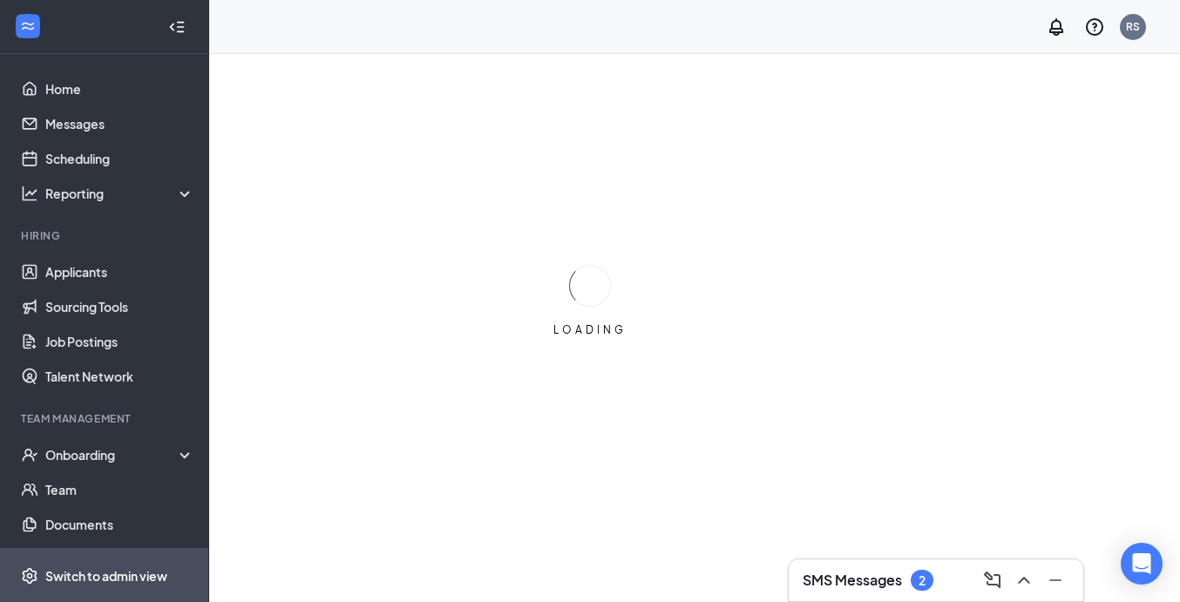
click at [111, 569] on div "Switch to admin view" at bounding box center [106, 576] width 122 height 17
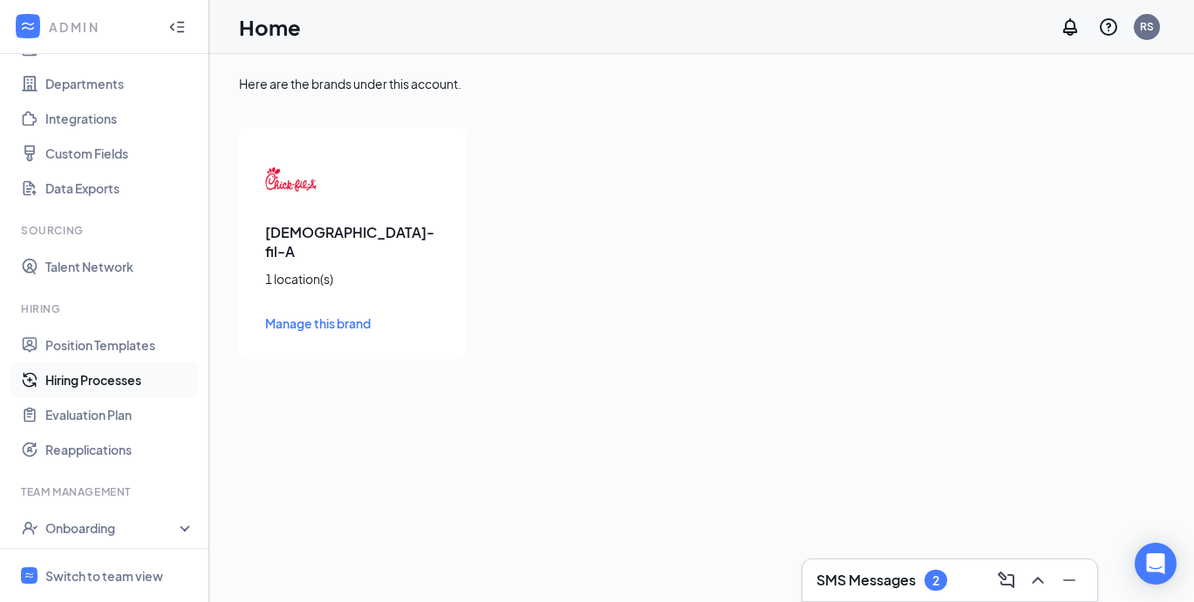
scroll to position [271, 0]
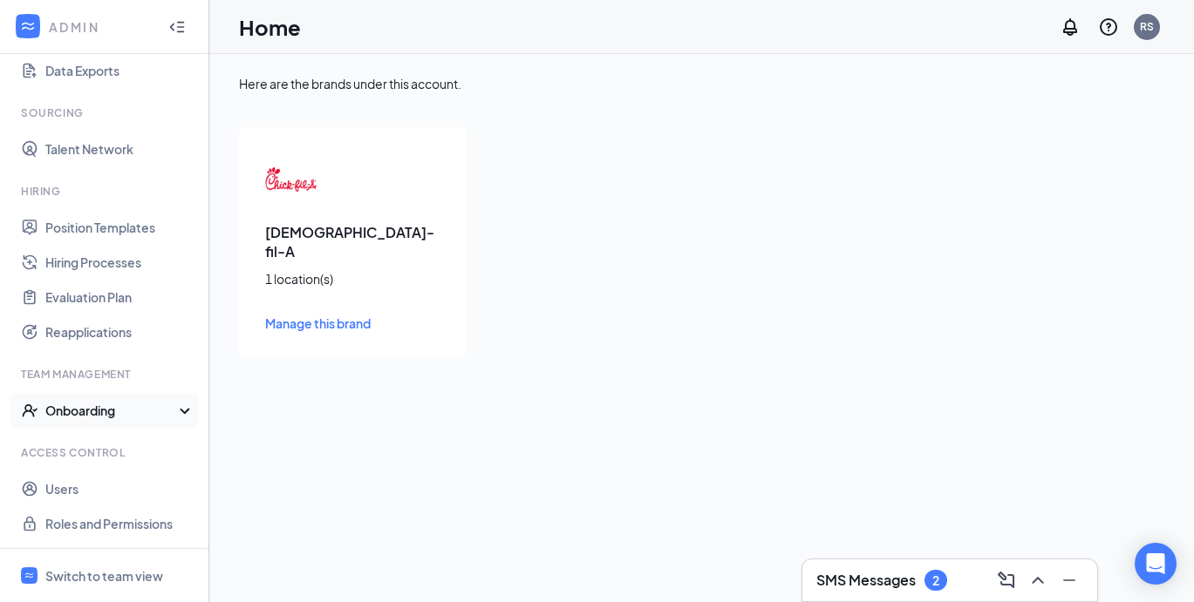
click at [103, 412] on div "Onboarding" at bounding box center [112, 410] width 134 height 17
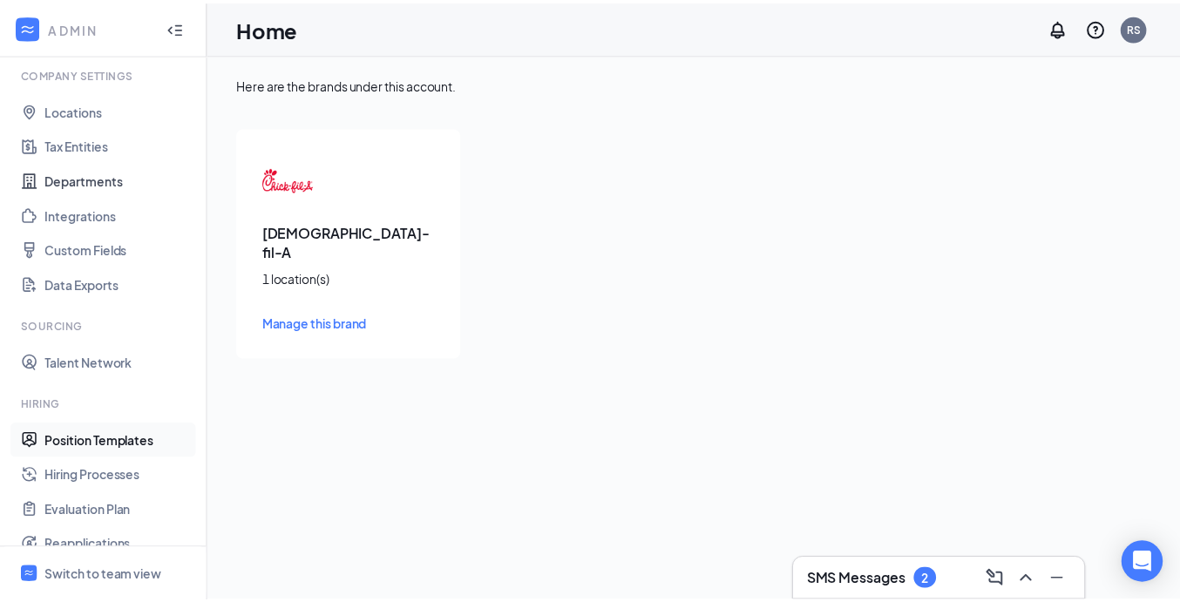
scroll to position [0, 0]
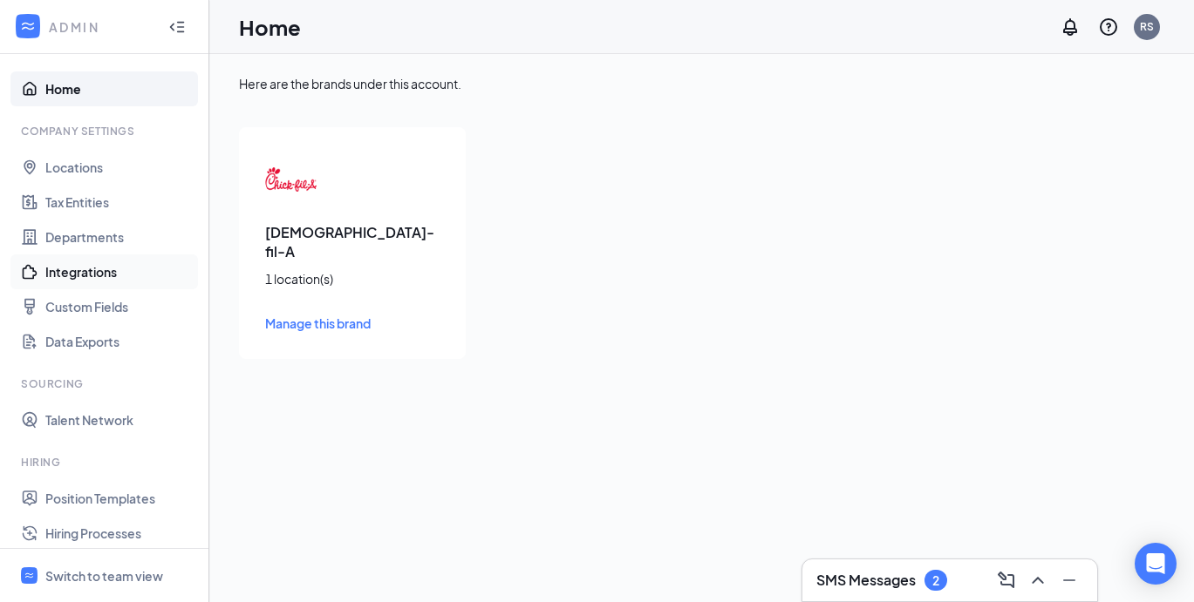
click at [99, 263] on link "Integrations" at bounding box center [119, 272] width 149 height 35
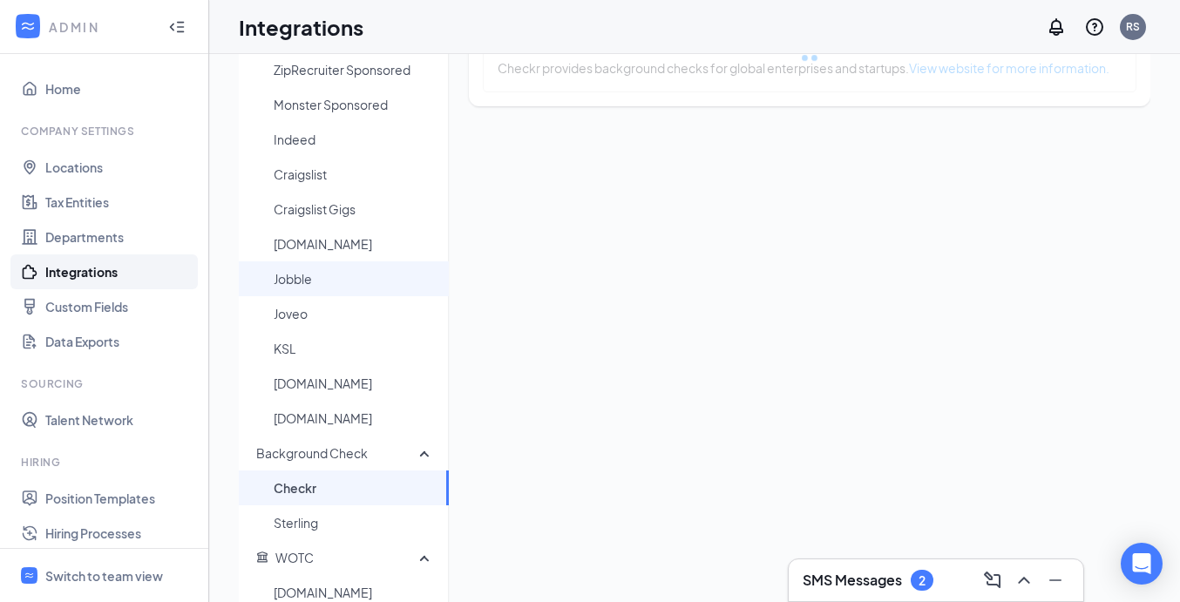
scroll to position [232, 0]
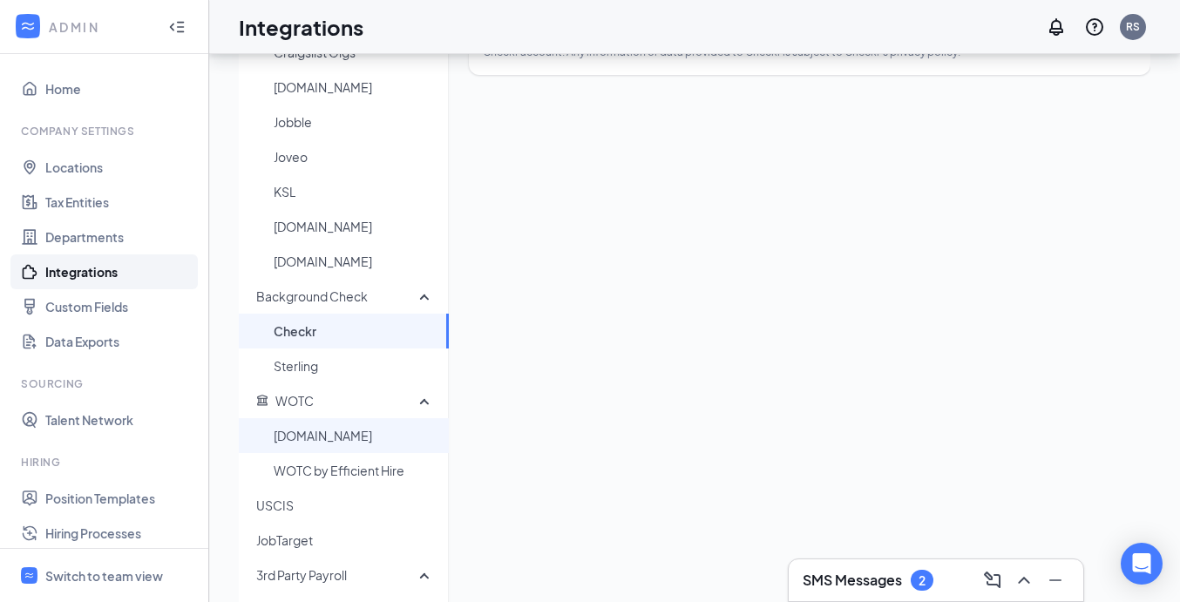
click at [329, 433] on span "[DOMAIN_NAME]" at bounding box center [354, 435] width 161 height 35
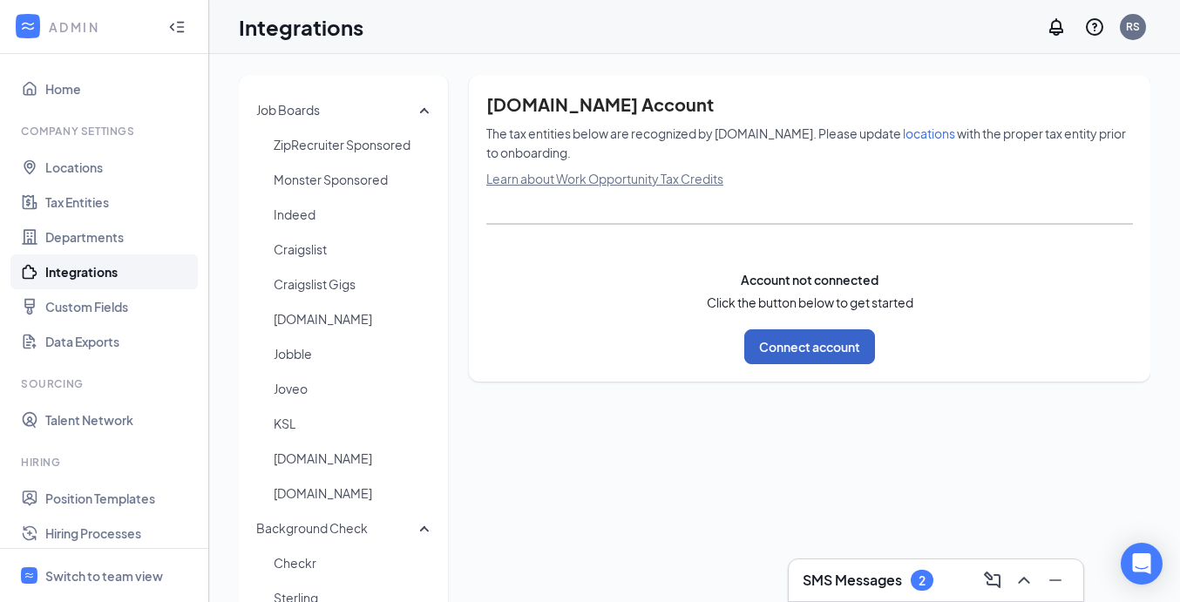
click at [803, 342] on button "Connect account" at bounding box center [810, 347] width 131 height 35
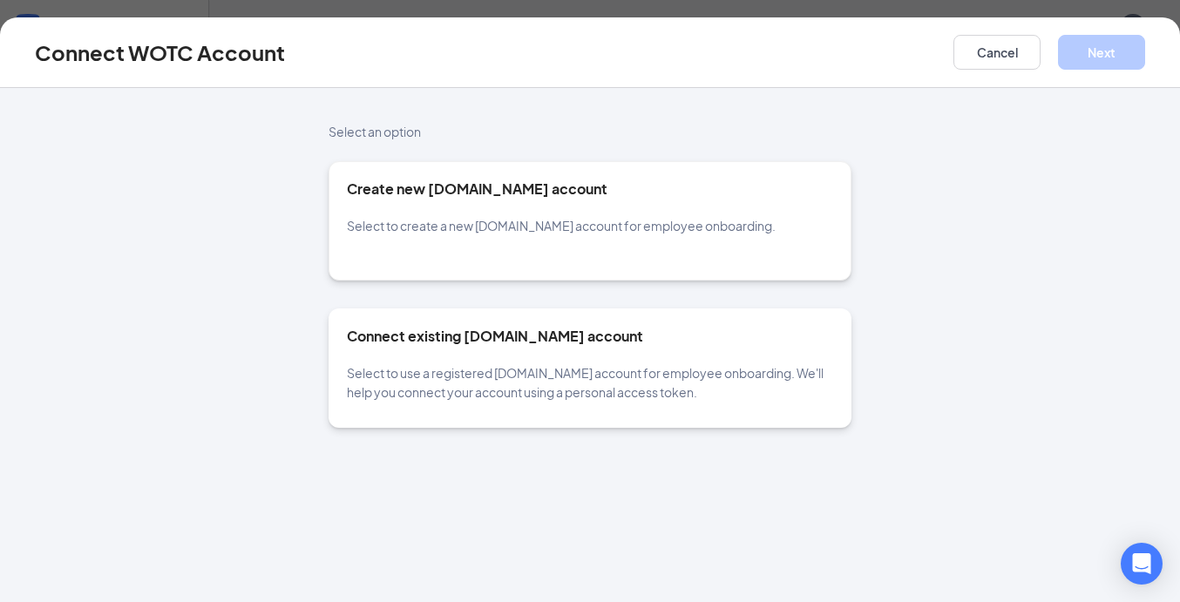
click at [541, 357] on div "Connect existing [DOMAIN_NAME] account Select to use a registered [DOMAIN_NAME]…" at bounding box center [590, 364] width 486 height 75
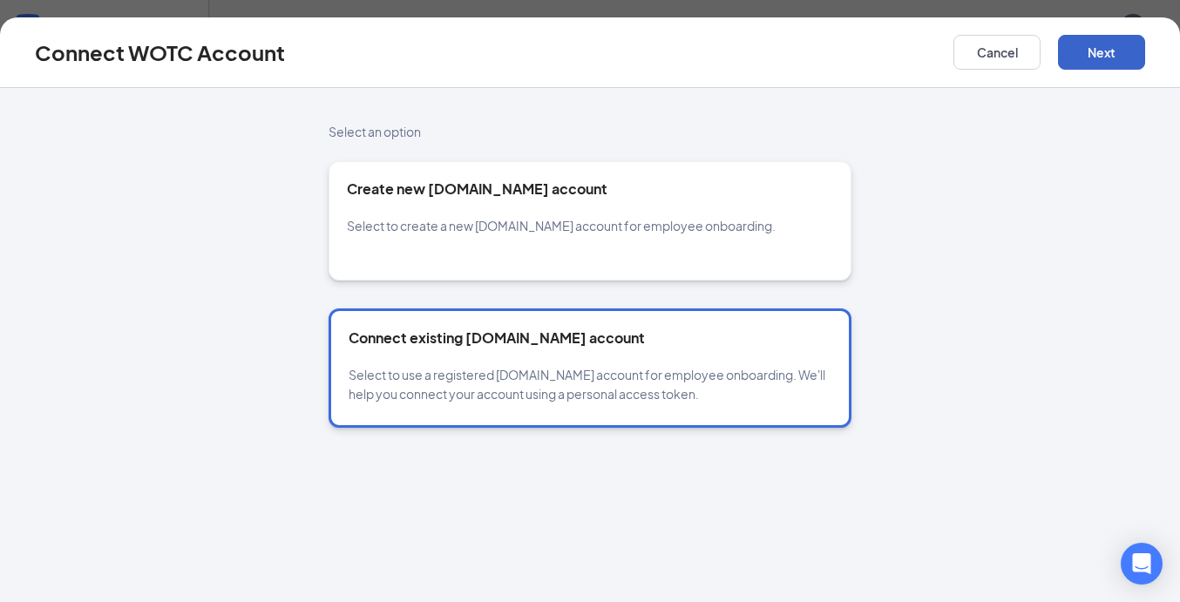
click at [1093, 51] on button "Next" at bounding box center [1101, 52] width 87 height 35
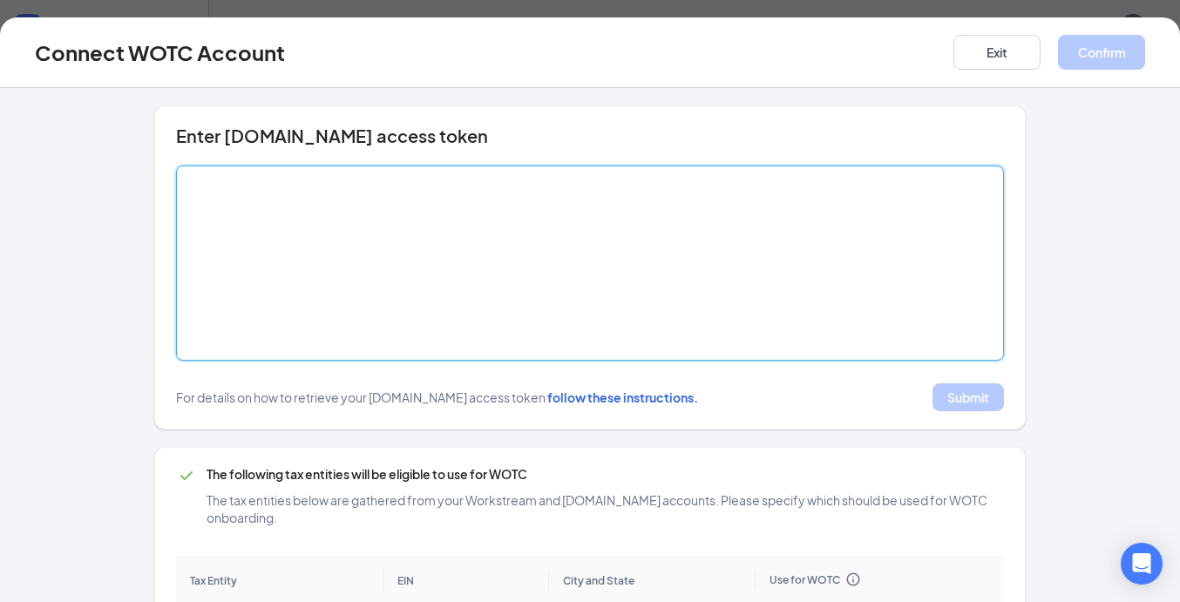
click at [650, 306] on textarea at bounding box center [590, 263] width 828 height 195
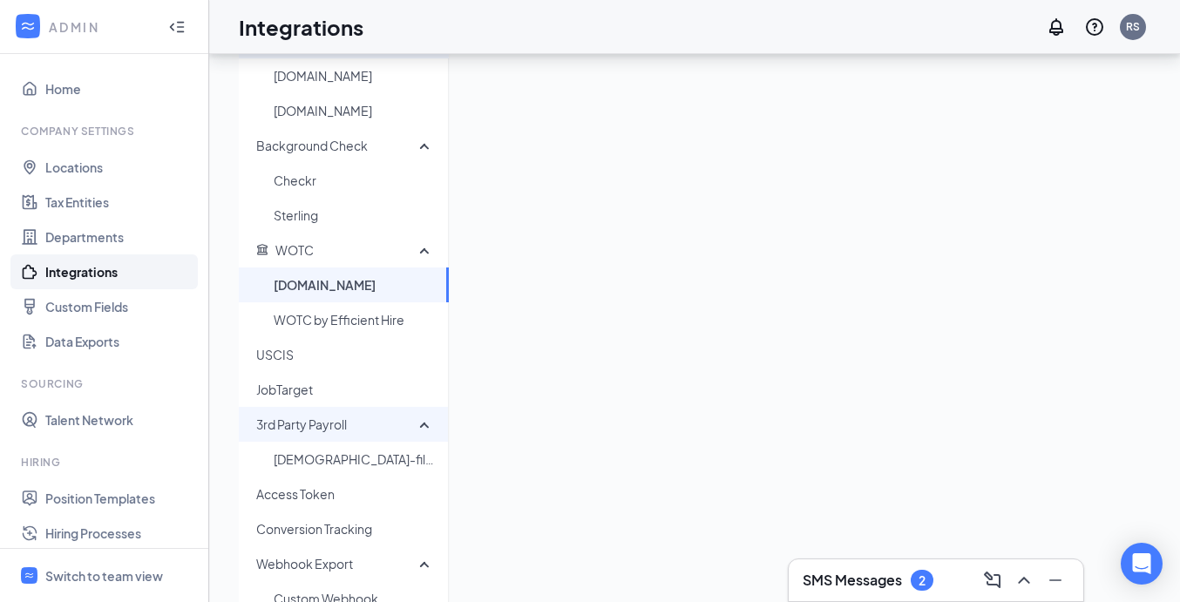
scroll to position [437, 0]
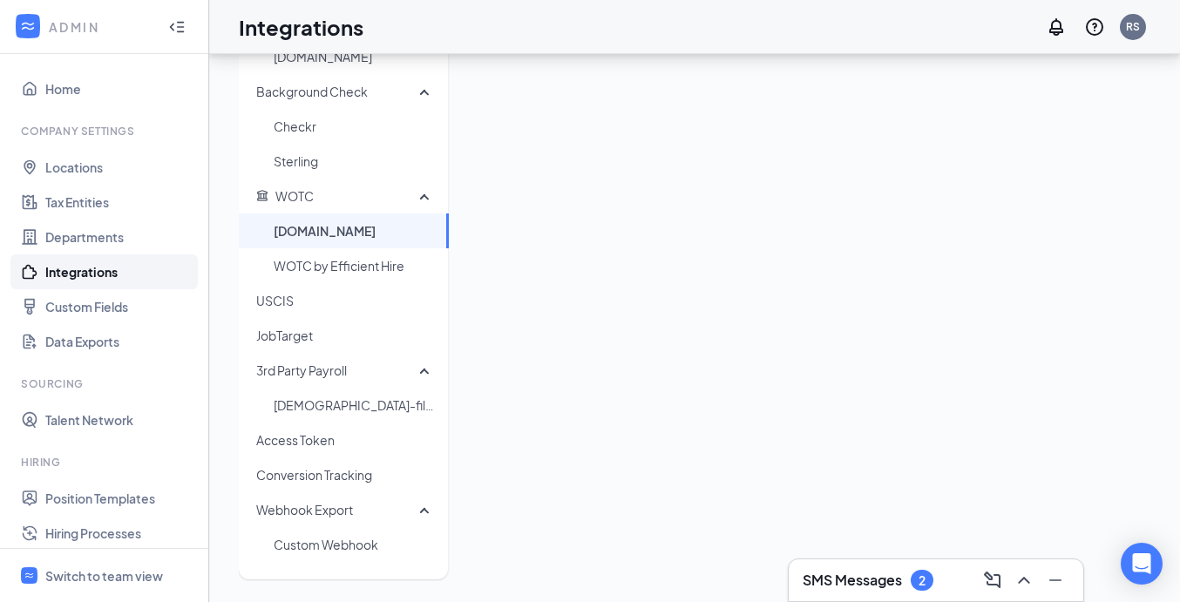
click at [357, 238] on span "[DOMAIN_NAME]" at bounding box center [354, 231] width 161 height 35
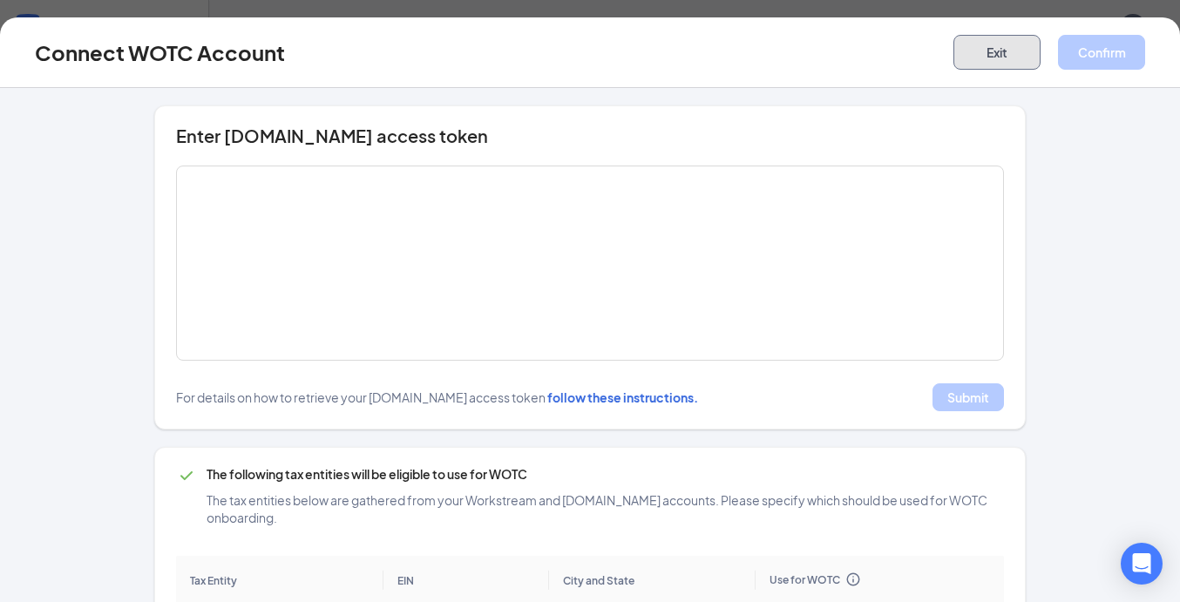
click at [1011, 67] on button "Exit" at bounding box center [997, 52] width 87 height 35
